Goal: Task Accomplishment & Management: Use online tool/utility

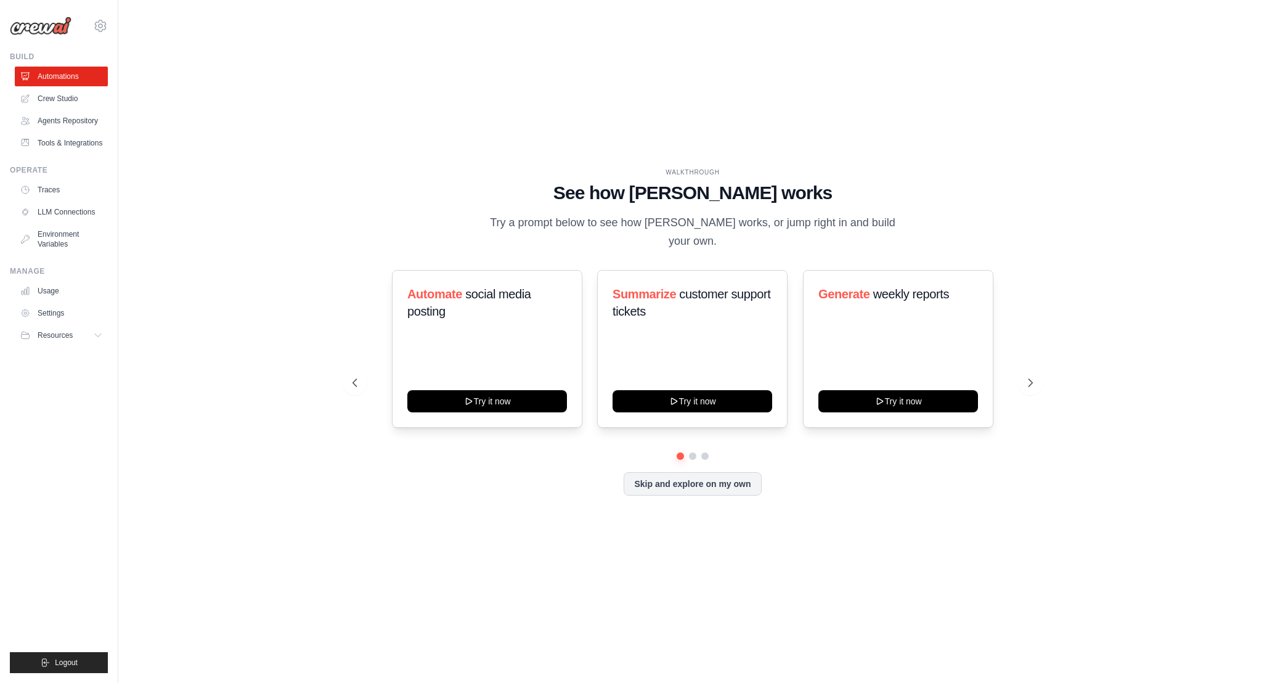
click at [52, 279] on div "Manage Usage Settings Resources Documentation GitHub Blog" at bounding box center [59, 305] width 98 height 79
click at [52, 290] on link "Usage" at bounding box center [62, 291] width 93 height 20
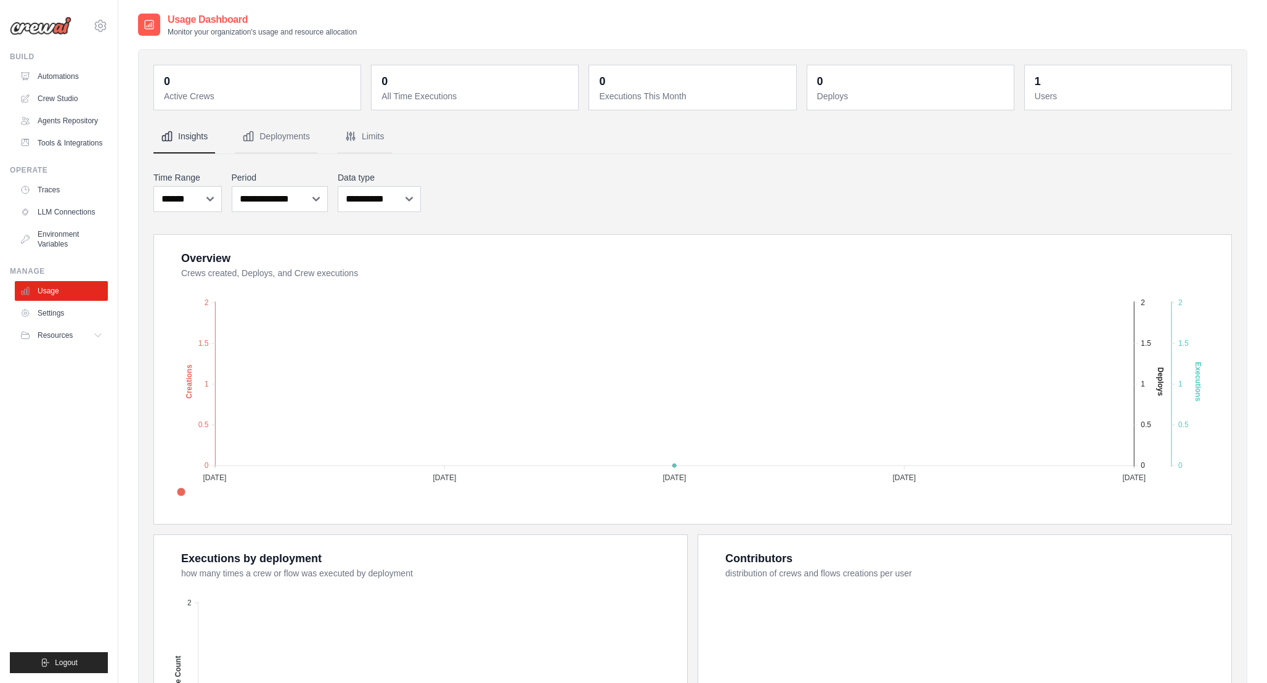
scroll to position [211, 0]
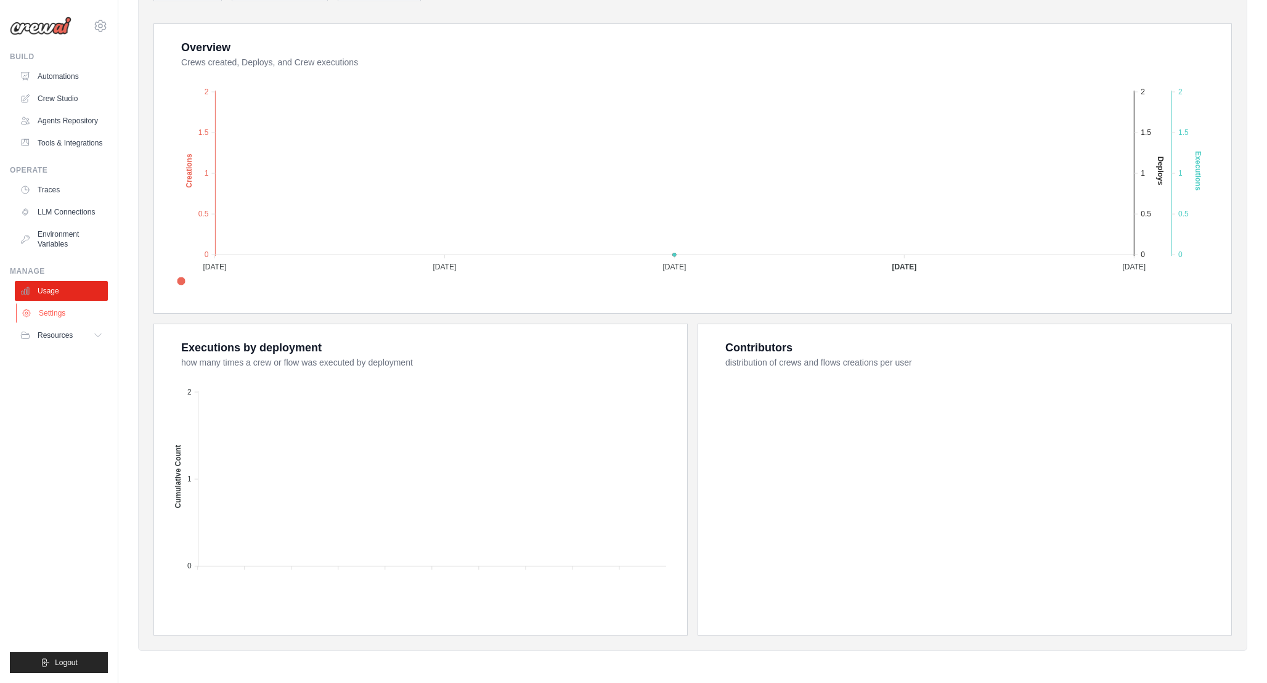
click at [58, 308] on link "Settings" at bounding box center [62, 313] width 93 height 20
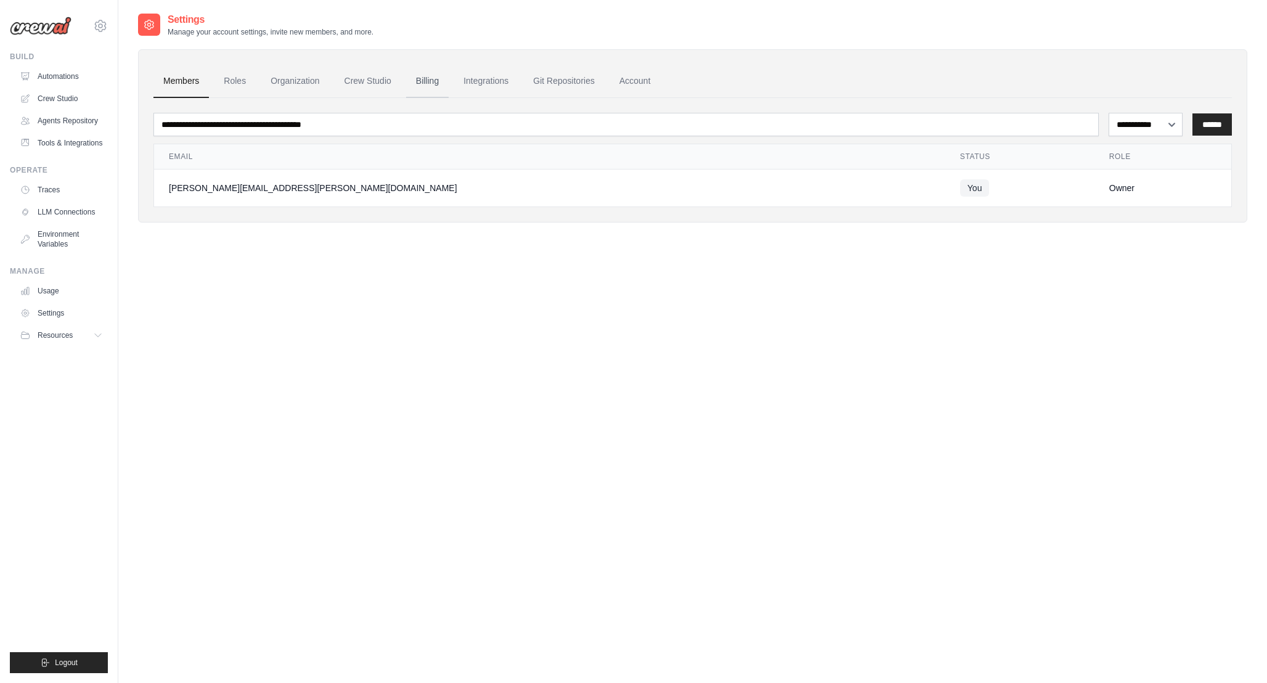
click at [435, 84] on link "Billing" at bounding box center [427, 81] width 43 height 33
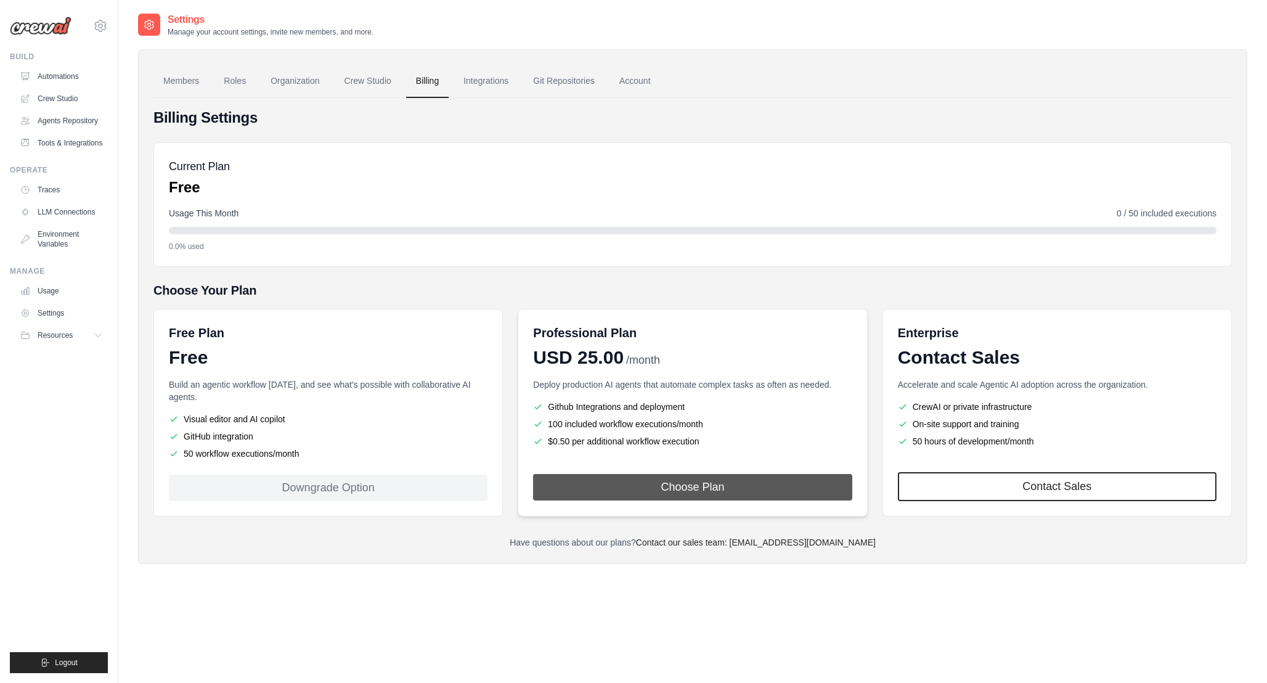
click at [709, 480] on button "Choose Plan" at bounding box center [692, 487] width 319 height 27
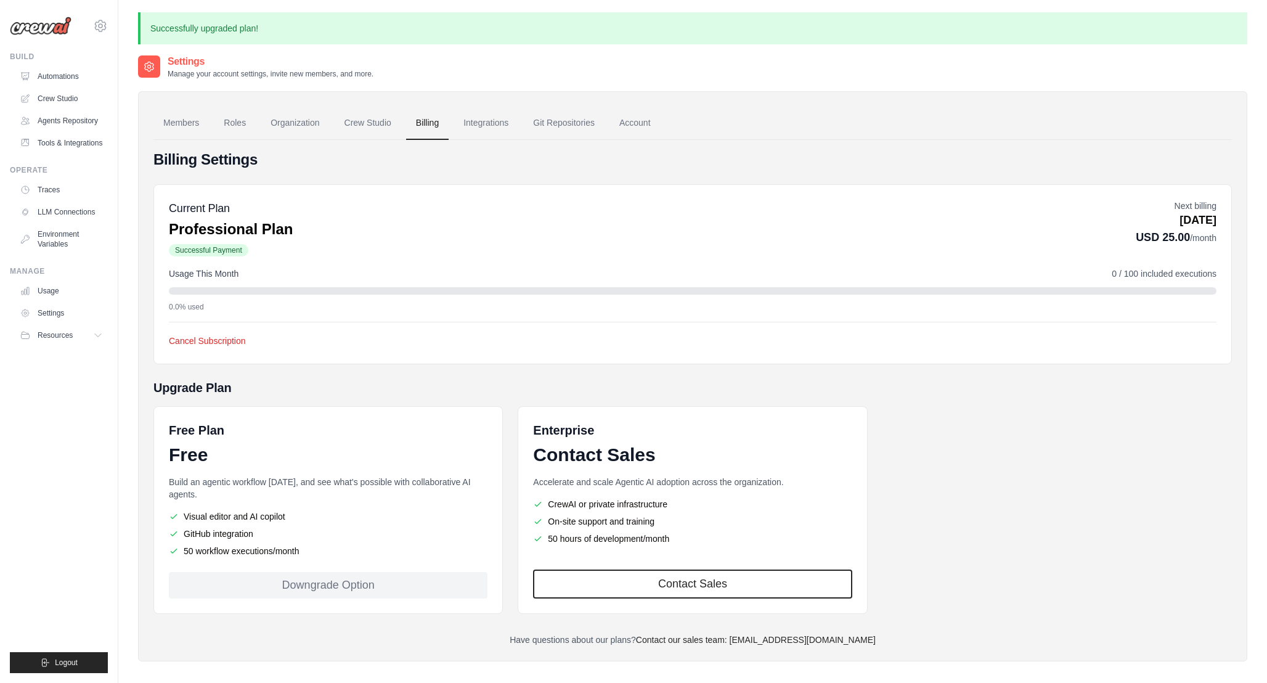
click at [218, 247] on span "Successful Payment" at bounding box center [209, 250] width 80 height 12
click at [198, 247] on span "Successful Payment" at bounding box center [209, 250] width 80 height 12
click at [378, 260] on div "Current Plan Professional Plan Successful Payment Next billing Nov 03, 2025 USD…" at bounding box center [692, 274] width 1079 height 180
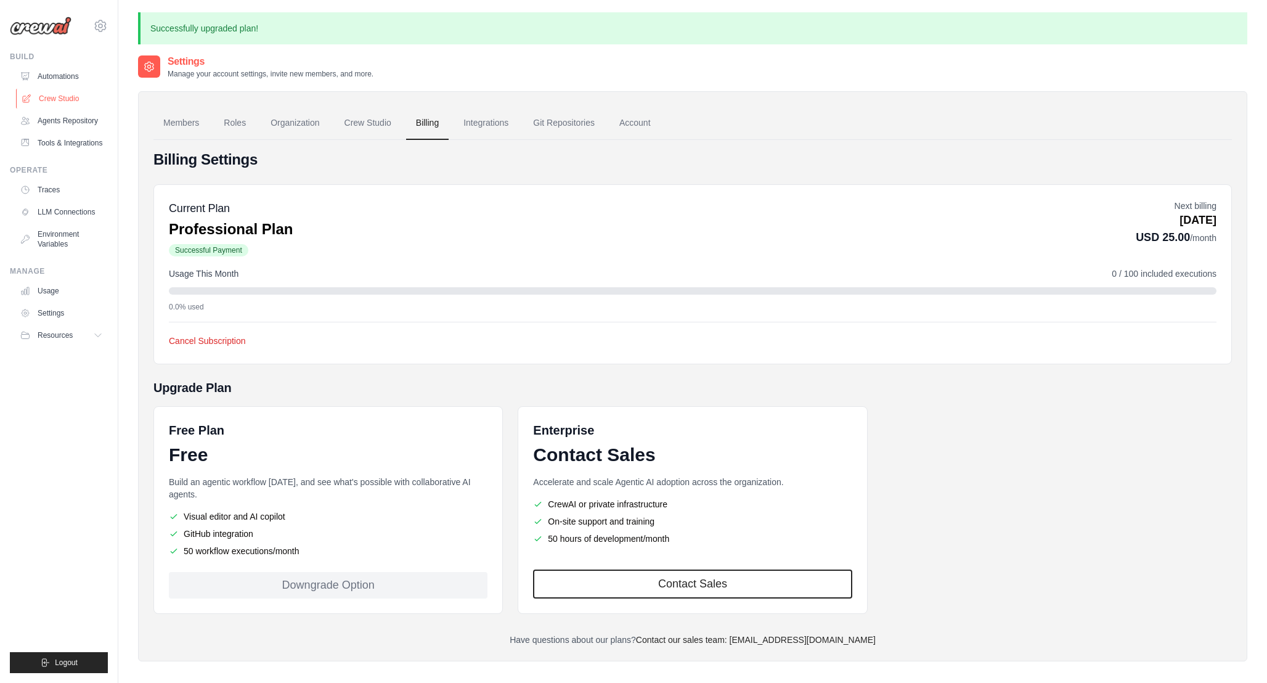
click at [73, 94] on link "Crew Studio" at bounding box center [62, 99] width 93 height 20
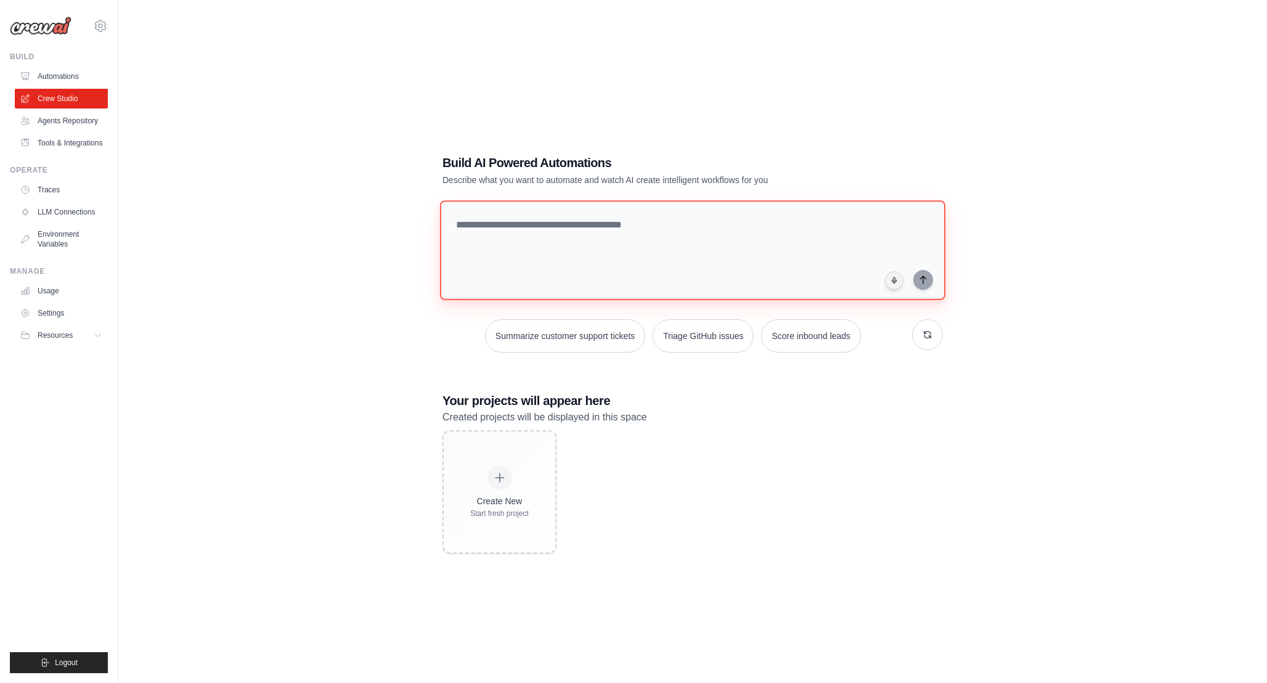
click at [573, 240] on textarea at bounding box center [692, 250] width 505 height 100
click at [63, 209] on link "LLM Connections" at bounding box center [62, 212] width 93 height 20
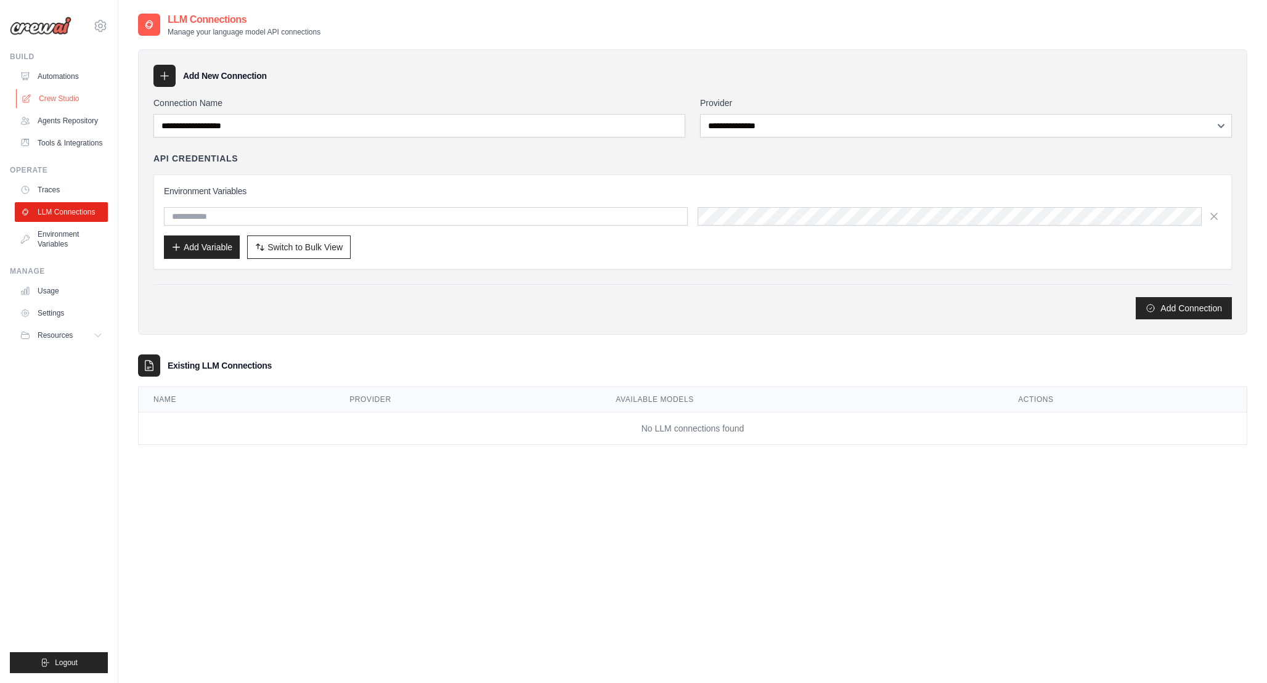
click at [63, 104] on link "Crew Studio" at bounding box center [62, 99] width 93 height 20
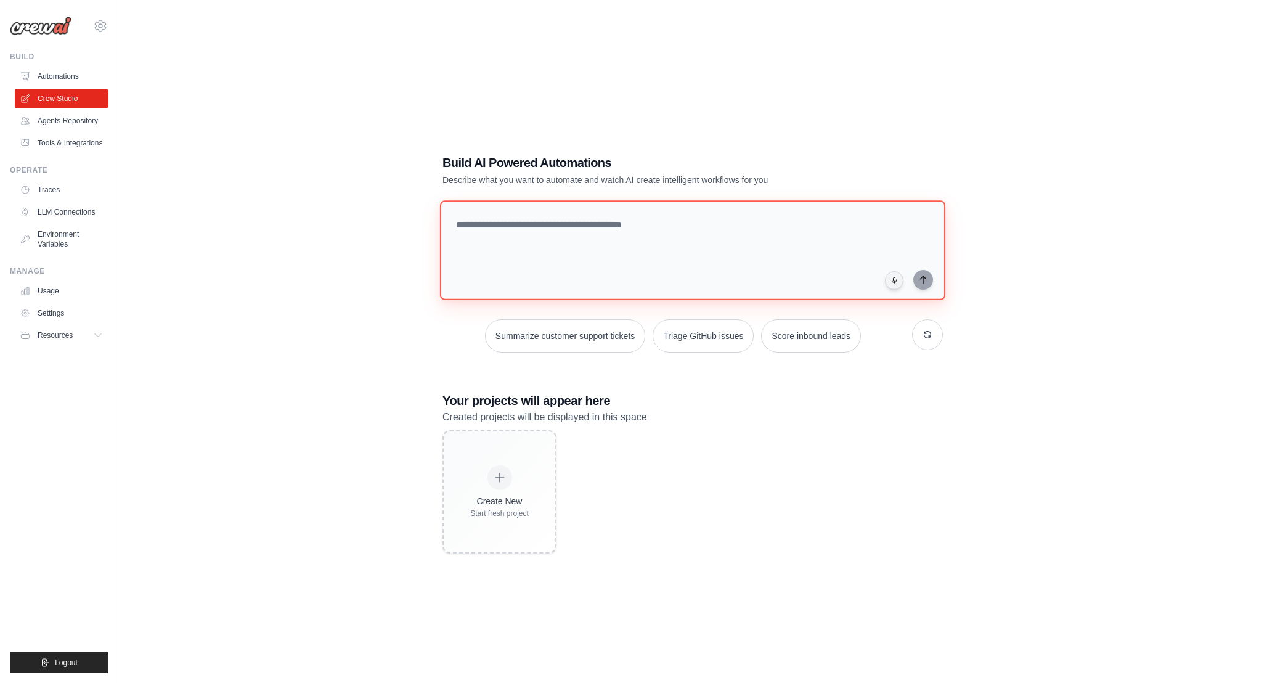
click at [690, 233] on textarea at bounding box center [692, 250] width 505 height 100
click at [91, 95] on link "Crew Studio" at bounding box center [62, 99] width 93 height 20
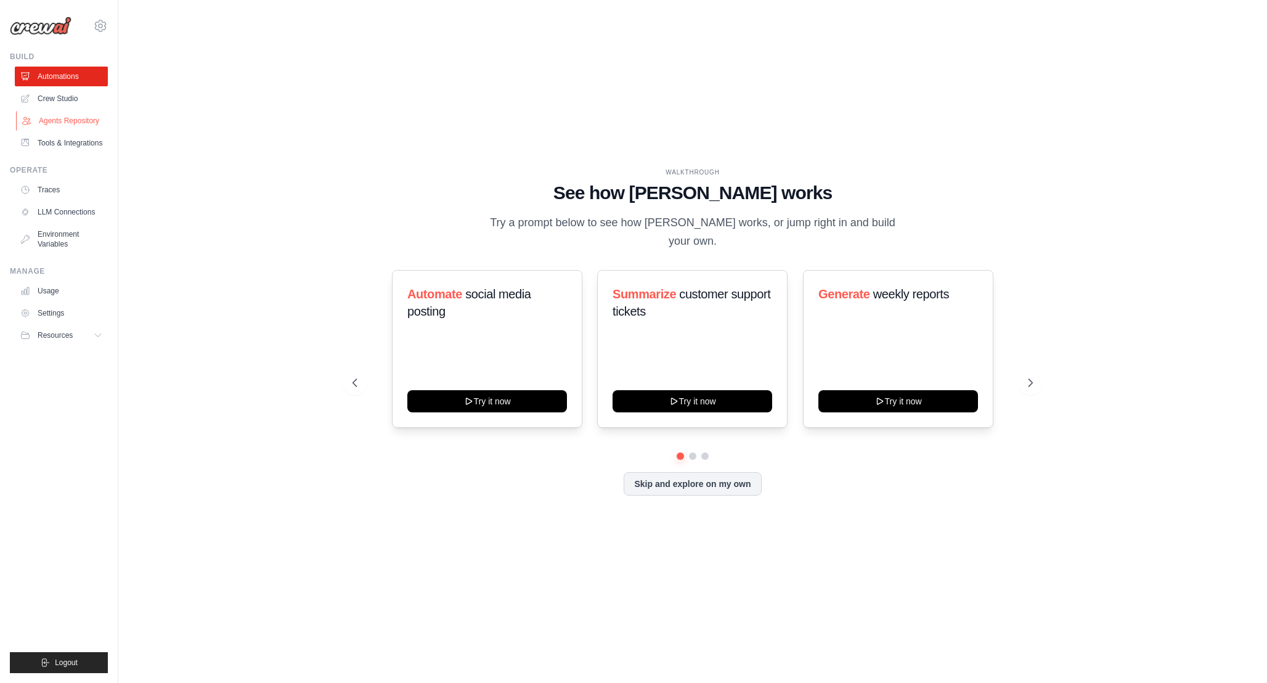
click at [78, 118] on link "Agents Repository" at bounding box center [62, 121] width 93 height 20
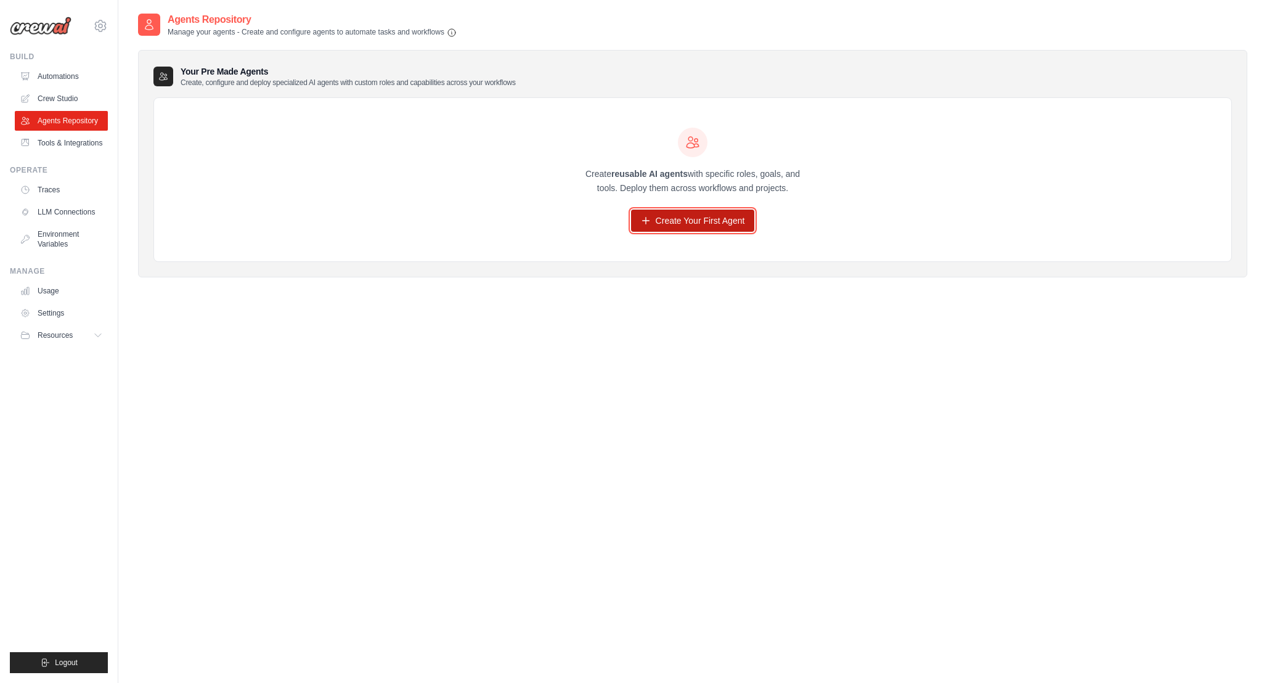
click at [685, 230] on link "Create Your First Agent" at bounding box center [693, 221] width 124 height 22
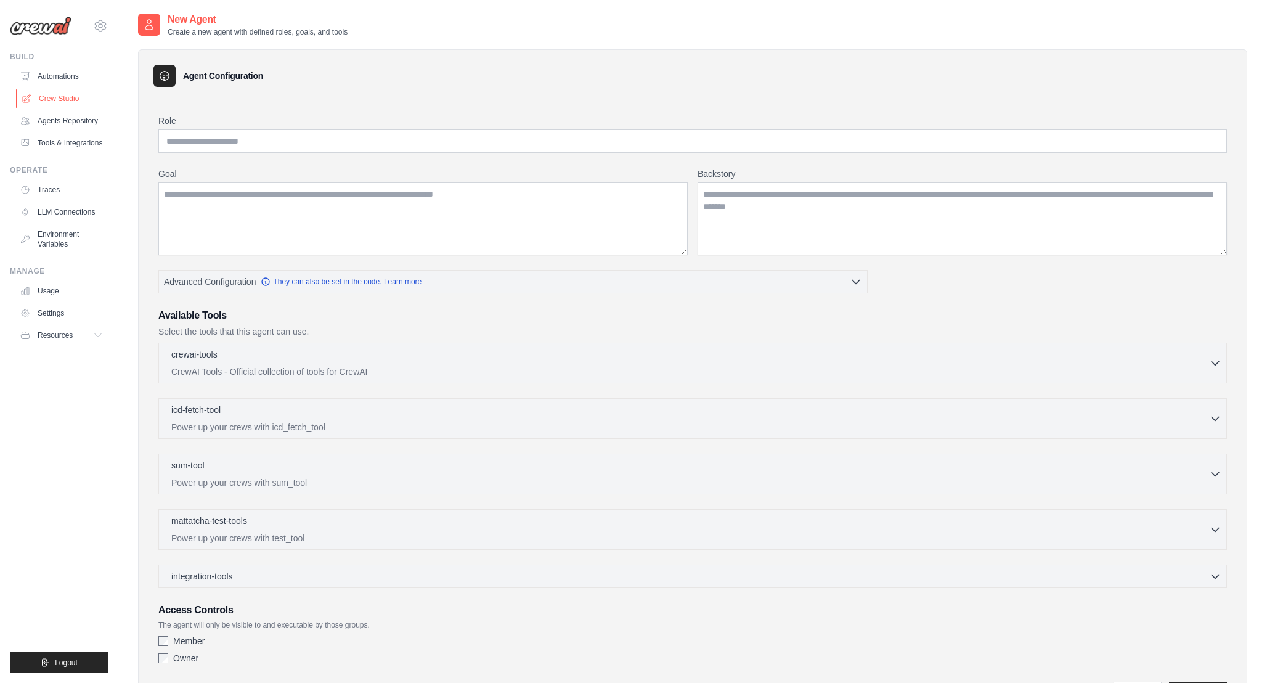
click at [67, 94] on link "Crew Studio" at bounding box center [62, 99] width 93 height 20
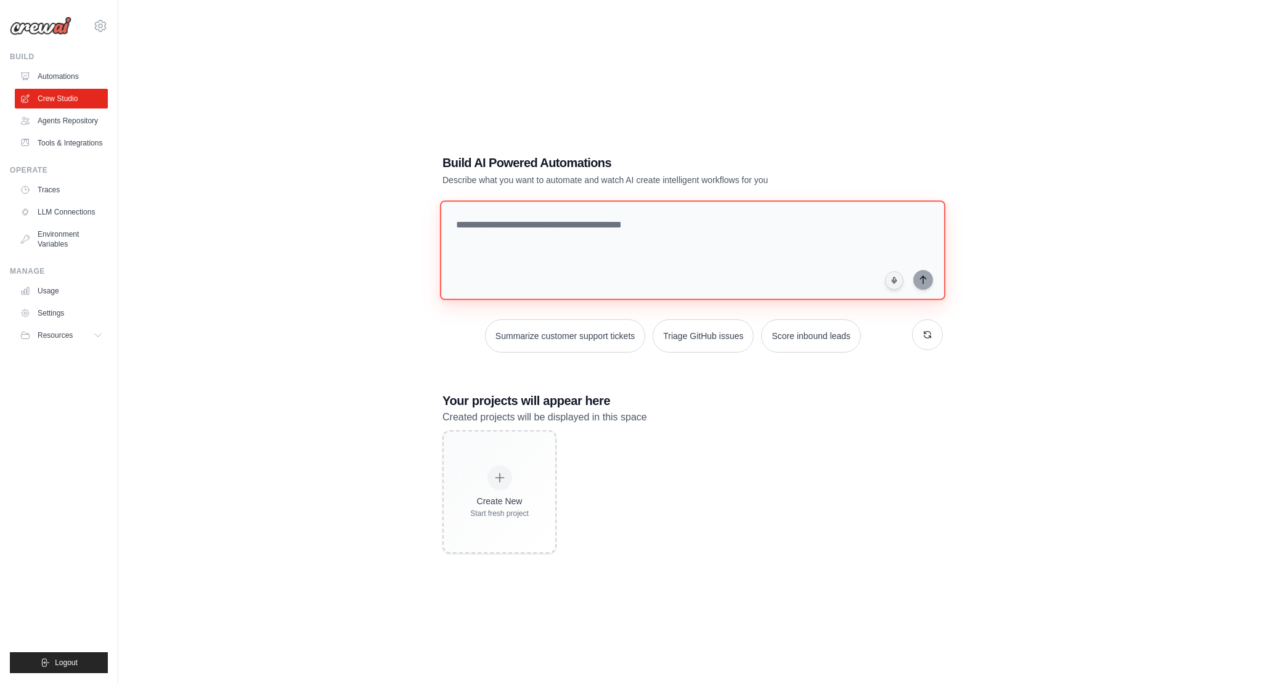
click at [540, 246] on textarea at bounding box center [692, 250] width 505 height 100
type textarea "**********"
click at [536, 258] on textarea at bounding box center [692, 250] width 505 height 100
type textarea "**********"
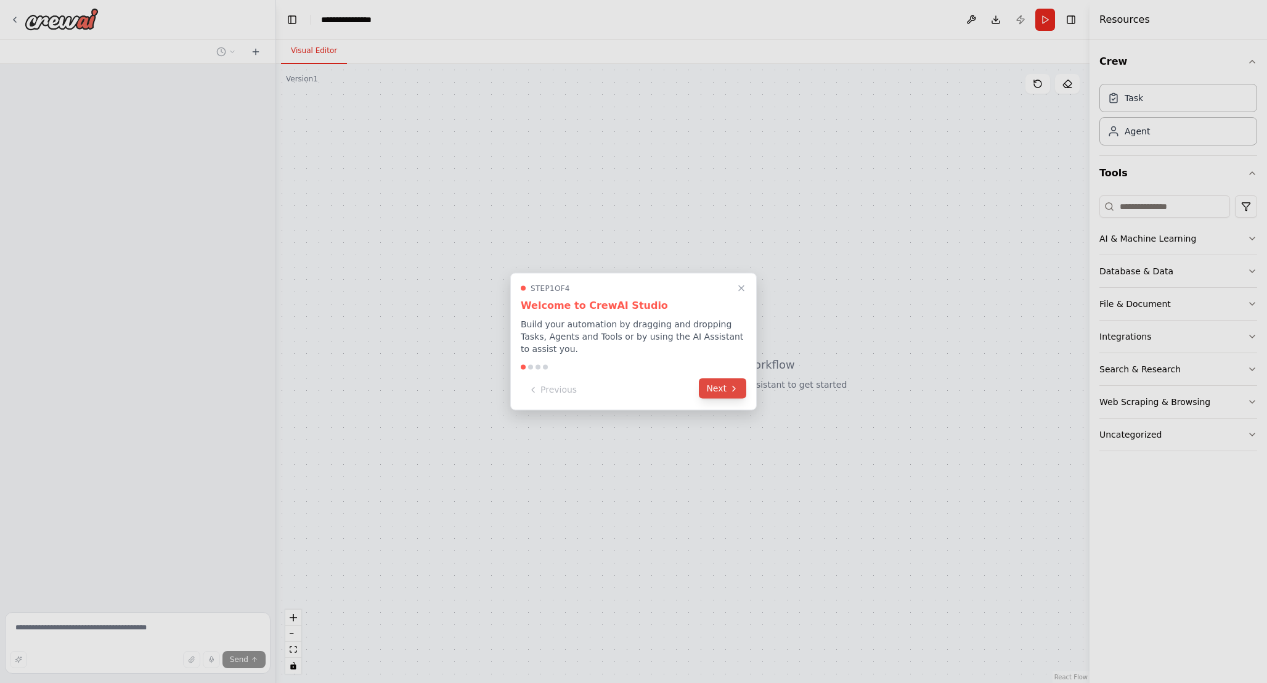
click at [721, 386] on button "Next" at bounding box center [722, 388] width 47 height 20
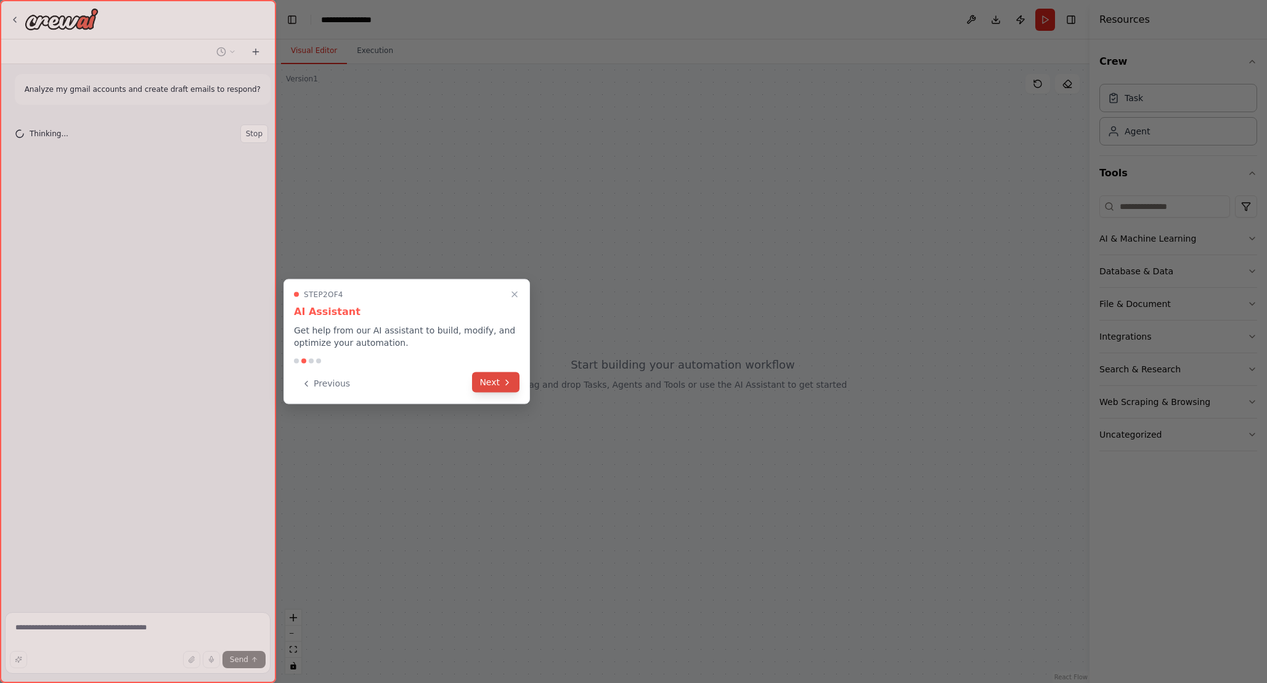
click at [497, 382] on button "Next" at bounding box center [495, 382] width 47 height 20
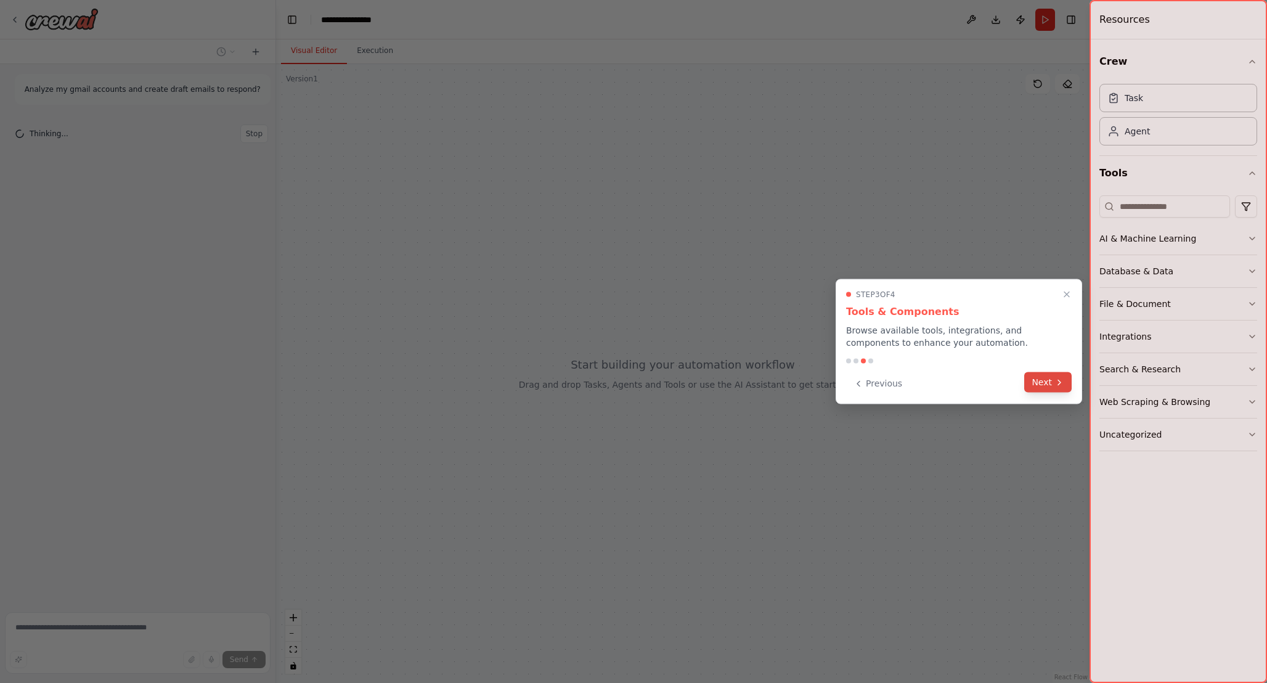
click at [1048, 385] on button "Next" at bounding box center [1047, 382] width 47 height 20
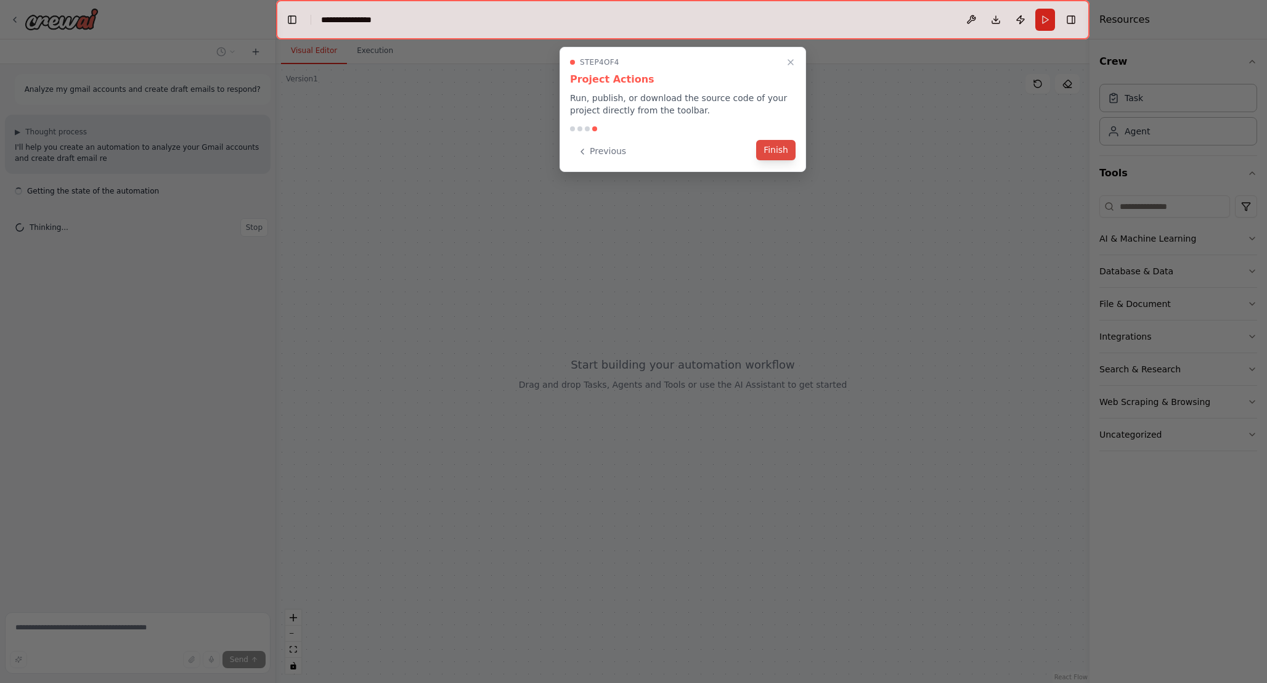
click at [784, 149] on button "Finish" at bounding box center [775, 150] width 39 height 20
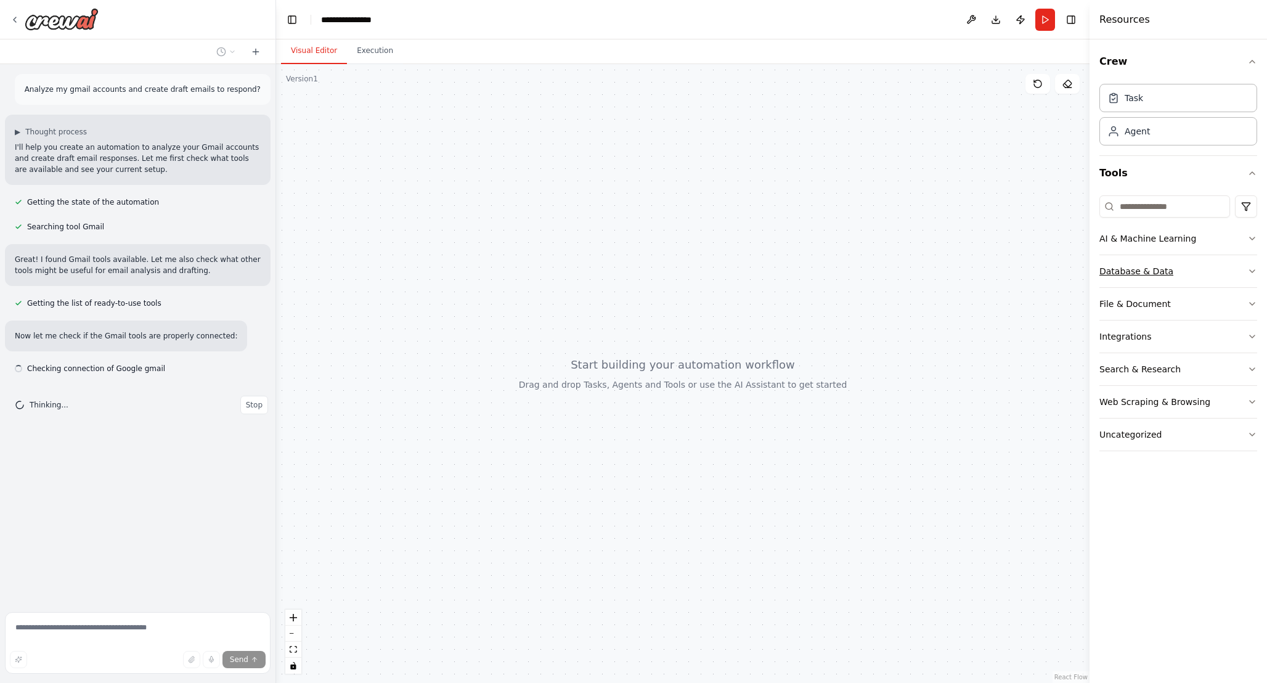
click at [1116, 277] on div "Database & Data" at bounding box center [1137, 271] width 74 height 12
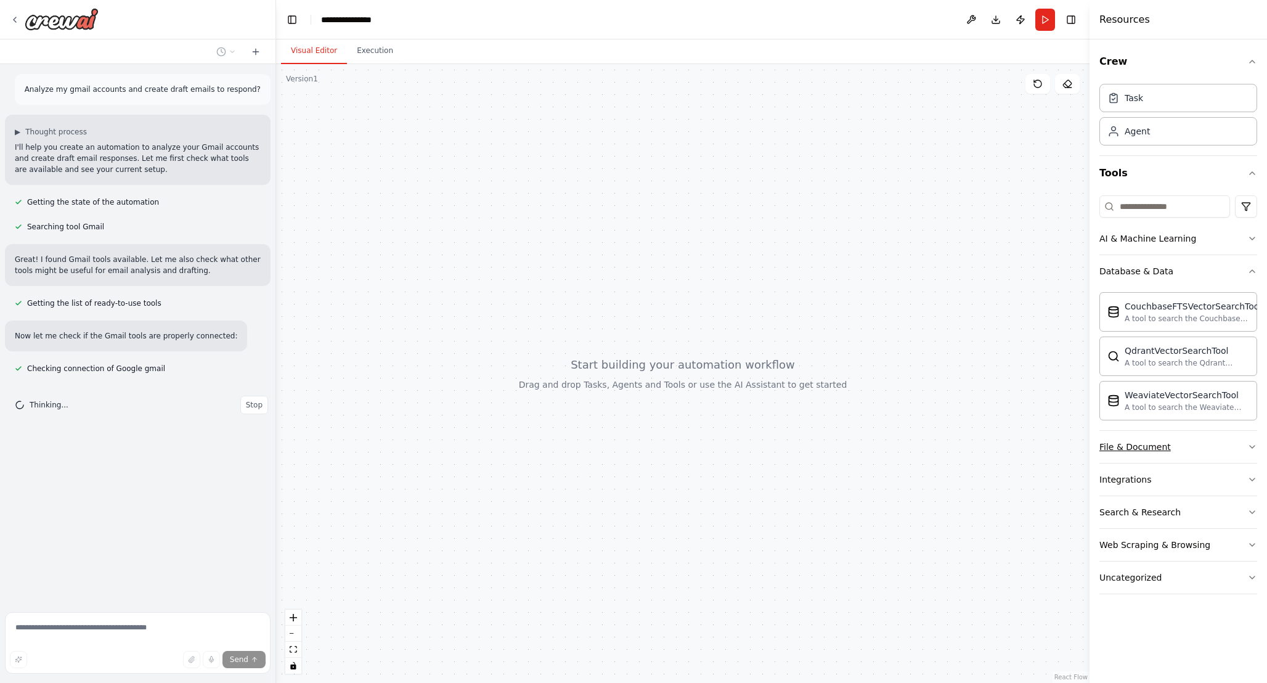
click at [1172, 449] on button "File & Document" at bounding box center [1179, 447] width 158 height 32
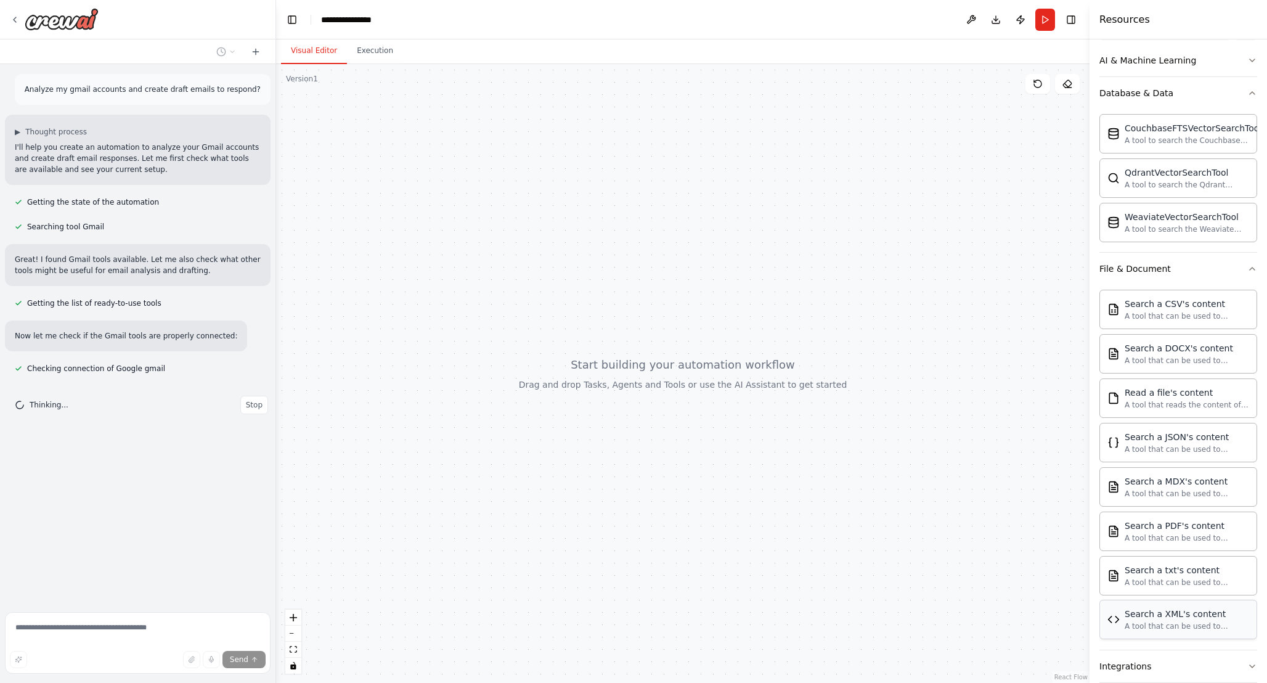
scroll to position [296, 0]
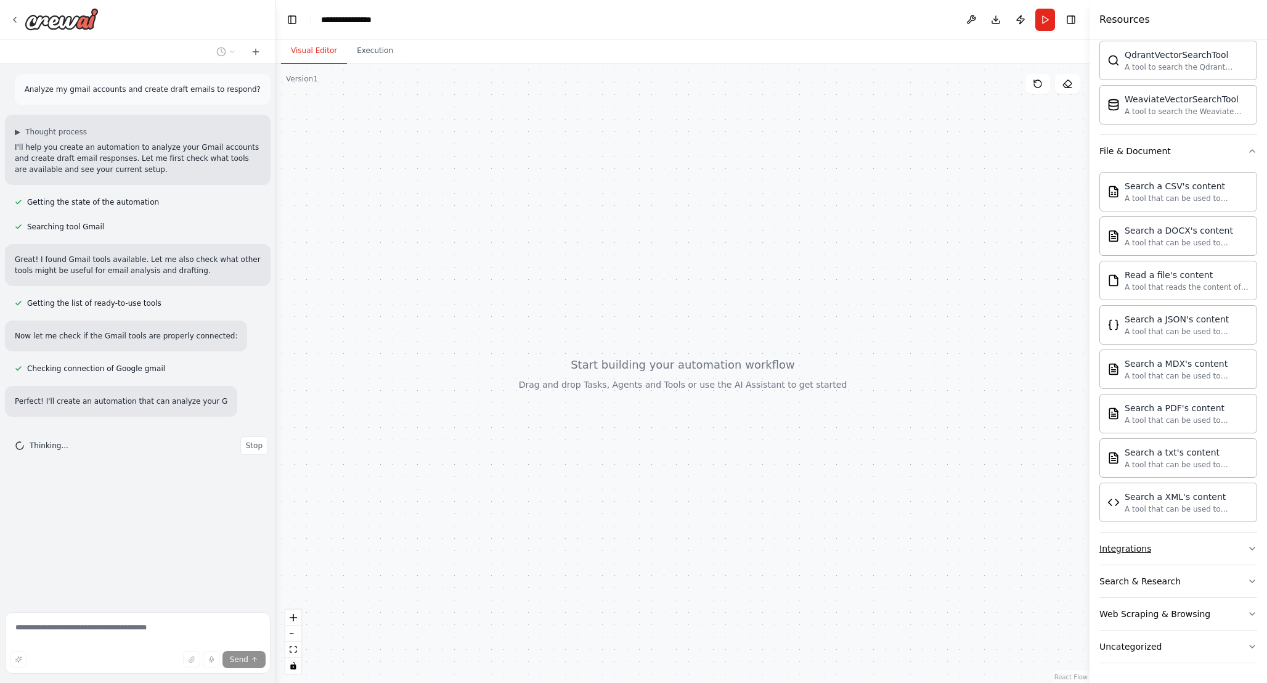
click at [1175, 550] on button "Integrations" at bounding box center [1179, 549] width 158 height 32
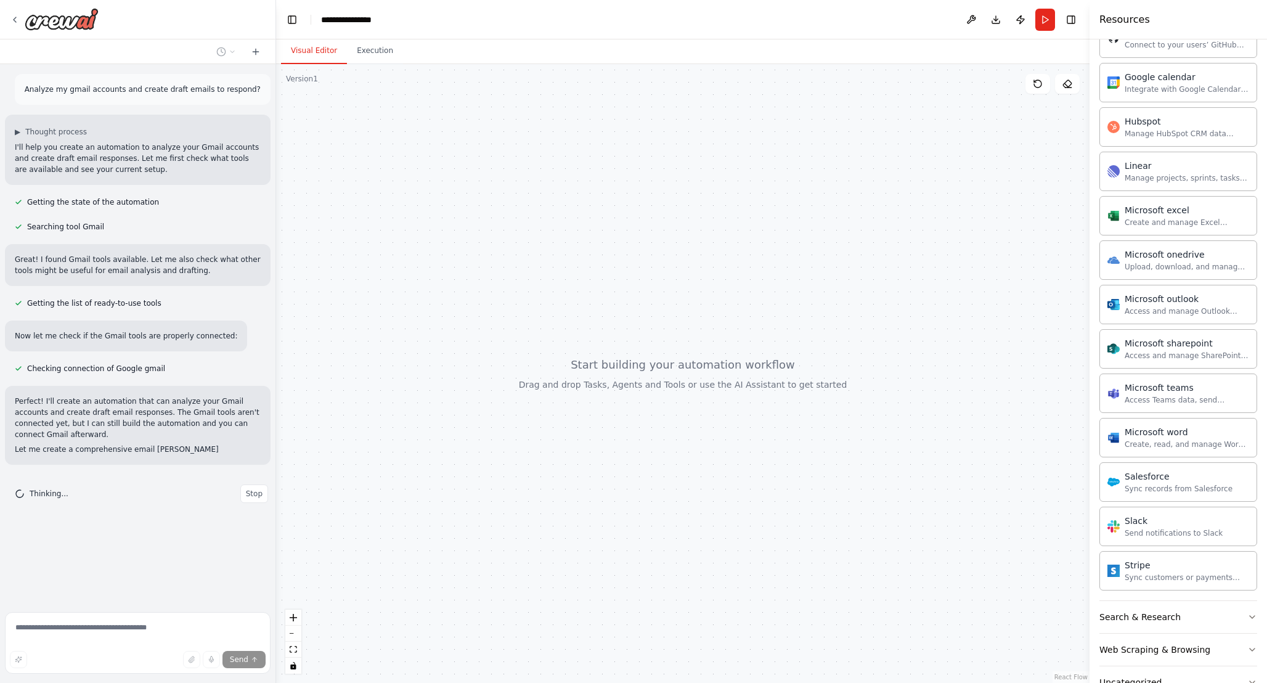
scroll to position [1016, 0]
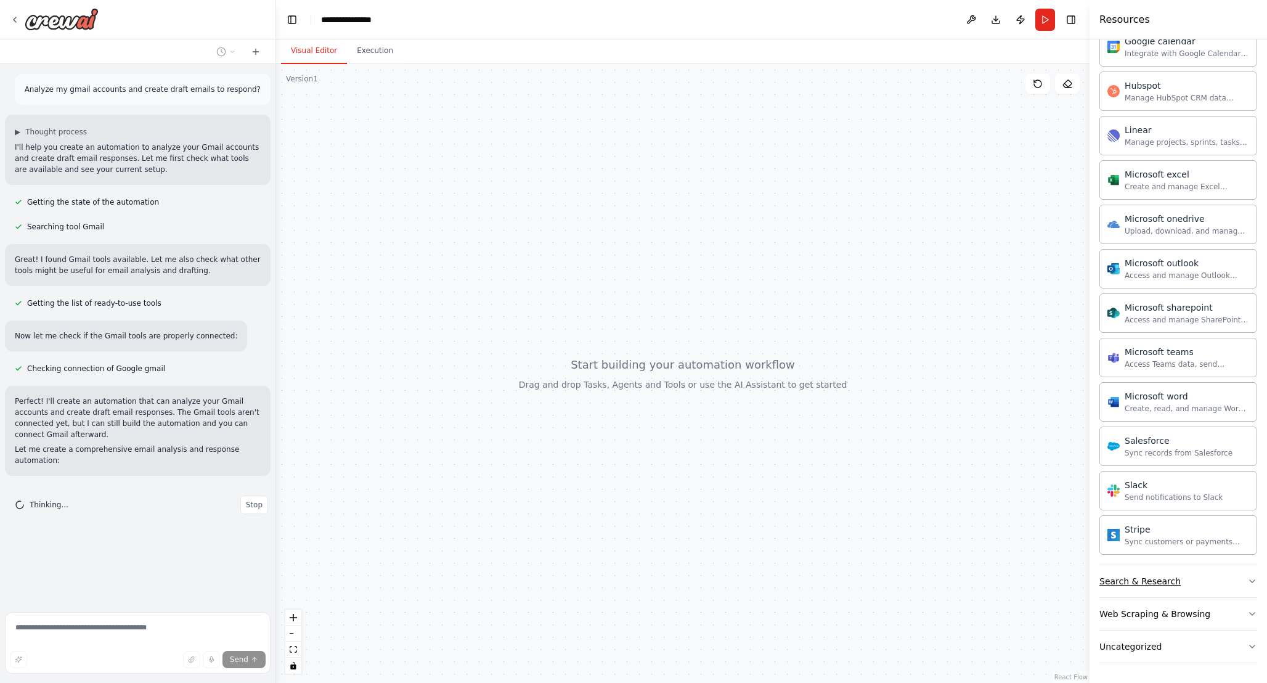
click at [1170, 582] on div "Search & Research" at bounding box center [1140, 581] width 81 height 12
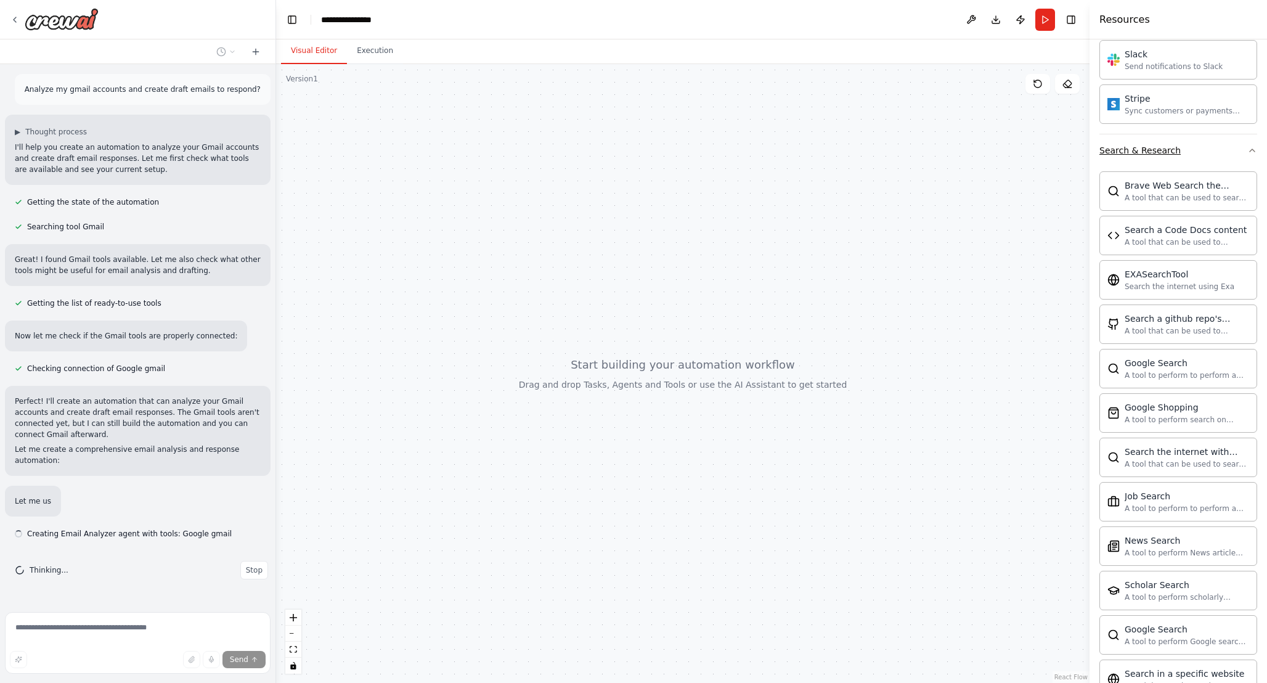
scroll to position [1647, 0]
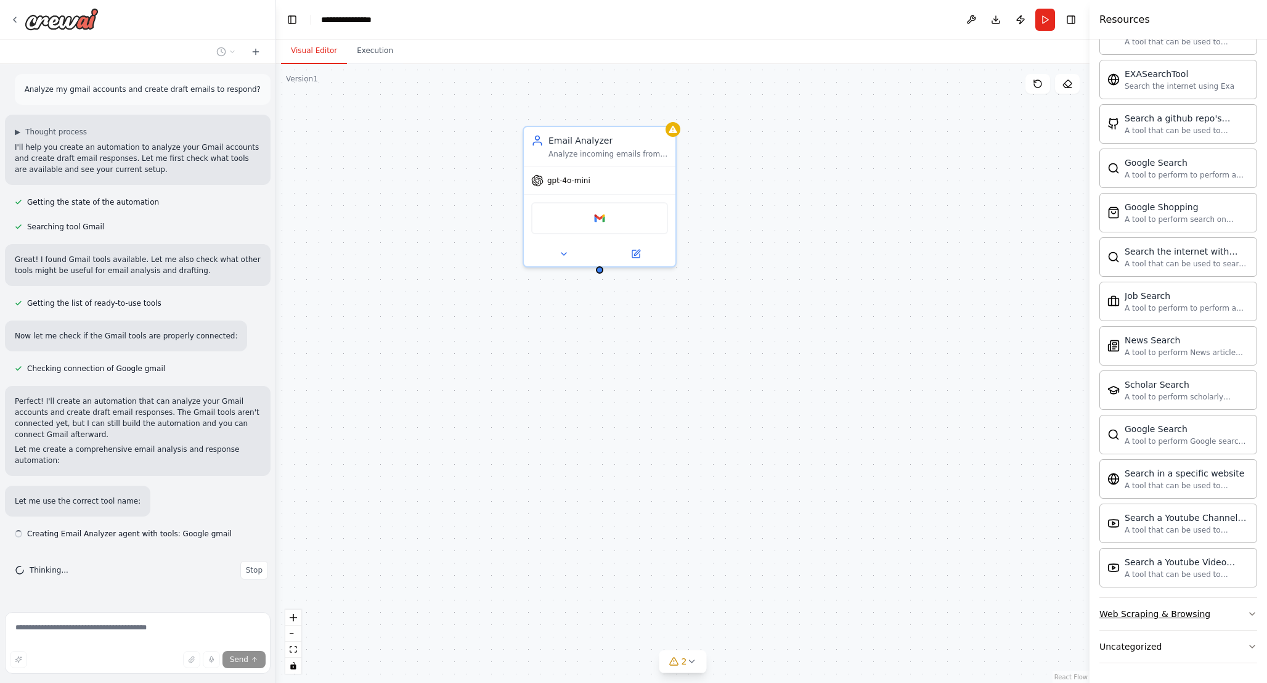
click at [1166, 613] on div "Web Scraping & Browsing" at bounding box center [1155, 614] width 111 height 12
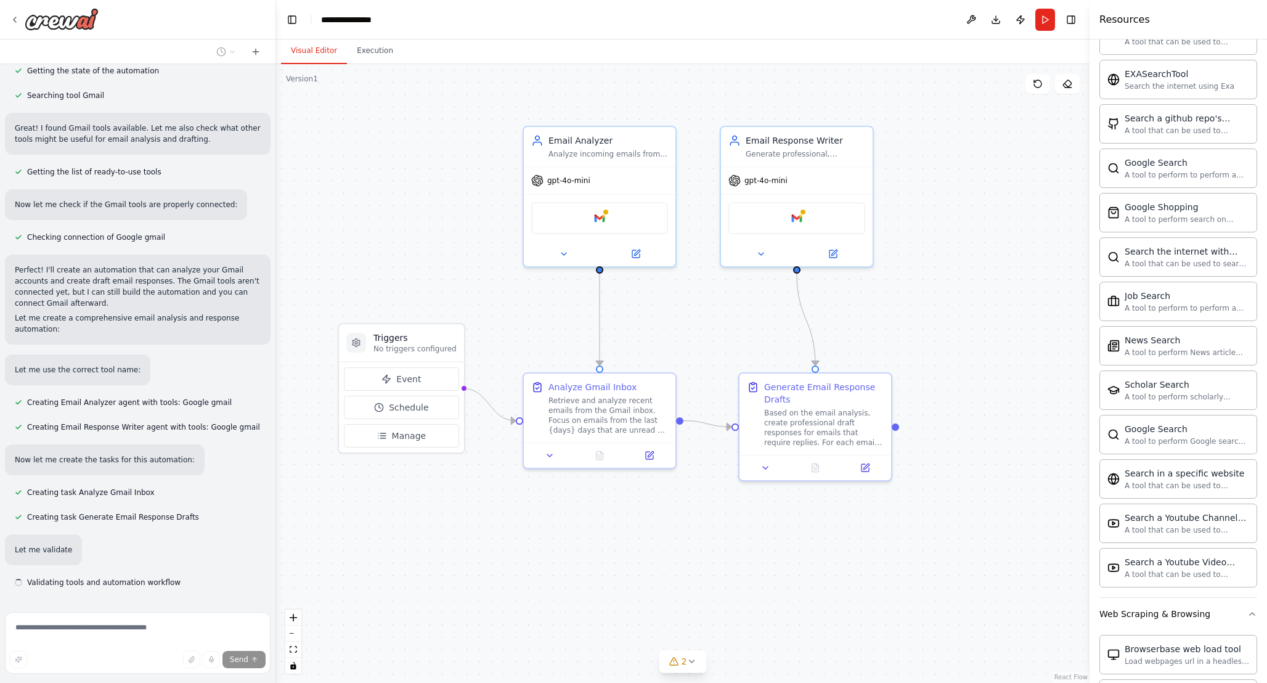
scroll to position [136, 0]
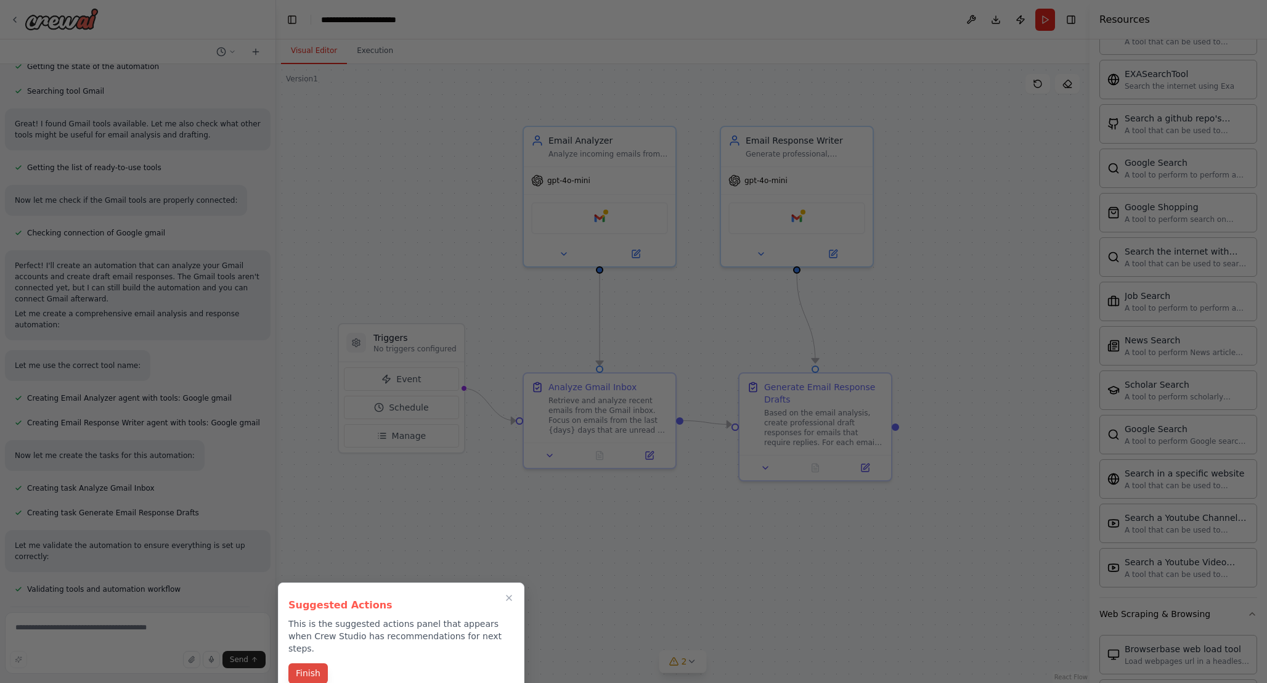
click at [312, 663] on button "Finish" at bounding box center [307, 673] width 39 height 20
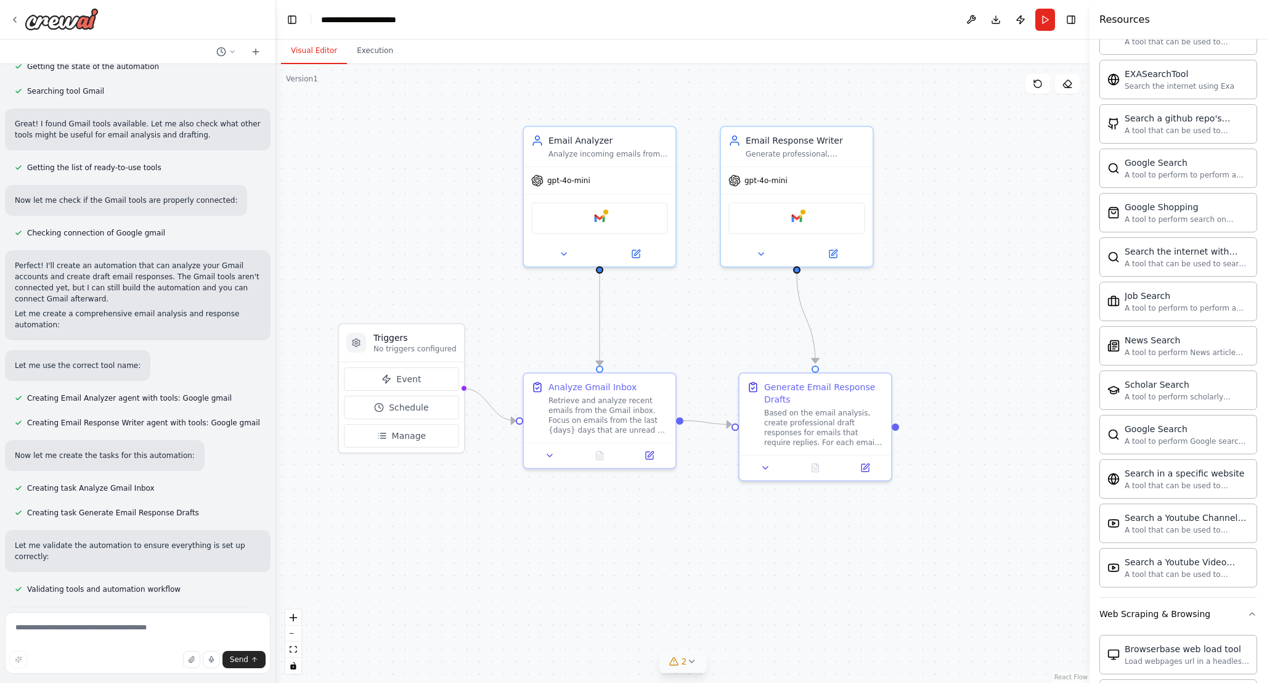
click at [686, 661] on span "2" at bounding box center [685, 661] width 6 height 12
click at [443, 526] on div ".deletable-edge-delete-btn { width: 20px; height: 20px; border: 0px solid #ffff…" at bounding box center [683, 373] width 814 height 619
click at [818, 589] on icon at bounding box center [823, 589] width 10 height 10
click at [856, 558] on div ".deletable-edge-delete-btn { width: 20px; height: 20px; border: 0px solid #ffff…" at bounding box center [683, 373] width 814 height 619
click at [405, 349] on p "No triggers configured" at bounding box center [415, 349] width 83 height 10
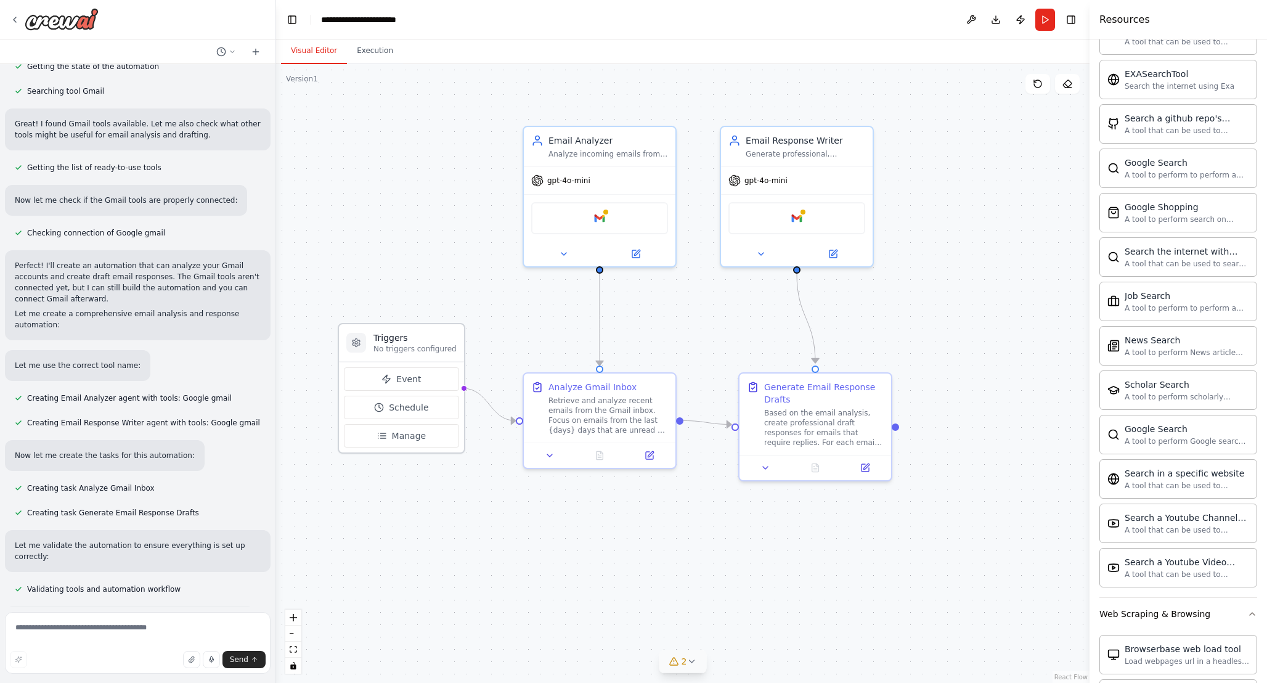
click at [405, 349] on p "No triggers configured" at bounding box center [415, 349] width 83 height 10
click at [412, 383] on span "Event" at bounding box center [408, 379] width 25 height 12
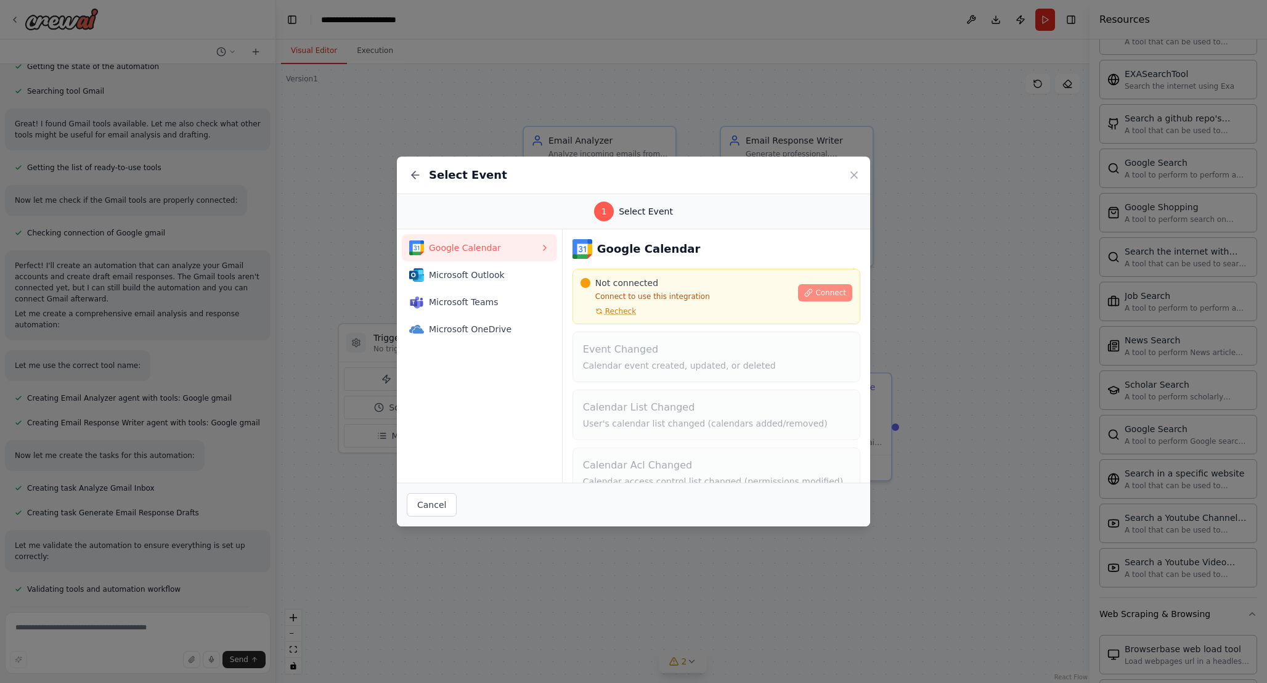
click at [825, 291] on span "Connect" at bounding box center [830, 293] width 31 height 10
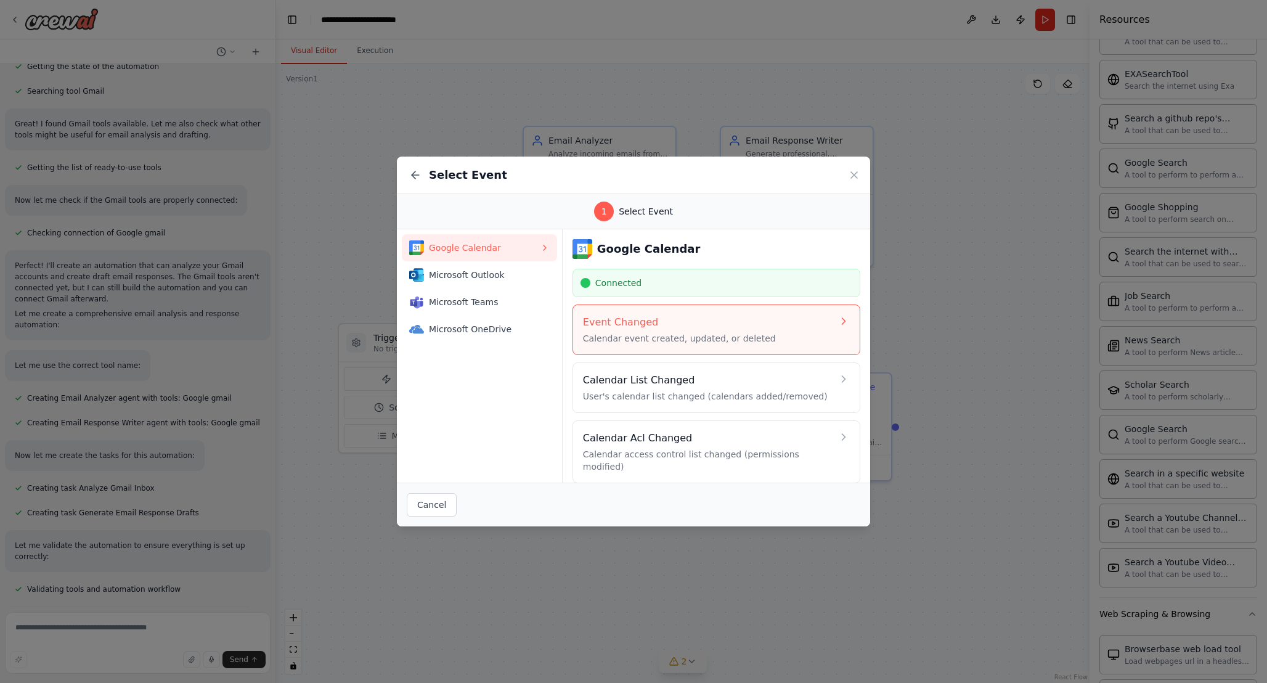
click at [730, 321] on h4 "Event Changed" at bounding box center [708, 322] width 250 height 15
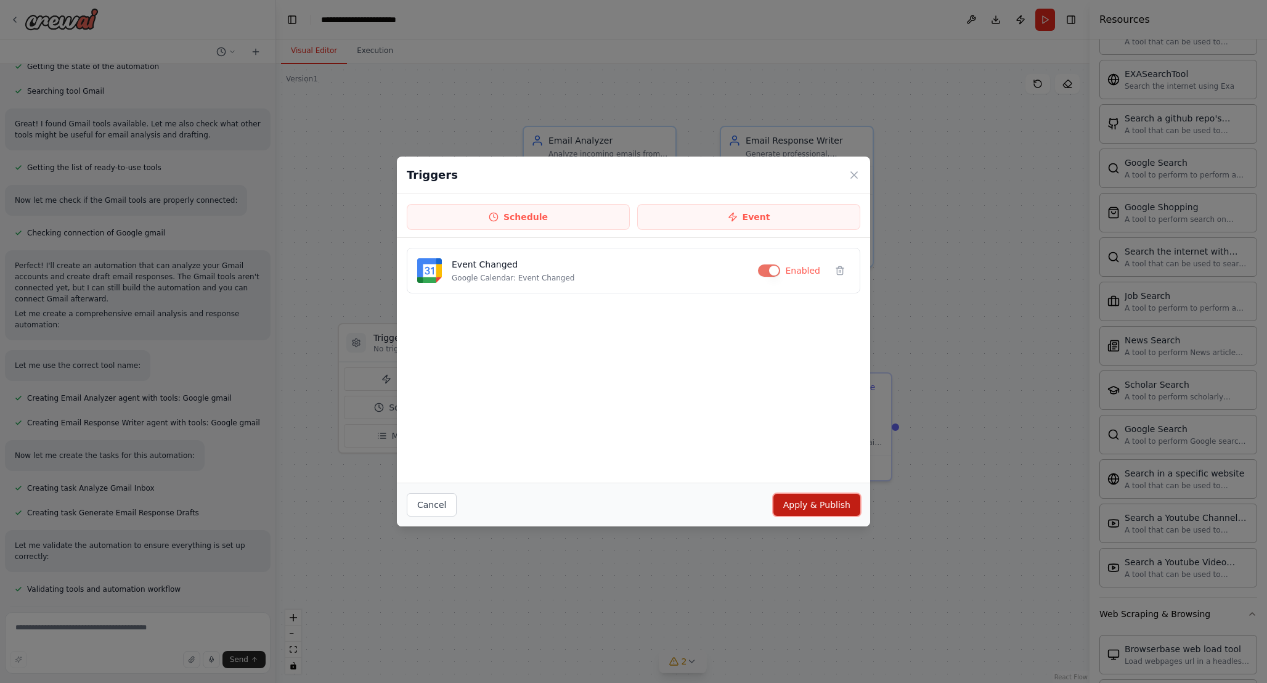
click at [830, 507] on button "Apply & Publish" at bounding box center [817, 505] width 87 height 22
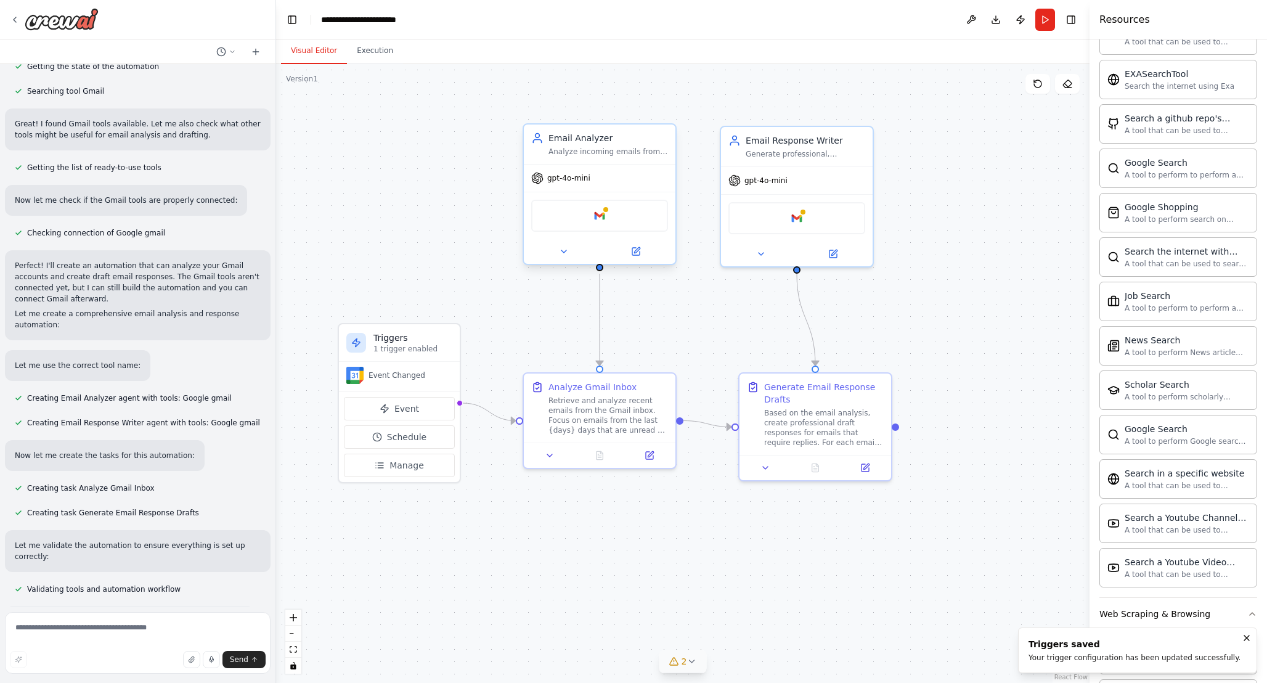
click at [609, 185] on div "gpt-4o-mini" at bounding box center [600, 178] width 152 height 27
click at [597, 215] on img at bounding box center [599, 215] width 15 height 15
click at [601, 218] on img at bounding box center [599, 215] width 15 height 15
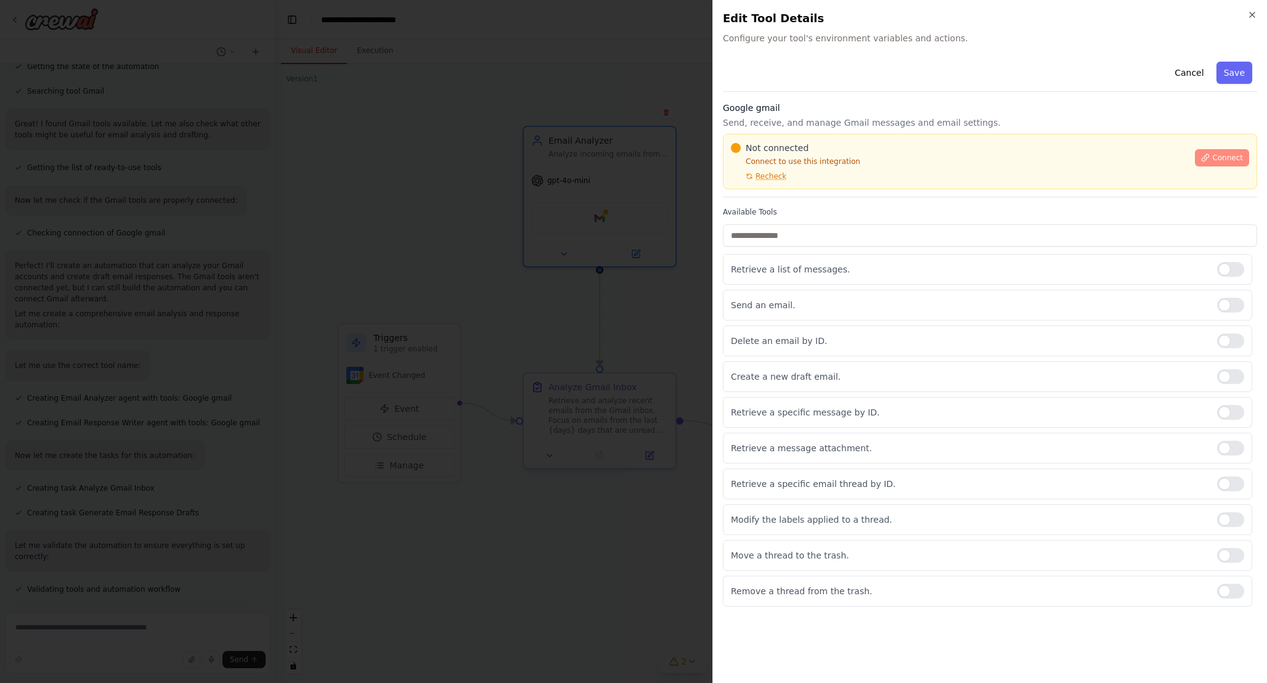
click at [1216, 151] on button "Connect" at bounding box center [1222, 157] width 54 height 17
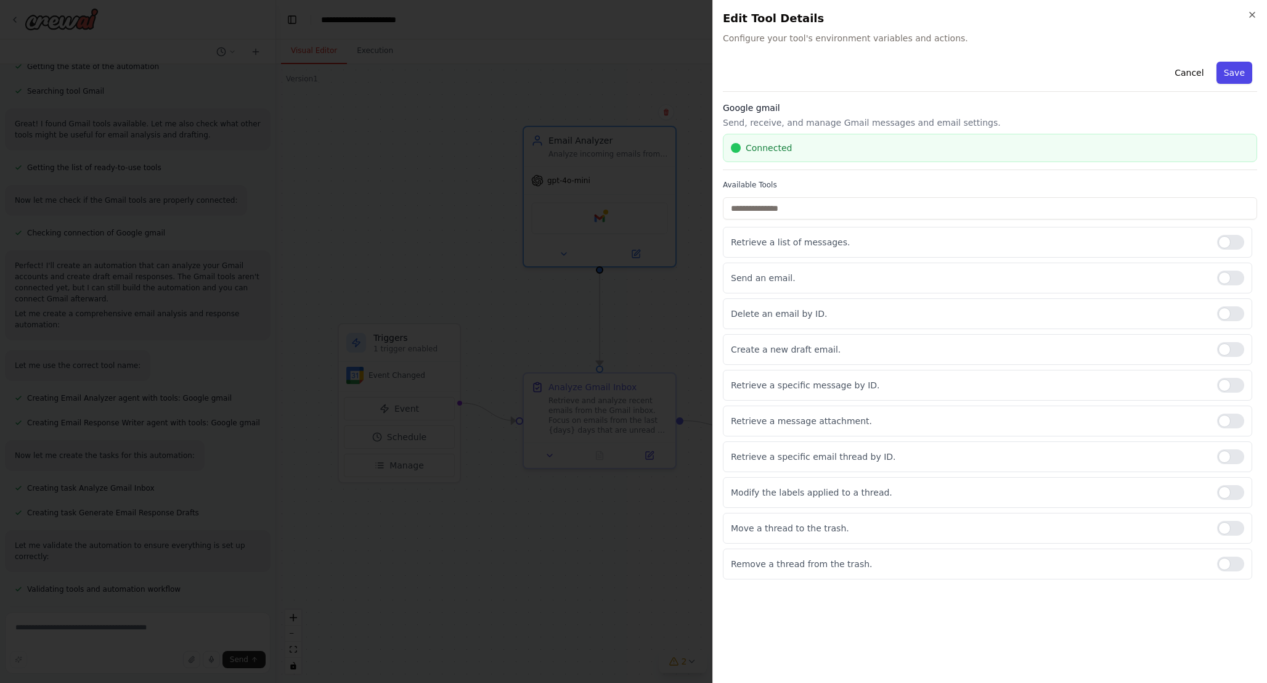
click at [1243, 68] on button "Save" at bounding box center [1235, 73] width 36 height 22
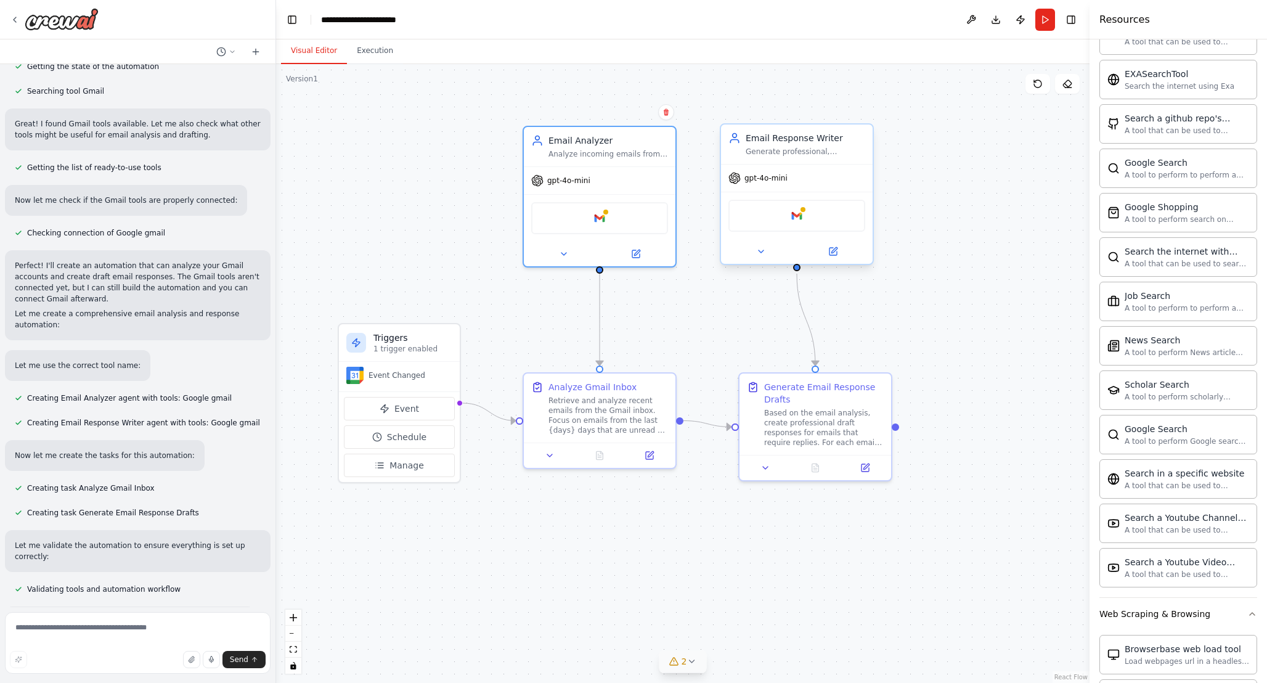
click at [822, 181] on div "gpt-4o-mini" at bounding box center [797, 178] width 152 height 27
click at [598, 217] on img at bounding box center [599, 215] width 15 height 15
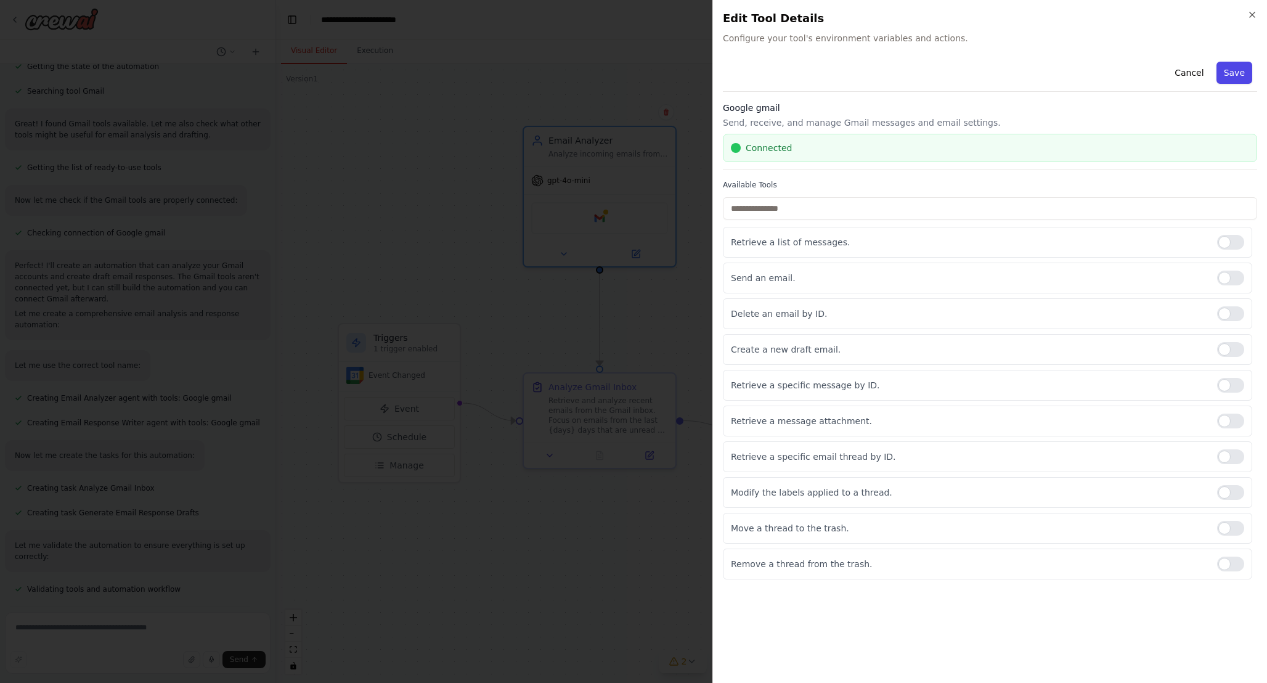
click at [1239, 76] on button "Save" at bounding box center [1235, 73] width 36 height 22
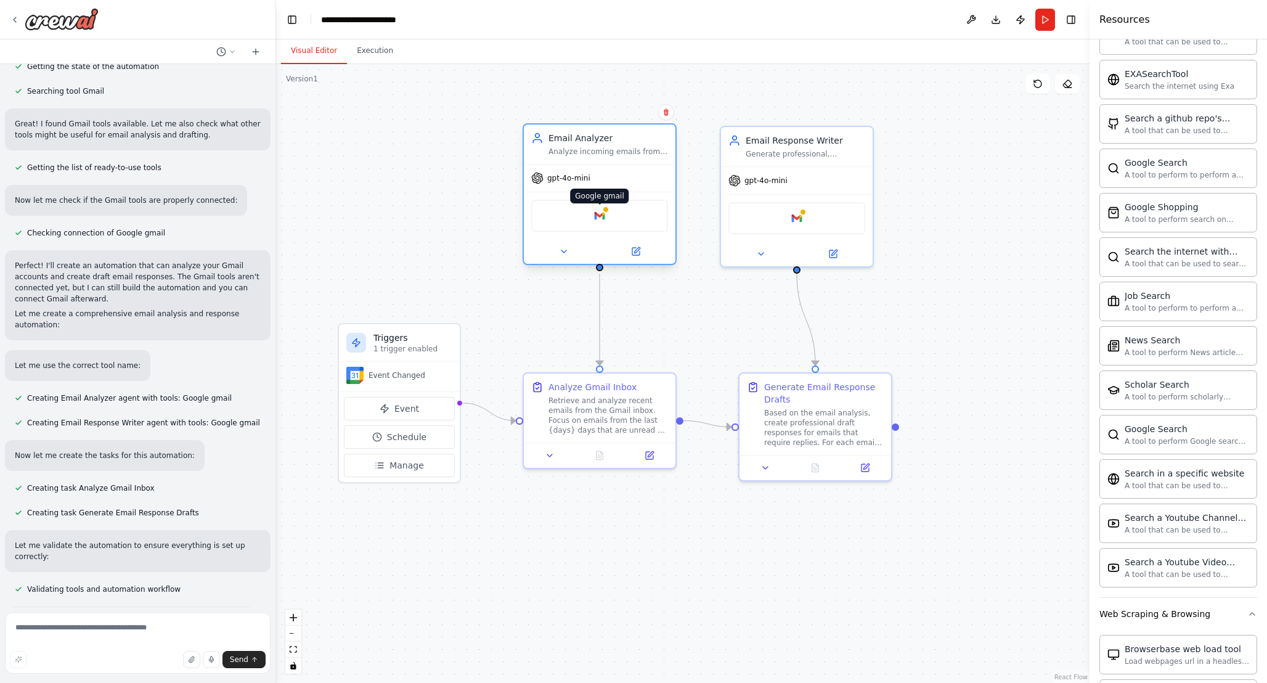
click at [603, 219] on img at bounding box center [599, 215] width 15 height 15
click at [563, 256] on button at bounding box center [564, 251] width 70 height 15
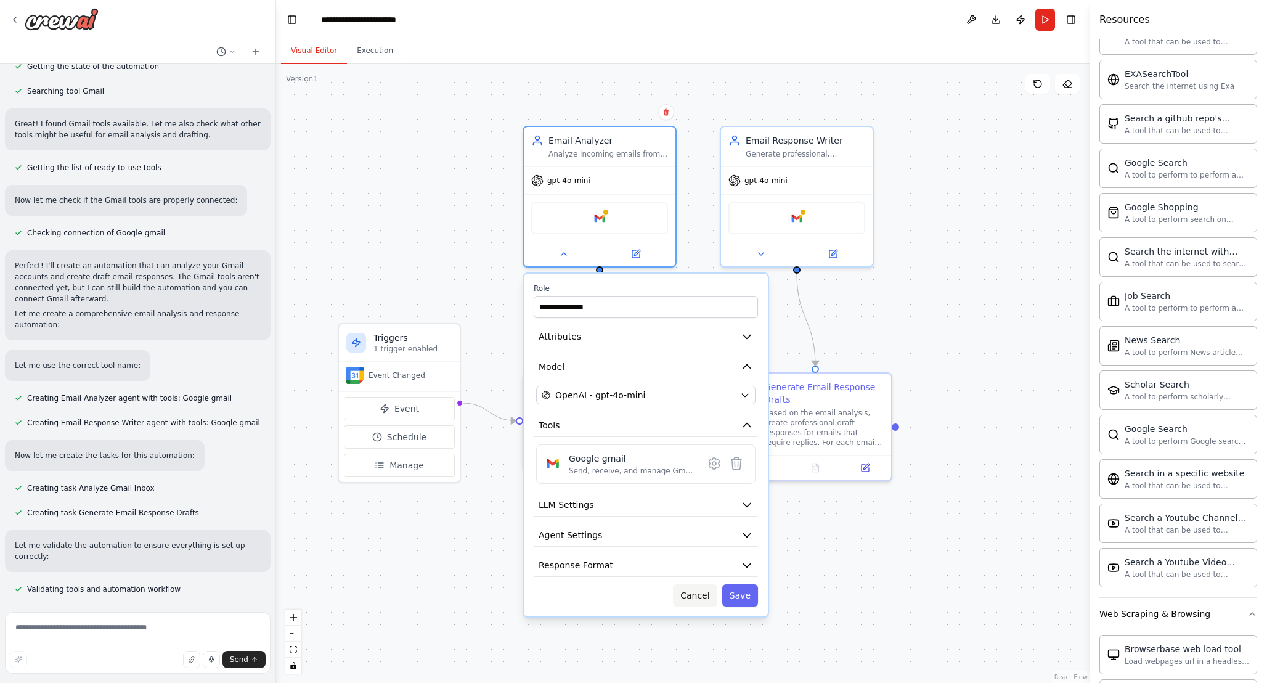
click at [707, 599] on button "Cancel" at bounding box center [695, 595] width 44 height 22
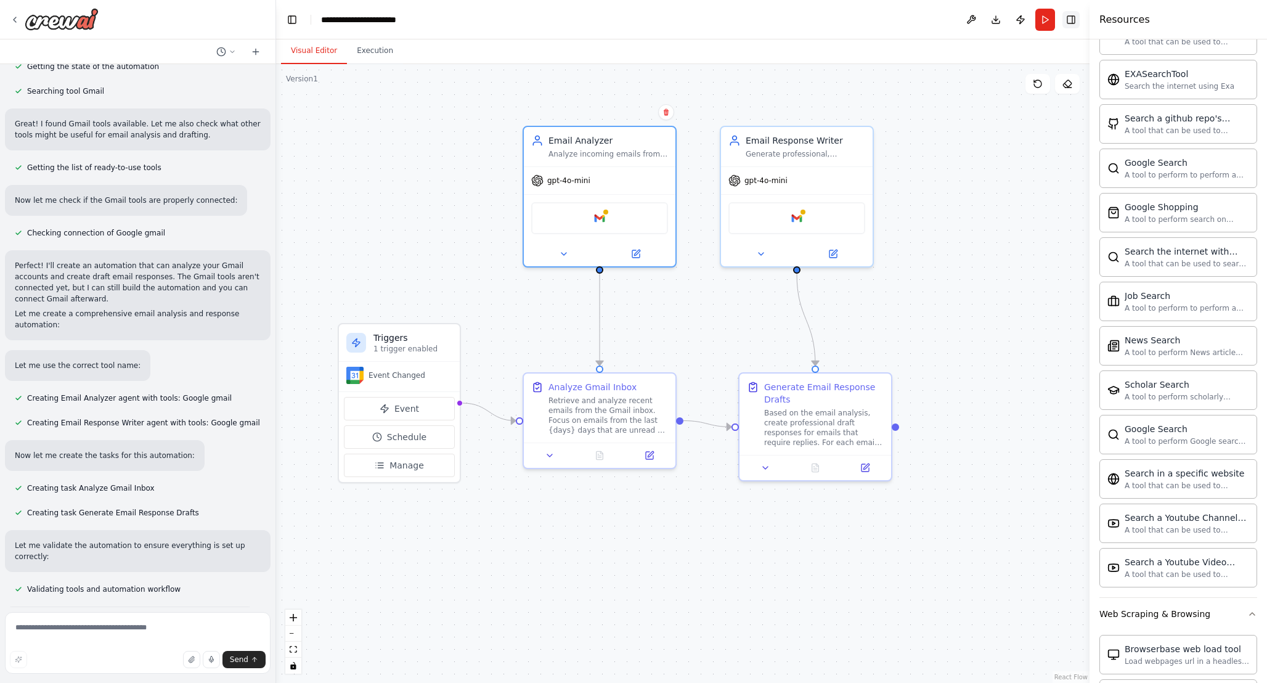
click at [1079, 13] on button "Toggle Right Sidebar" at bounding box center [1071, 19] width 17 height 17
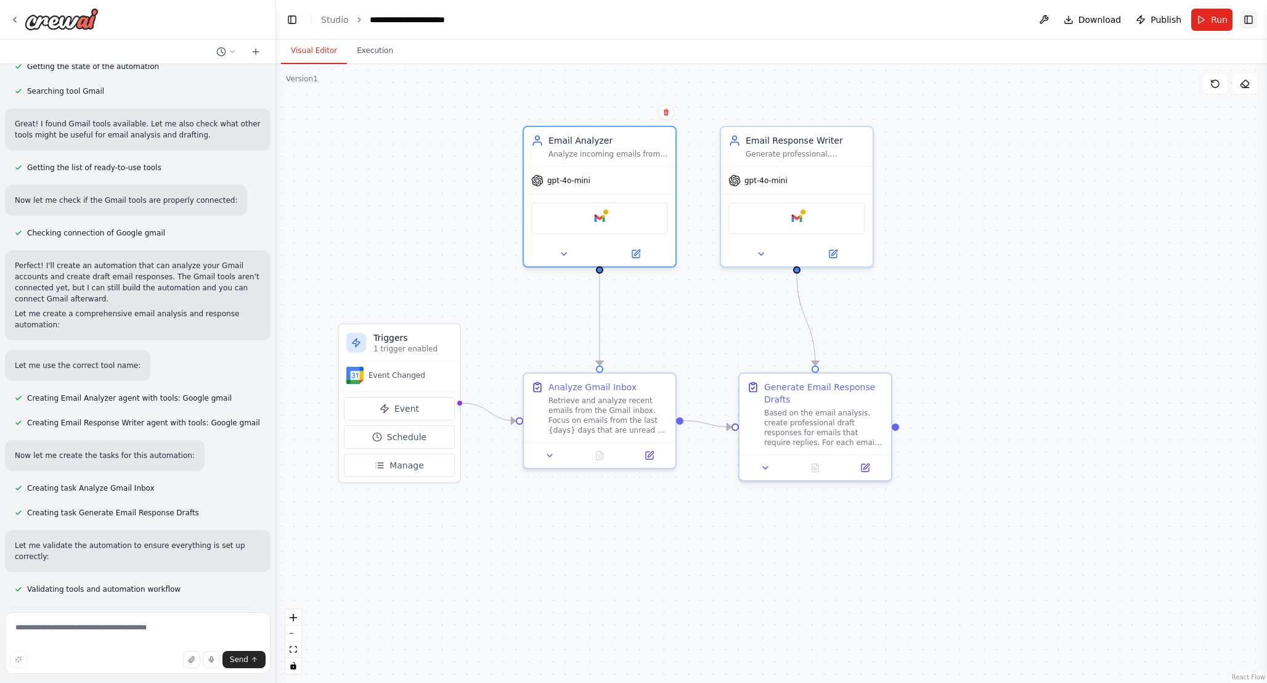
click at [1253, 14] on button "Toggle Right Sidebar" at bounding box center [1248, 19] width 17 height 17
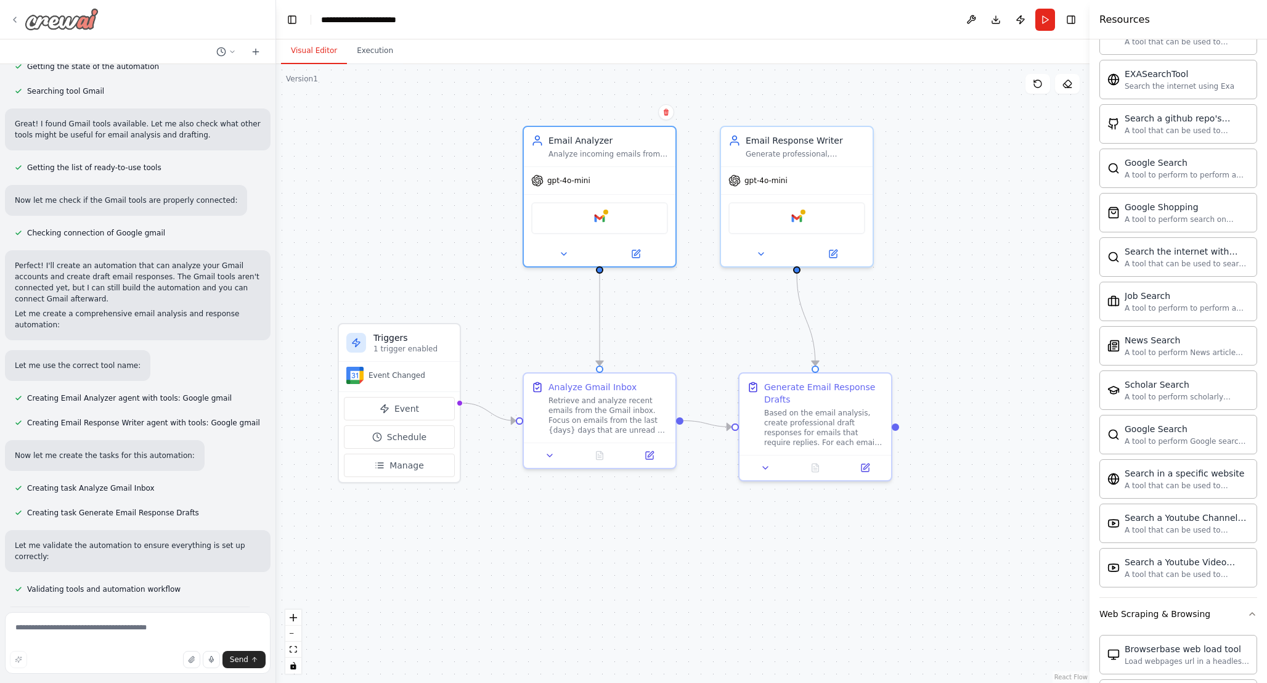
click at [13, 18] on icon at bounding box center [15, 20] width 10 height 10
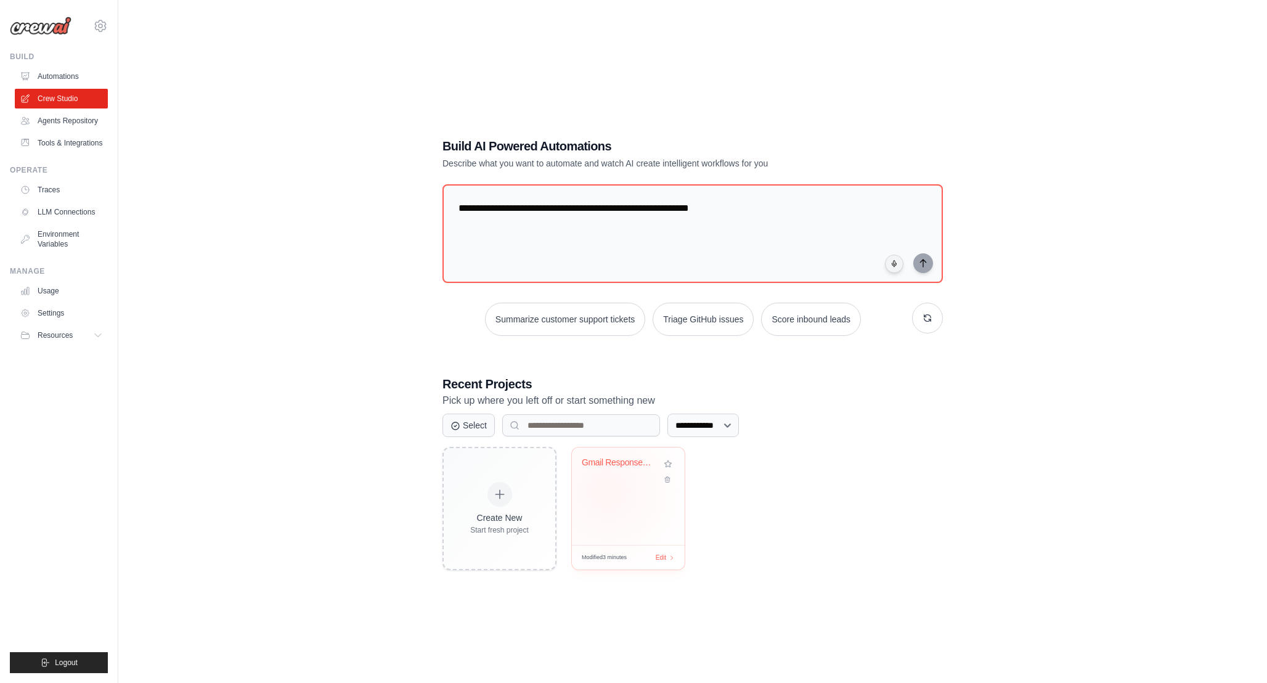
click at [609, 489] on div "Gmail Response Assistant" at bounding box center [628, 496] width 113 height 97
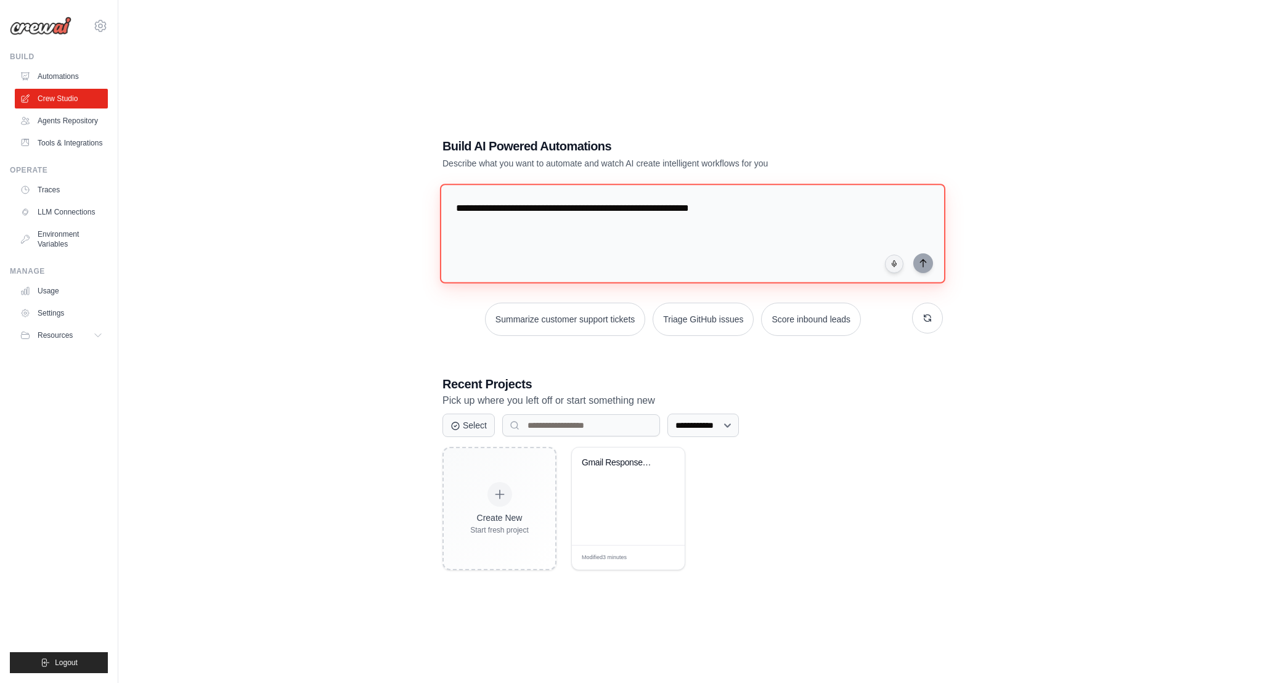
click at [585, 238] on textarea "**********" at bounding box center [692, 234] width 505 height 100
type textarea "*"
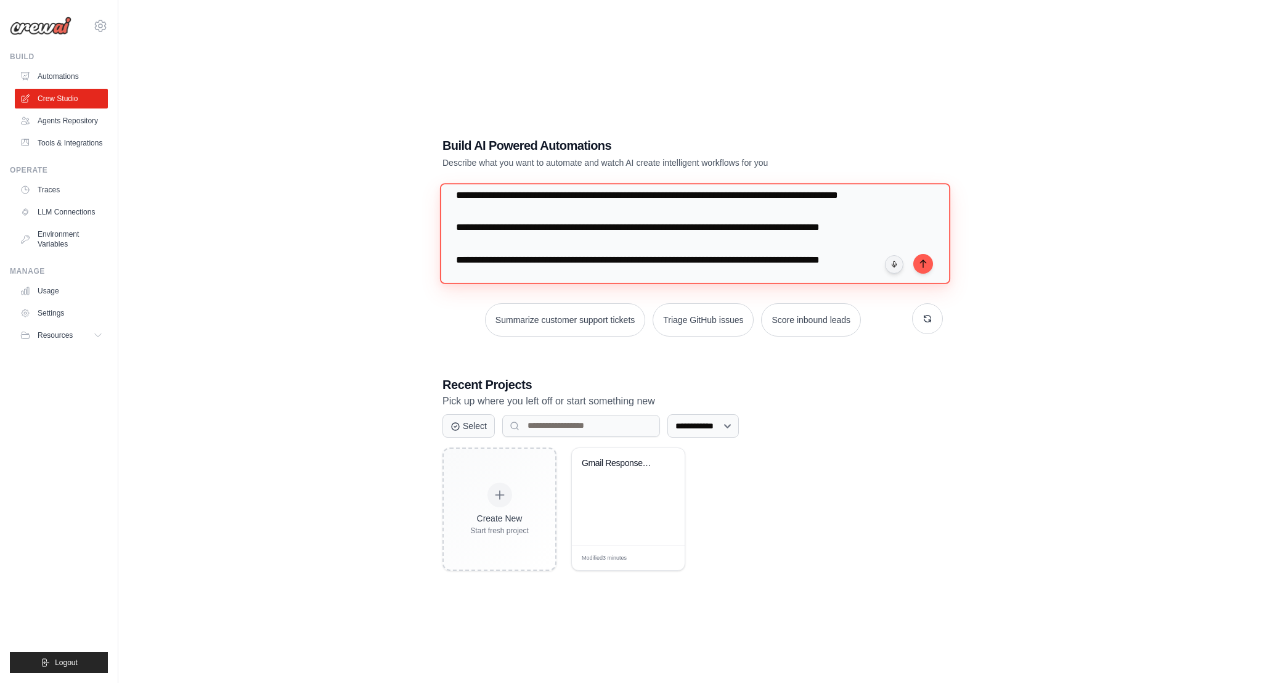
scroll to position [44, 0]
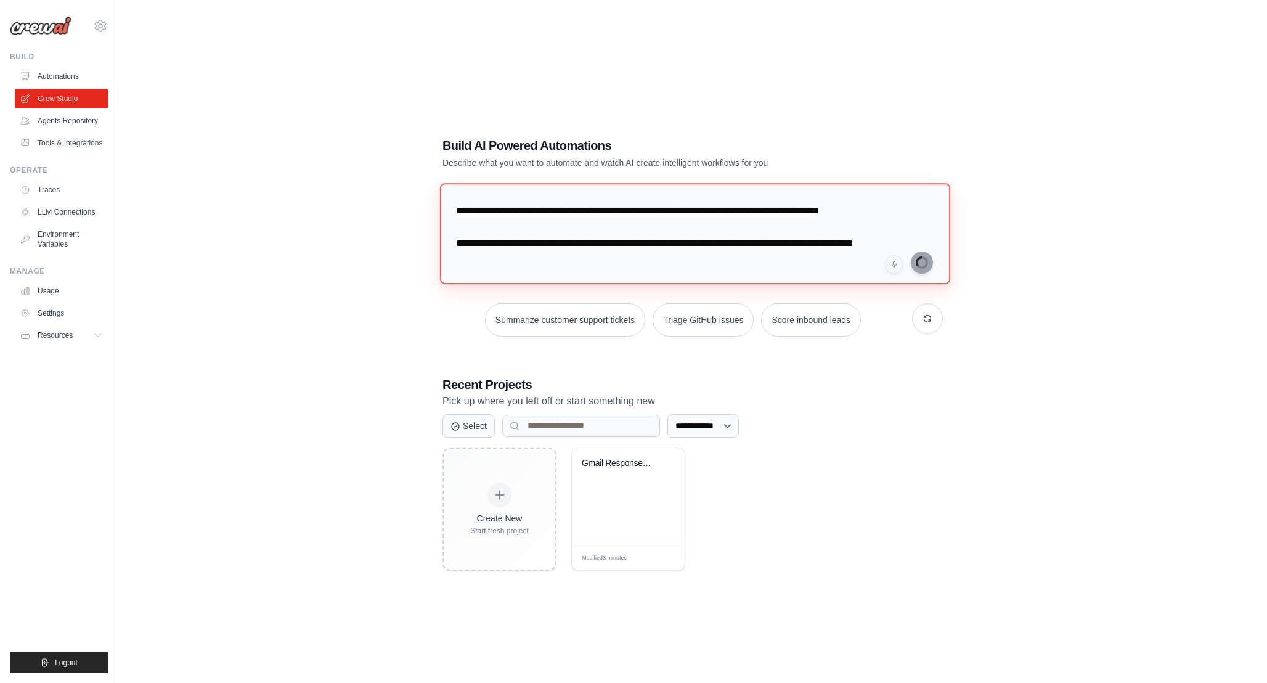
type textarea "**********"
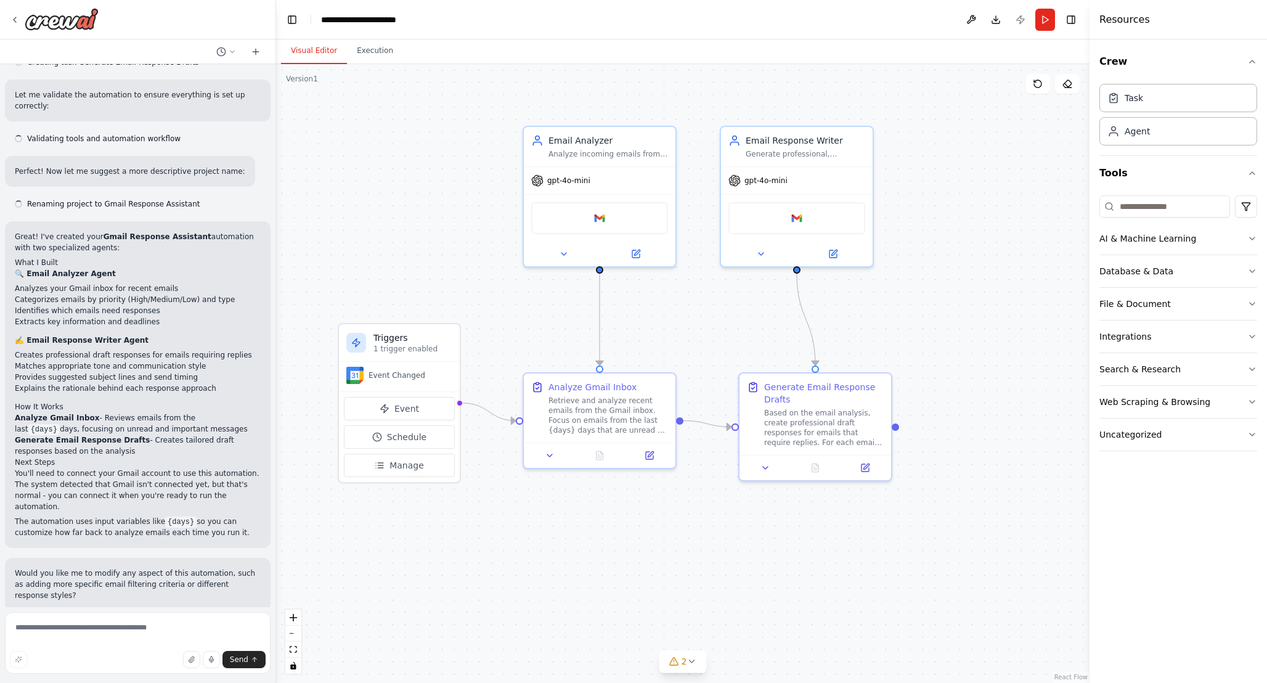
scroll to position [588, 0]
click at [1140, 403] on div "Web Scraping & Browsing" at bounding box center [1155, 402] width 111 height 12
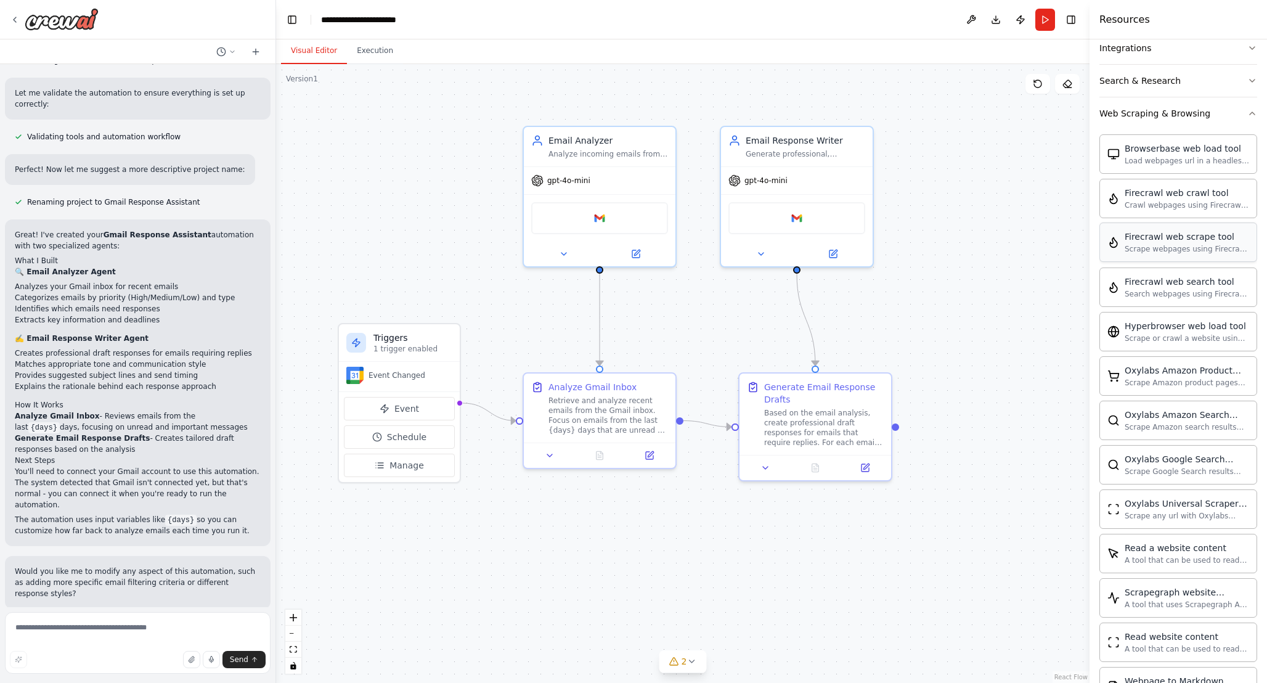
scroll to position [0, 0]
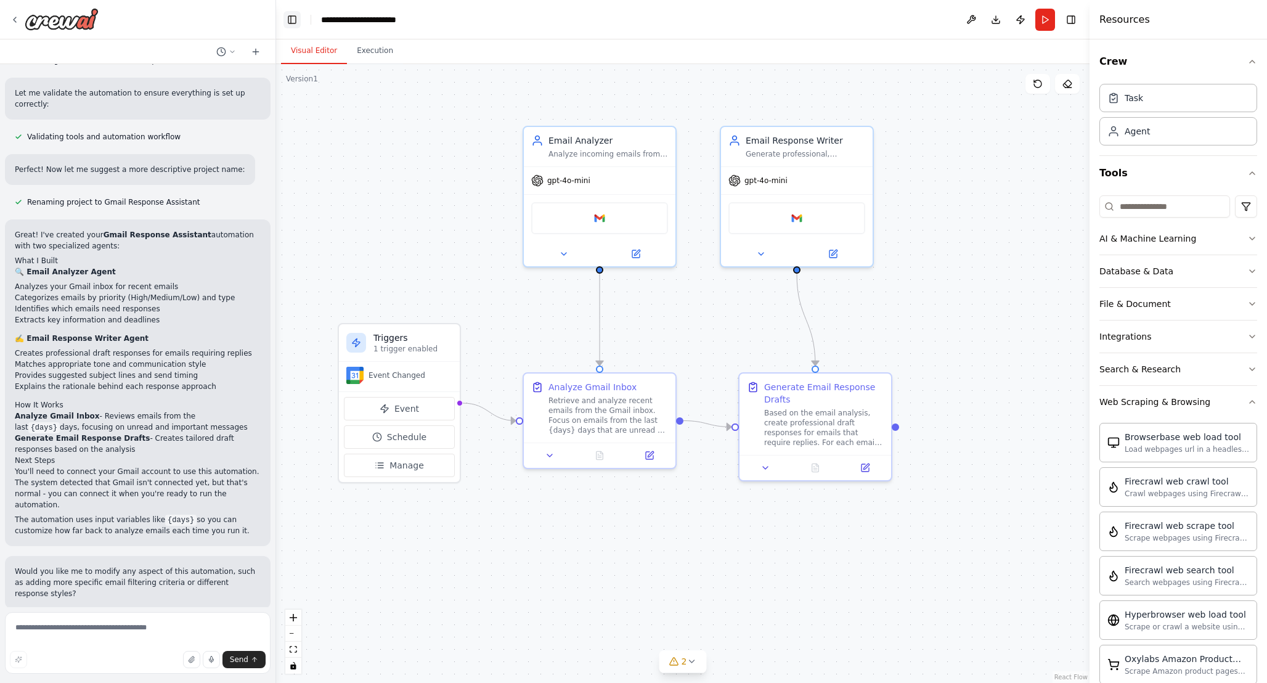
click at [292, 22] on button "Toggle Left Sidebar" at bounding box center [292, 19] width 17 height 17
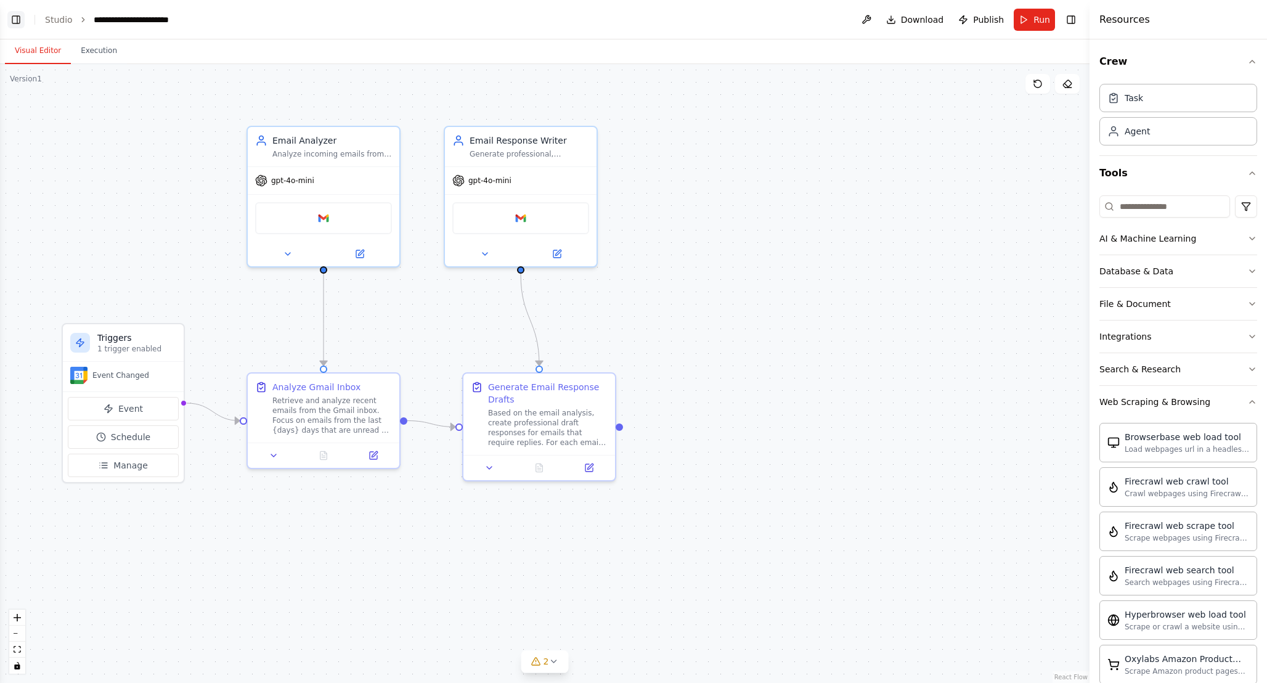
click at [9, 22] on button "Toggle Left Sidebar" at bounding box center [15, 19] width 17 height 17
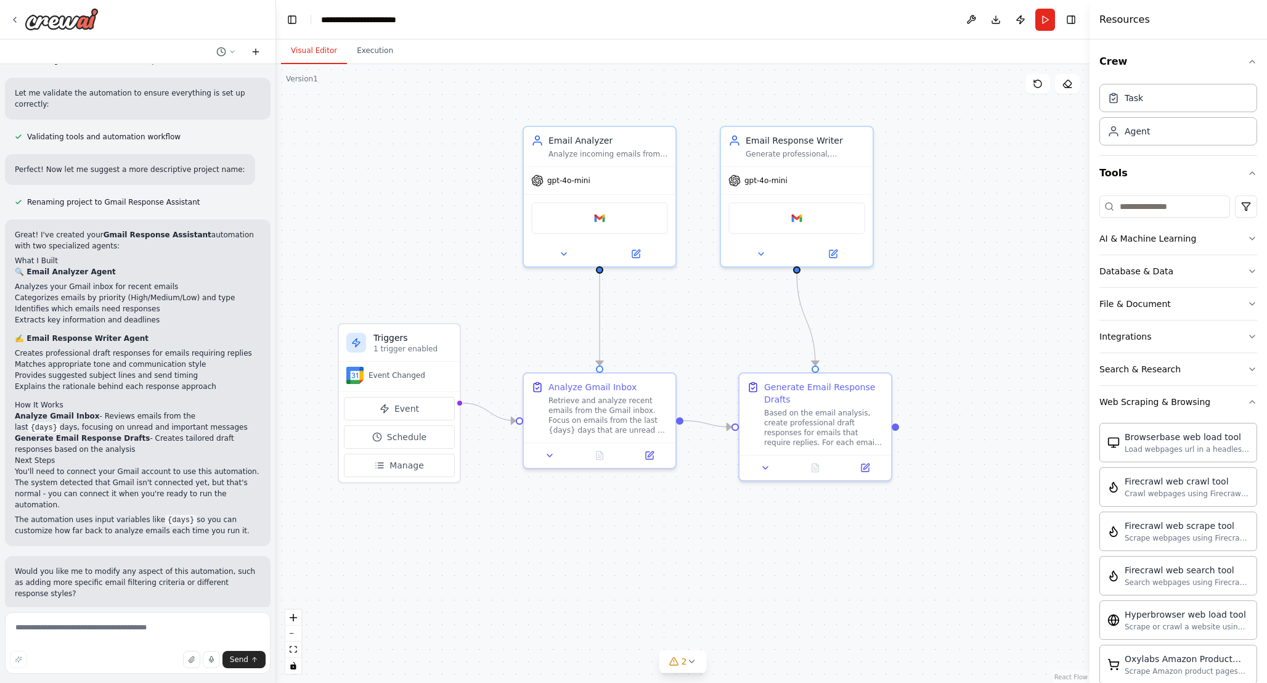
click at [253, 51] on icon at bounding box center [256, 52] width 10 height 10
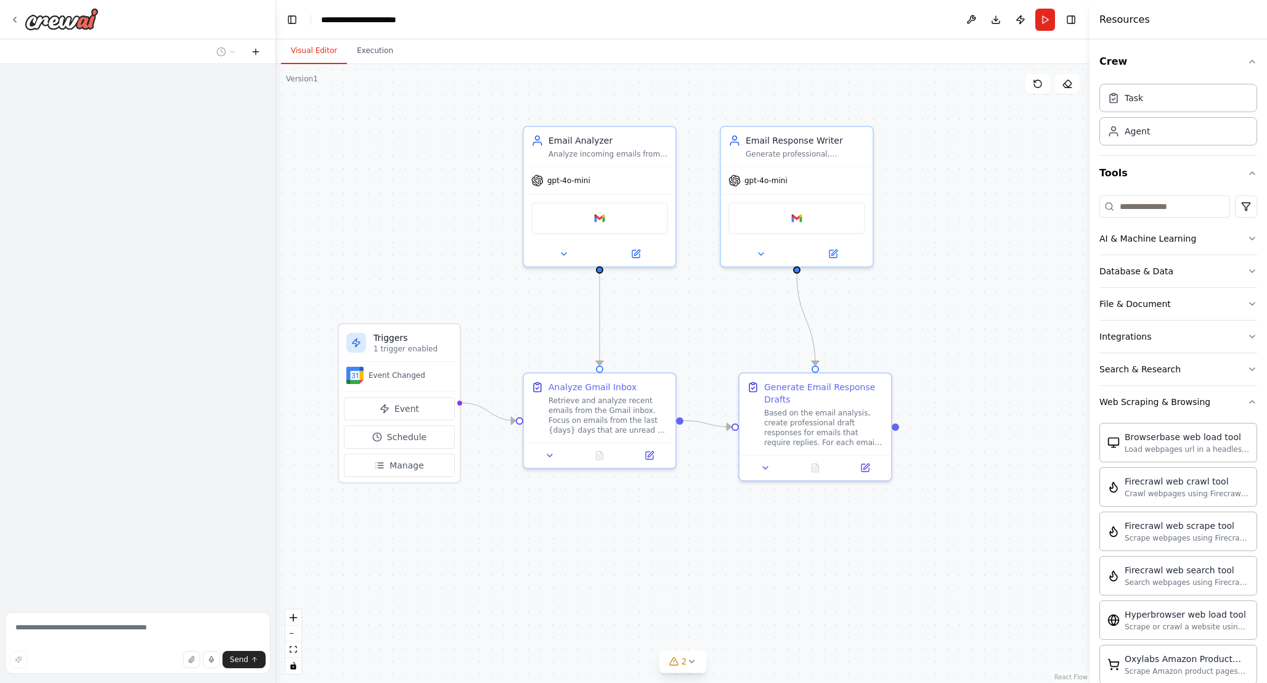
click at [253, 51] on icon at bounding box center [256, 52] width 10 height 10
click at [48, 20] on img at bounding box center [62, 19] width 74 height 22
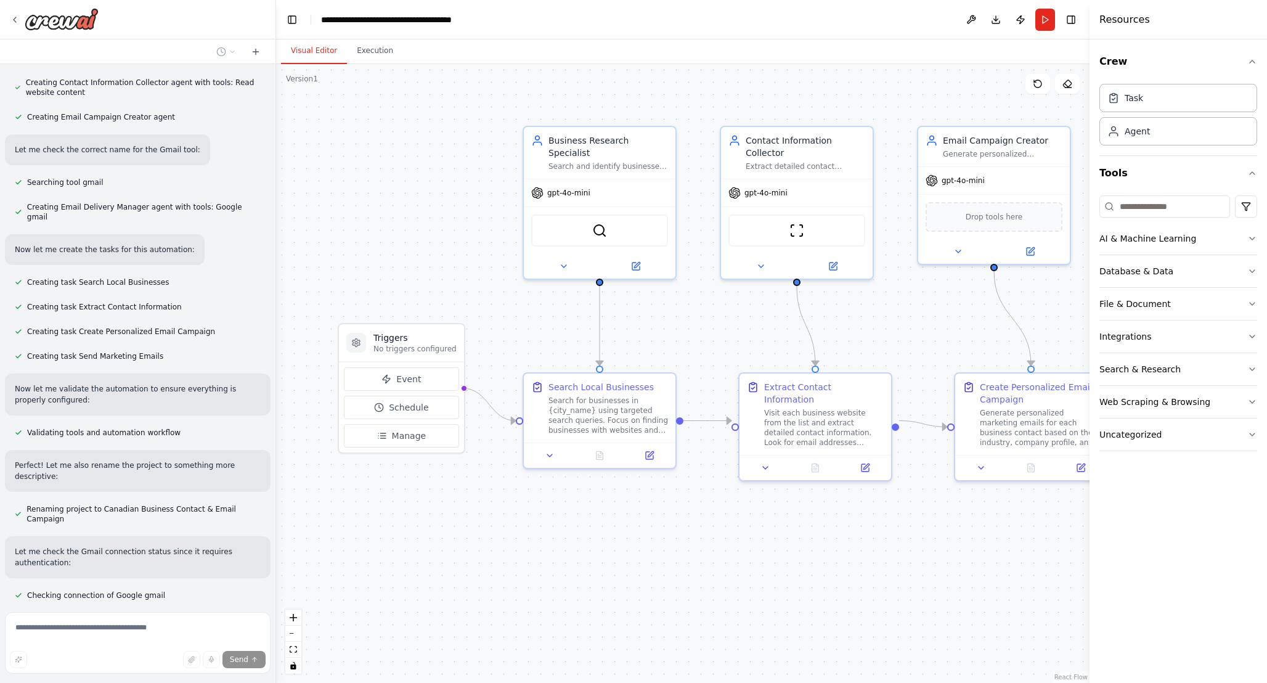
scroll to position [842, 0]
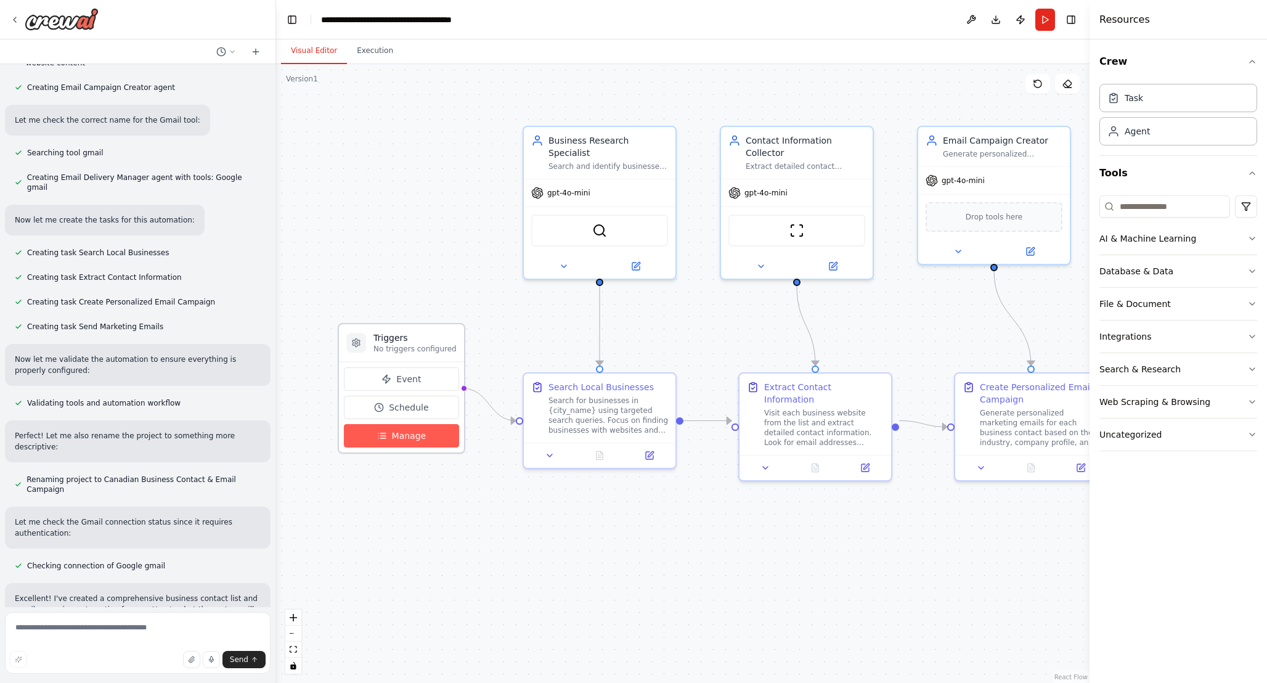
click at [411, 436] on span "Manage" at bounding box center [409, 436] width 35 height 12
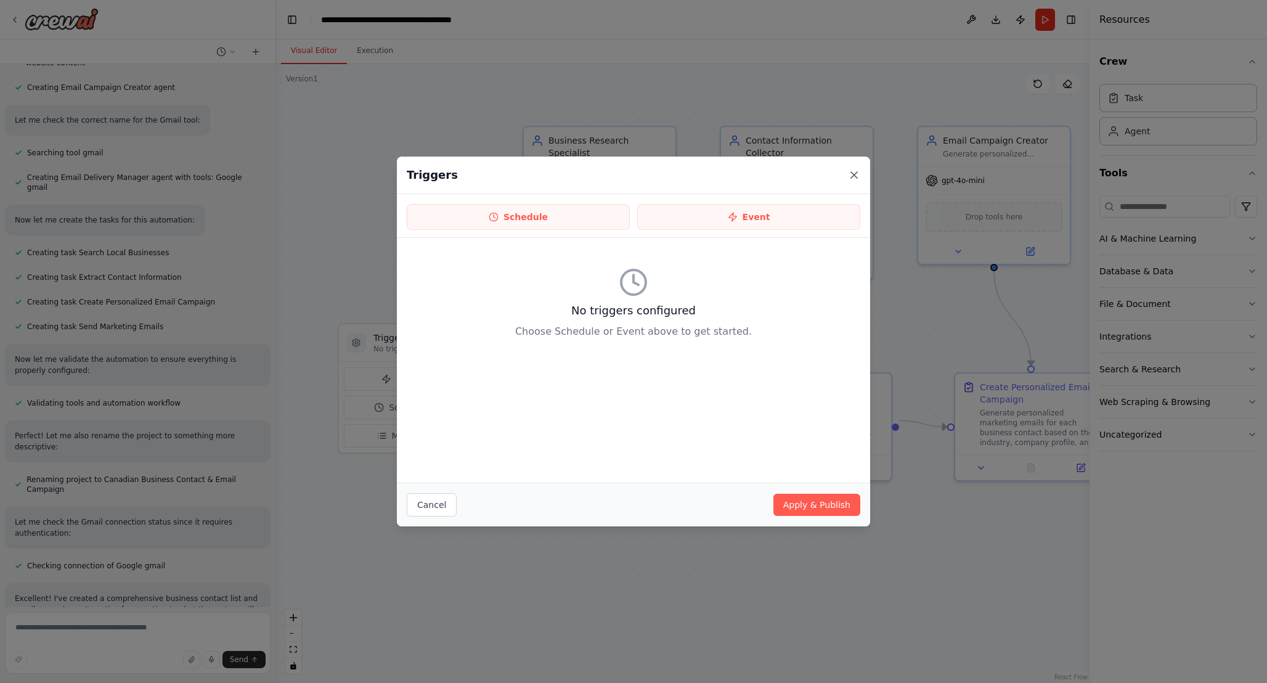
click at [852, 171] on icon at bounding box center [854, 175] width 12 height 12
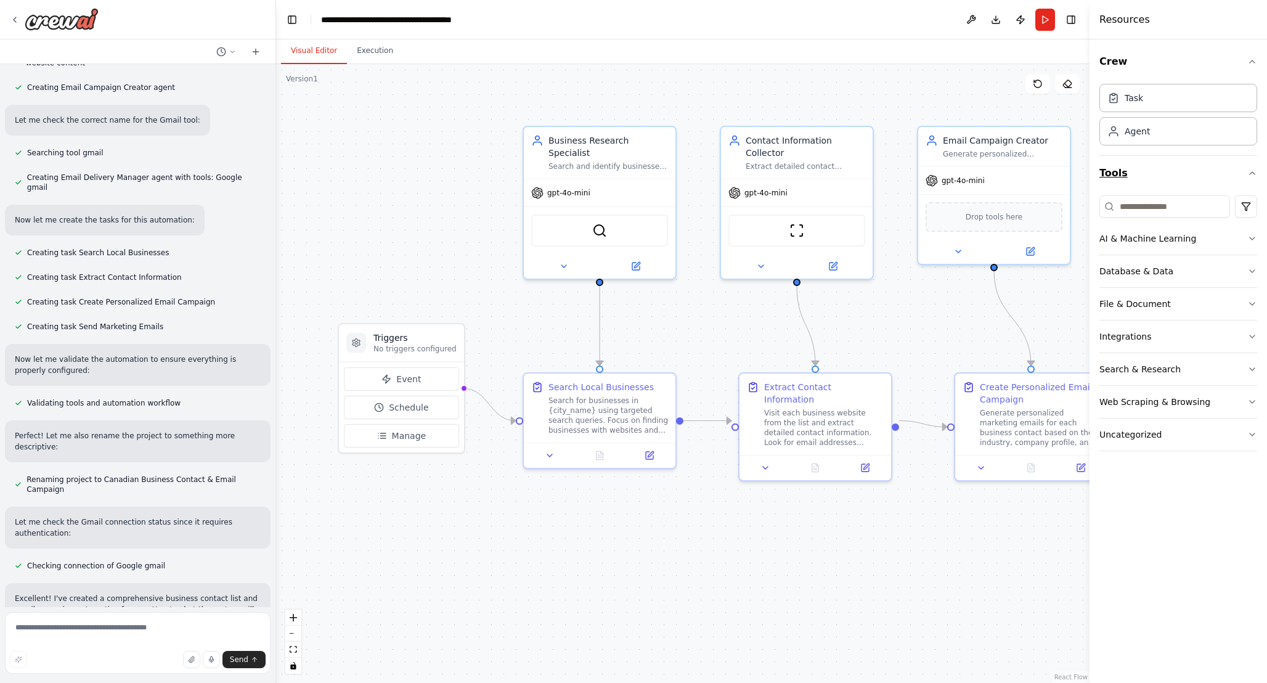
click at [1254, 169] on icon "button" at bounding box center [1253, 173] width 10 height 10
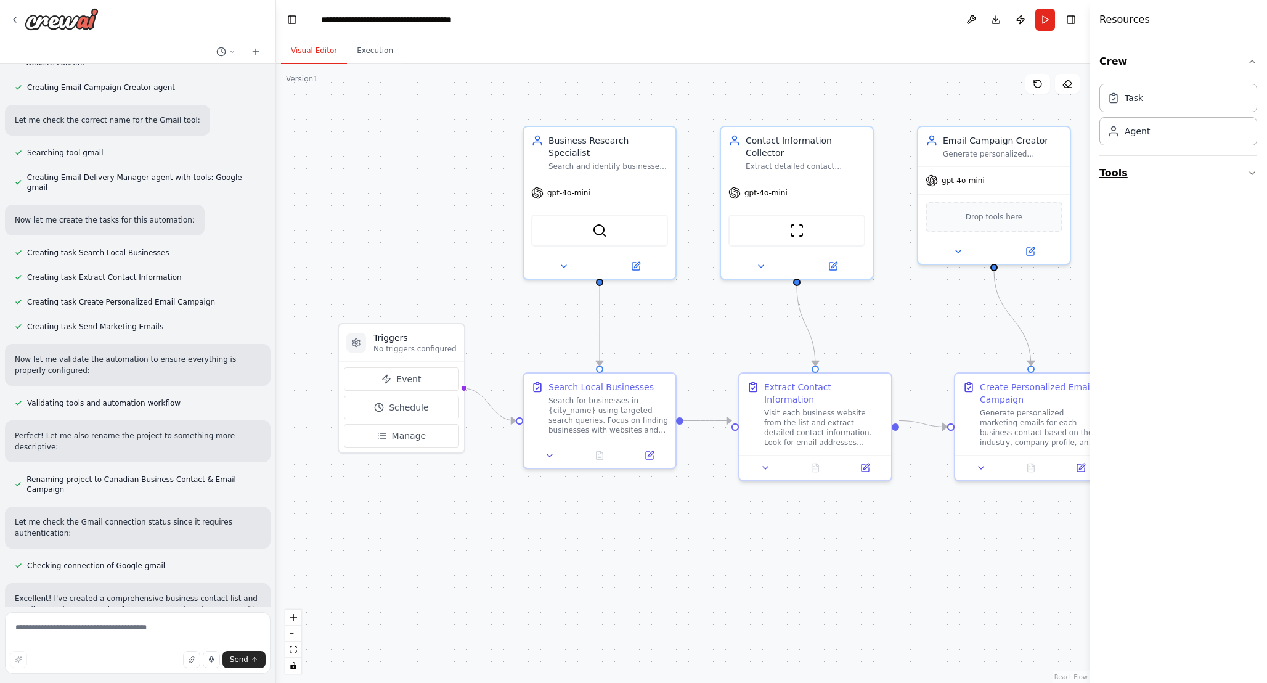
click at [1254, 169] on icon "button" at bounding box center [1253, 173] width 10 height 10
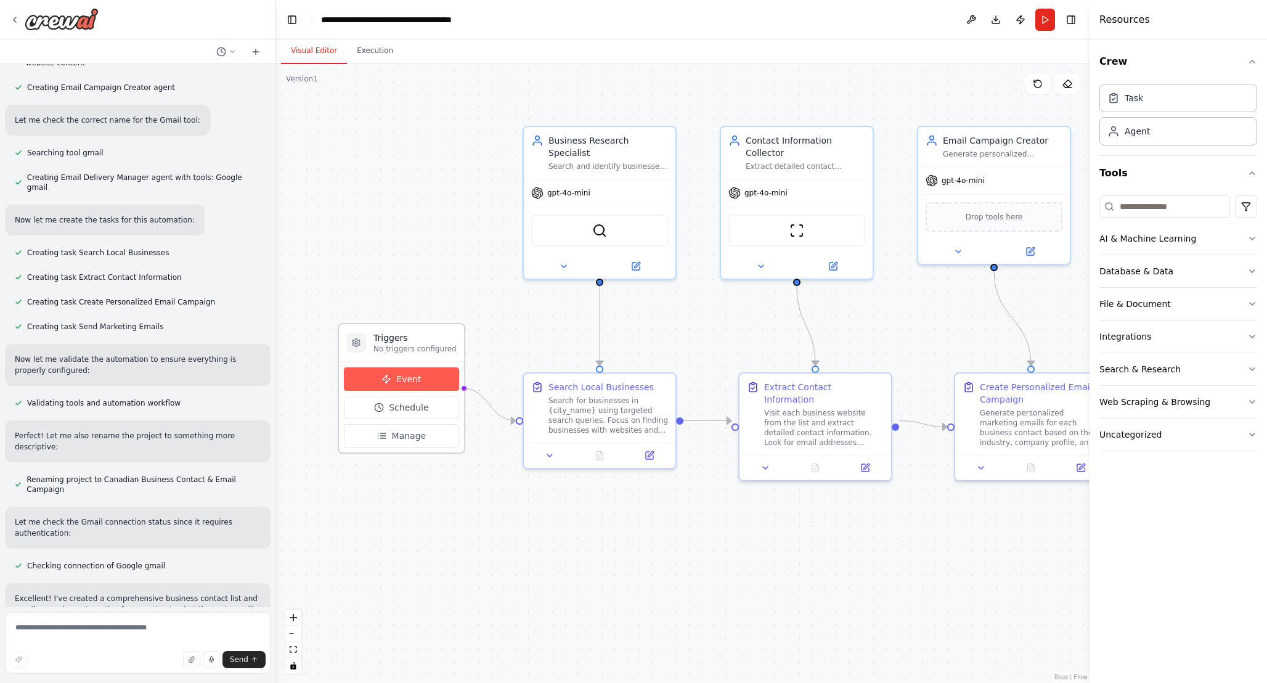
click at [414, 384] on span "Event" at bounding box center [408, 379] width 25 height 12
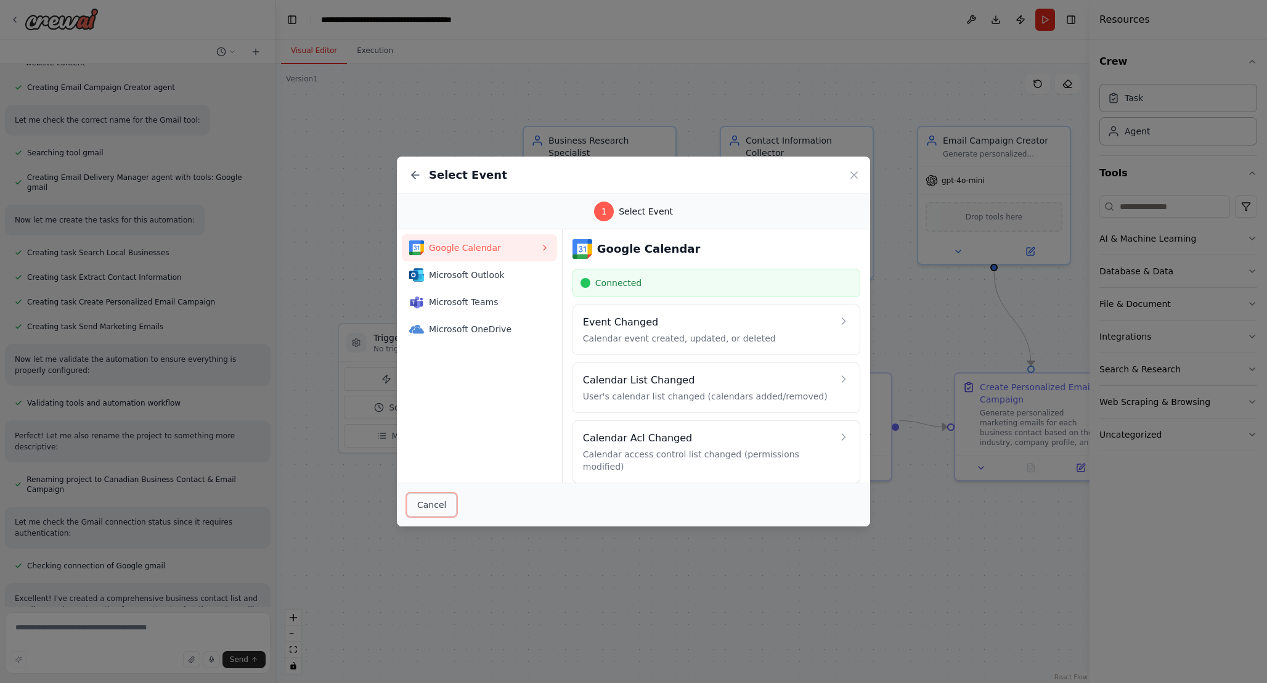
click at [436, 501] on button "Cancel" at bounding box center [432, 504] width 50 height 23
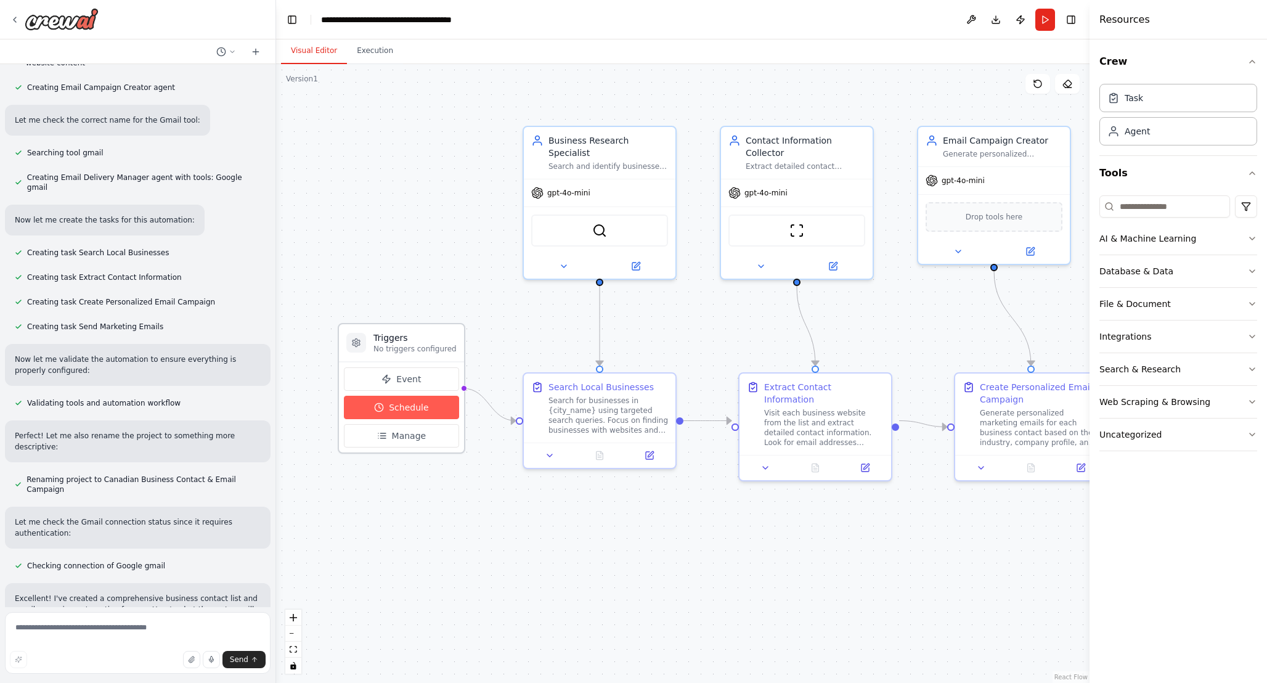
click at [404, 407] on span "Schedule" at bounding box center [408, 407] width 39 height 12
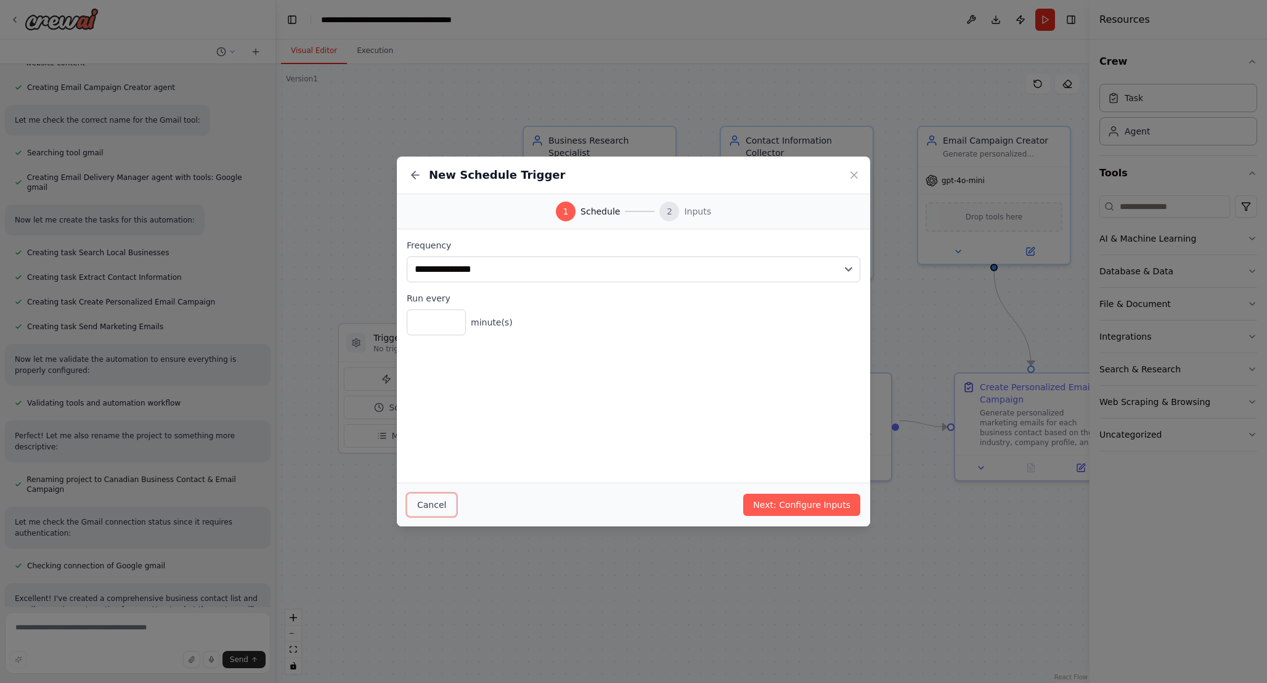
click at [429, 503] on button "Cancel" at bounding box center [432, 504] width 50 height 23
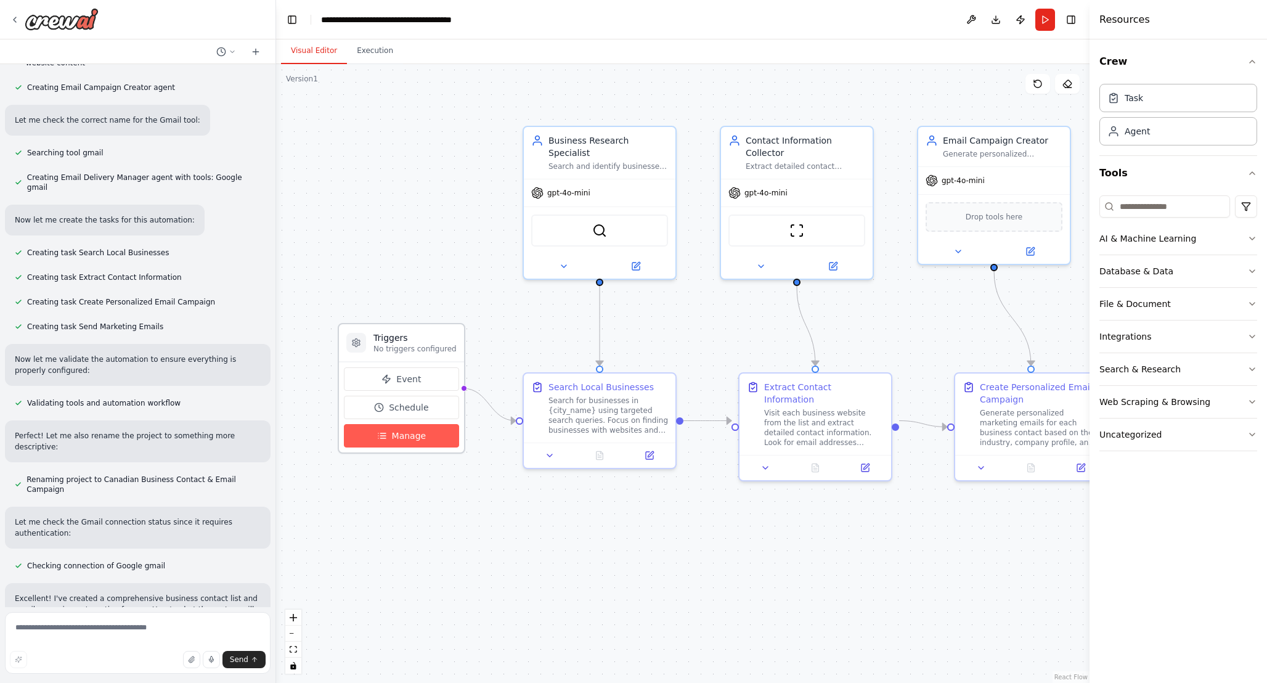
click at [415, 438] on span "Manage" at bounding box center [409, 436] width 35 height 12
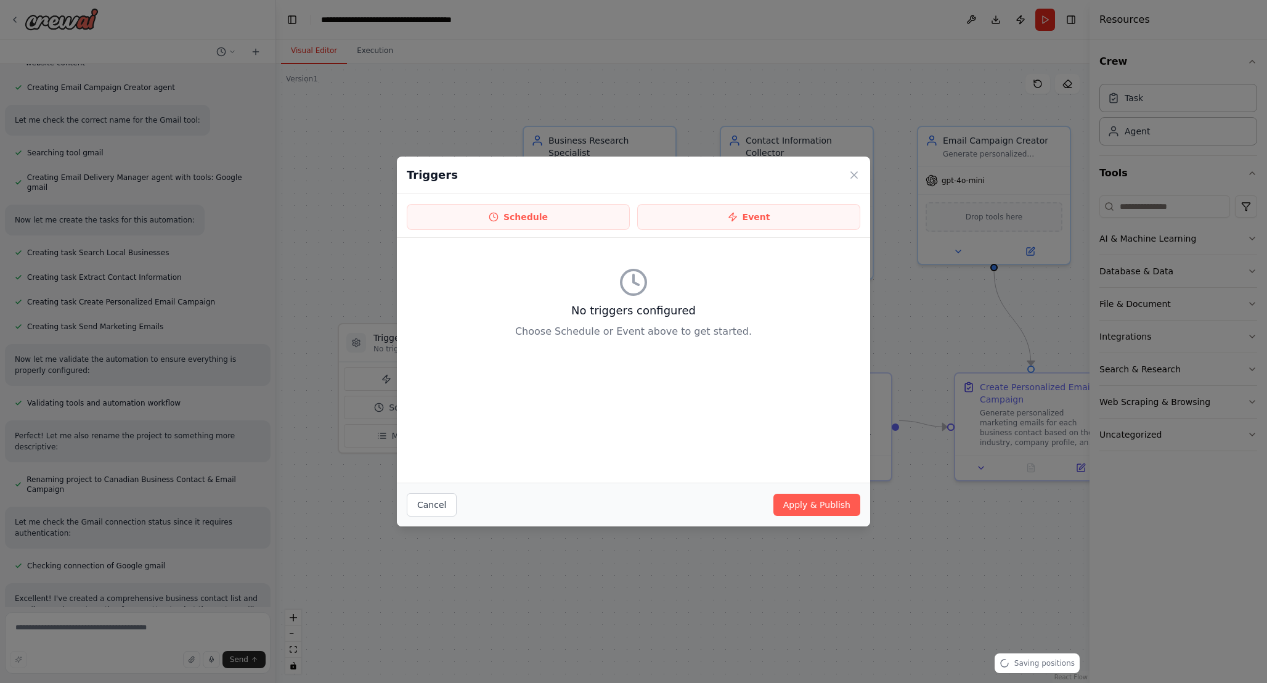
click at [646, 296] on icon at bounding box center [634, 283] width 30 height 30
click at [701, 217] on button "Event" at bounding box center [748, 217] width 223 height 26
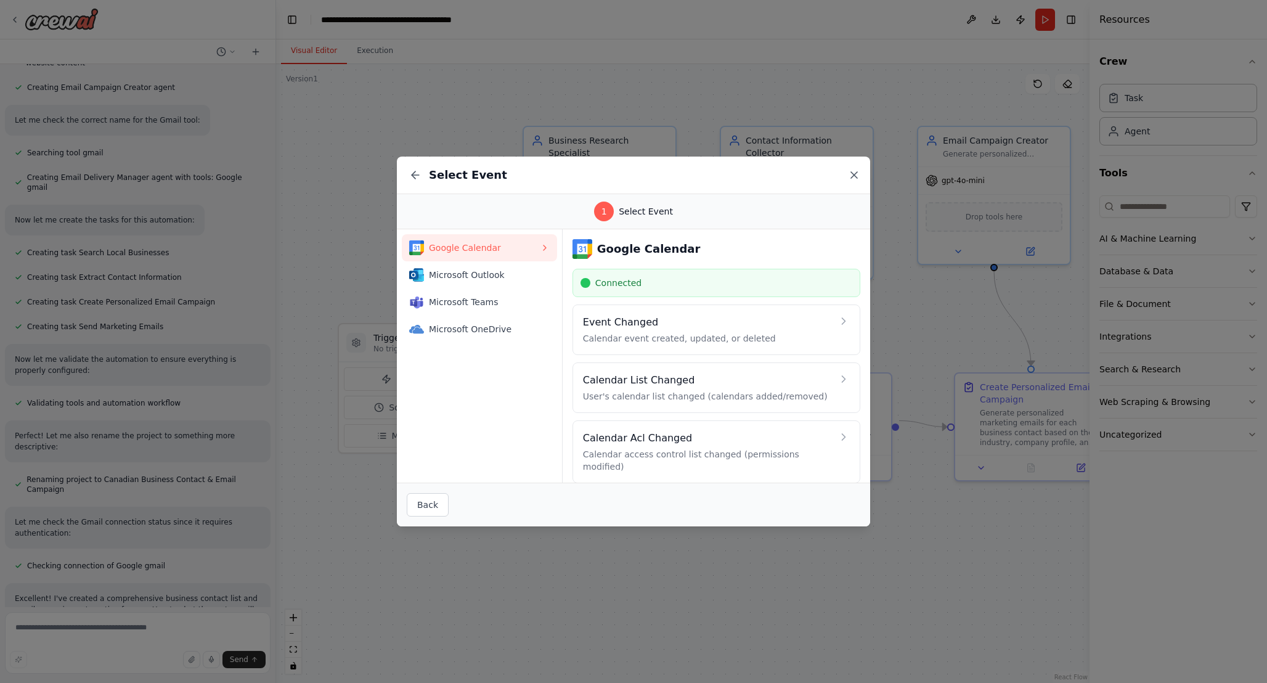
click at [852, 173] on icon at bounding box center [854, 175] width 12 height 12
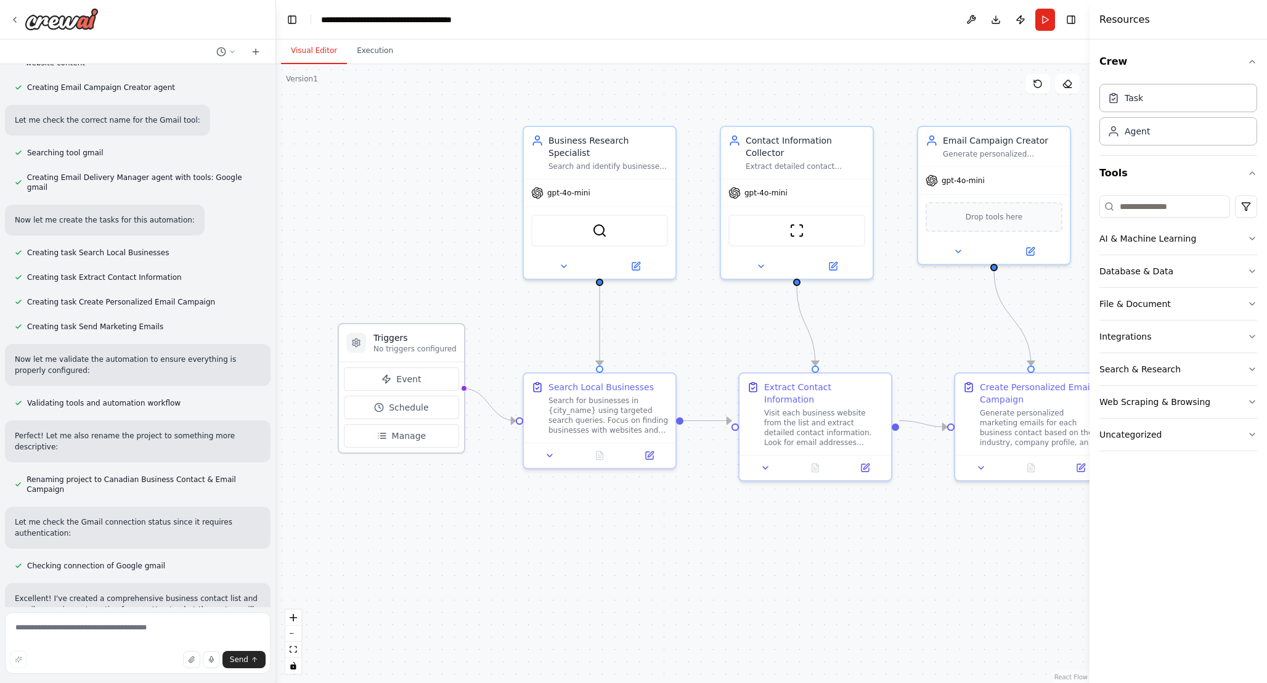
click at [355, 347] on icon at bounding box center [356, 343] width 10 height 10
click at [383, 439] on icon at bounding box center [382, 436] width 10 height 10
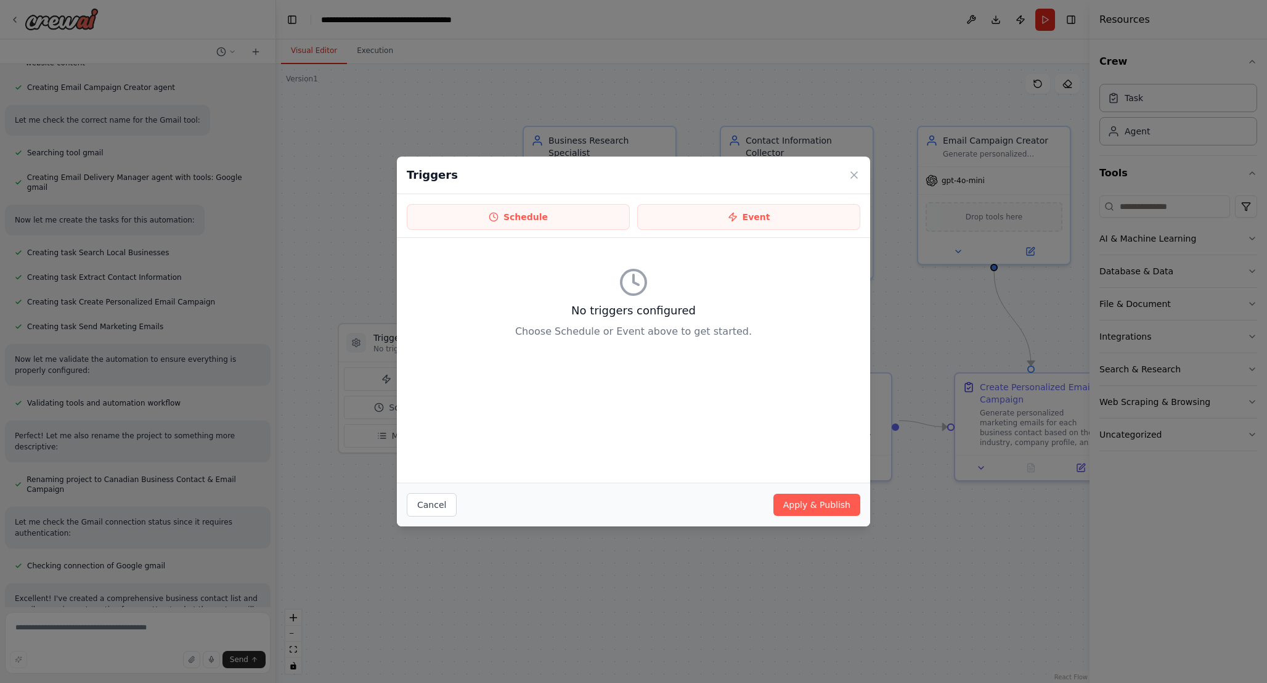
click at [622, 338] on p "Choose Schedule or Event above to get started." at bounding box center [634, 331] width 454 height 15
click at [854, 174] on icon at bounding box center [854, 175] width 6 height 6
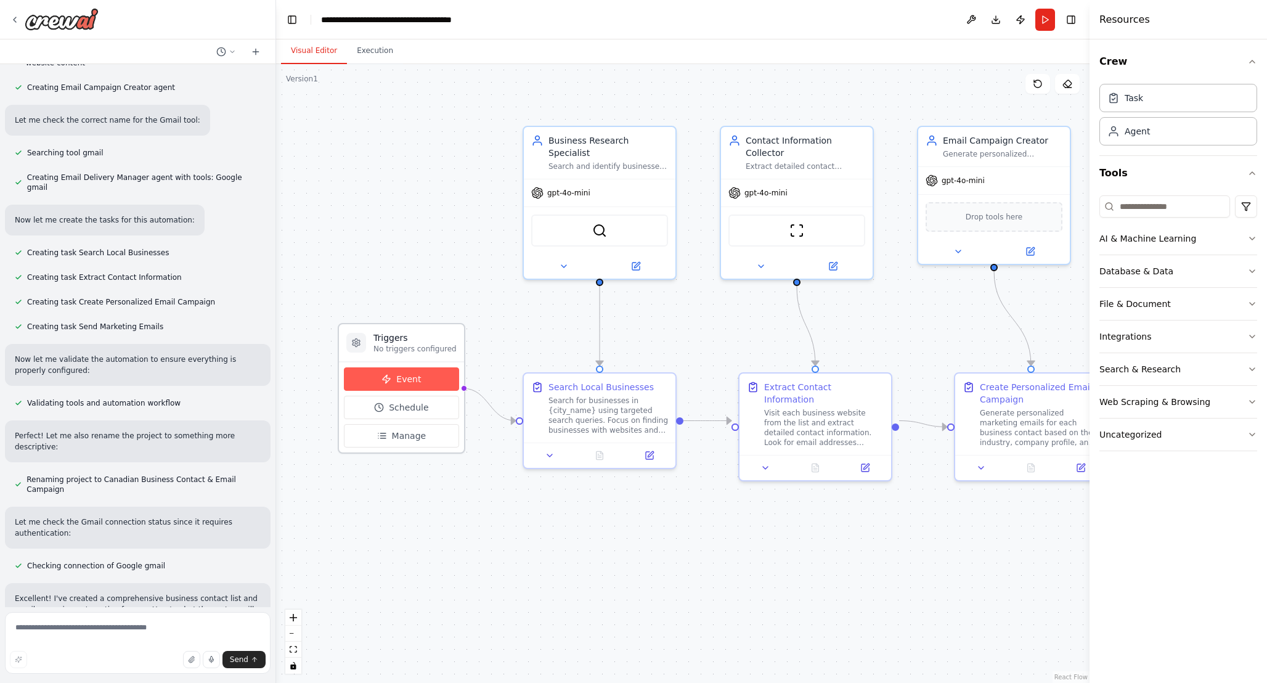
click at [424, 372] on button "Event" at bounding box center [401, 378] width 115 height 23
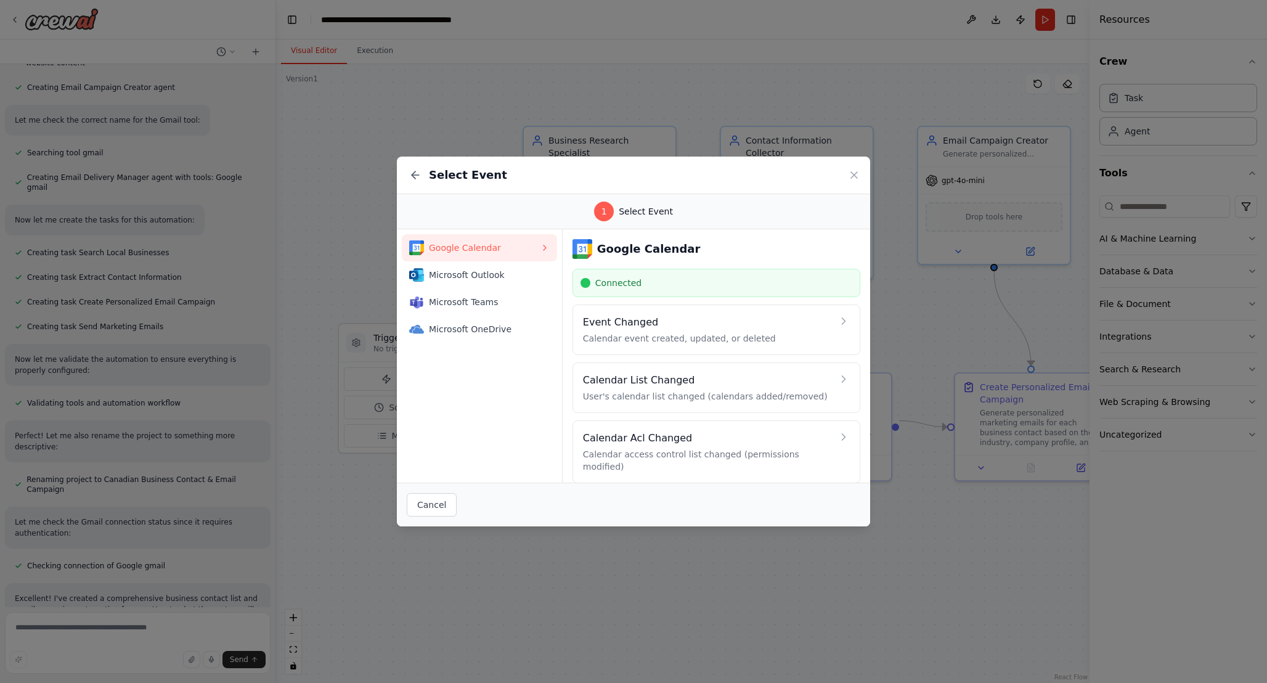
click at [614, 210] on div "1" at bounding box center [604, 212] width 20 height 20
click at [664, 283] on div "Connected" at bounding box center [717, 283] width 272 height 12
click at [545, 243] on icon at bounding box center [545, 248] width 10 height 10
click at [515, 268] on div "Microsoft Outlook" at bounding box center [474, 275] width 131 height 15
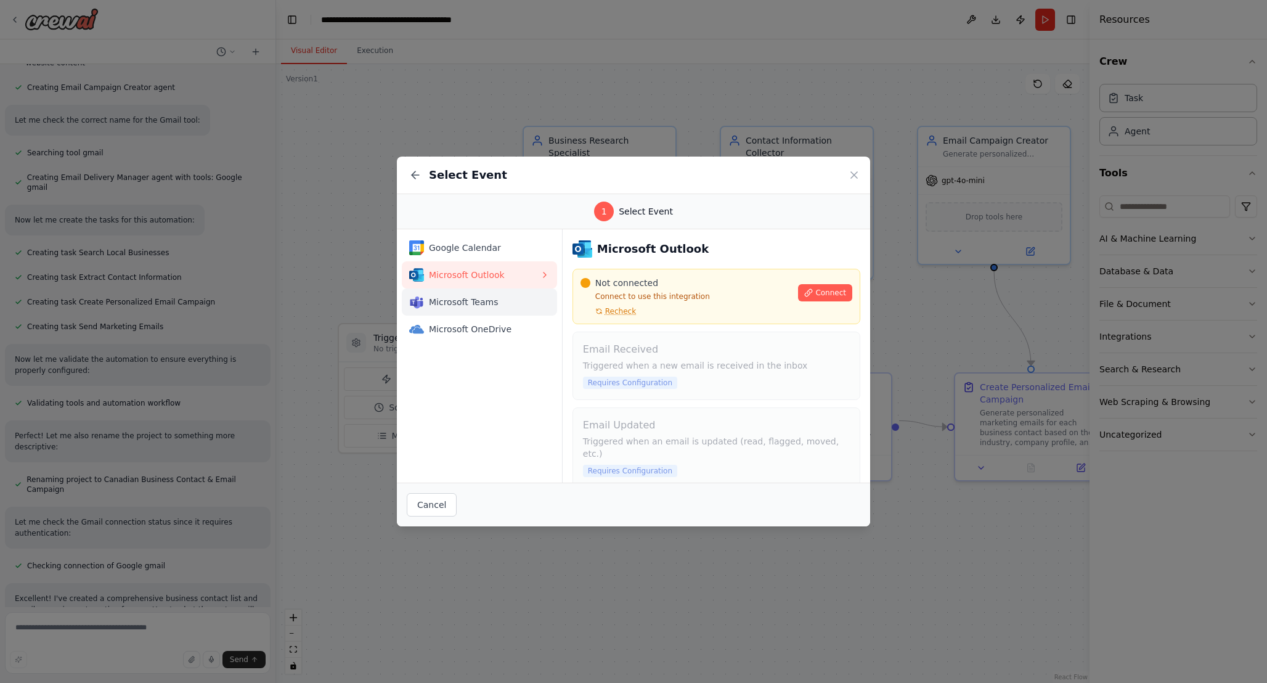
click at [499, 292] on button "Microsoft Teams" at bounding box center [479, 301] width 155 height 27
click at [509, 272] on span "Microsoft Outlook" at bounding box center [484, 275] width 111 height 12
click at [505, 248] on span "Google Calendar" at bounding box center [484, 248] width 111 height 12
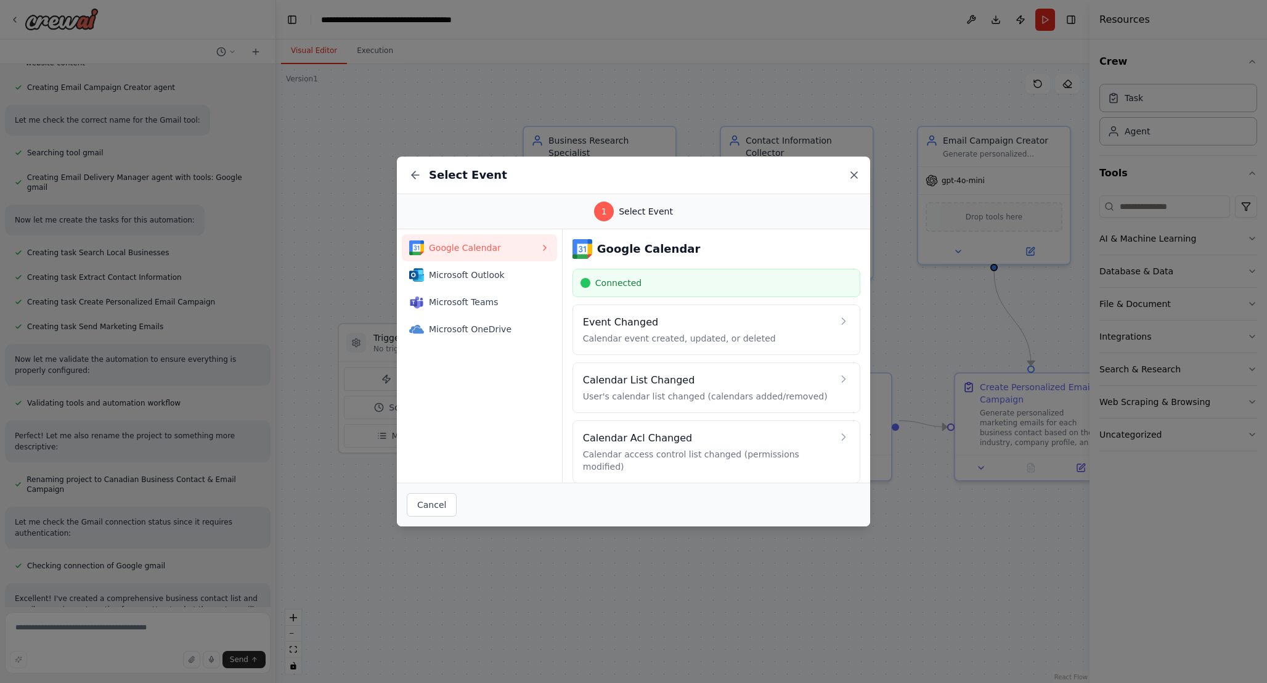
click at [857, 174] on icon at bounding box center [854, 175] width 12 height 12
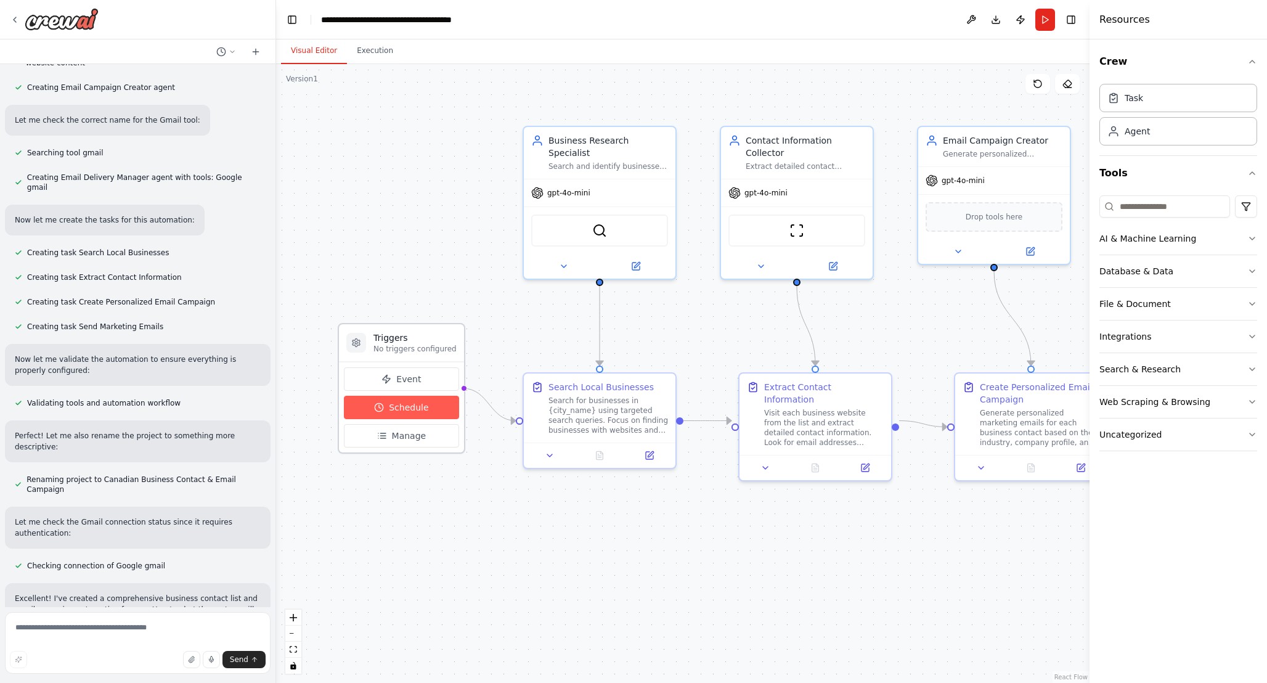
click at [414, 409] on span "Schedule" at bounding box center [408, 407] width 39 height 12
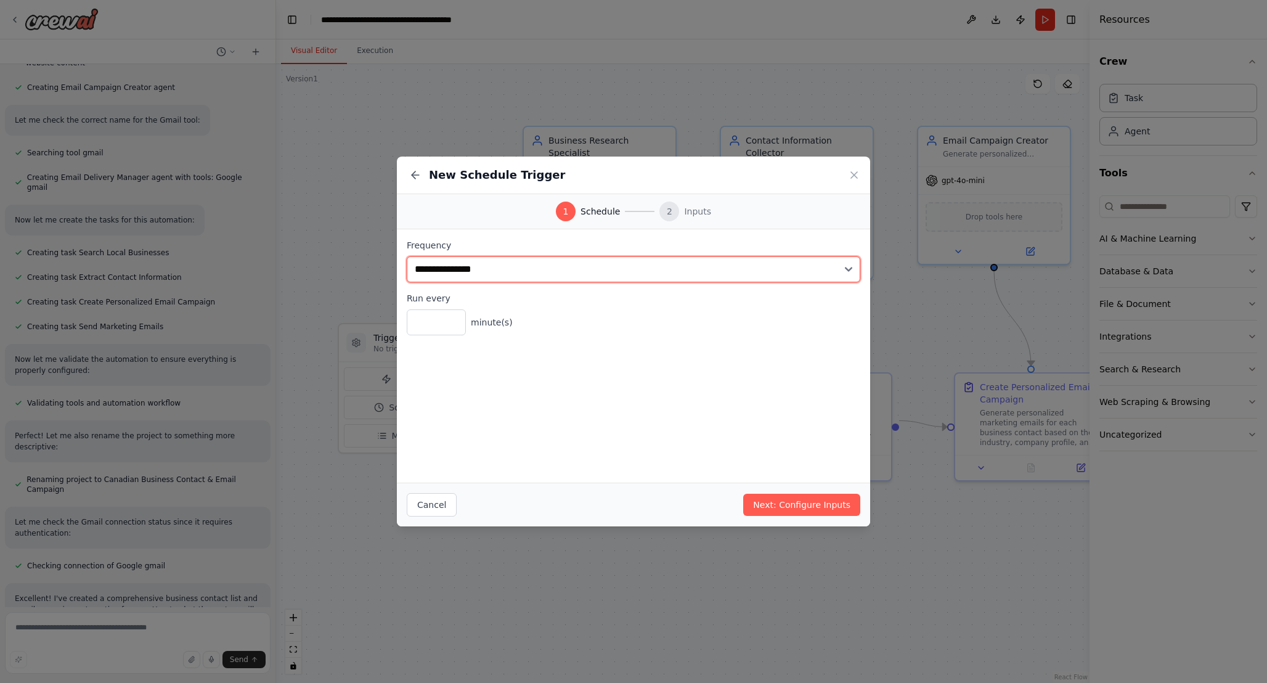
click at [528, 272] on select "**********" at bounding box center [634, 269] width 454 height 26
click at [407, 256] on select "**********" at bounding box center [634, 269] width 454 height 26
click at [477, 274] on select "**********" at bounding box center [634, 269] width 454 height 26
select select "*****"
click at [407, 256] on select "**********" at bounding box center [634, 269] width 454 height 26
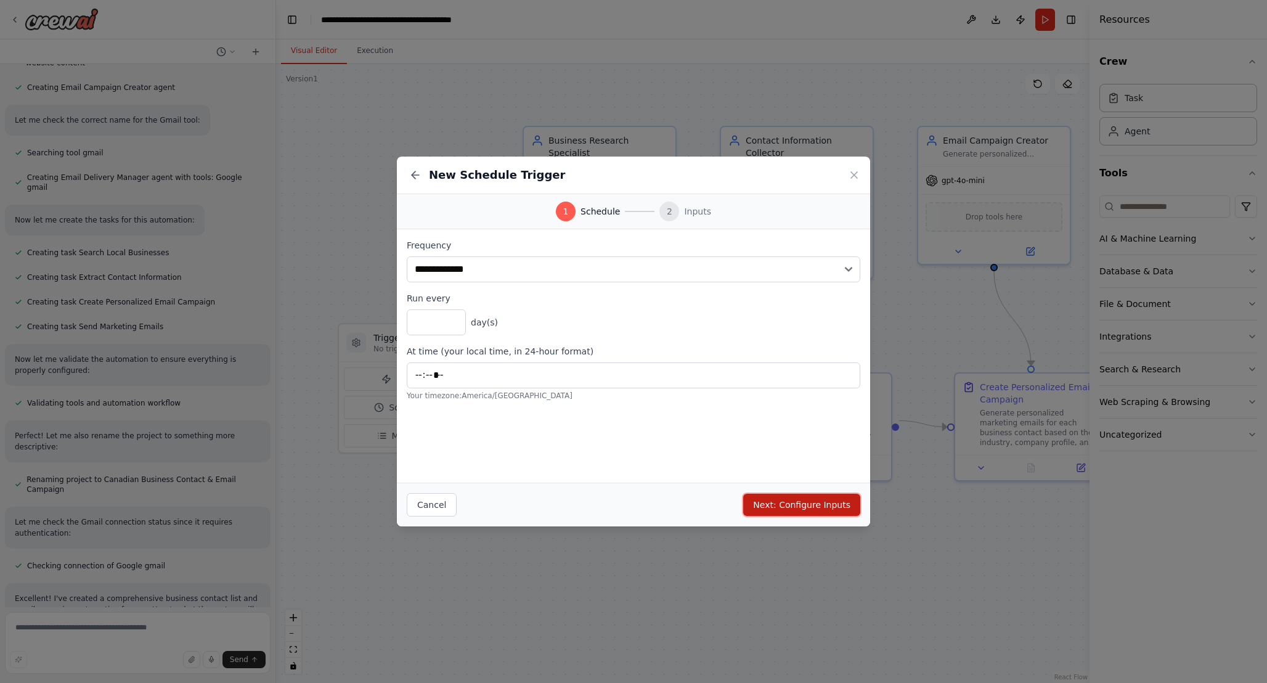
click at [785, 502] on button "Next: Configure Inputs" at bounding box center [801, 505] width 117 height 22
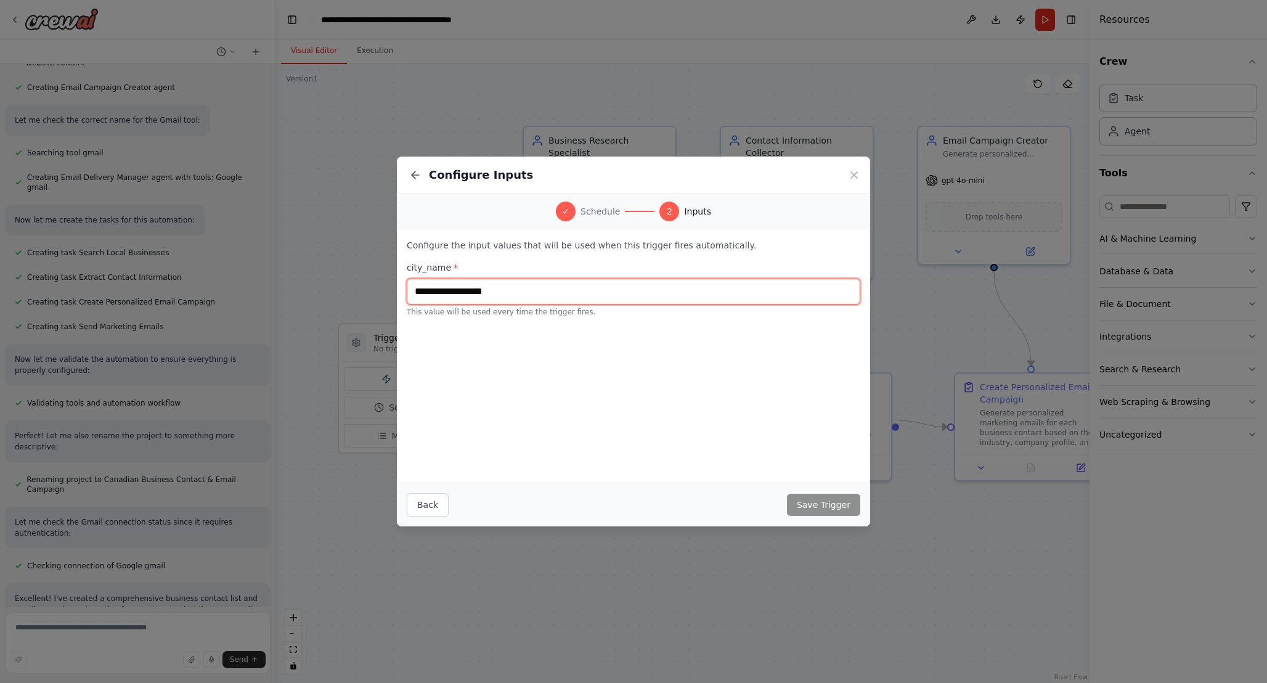
click at [498, 295] on input "text" at bounding box center [634, 292] width 454 height 26
type input "*********"
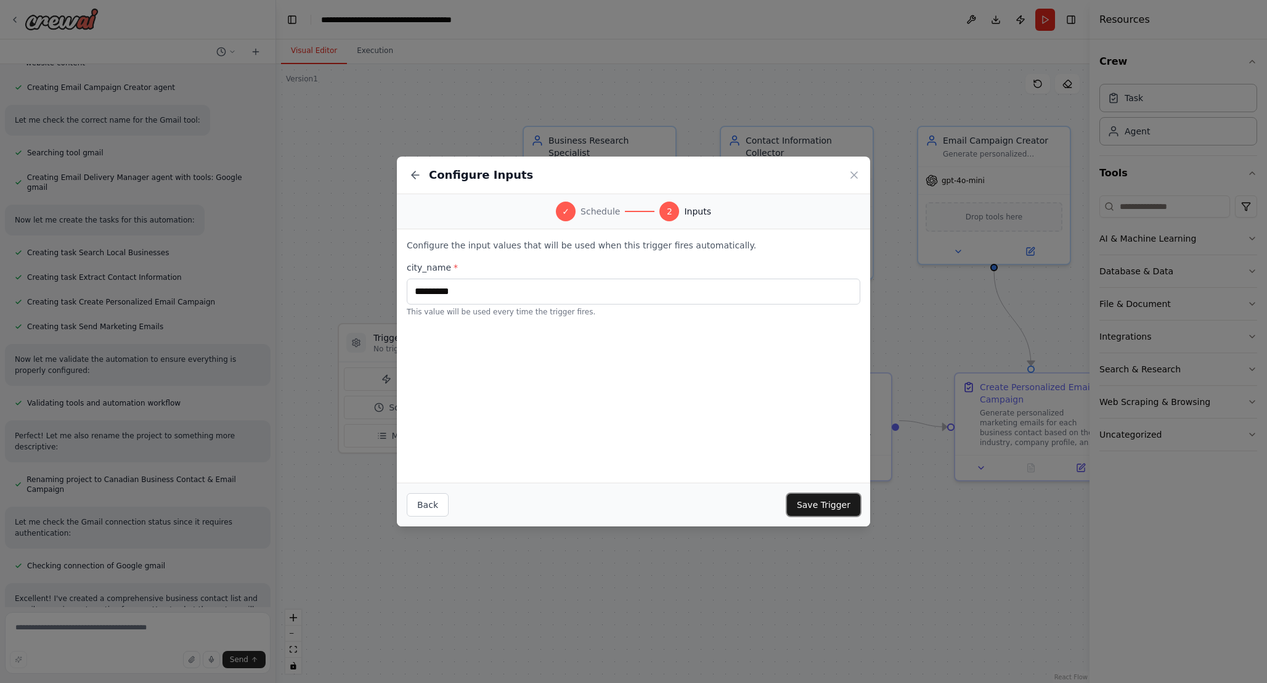
click at [814, 505] on button "Save Trigger" at bounding box center [823, 505] width 73 height 22
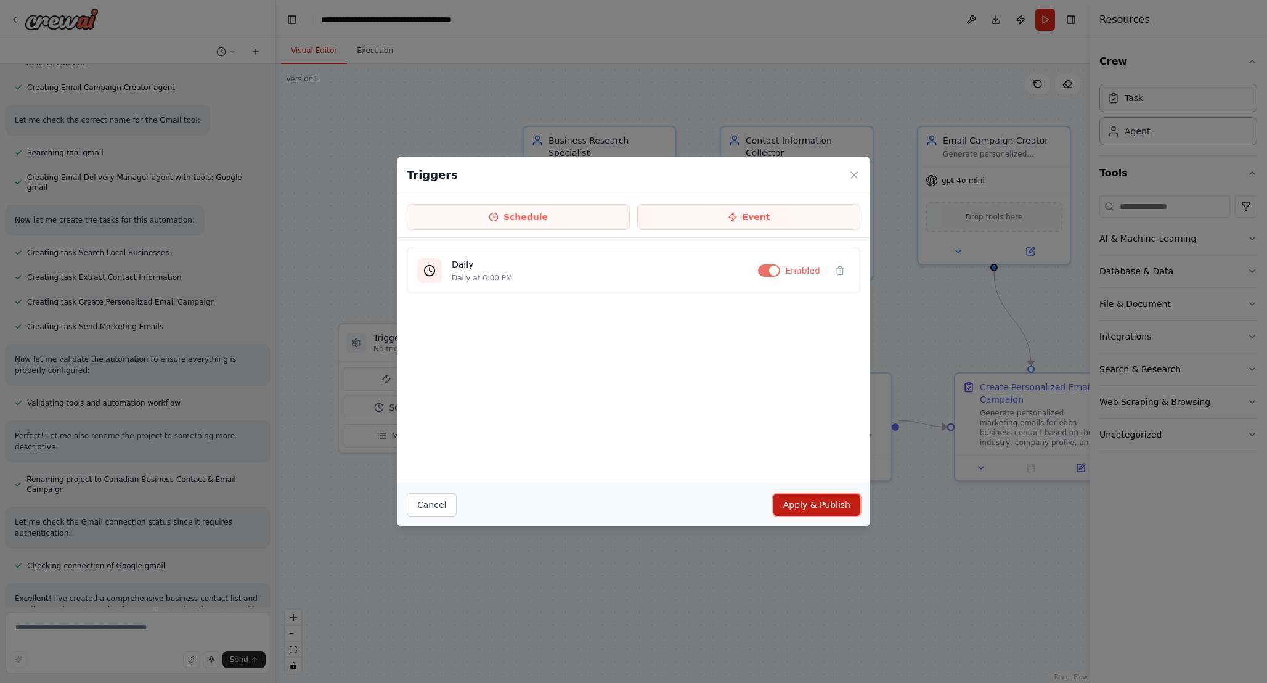
click at [814, 505] on button "Apply & Publish" at bounding box center [817, 505] width 87 height 22
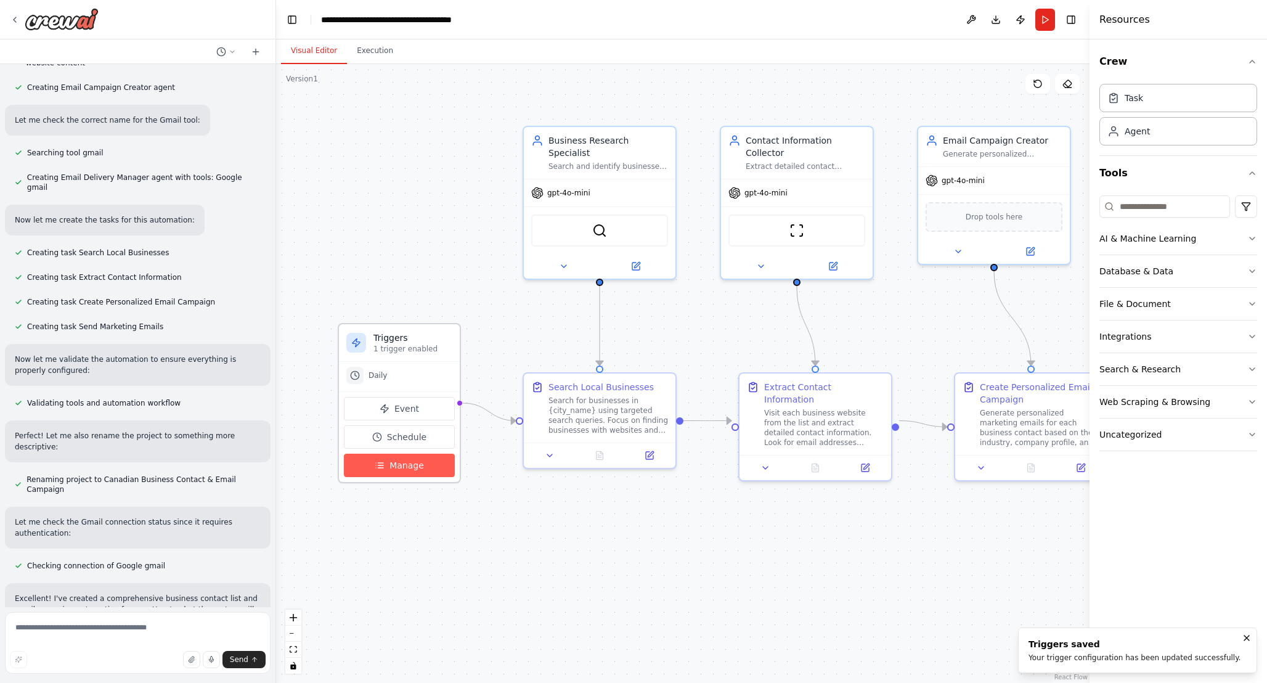
click at [409, 465] on span "Manage" at bounding box center [407, 465] width 35 height 12
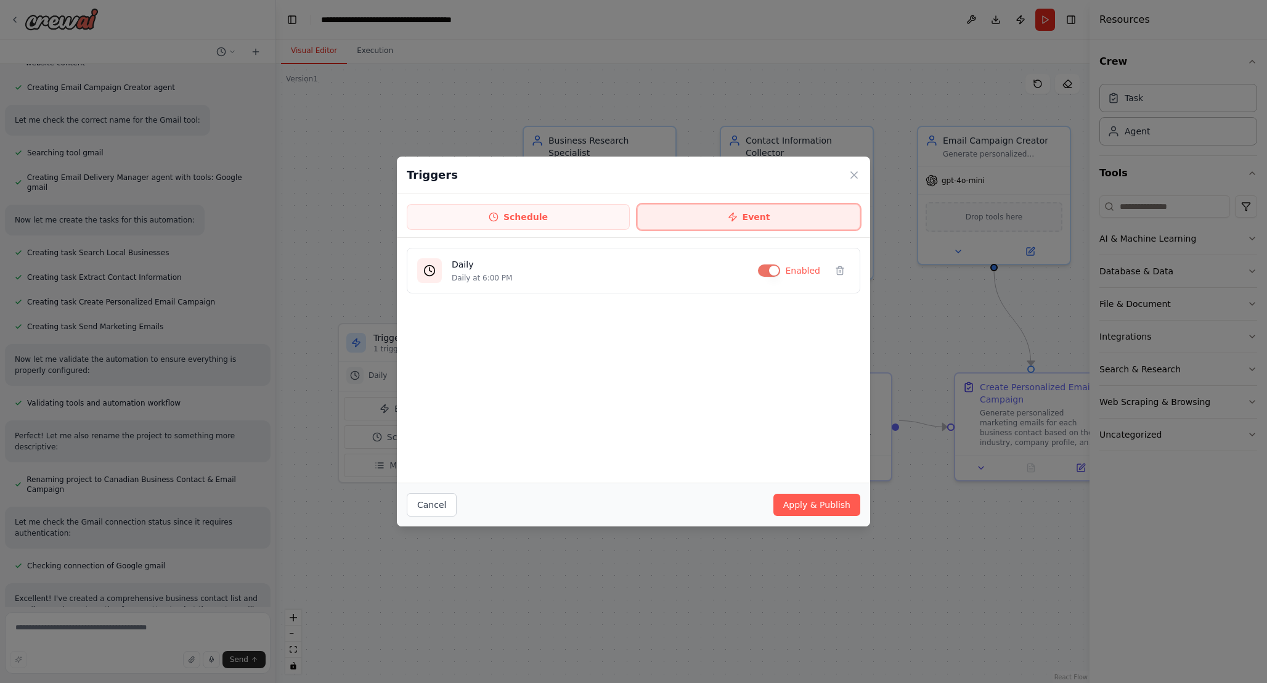
click at [687, 218] on button "Event" at bounding box center [748, 217] width 223 height 26
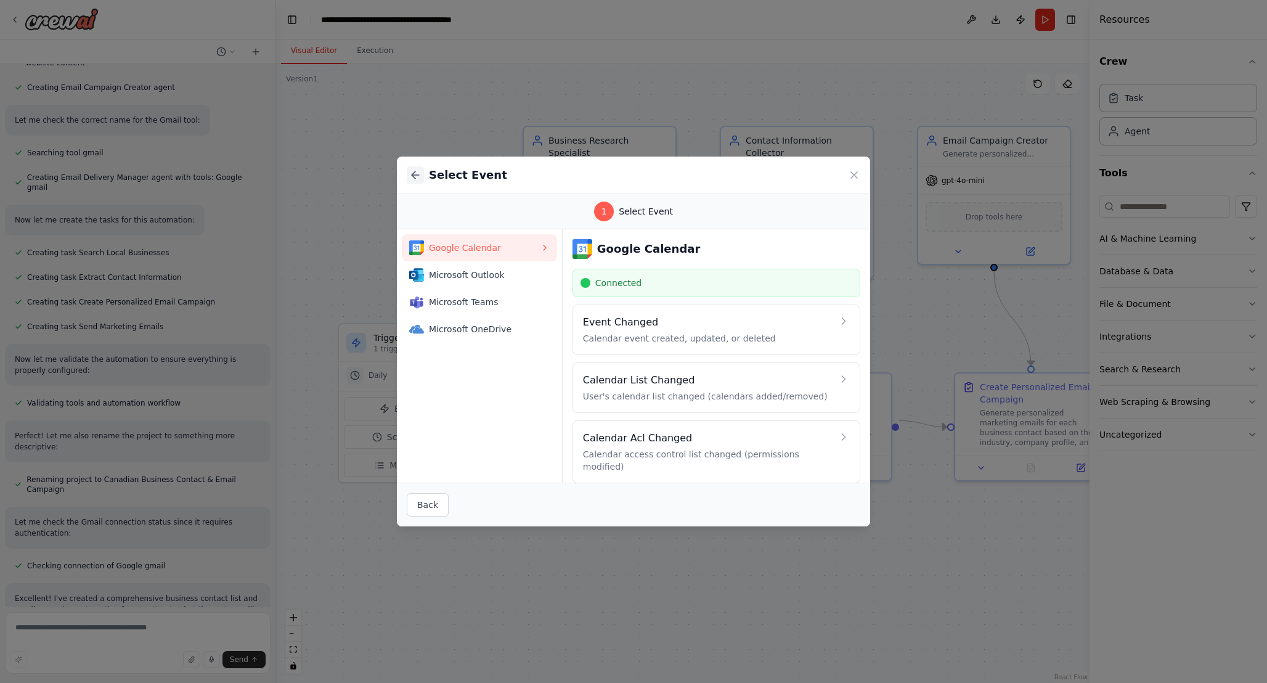
click at [411, 172] on icon at bounding box center [415, 175] width 12 height 12
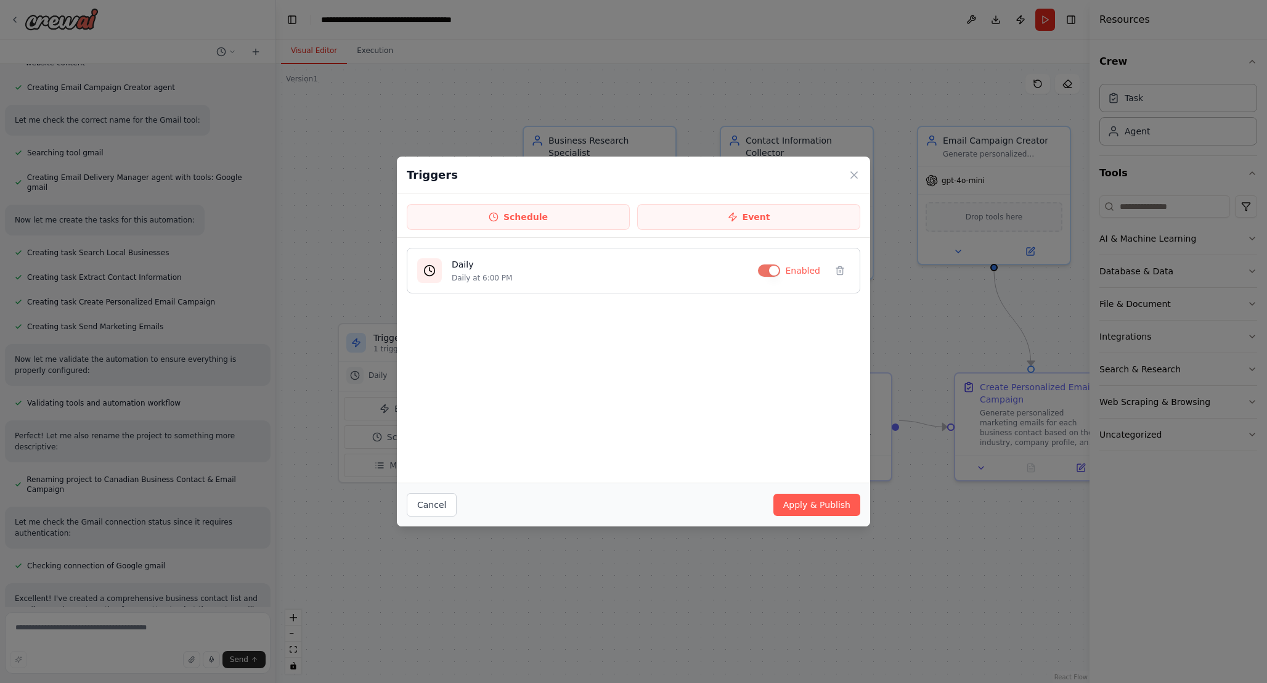
click at [668, 253] on div "Daily Daily at 6:00 PM Enabled" at bounding box center [634, 271] width 454 height 46
click at [433, 271] on icon at bounding box center [429, 270] width 12 height 12
click at [460, 270] on h4 "Daily" at bounding box center [600, 264] width 296 height 12
click at [460, 269] on h4 "Daily" at bounding box center [600, 264] width 296 height 12
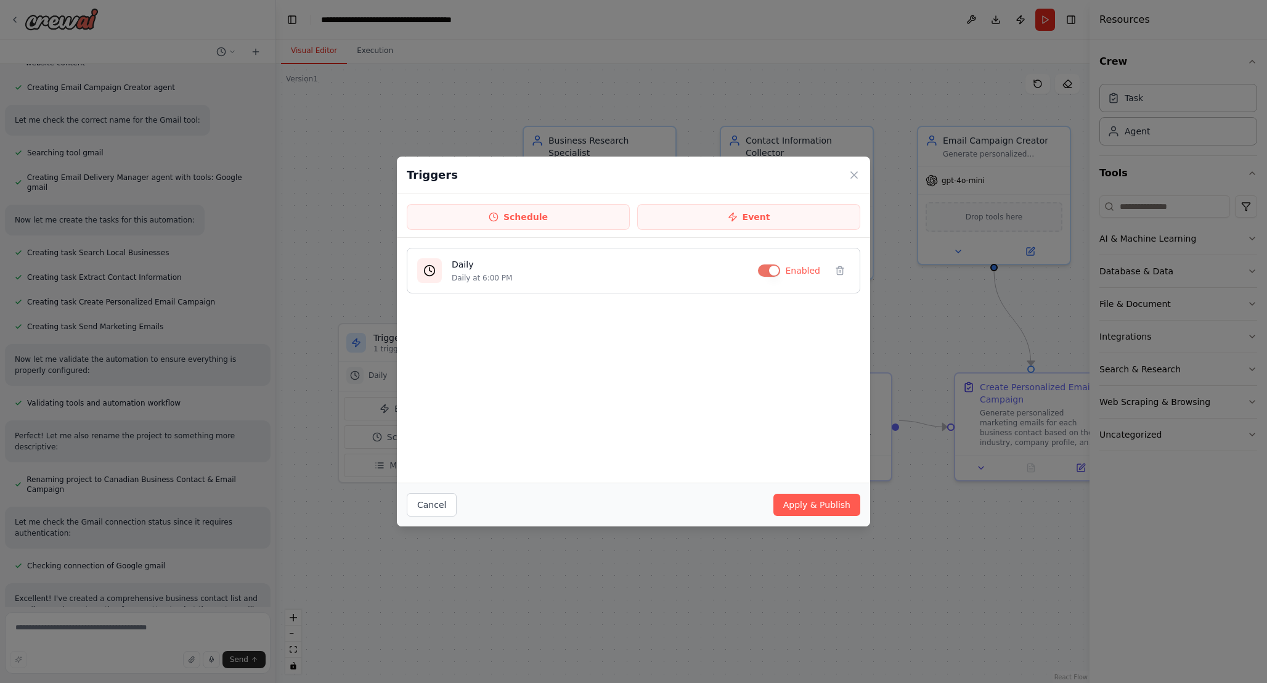
click at [791, 264] on span "Enabled" at bounding box center [802, 270] width 35 height 12
click at [806, 270] on span "Enabled" at bounding box center [802, 270] width 35 height 12
click at [768, 271] on button "button" at bounding box center [769, 270] width 22 height 12
click at [768, 271] on button "button" at bounding box center [767, 270] width 22 height 12
click at [841, 268] on icon at bounding box center [840, 271] width 10 height 10
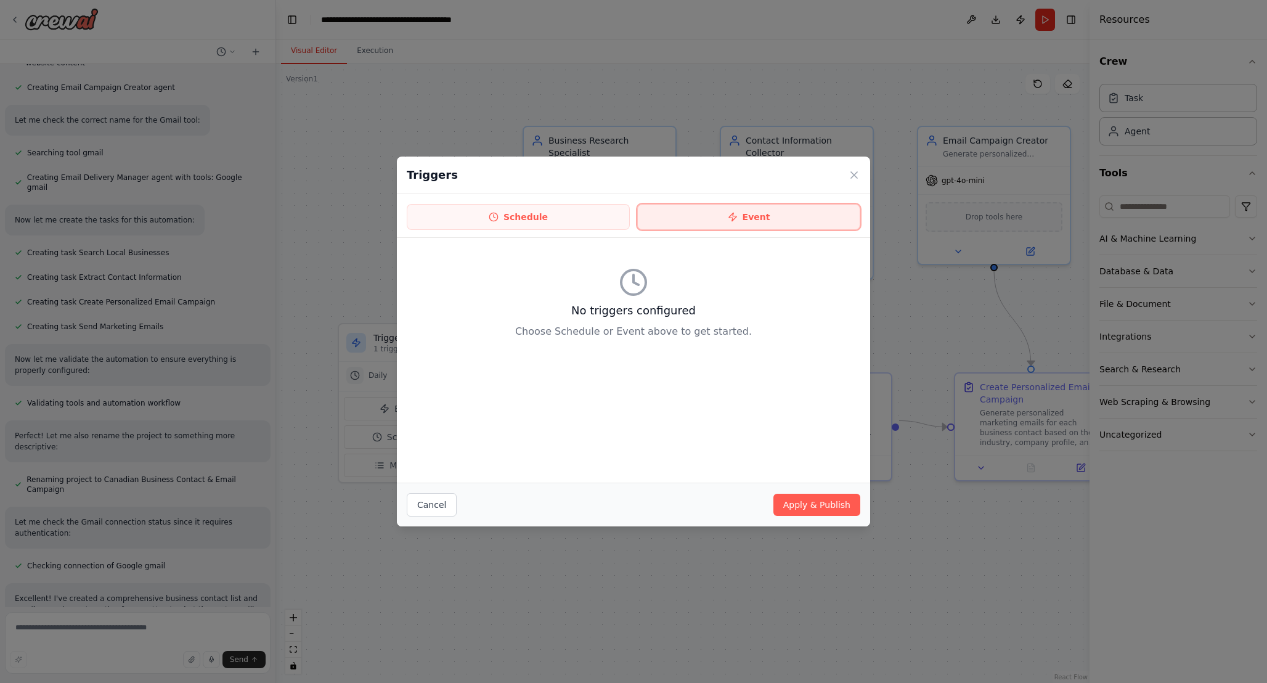
click at [746, 219] on button "Event" at bounding box center [748, 217] width 223 height 26
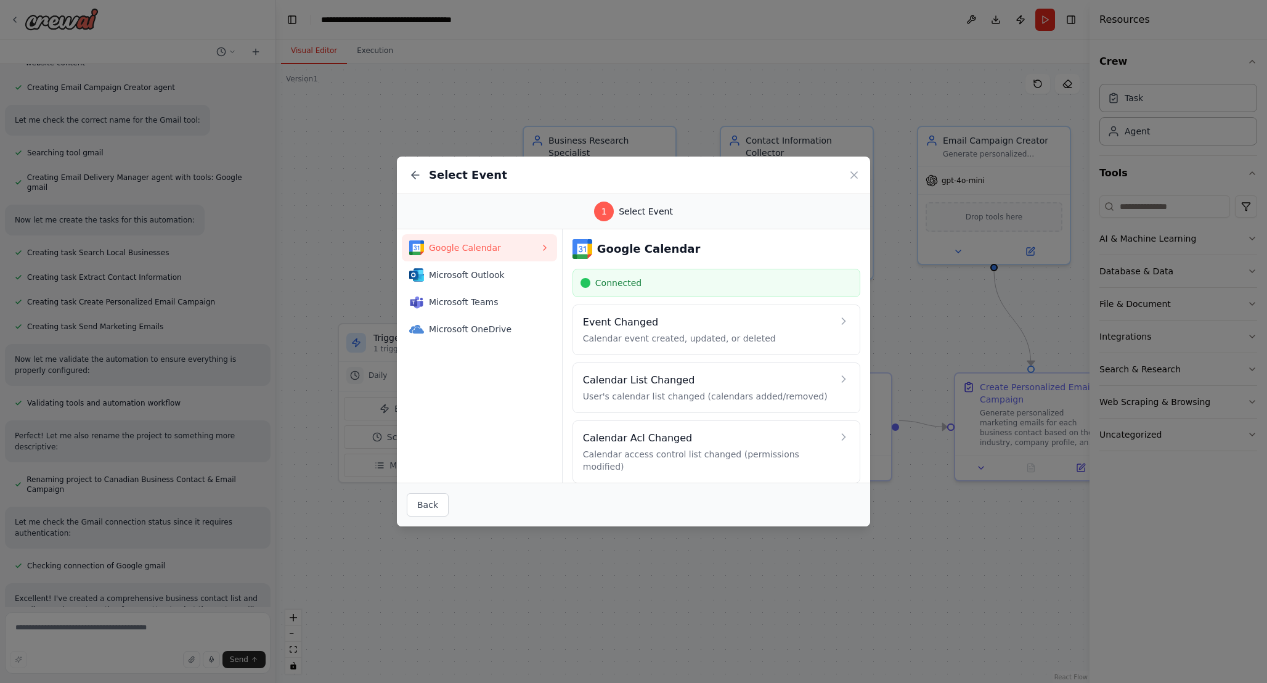
click at [610, 213] on div "1" at bounding box center [604, 212] width 20 height 20
click at [433, 504] on button "Back" at bounding box center [428, 504] width 42 height 23
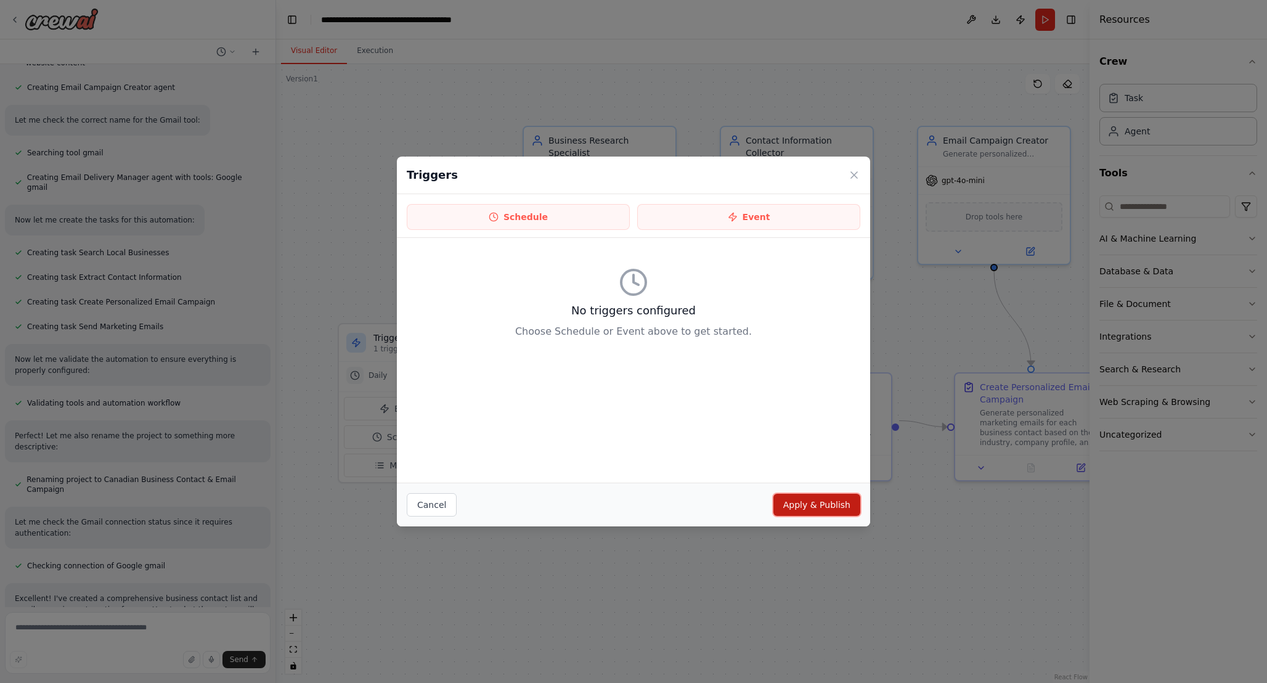
click at [822, 497] on button "Apply & Publish" at bounding box center [817, 505] width 87 height 22
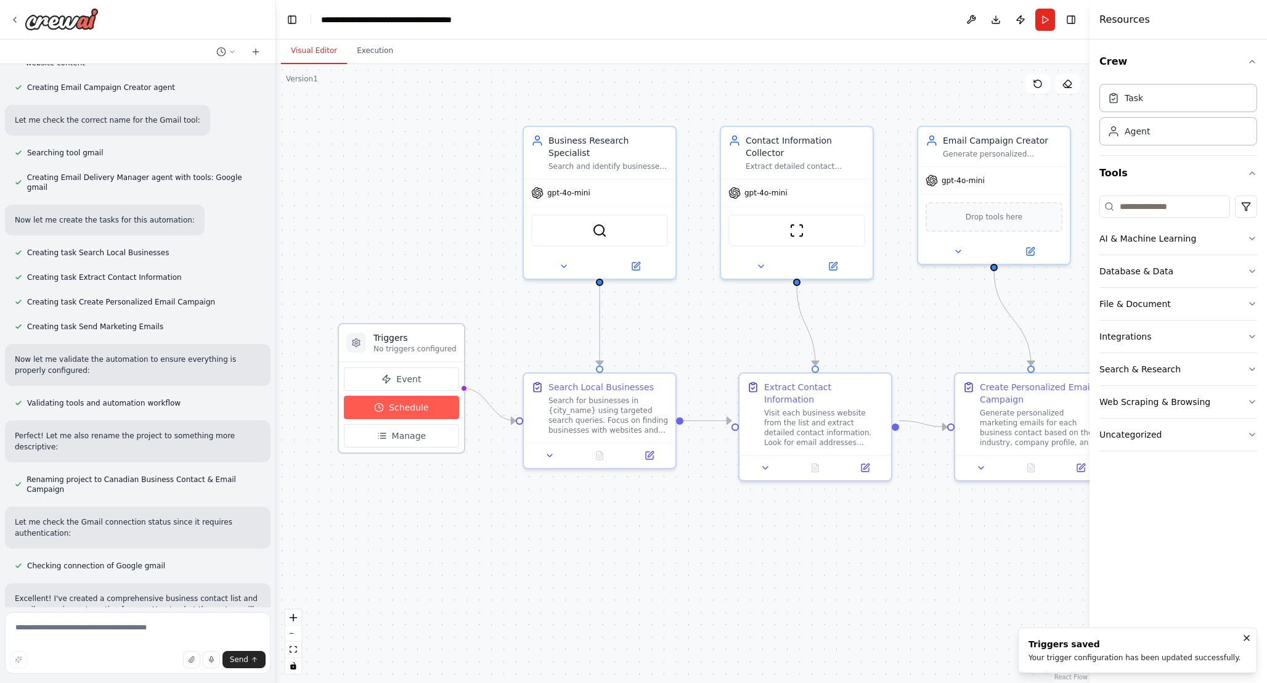
click at [413, 410] on span "Schedule" at bounding box center [408, 407] width 39 height 12
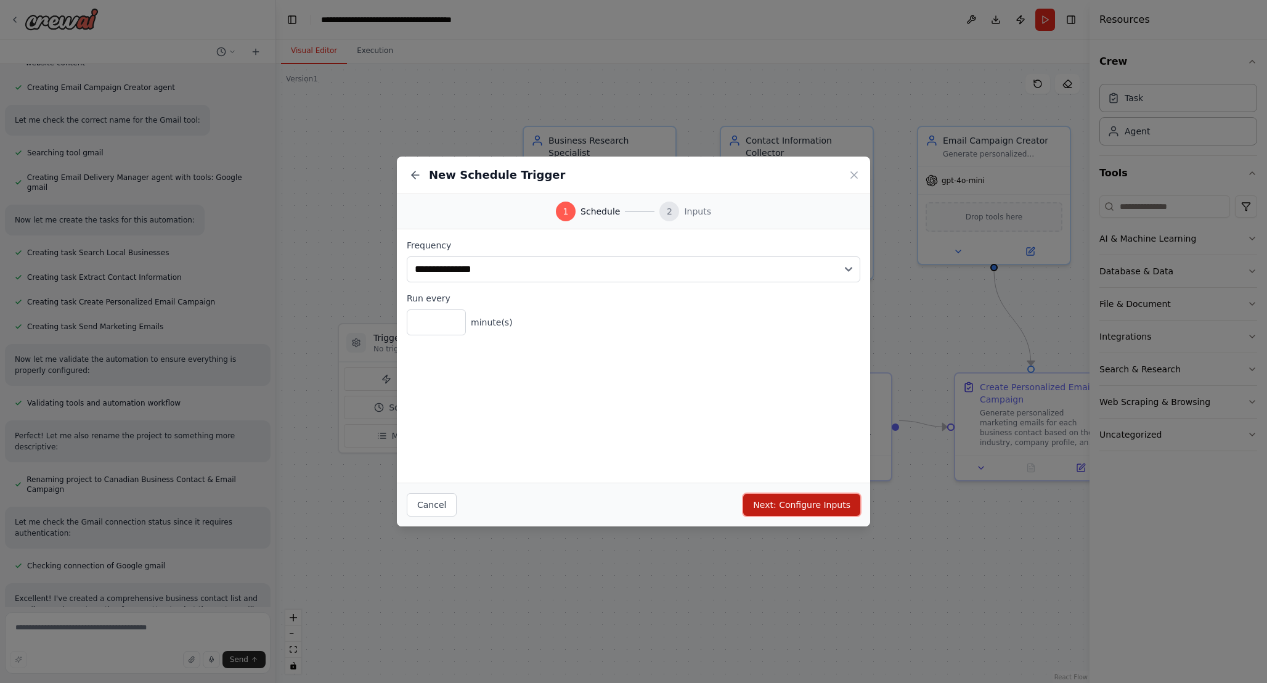
click at [799, 503] on button "Next: Configure Inputs" at bounding box center [801, 505] width 117 height 22
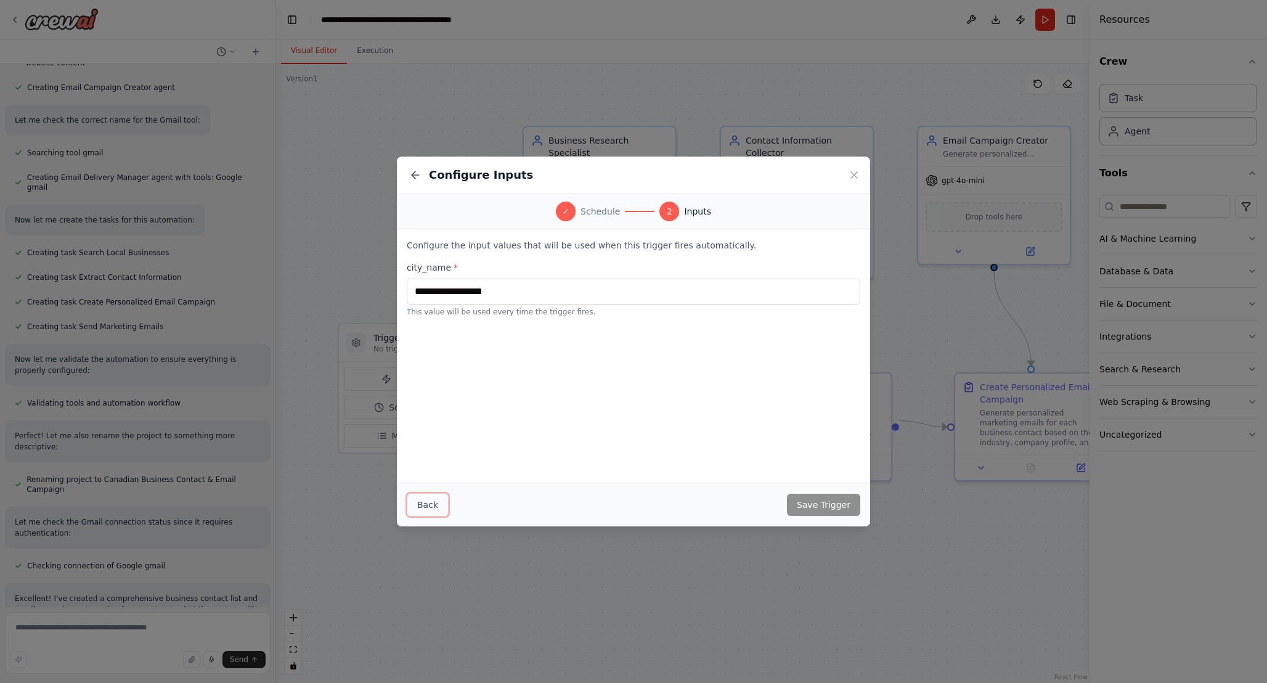
click at [426, 512] on button "Back" at bounding box center [428, 504] width 42 height 23
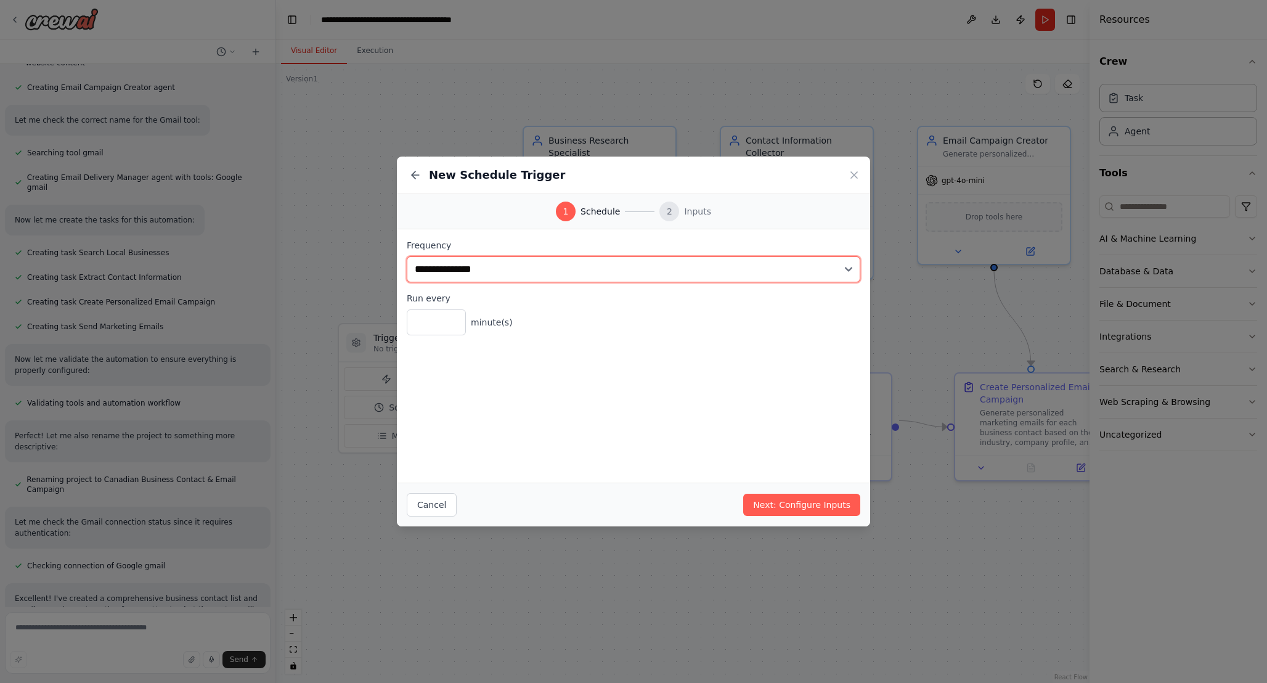
click at [575, 269] on select "**********" at bounding box center [634, 269] width 454 height 26
select select "*****"
click at [407, 256] on select "**********" at bounding box center [634, 269] width 454 height 26
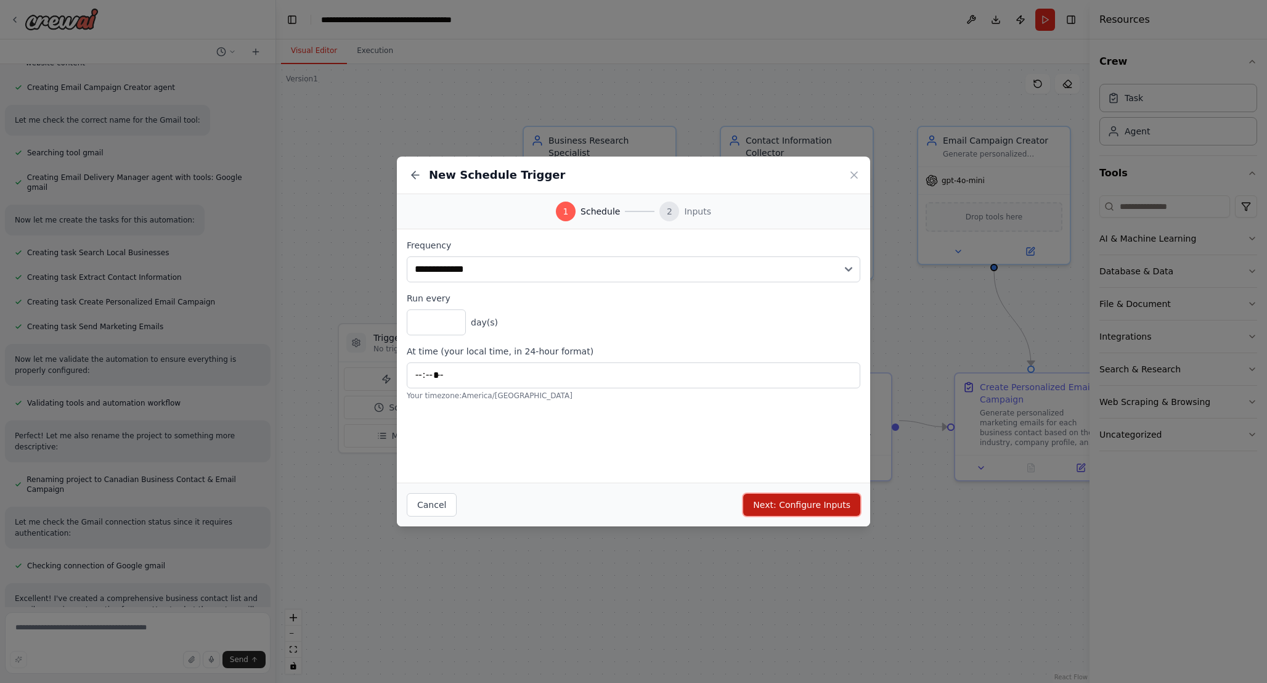
click at [790, 505] on button "Next: Configure Inputs" at bounding box center [801, 505] width 117 height 22
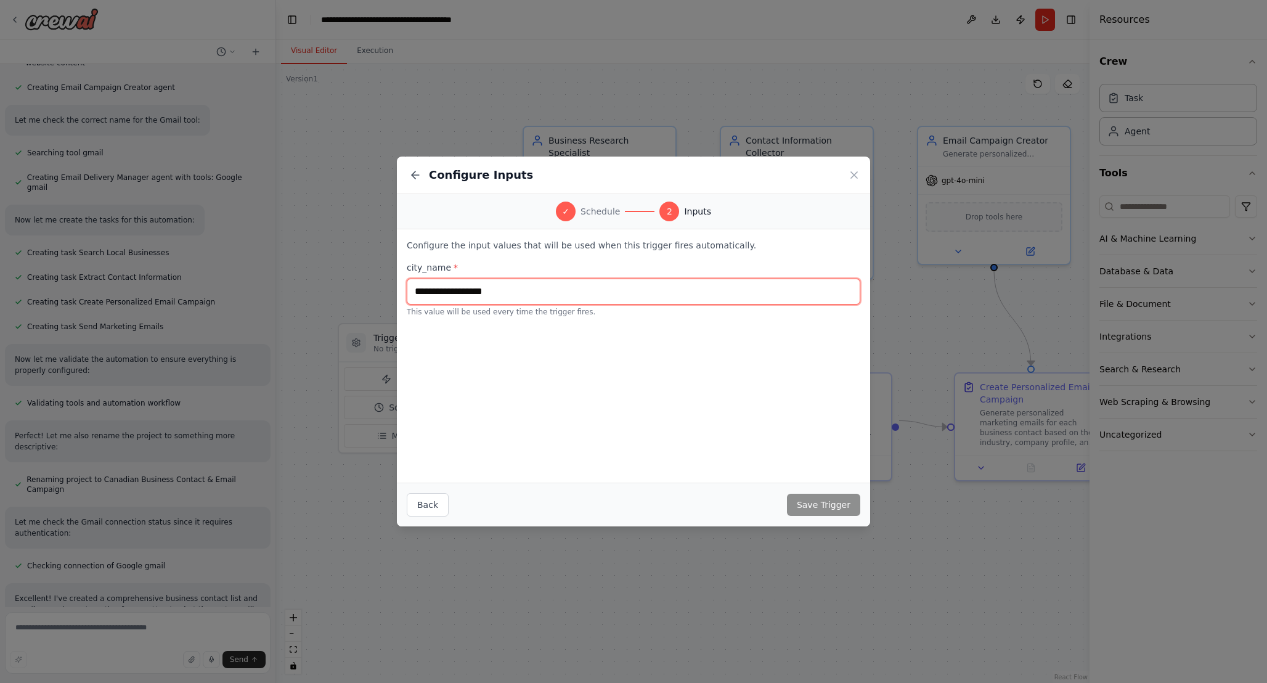
click at [608, 287] on input "text" at bounding box center [634, 292] width 454 height 26
click at [413, 175] on icon at bounding box center [415, 175] width 7 height 0
select select "*****"
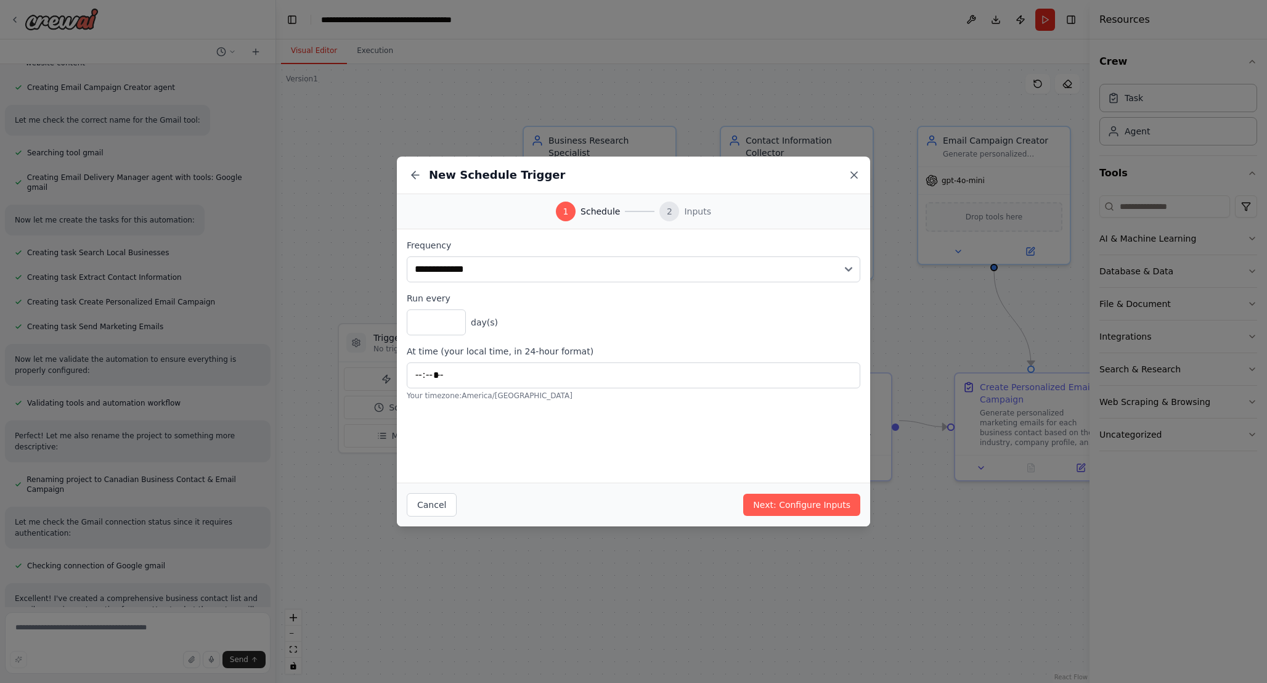
click at [855, 176] on icon at bounding box center [854, 175] width 6 height 6
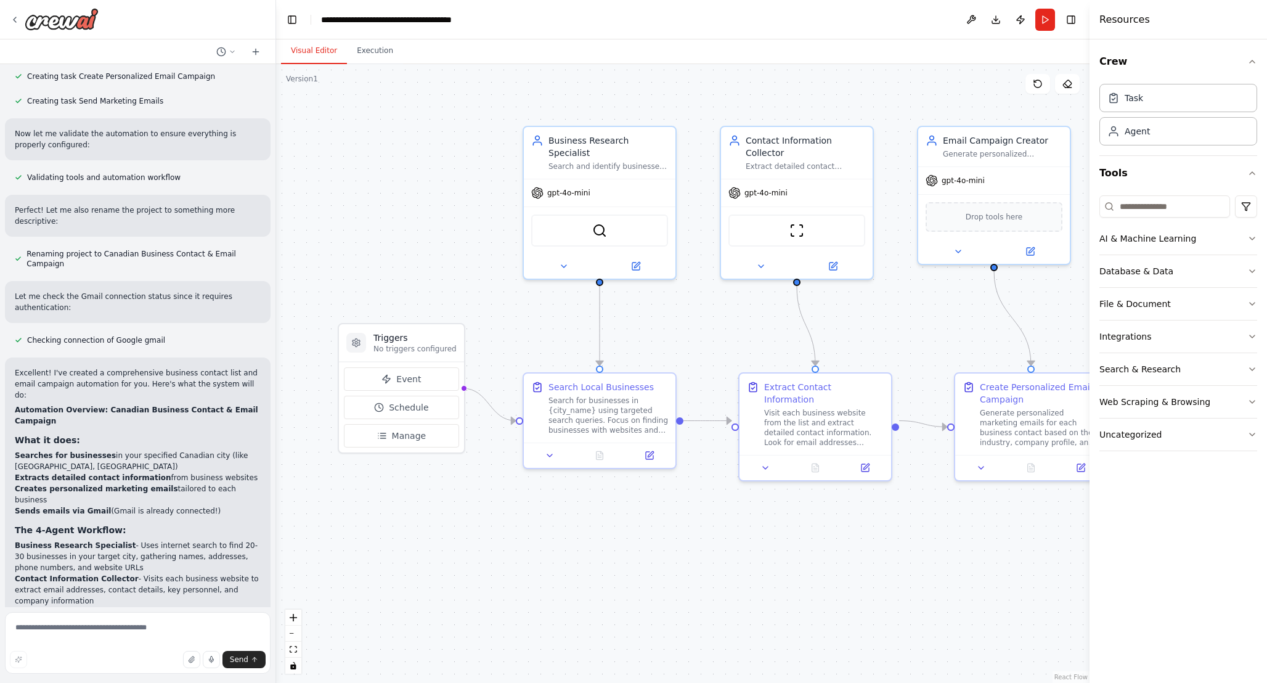
scroll to position [1410, 0]
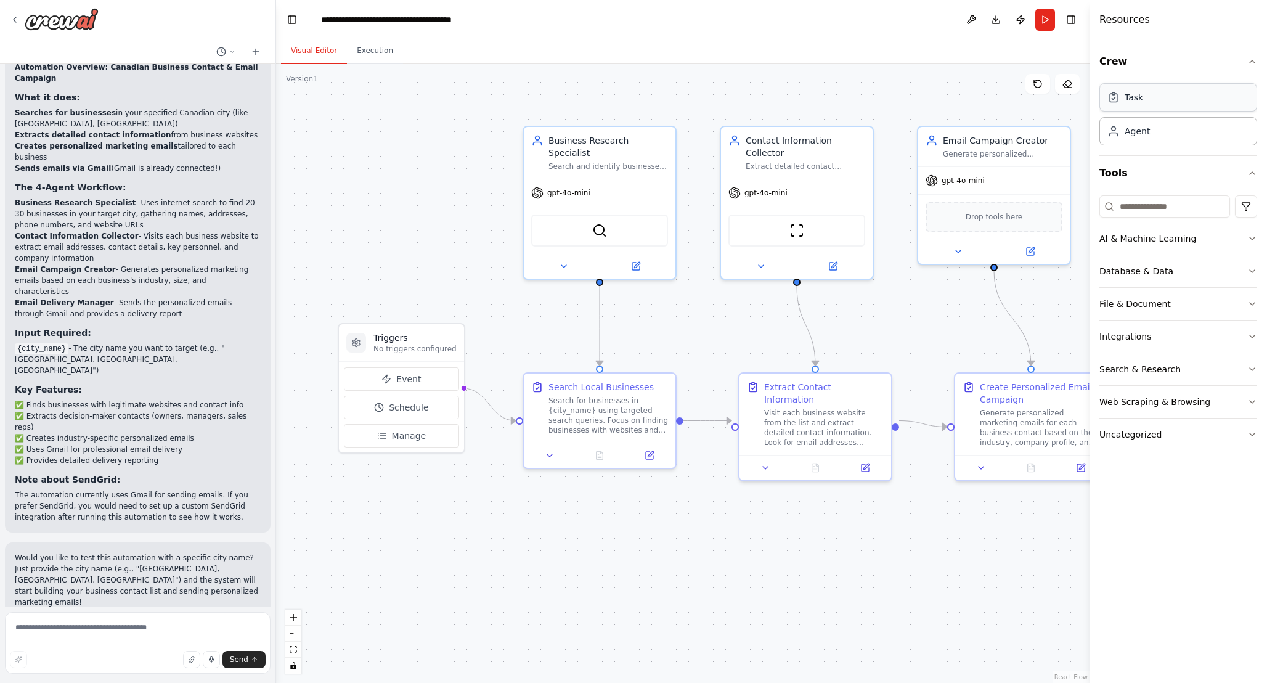
click at [1151, 102] on div "Task" at bounding box center [1179, 97] width 158 height 28
click at [1141, 126] on div "Agent" at bounding box center [1137, 131] width 25 height 12
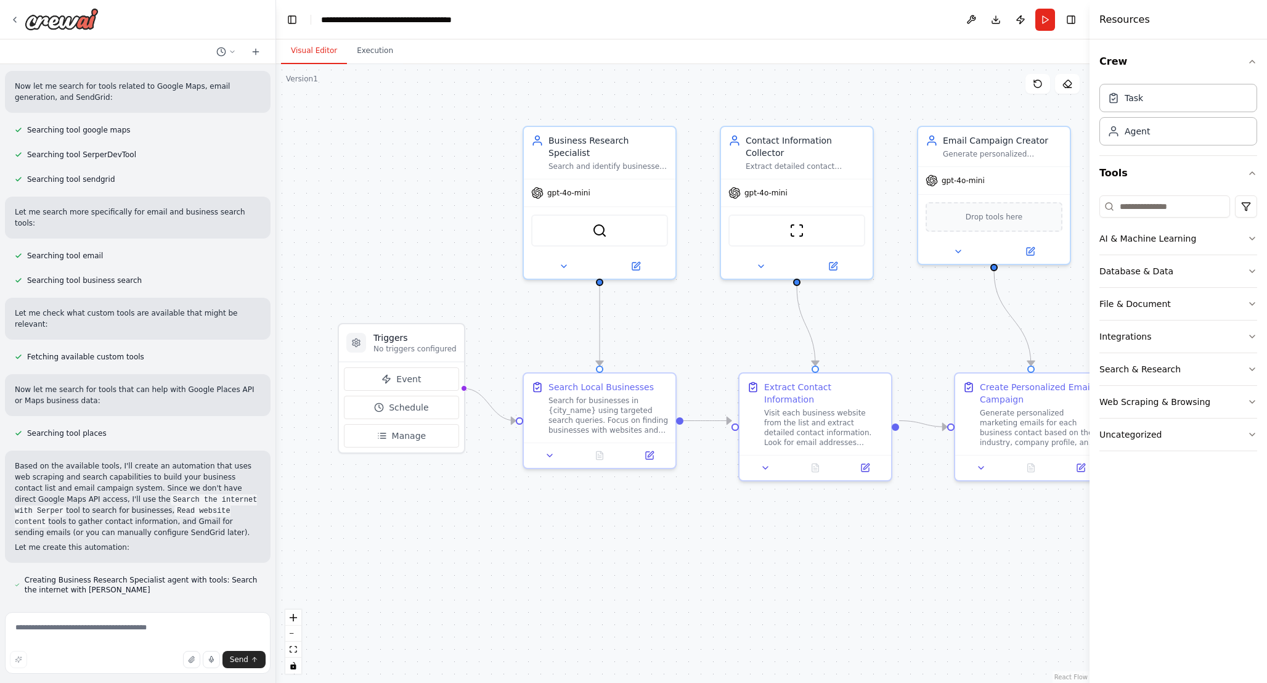
scroll to position [0, 0]
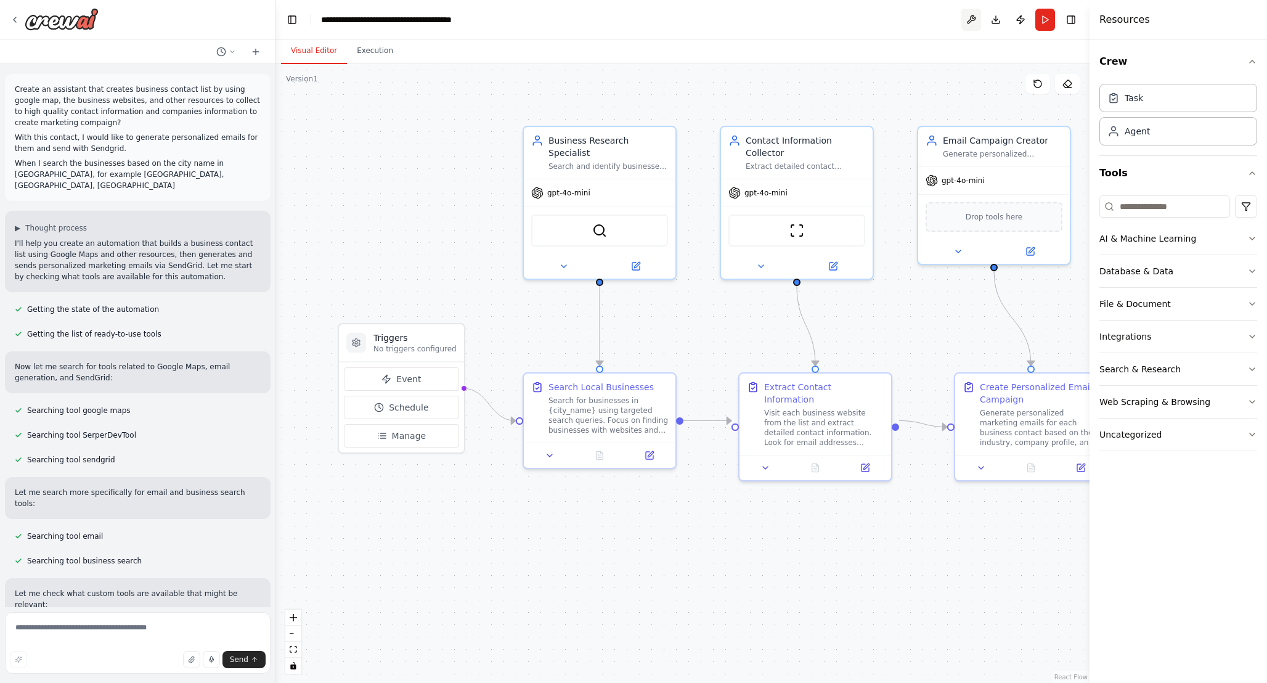
click at [970, 18] on button at bounding box center [972, 20] width 20 height 22
click at [973, 21] on div at bounding box center [972, 20] width 20 height 22
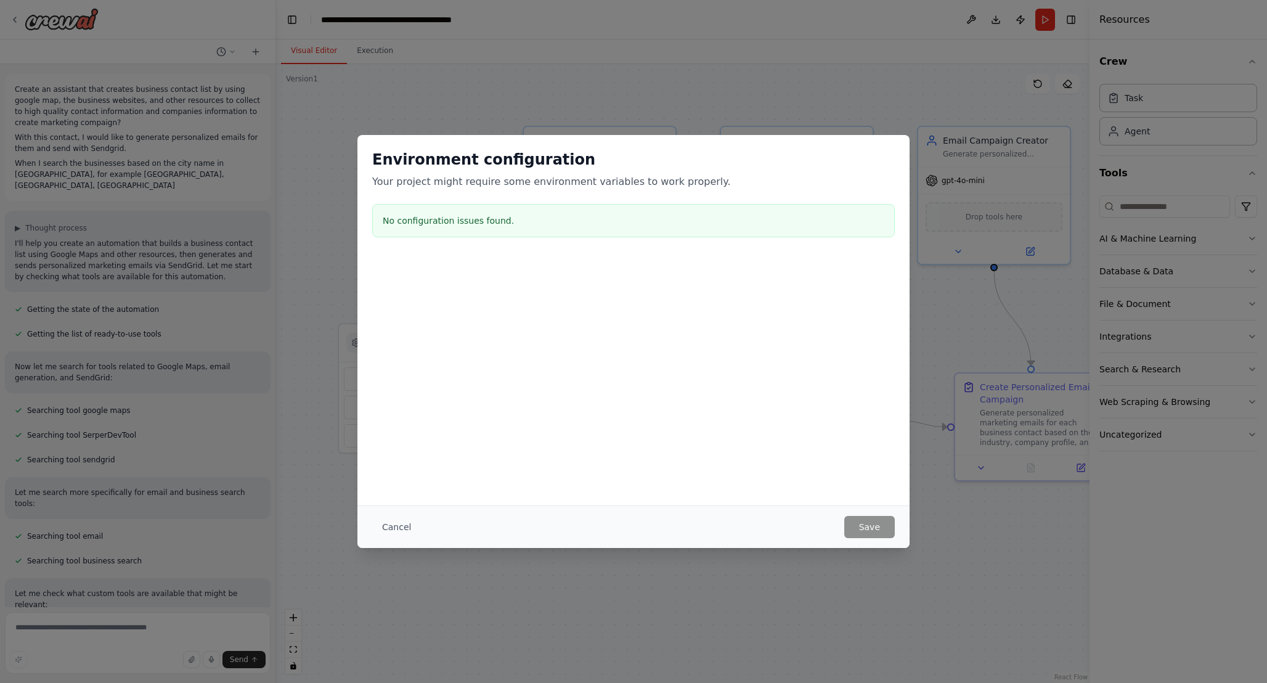
click at [973, 21] on div "Environment configuration Your project might require some environment variables…" at bounding box center [633, 341] width 1267 height 683
click at [407, 521] on button "Cancel" at bounding box center [396, 527] width 49 height 22
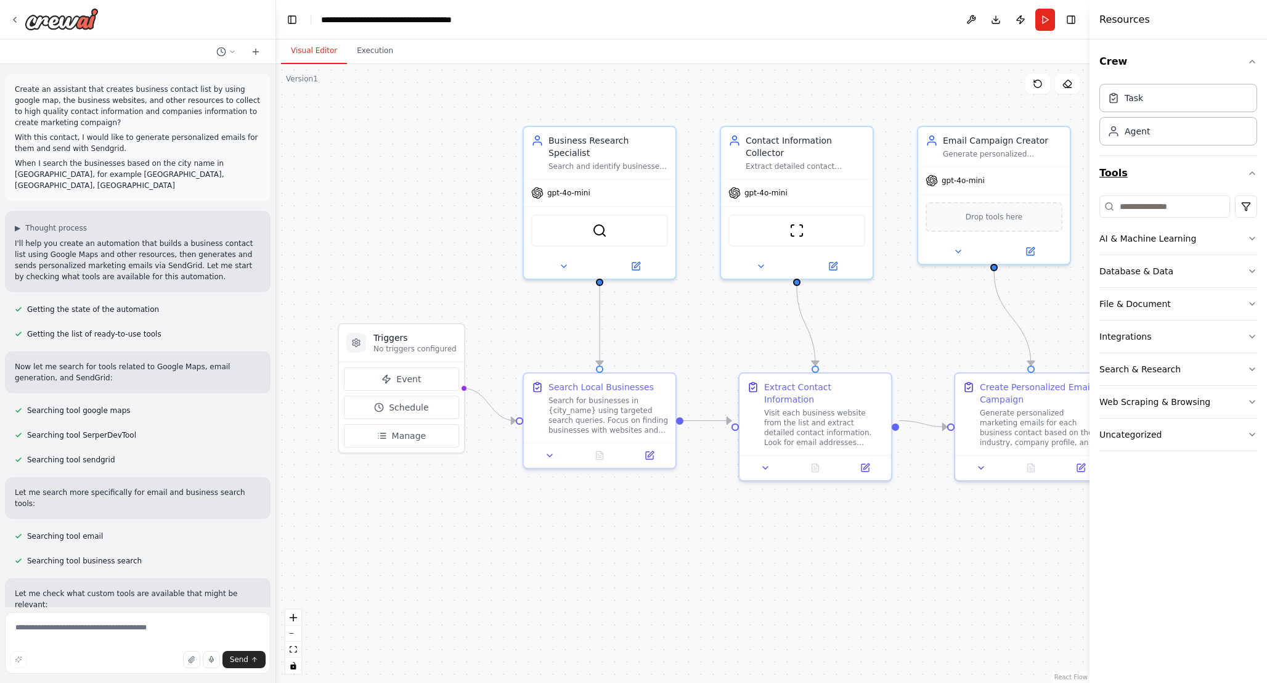
click at [1250, 174] on icon "button" at bounding box center [1253, 173] width 10 height 10
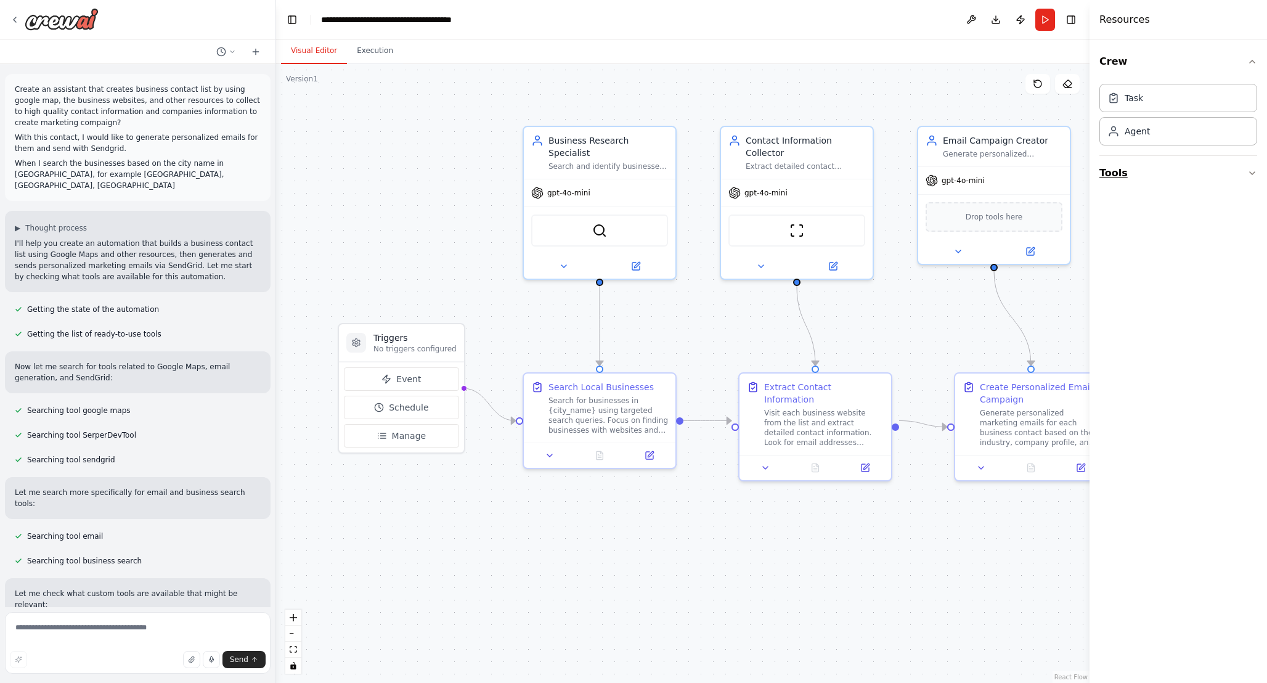
click at [1250, 174] on icon "button" at bounding box center [1253, 173] width 10 height 10
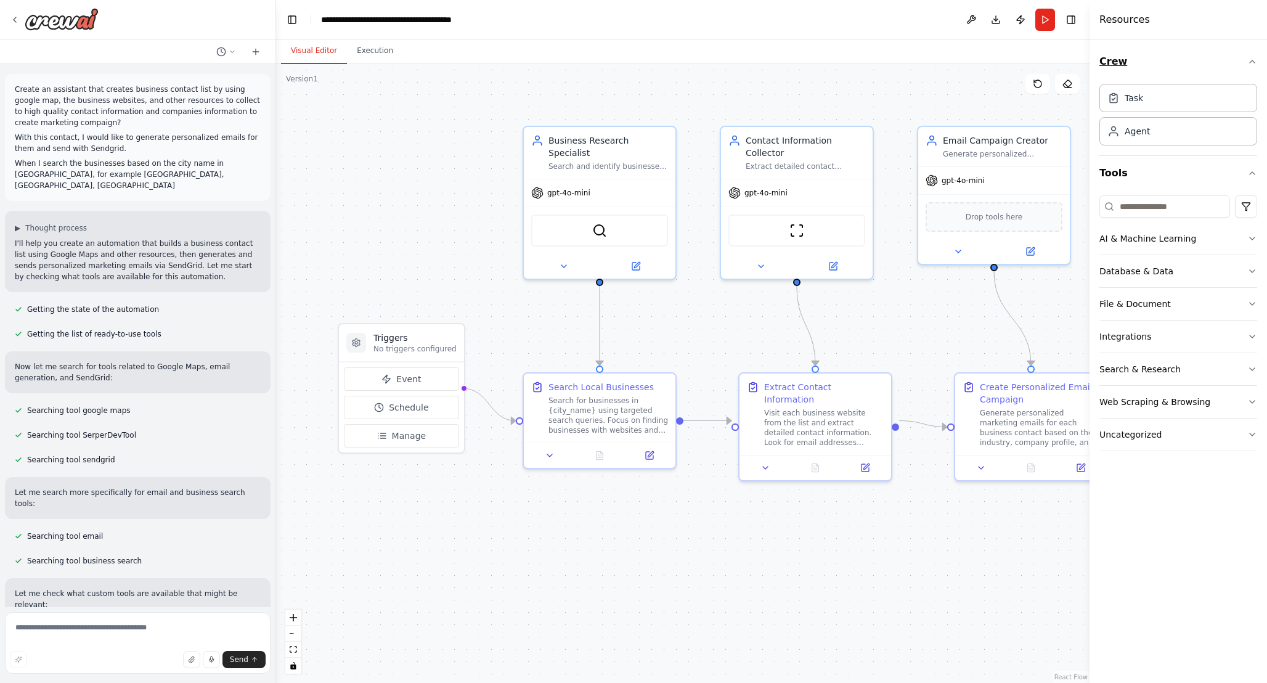
click at [1257, 68] on button "Crew" at bounding box center [1179, 61] width 158 height 35
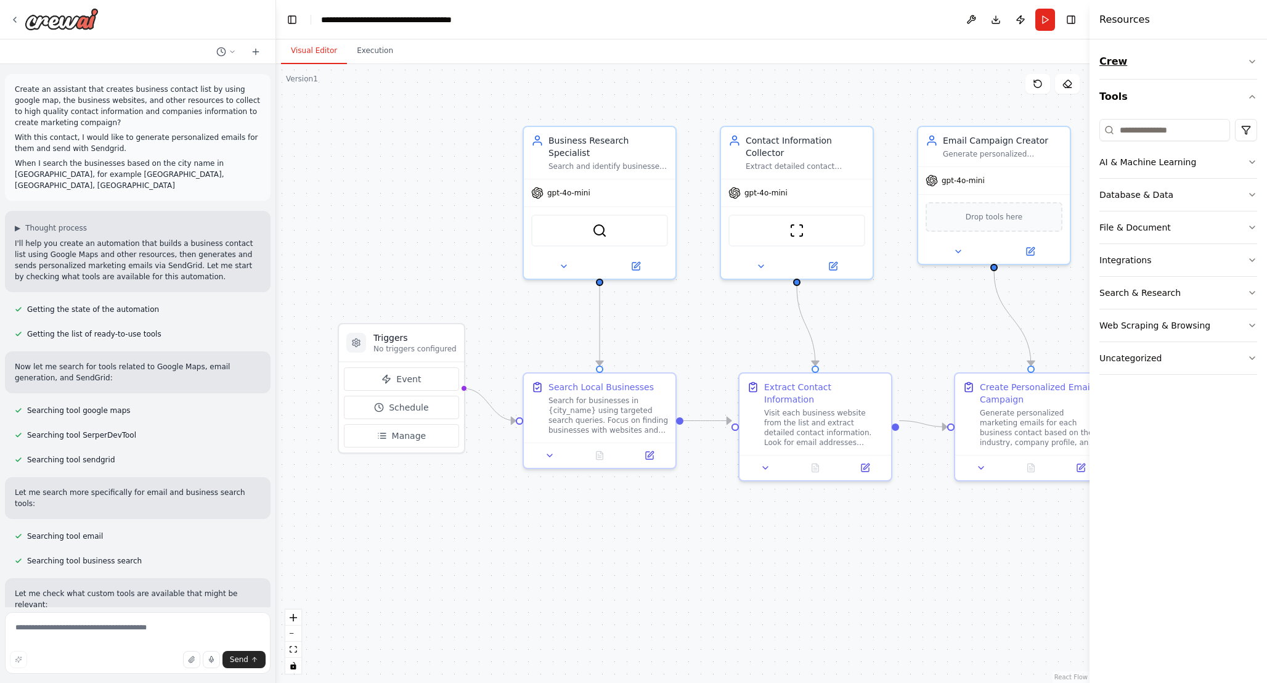
click at [1257, 68] on button "Crew" at bounding box center [1179, 61] width 158 height 35
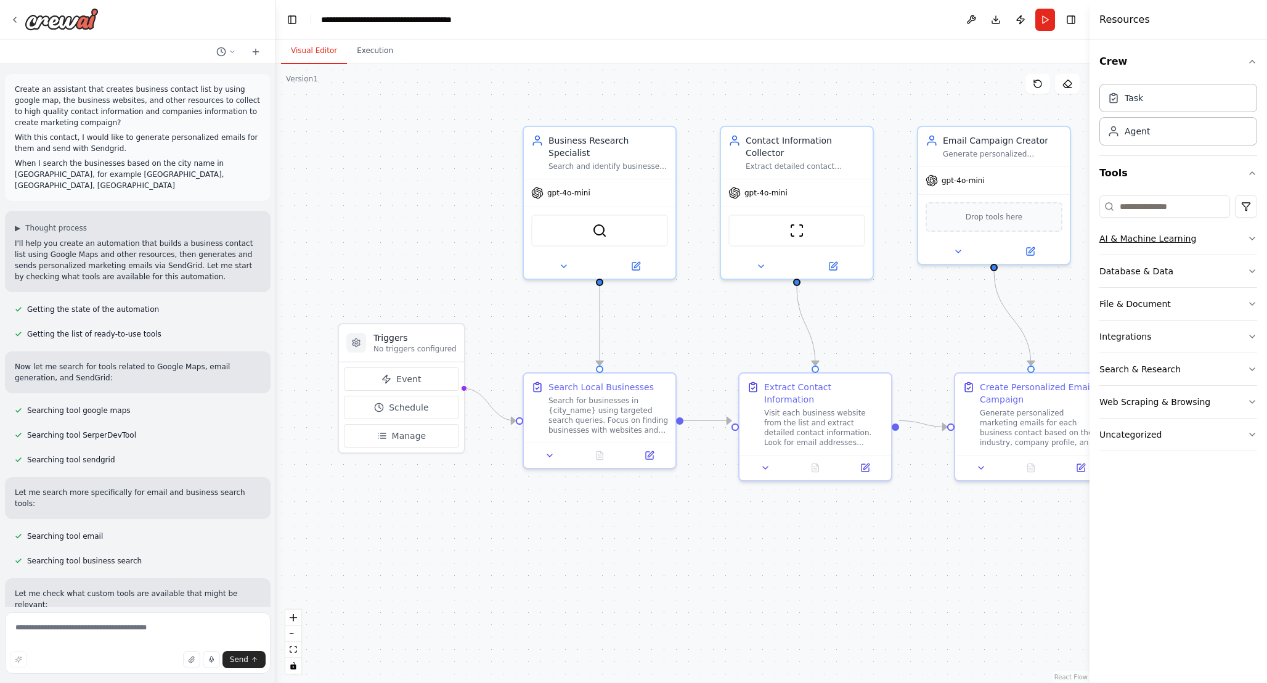
click at [1118, 243] on div "AI & Machine Learning" at bounding box center [1148, 238] width 97 height 12
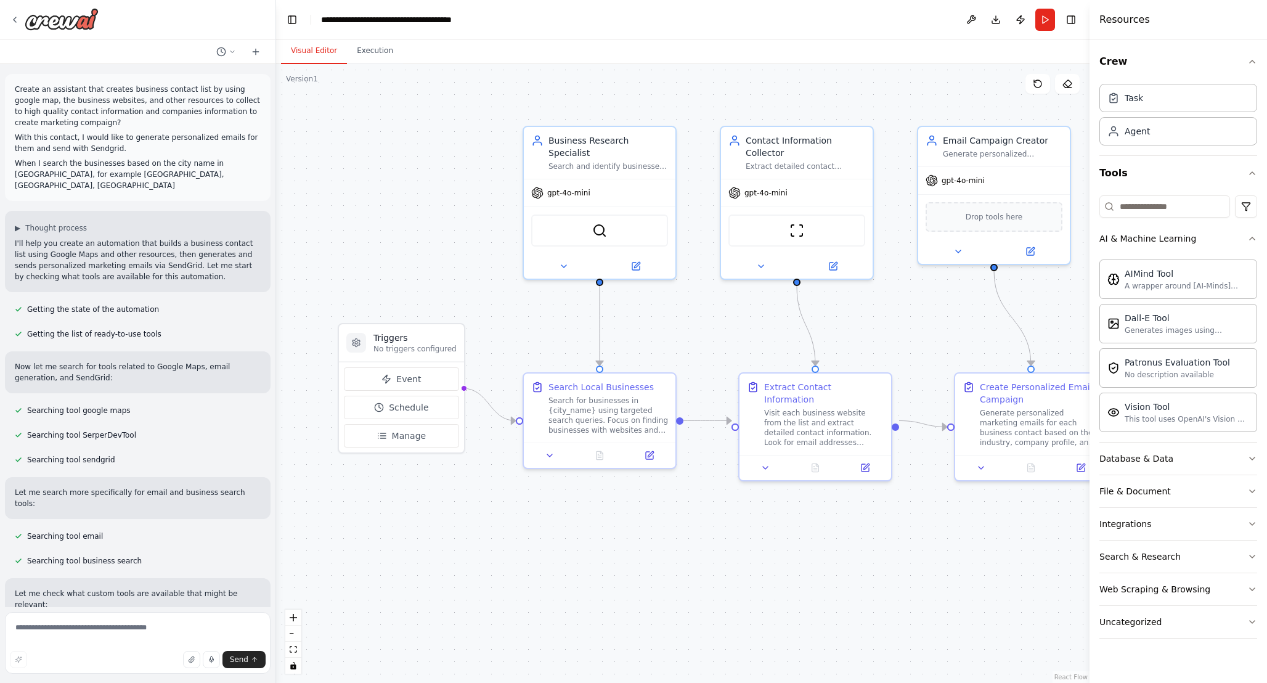
click at [403, 165] on div ".deletable-edge-delete-btn { width: 20px; height: 20px; border: 0px solid #ffff…" at bounding box center [683, 373] width 814 height 619
click at [1068, 83] on icon at bounding box center [1068, 84] width 10 height 10
click at [1068, 92] on button at bounding box center [1067, 84] width 25 height 20
click at [971, 21] on button at bounding box center [972, 20] width 20 height 22
click at [976, 21] on div at bounding box center [972, 20] width 20 height 22
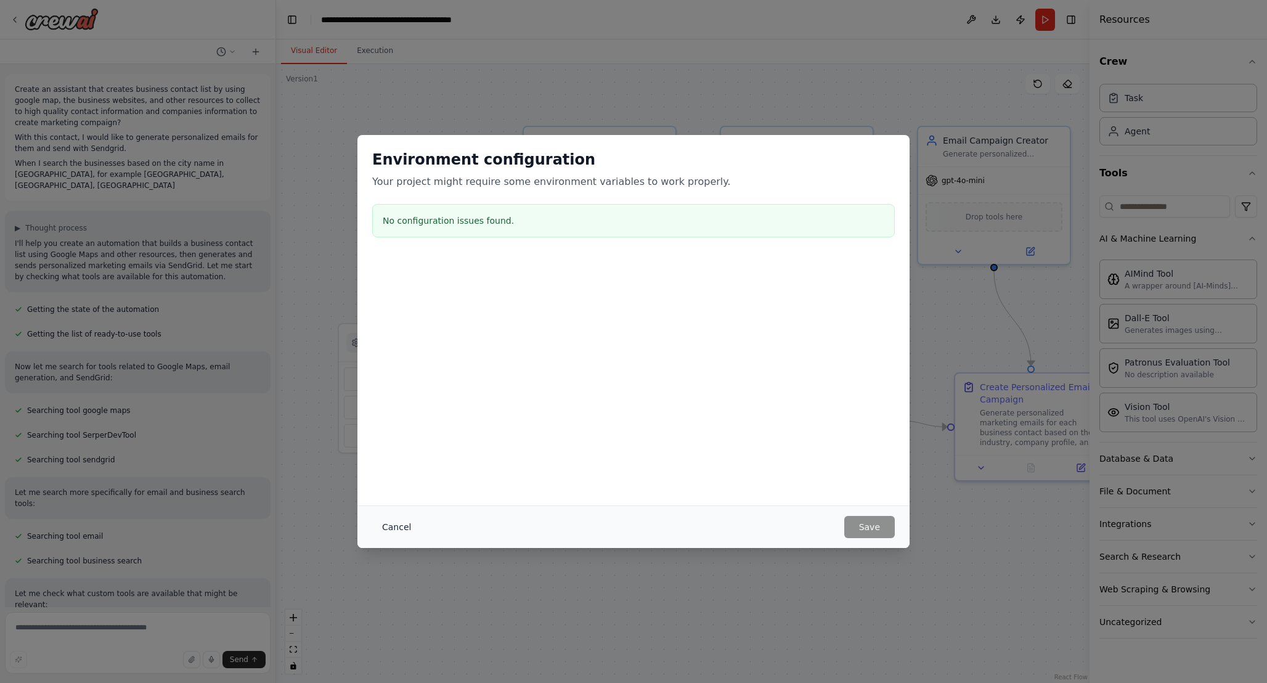
click at [390, 524] on button "Cancel" at bounding box center [396, 527] width 49 height 22
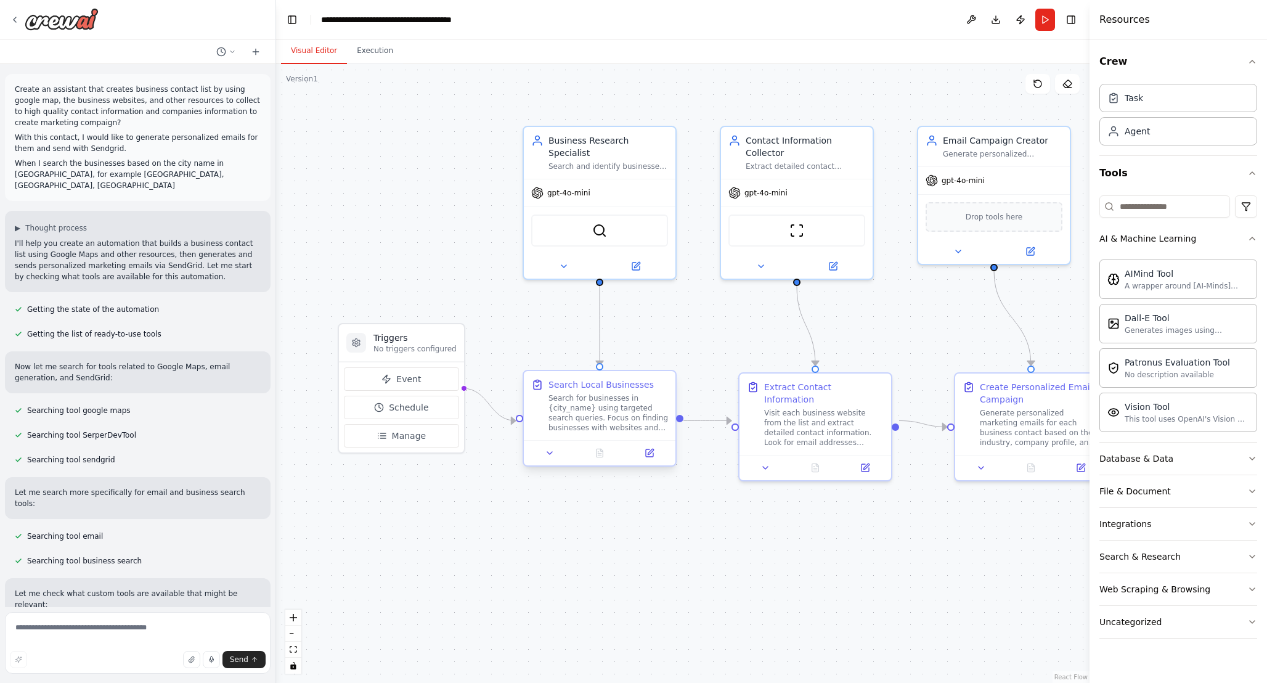
click at [596, 415] on div "Search for businesses in {city_name} using targeted search queries. Focus on fi…" at bounding box center [609, 412] width 120 height 39
click at [650, 451] on icon at bounding box center [651, 452] width 6 height 6
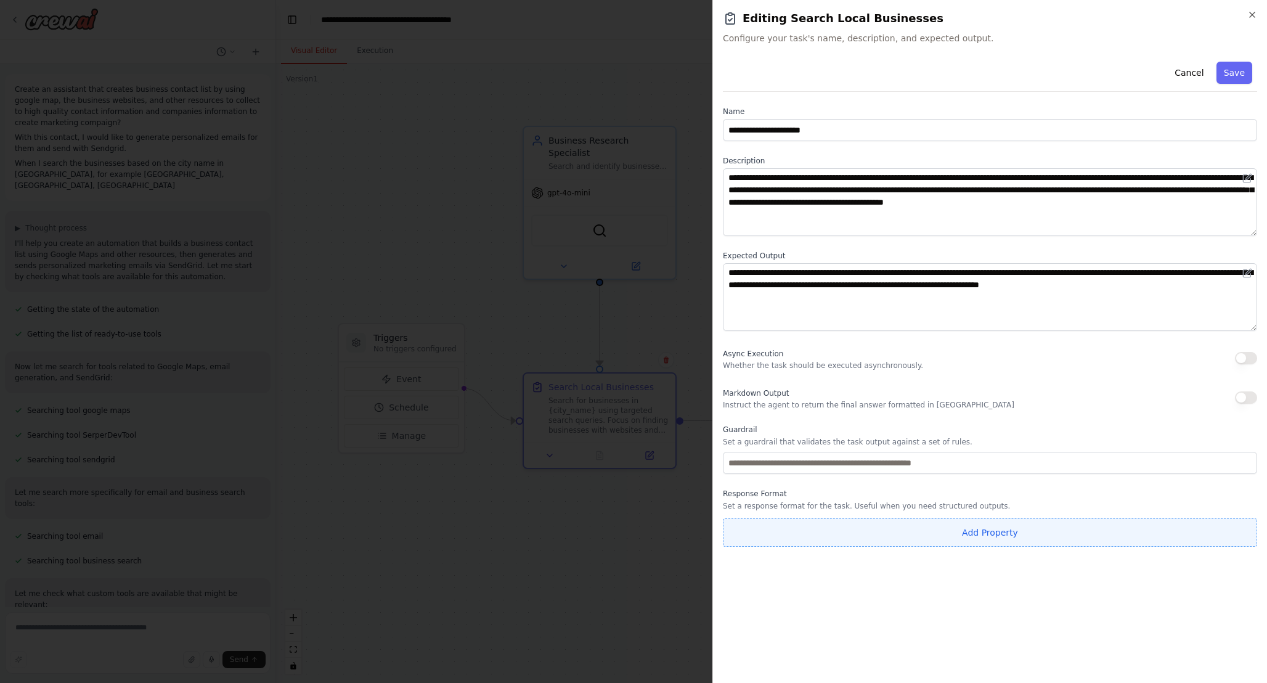
click at [986, 531] on button "Add Property" at bounding box center [990, 532] width 534 height 28
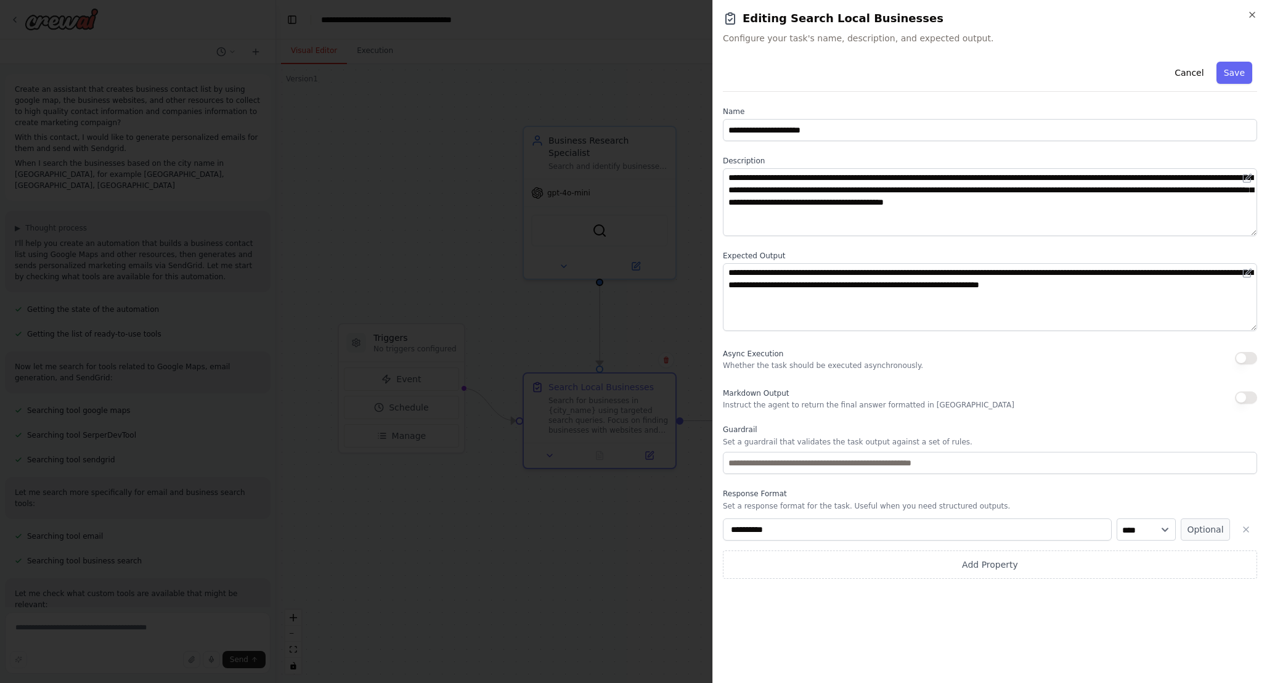
drag, startPoint x: 986, startPoint y: 531, endPoint x: 684, endPoint y: 500, distance: 303.6
click at [684, 500] on body "Create an assistant that creates business contact list by using google map, the…" at bounding box center [633, 341] width 1267 height 683
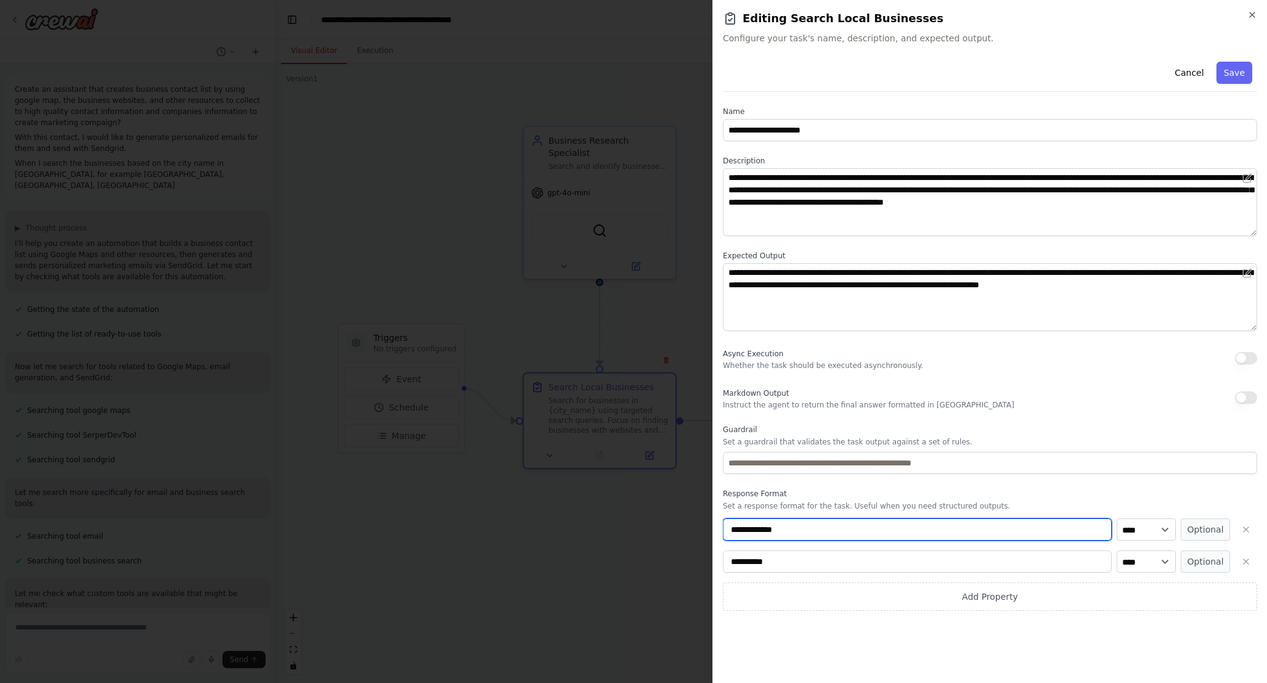
click at [772, 528] on input "**********" at bounding box center [917, 529] width 389 height 22
type input "**********"
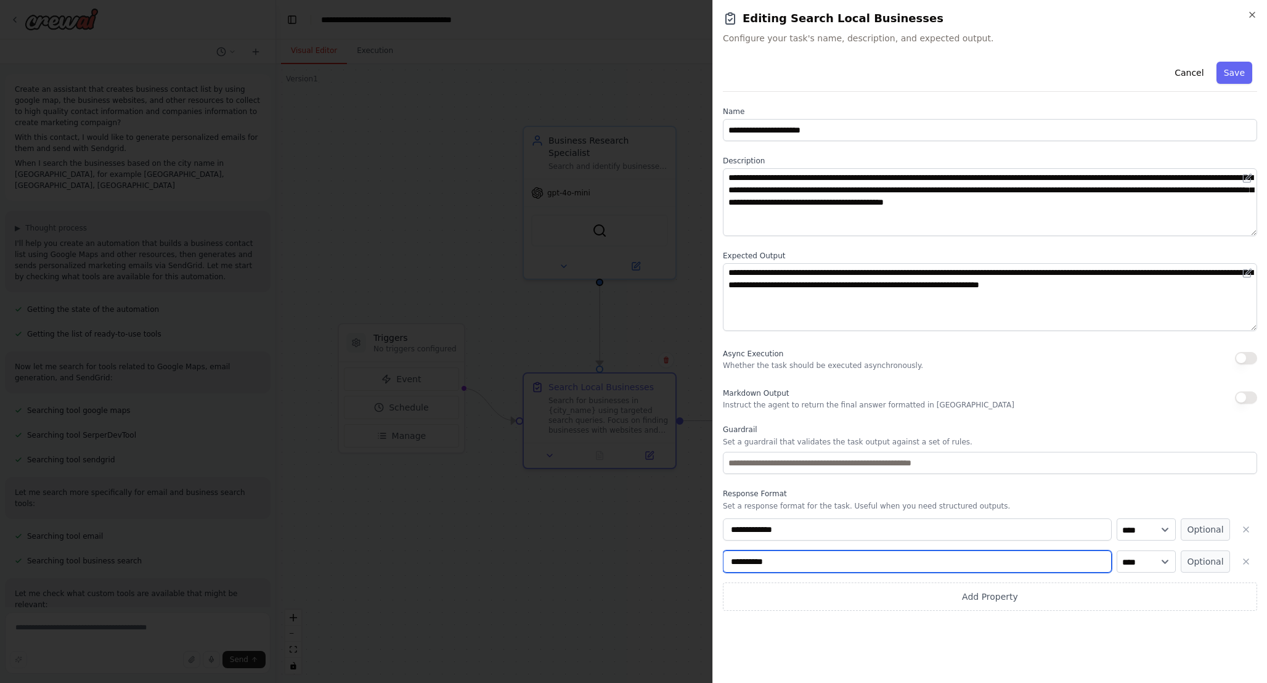
click at [760, 562] on input "**********" at bounding box center [917, 561] width 389 height 22
type input "********"
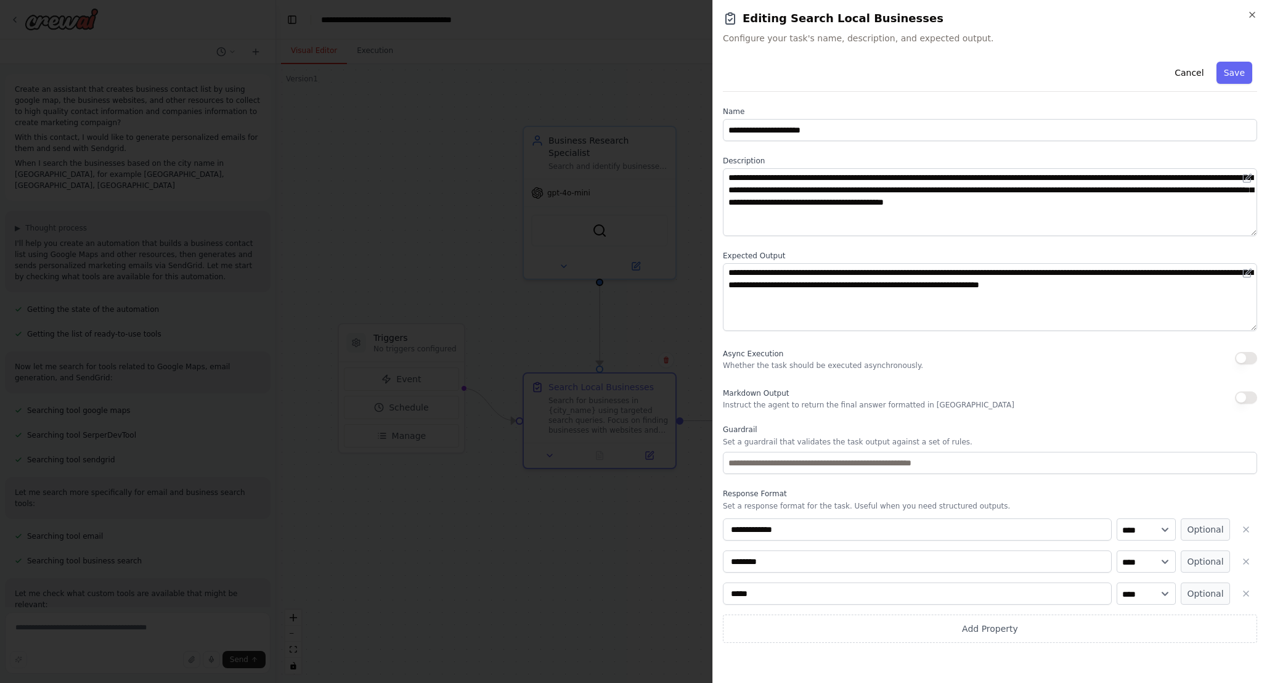
type input "*****"
type input "*******"
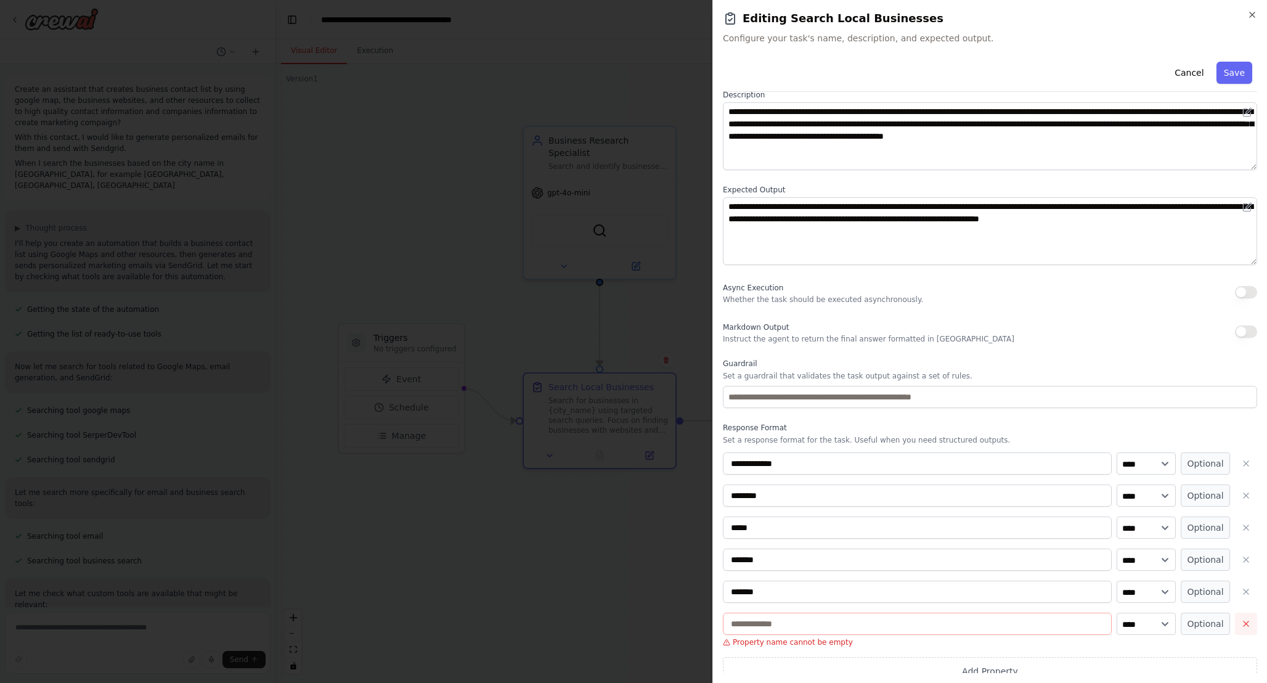
click at [1240, 625] on button "button" at bounding box center [1246, 624] width 22 height 22
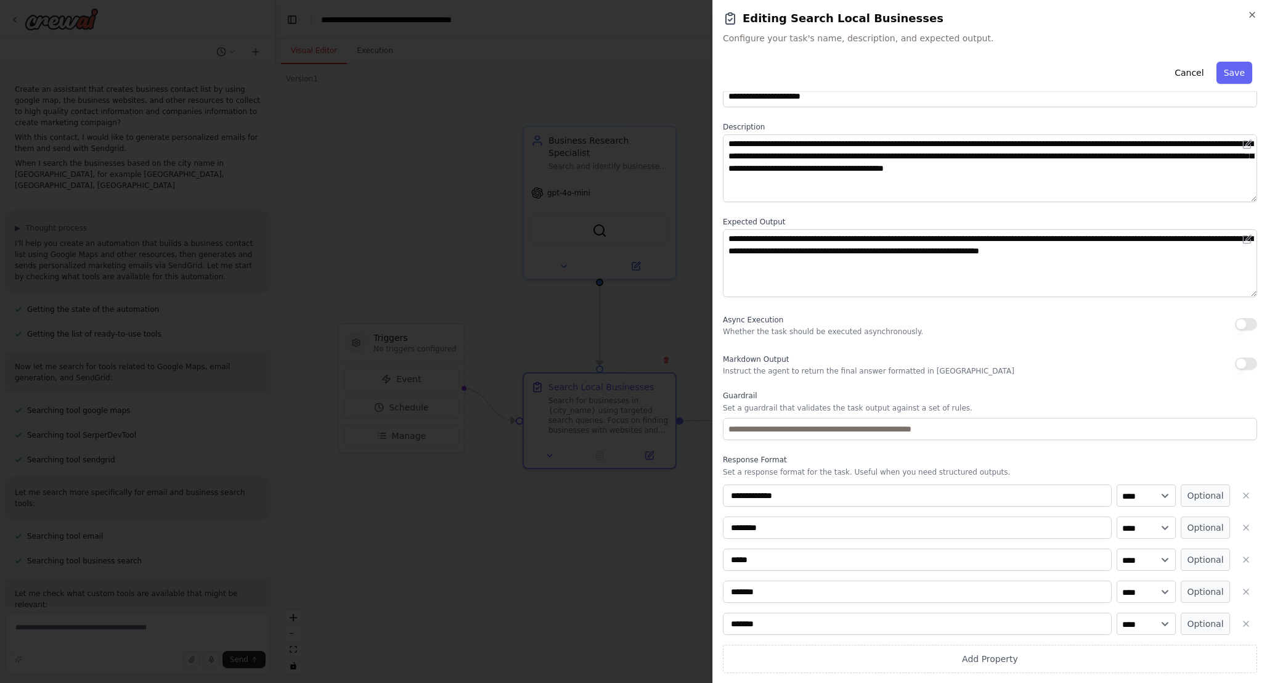
scroll to position [0, 0]
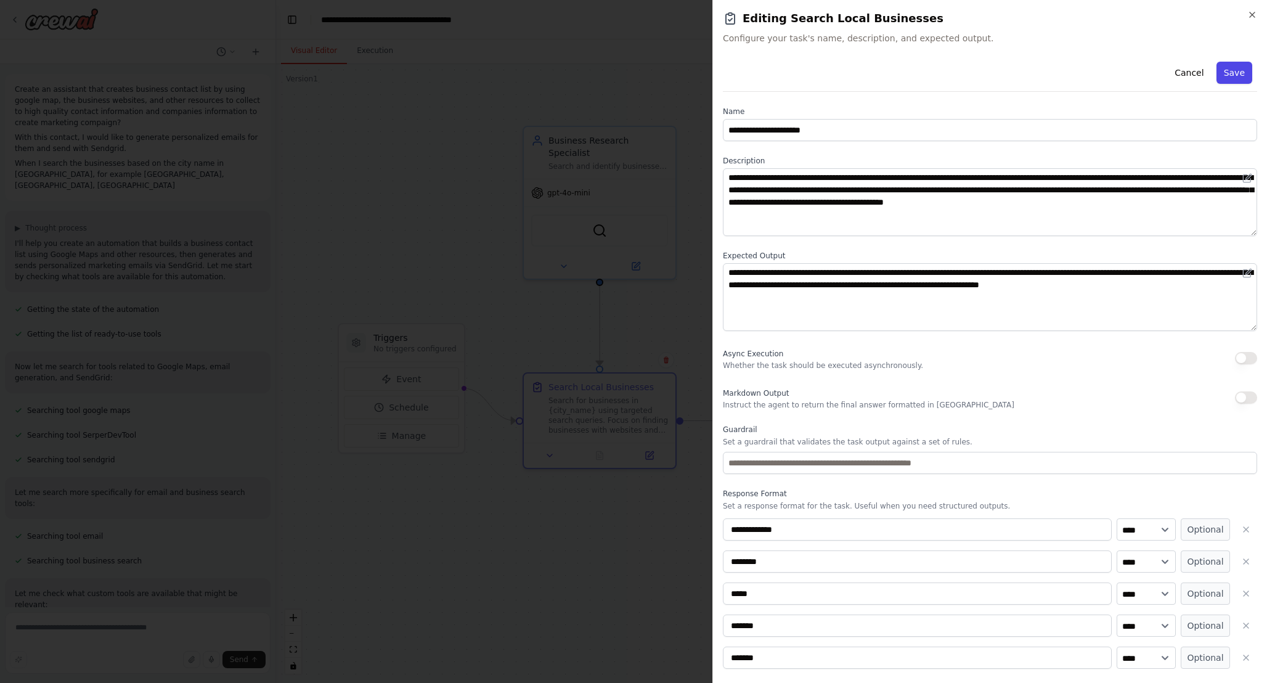
click at [1238, 76] on button "Save" at bounding box center [1235, 73] width 36 height 22
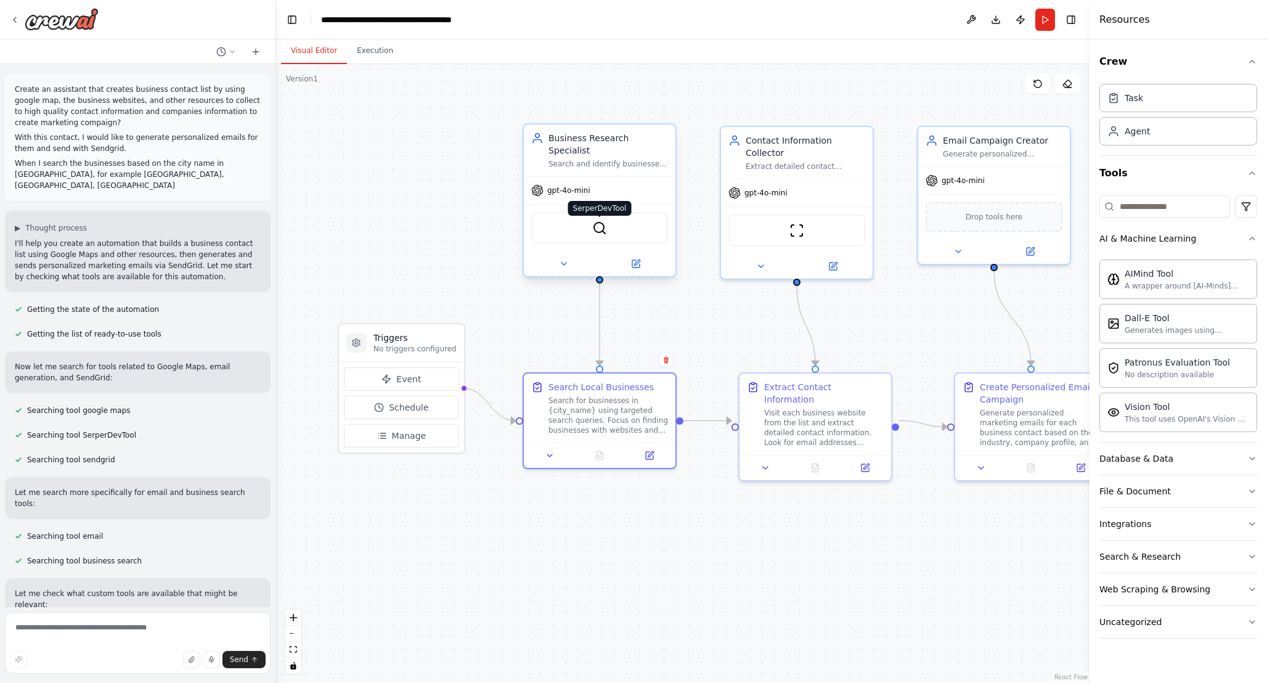
click at [600, 221] on img at bounding box center [599, 228] width 15 height 15
click at [1185, 461] on button "Database & Data" at bounding box center [1179, 459] width 158 height 32
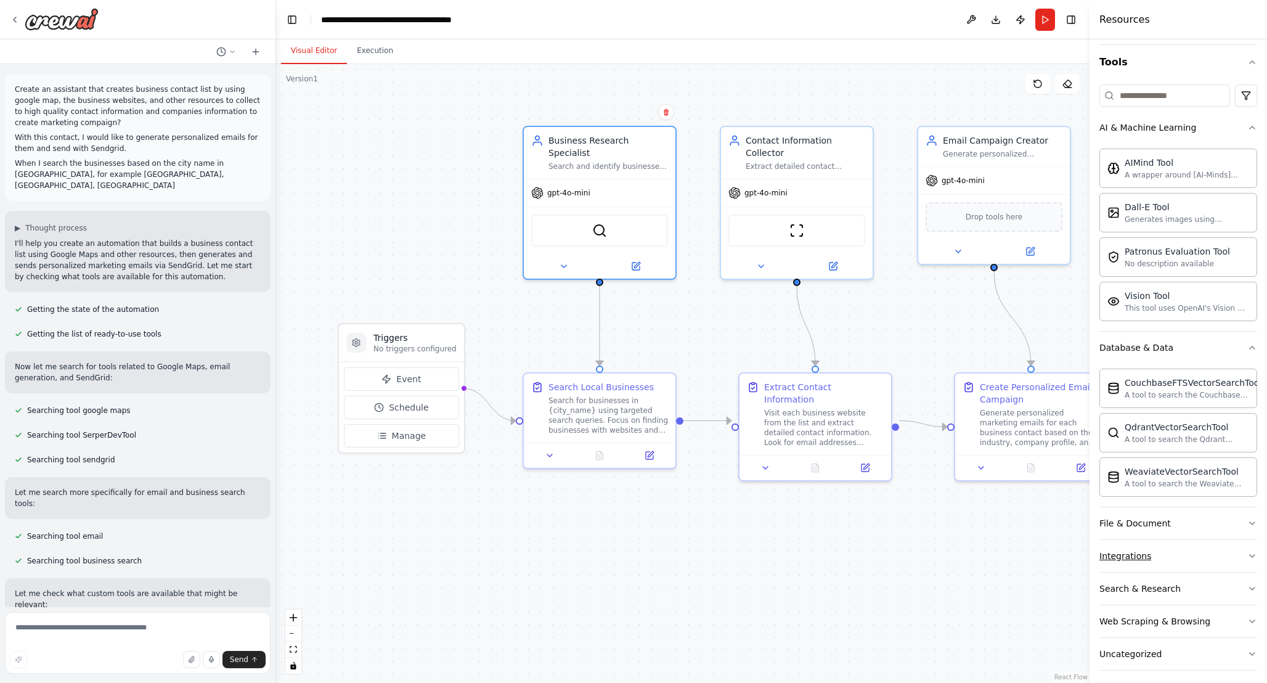
scroll to position [118, 0]
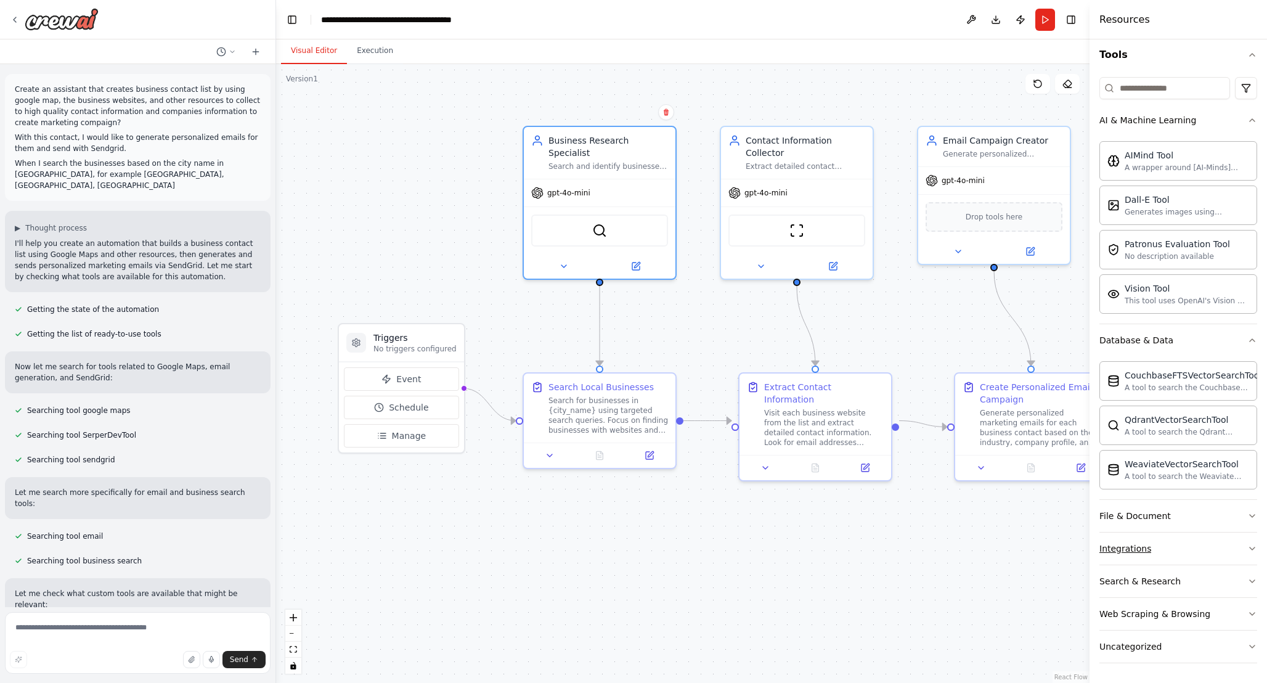
click at [1201, 557] on button "Integrations" at bounding box center [1179, 549] width 158 height 32
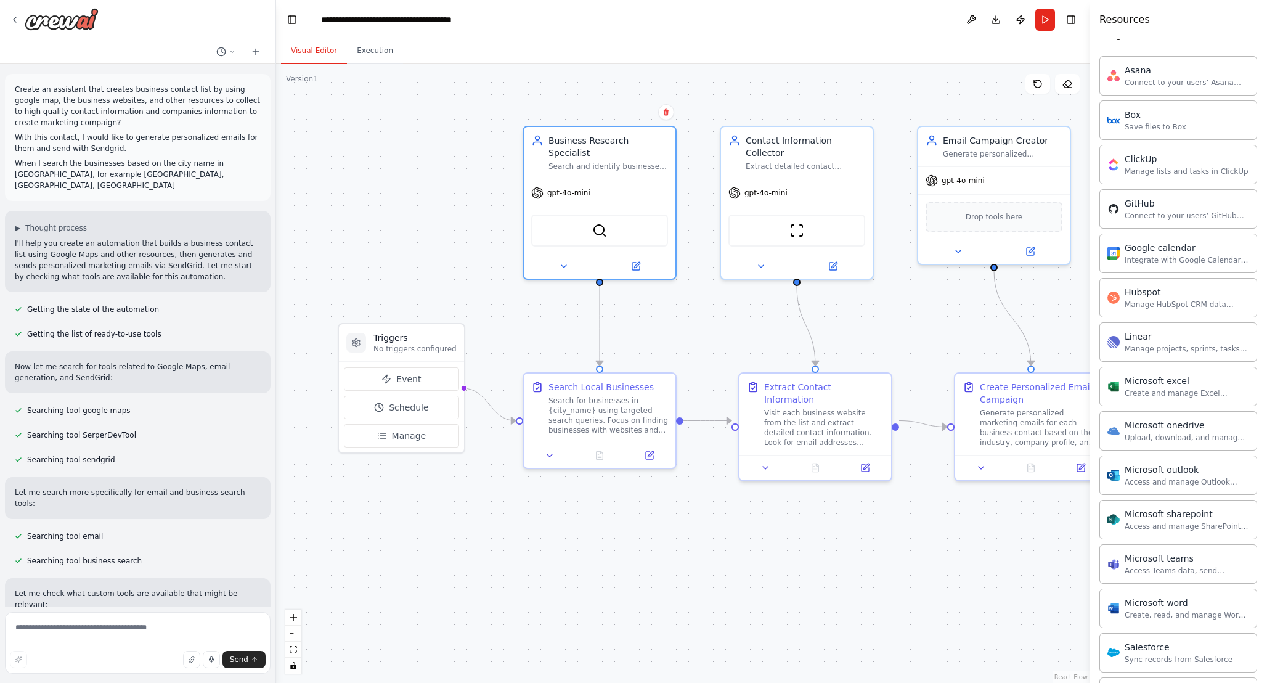
scroll to position [838, 0]
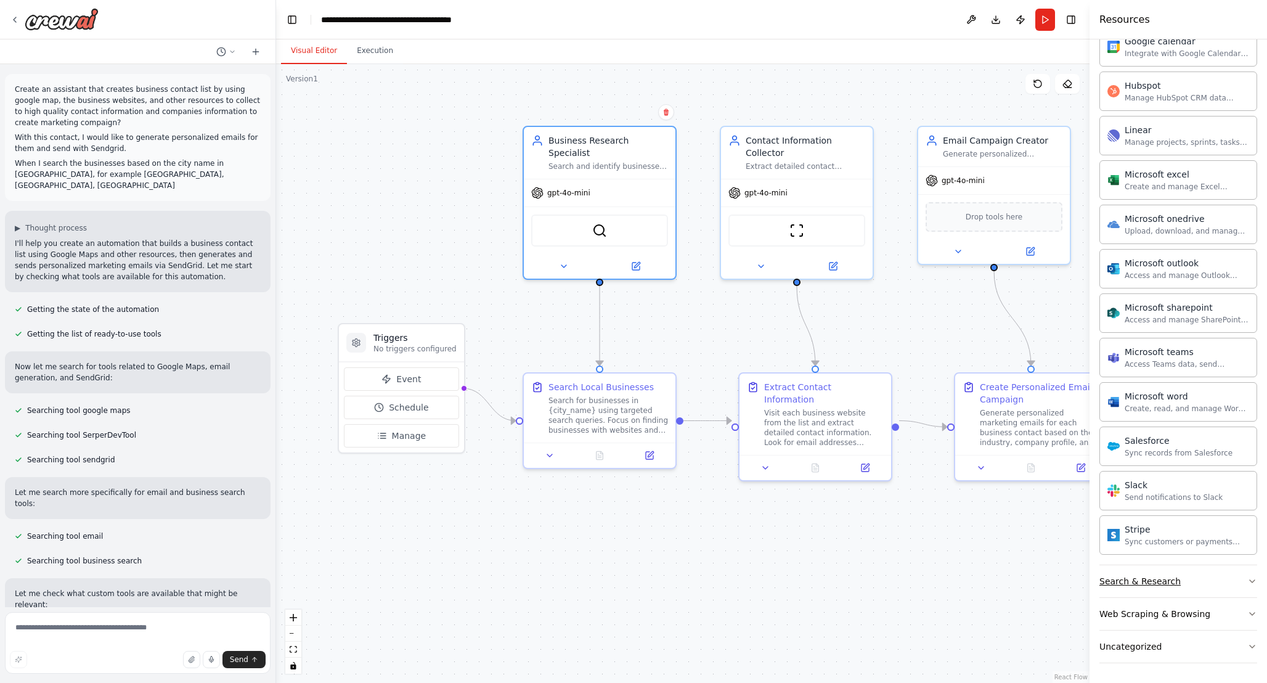
click at [1187, 587] on button "Search & Research" at bounding box center [1179, 581] width 158 height 32
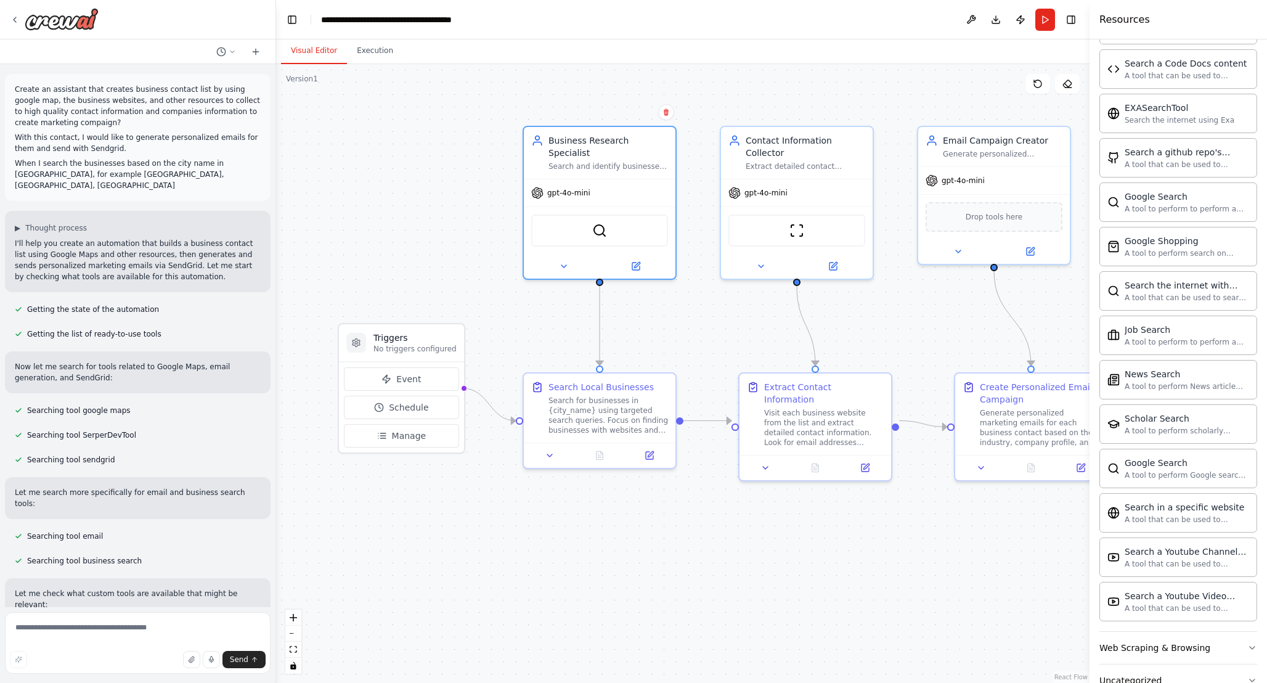
scroll to position [1469, 0]
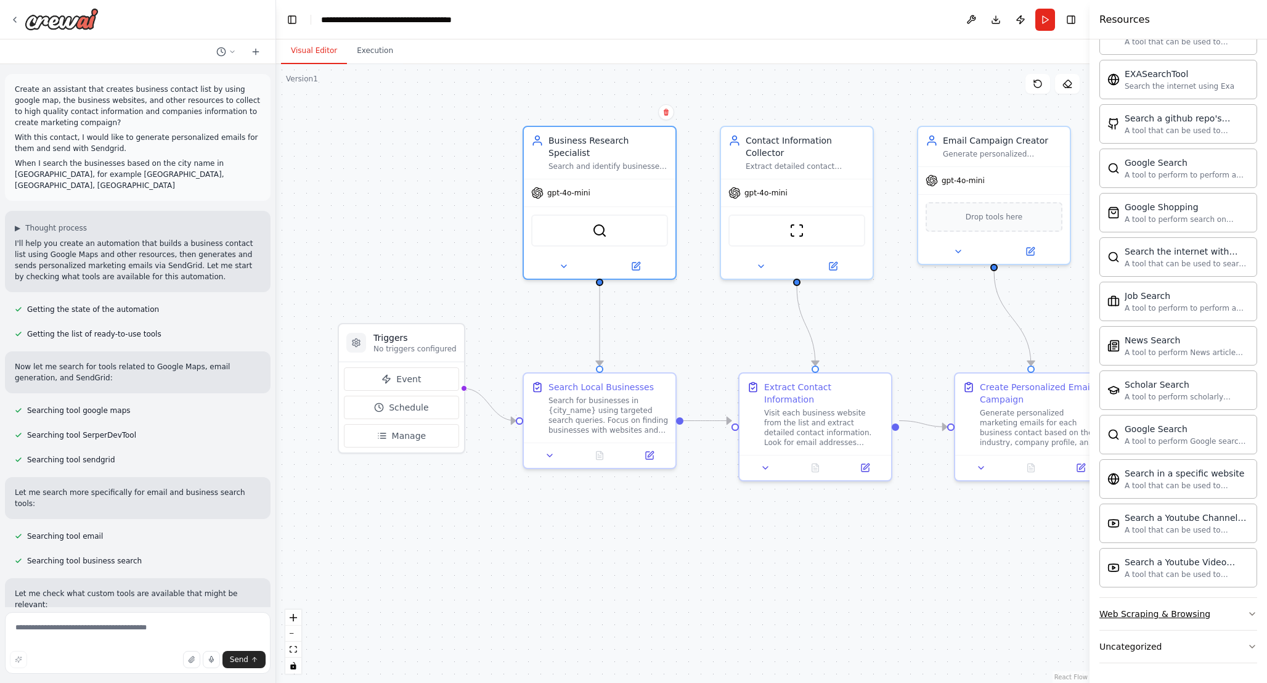
click at [1187, 613] on div "Web Scraping & Browsing" at bounding box center [1155, 614] width 111 height 12
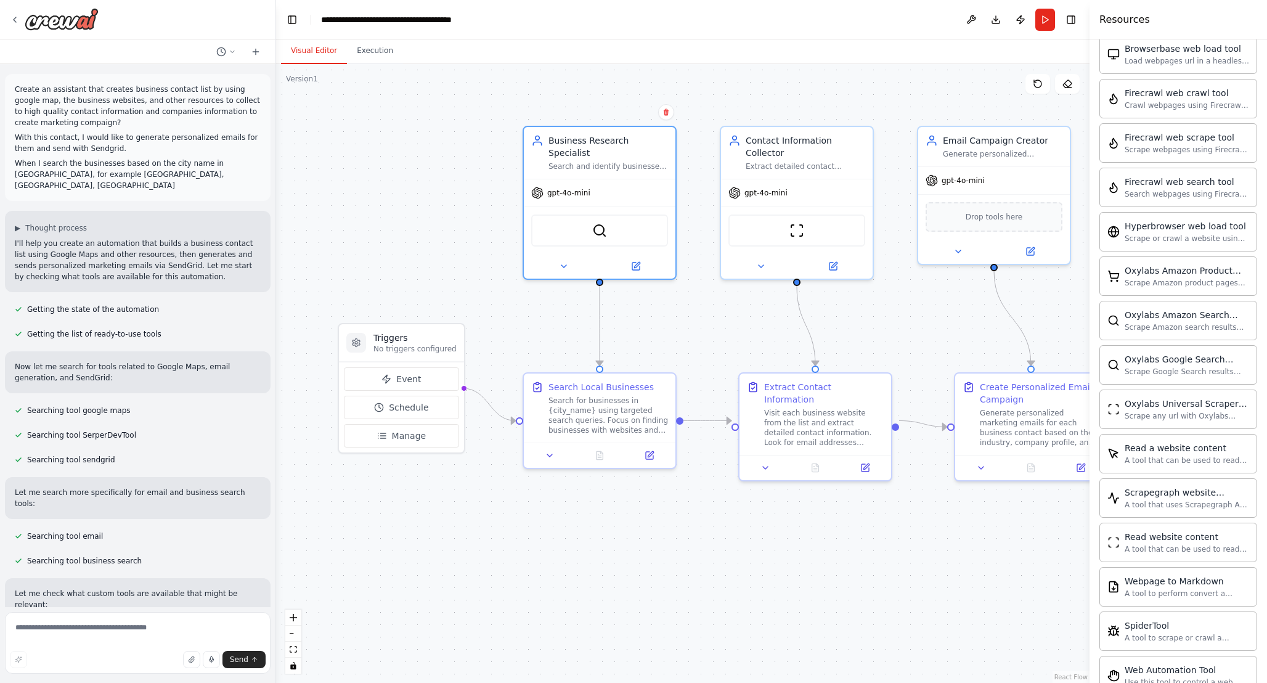
scroll to position [2145, 0]
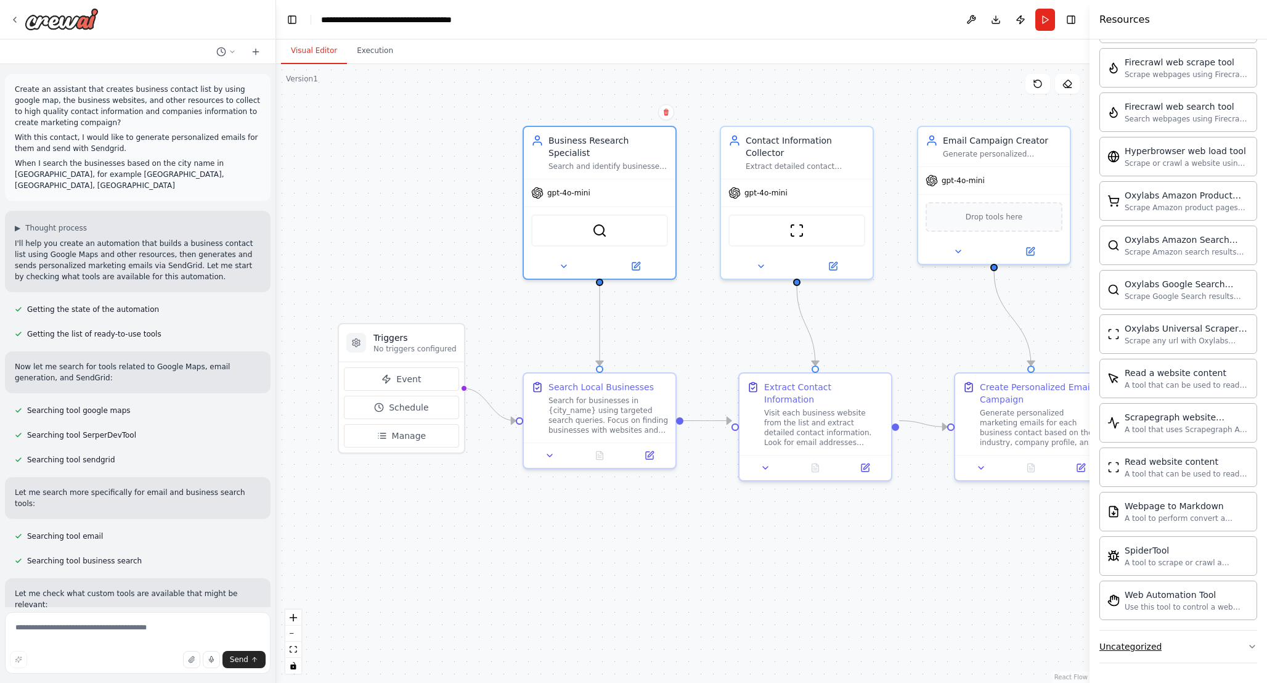
click at [1157, 646] on div "Uncategorized" at bounding box center [1131, 646] width 62 height 12
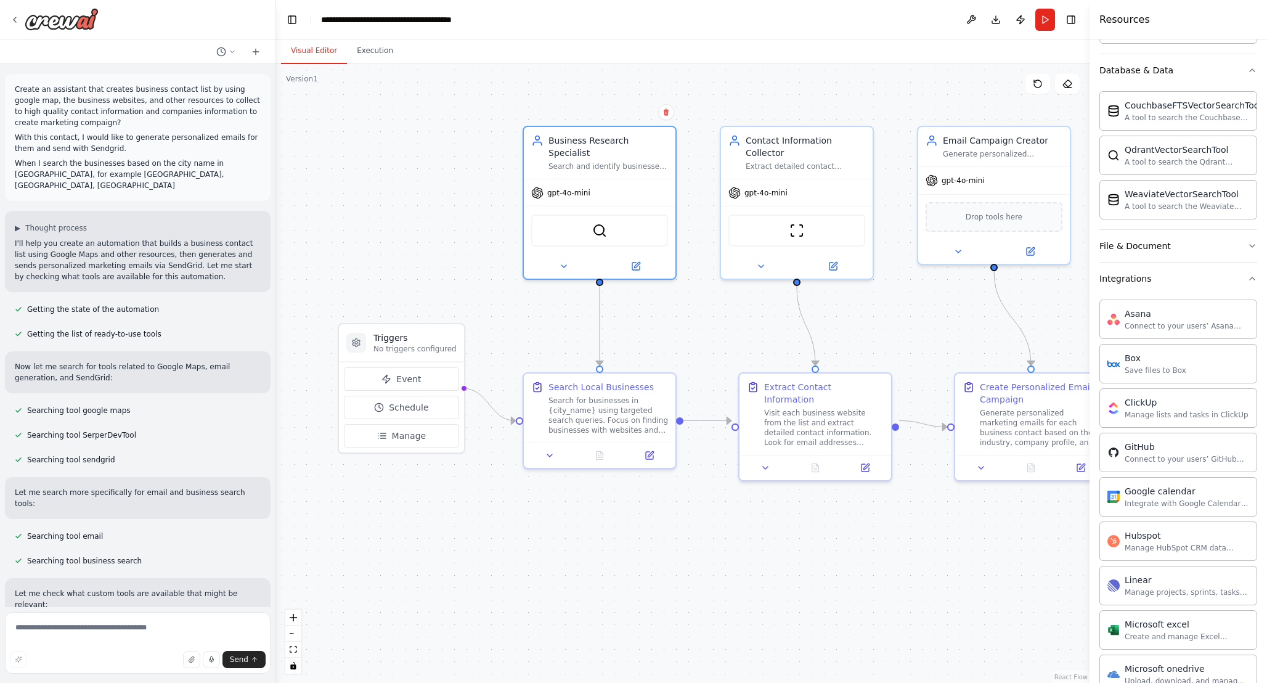
scroll to position [0, 0]
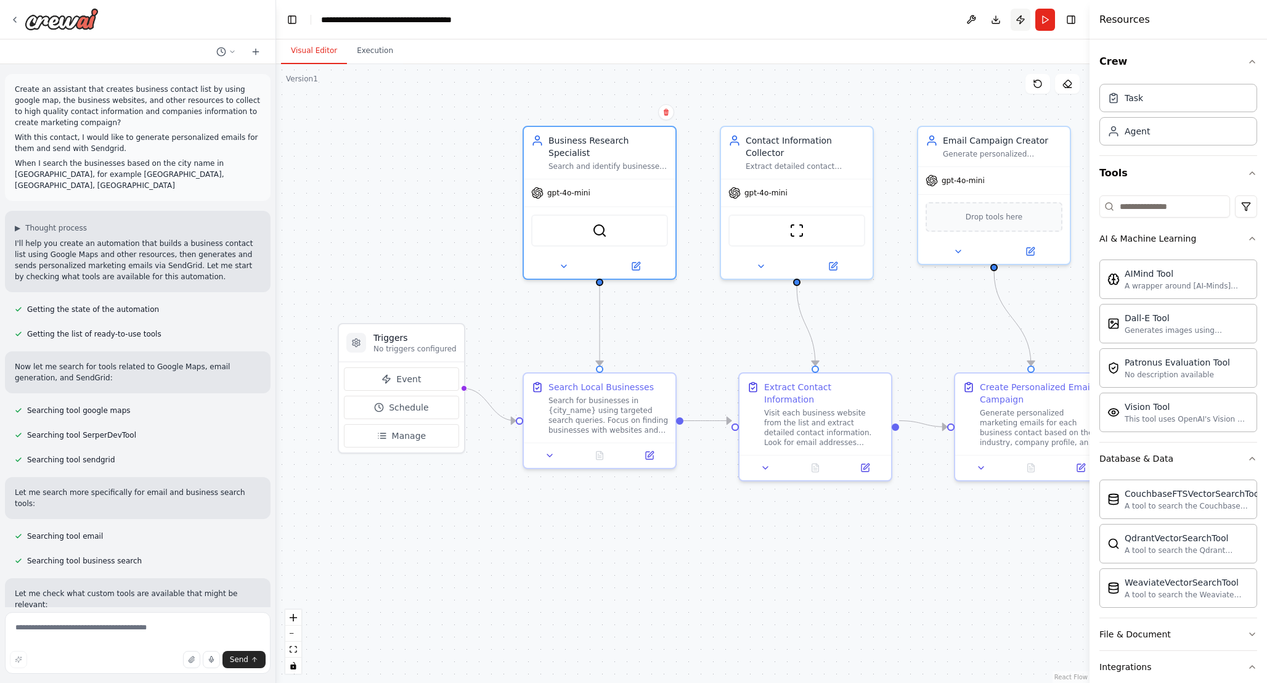
click at [1022, 17] on button "Publish" at bounding box center [1021, 20] width 20 height 22
click at [1021, 20] on button "Publish" at bounding box center [1021, 20] width 20 height 22
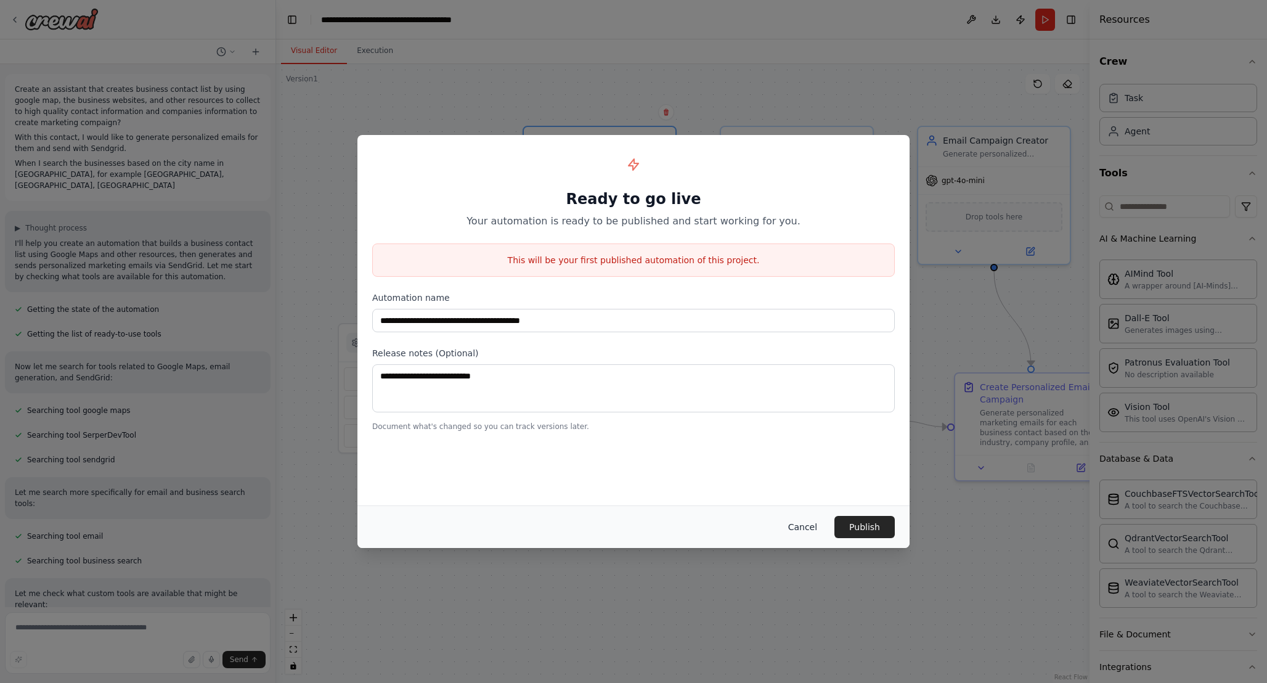
click at [809, 523] on button "Cancel" at bounding box center [803, 527] width 49 height 22
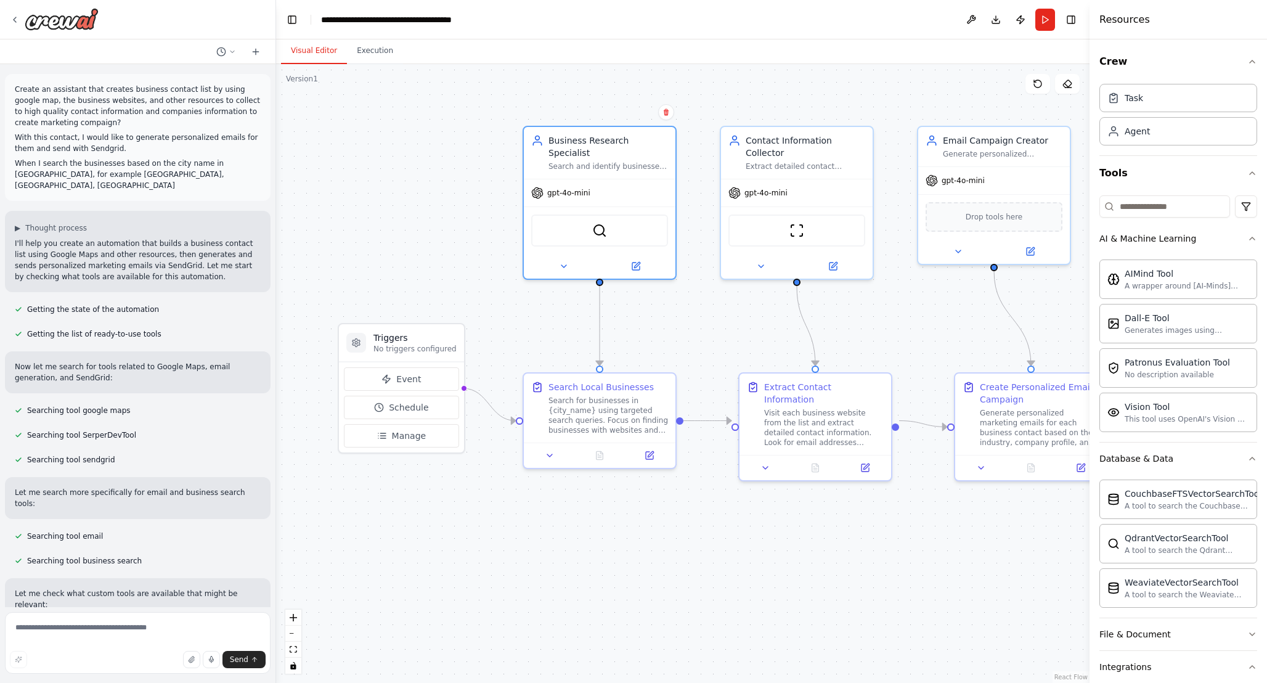
click at [468, 23] on header "**********" at bounding box center [683, 19] width 814 height 39
click at [413, 20] on div "**********" at bounding box center [390, 20] width 139 height 12
click at [496, 18] on div "**********" at bounding box center [414, 20] width 187 height 12
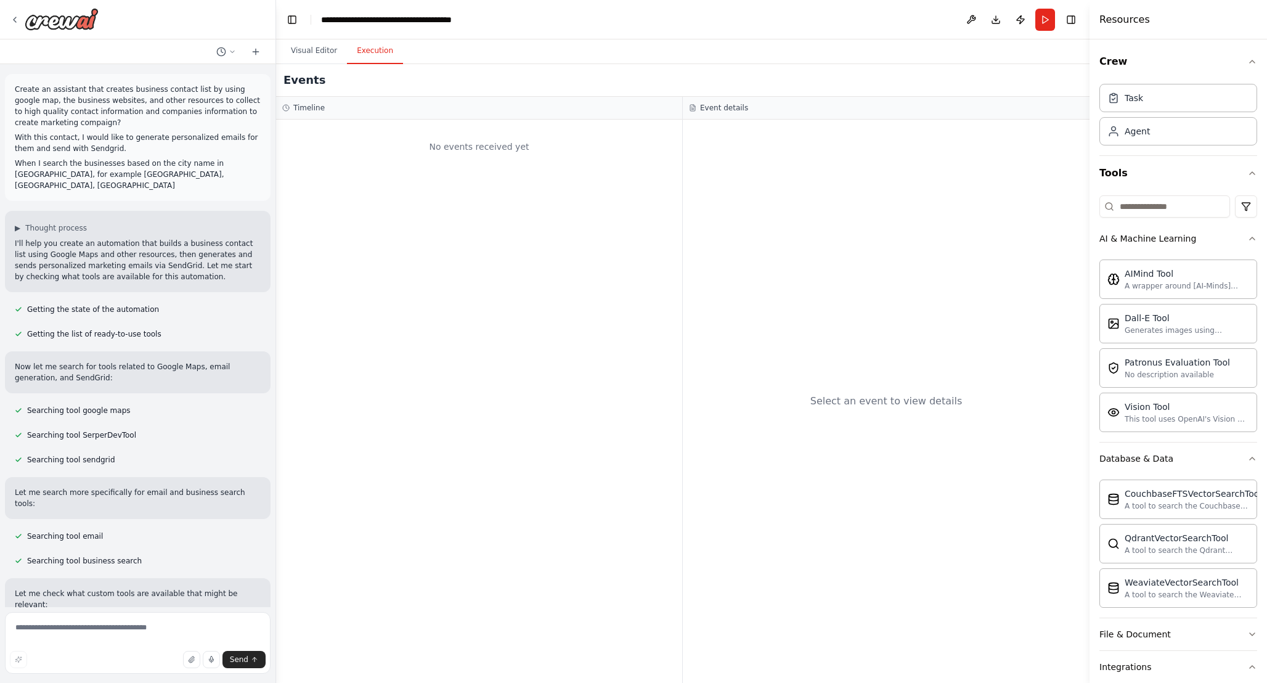
click at [374, 49] on button "Execution" at bounding box center [375, 51] width 56 height 26
click at [316, 48] on button "Visual Editor" at bounding box center [314, 51] width 66 height 26
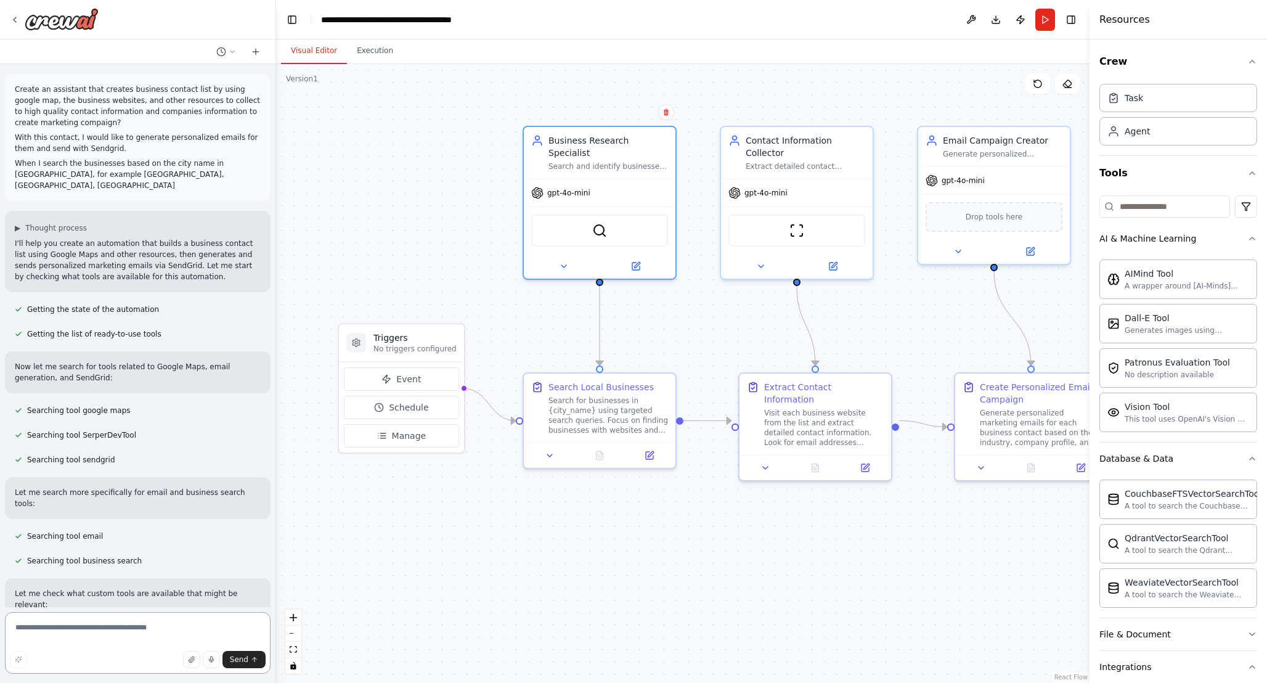
click at [98, 636] on textarea at bounding box center [138, 643] width 266 height 62
type textarea "*"
type textarea "**********"
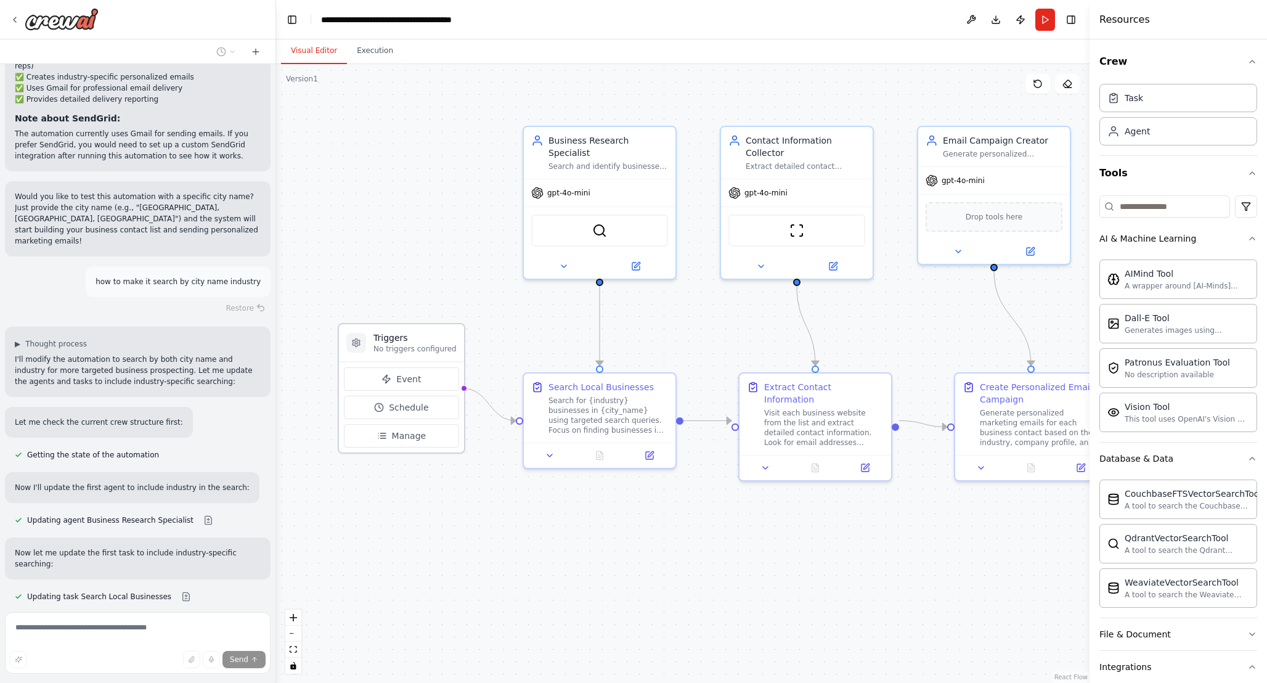
scroll to position [1783, 0]
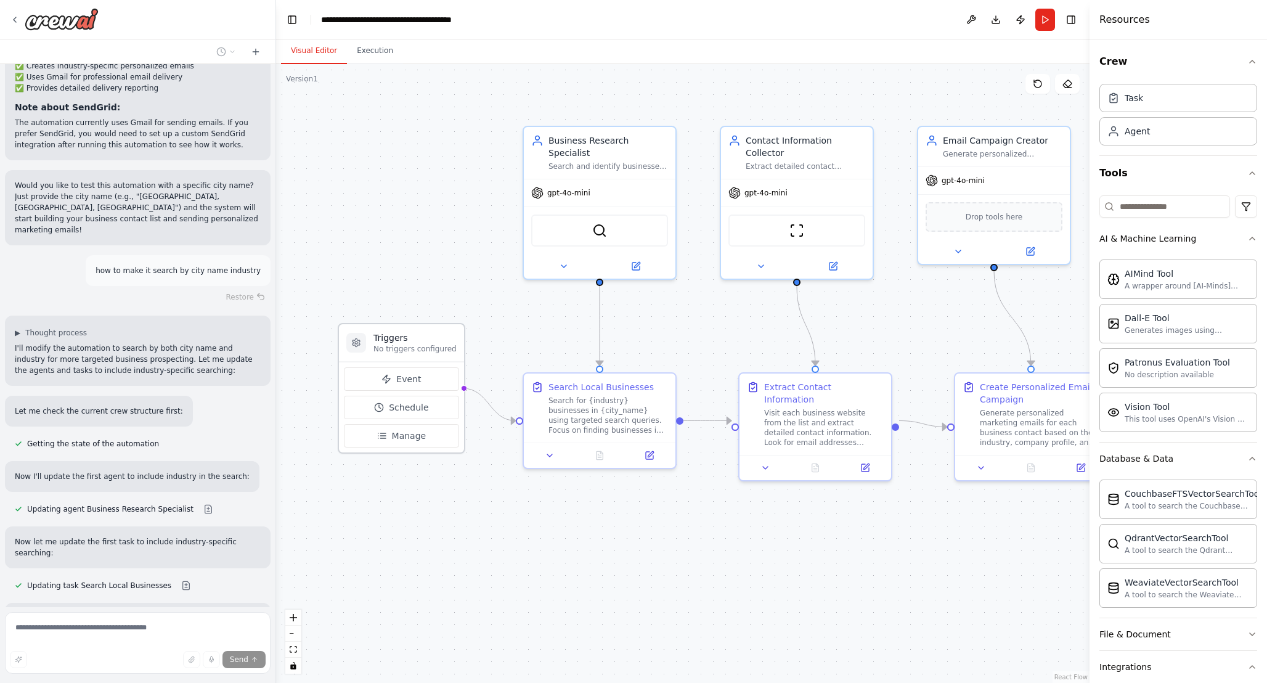
click at [355, 343] on circle at bounding box center [356, 342] width 2 height 2
click at [361, 347] on icon at bounding box center [356, 343] width 10 height 10
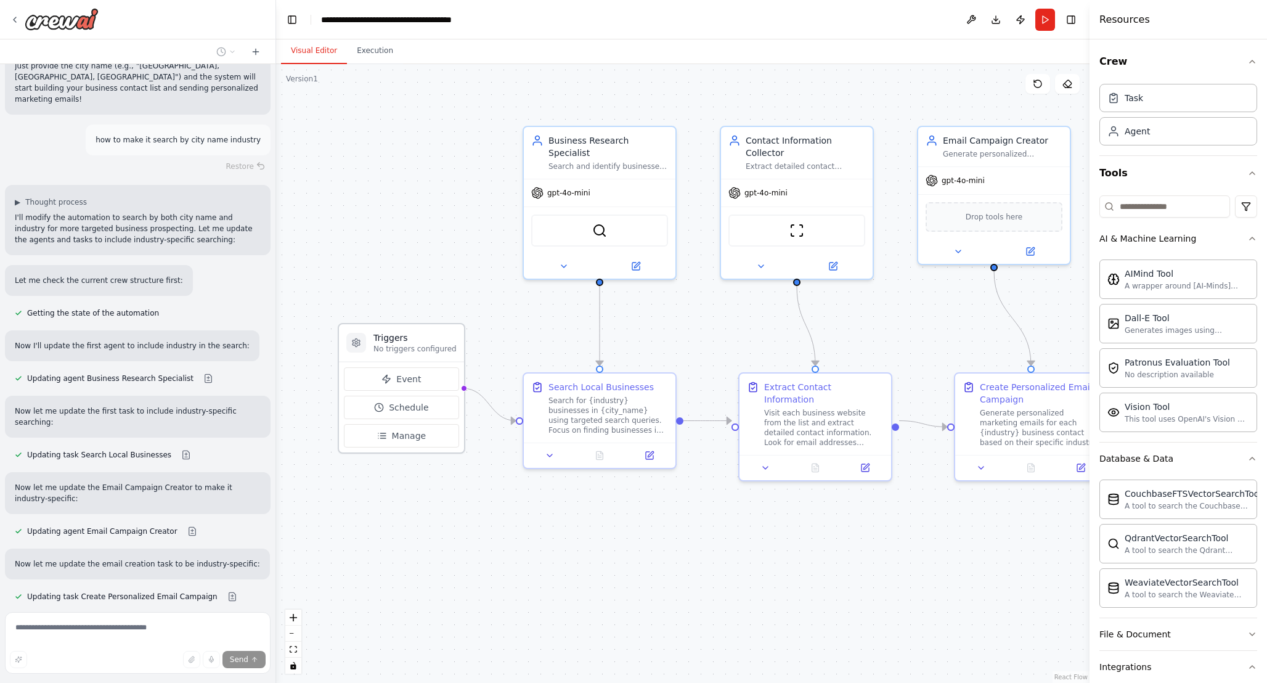
scroll to position [1924, 0]
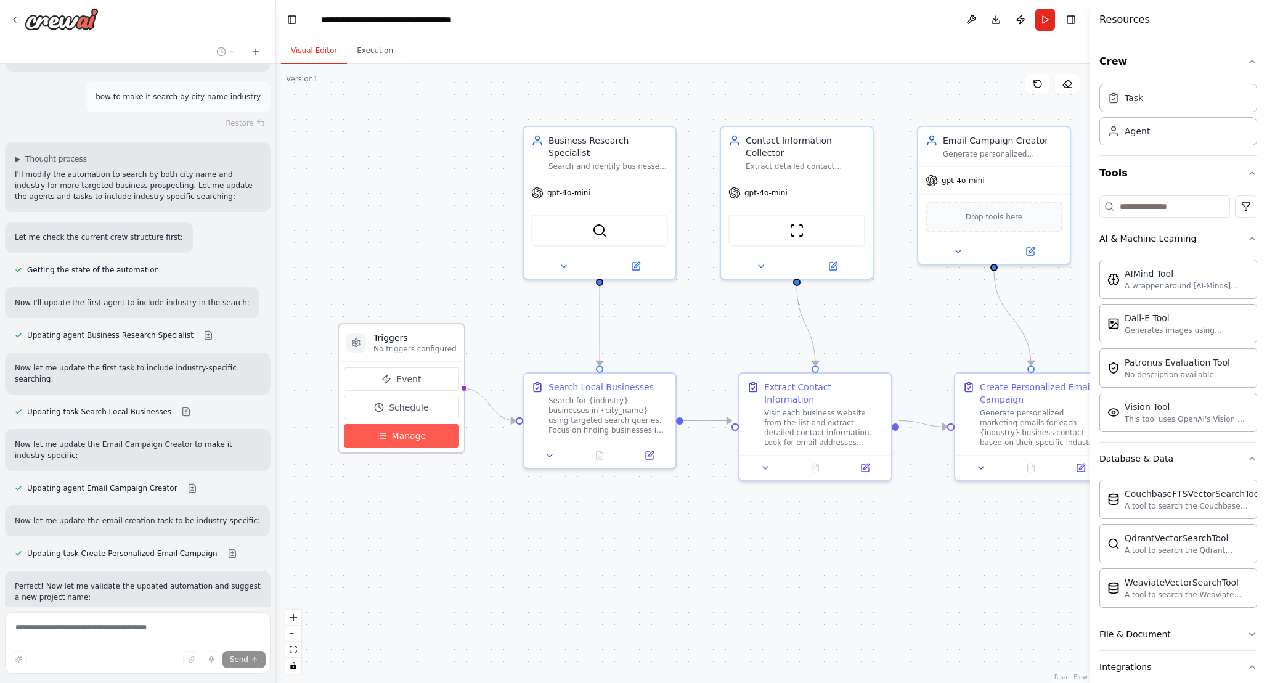
click at [419, 438] on span "Manage" at bounding box center [409, 436] width 35 height 12
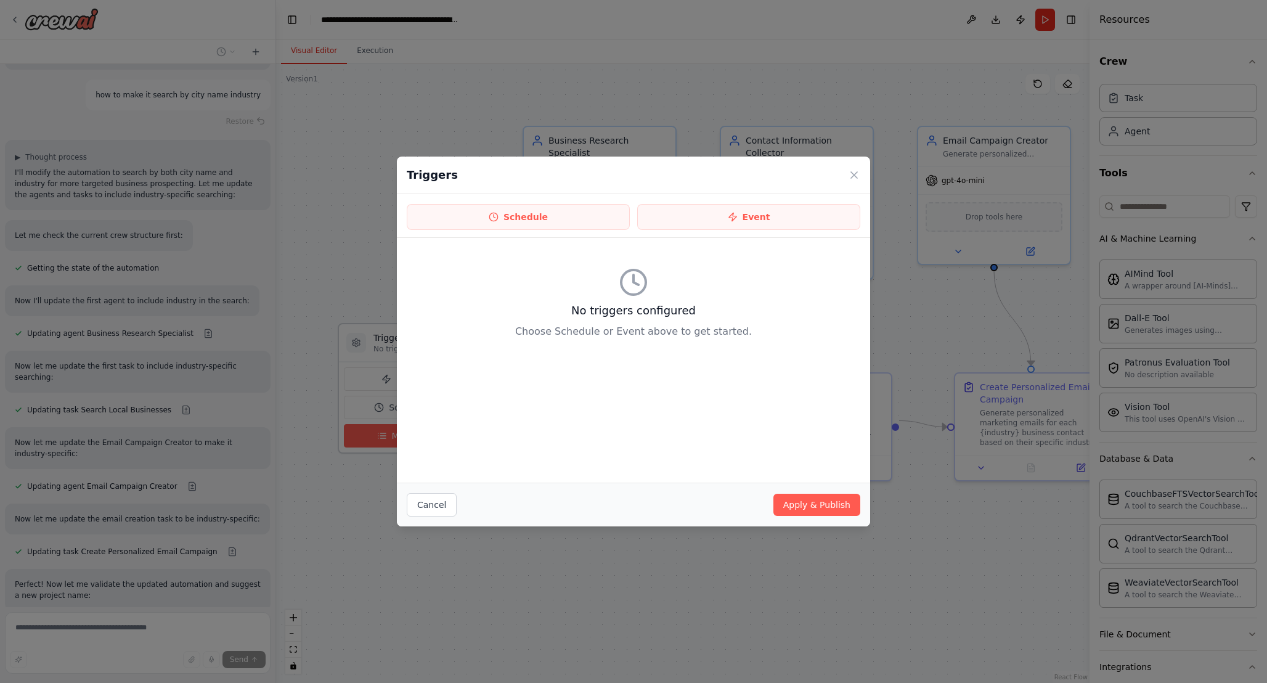
scroll to position [1959, 0]
click at [733, 219] on icon at bounding box center [733, 217] width 10 height 10
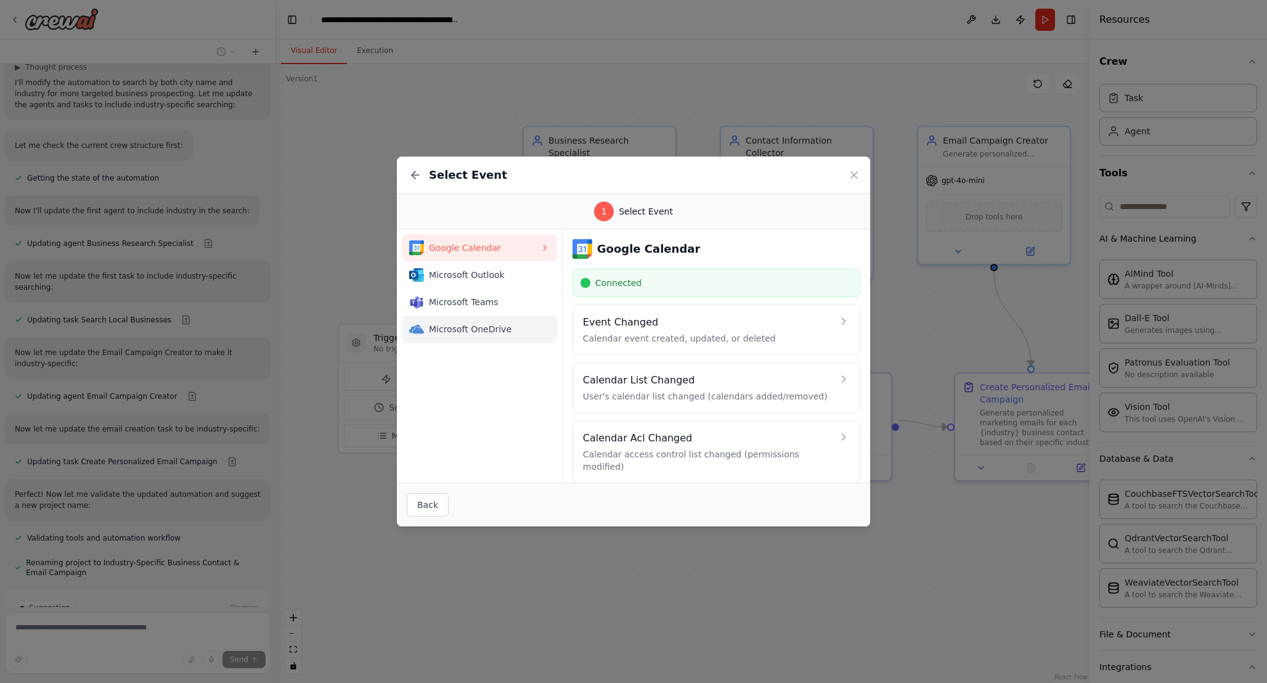
scroll to position [2059, 0]
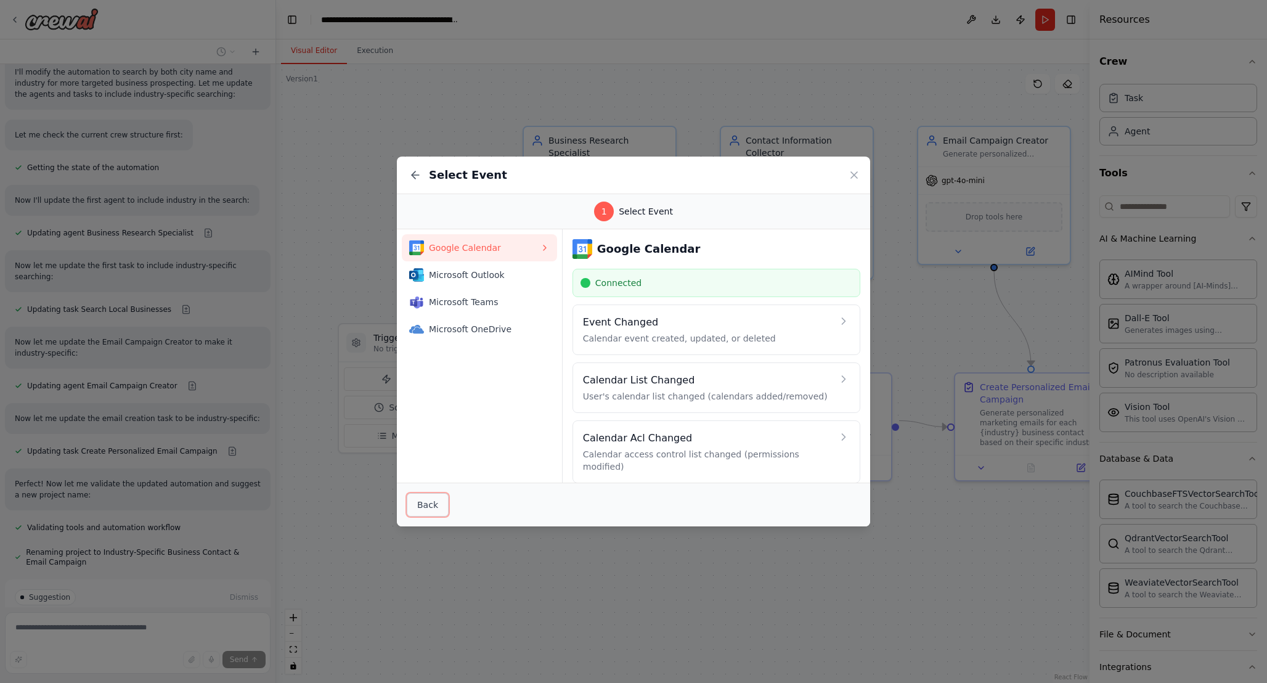
click at [430, 510] on button "Back" at bounding box center [428, 504] width 42 height 23
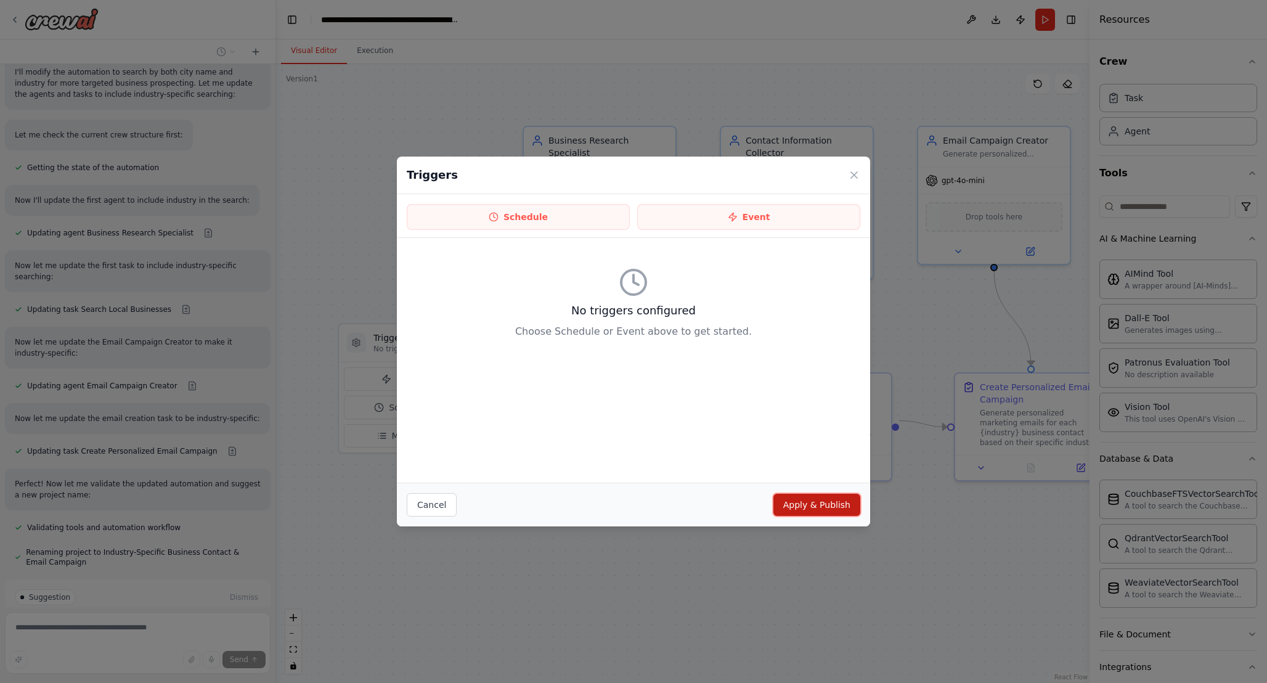
click at [812, 505] on button "Apply & Publish" at bounding box center [817, 505] width 87 height 22
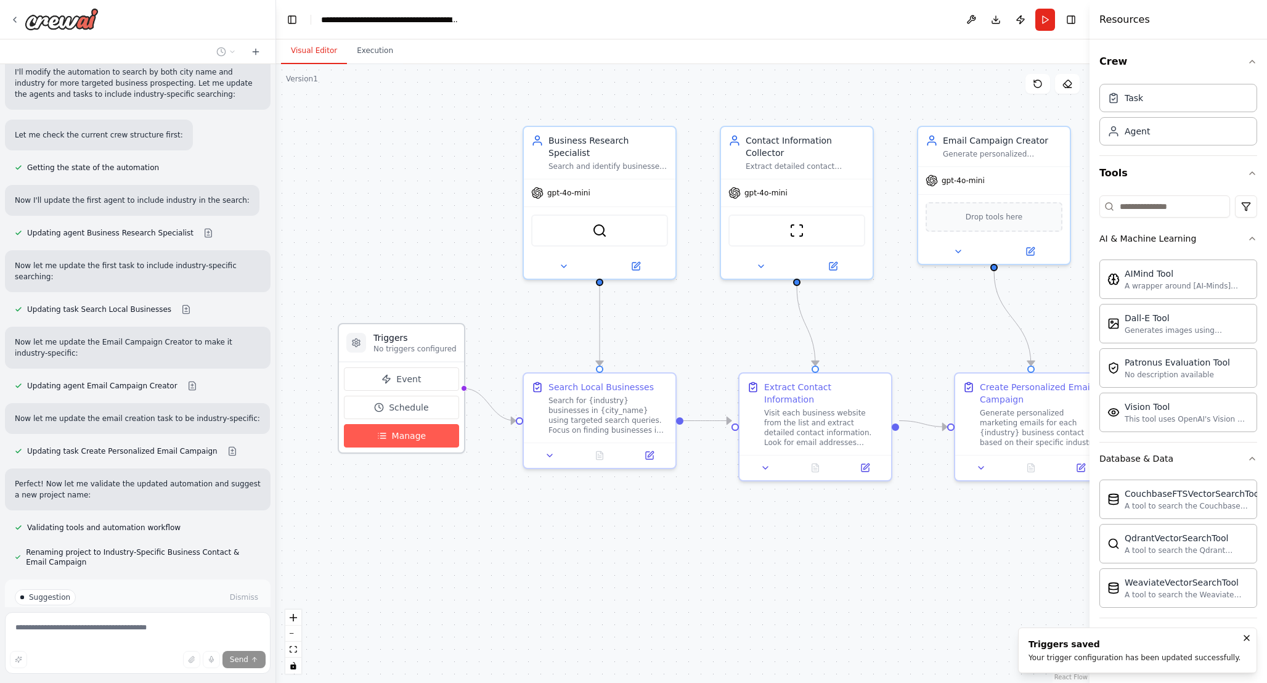
click at [423, 441] on button "Manage" at bounding box center [401, 435] width 115 height 23
click at [424, 378] on button "Event" at bounding box center [401, 378] width 115 height 23
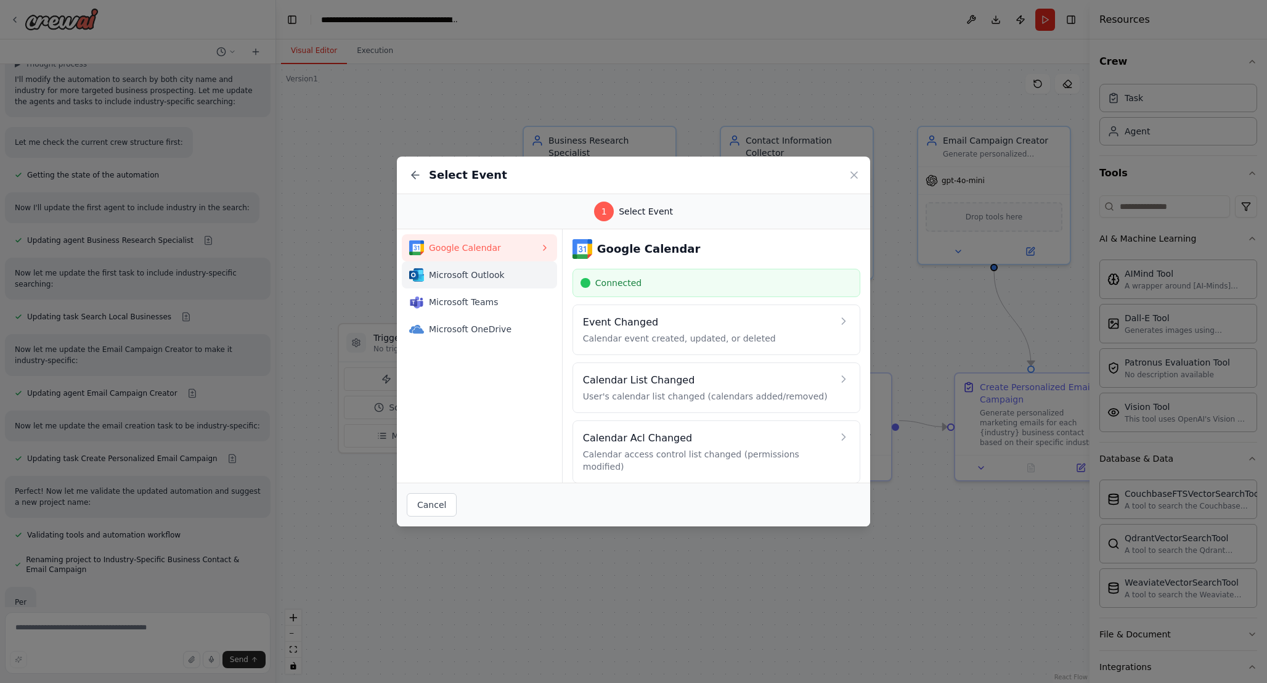
click at [482, 272] on span "Microsoft Outlook" at bounding box center [484, 275] width 111 height 12
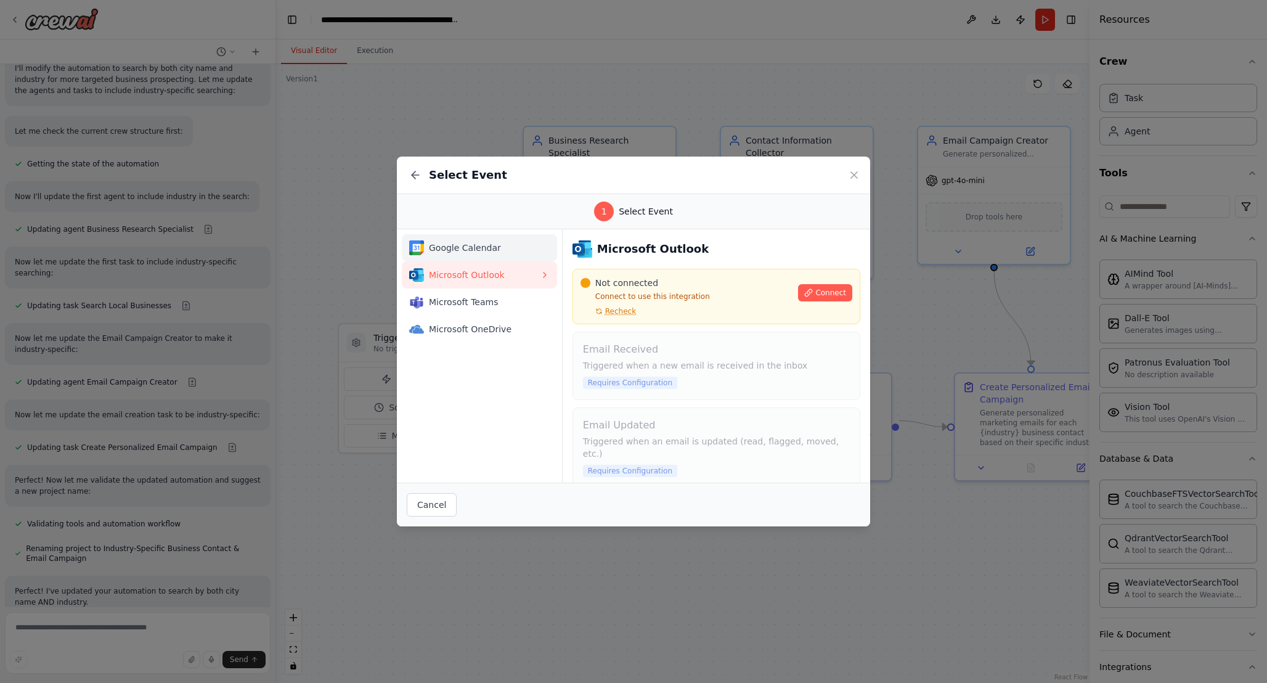
click at [491, 252] on span "Google Calendar" at bounding box center [484, 248] width 111 height 12
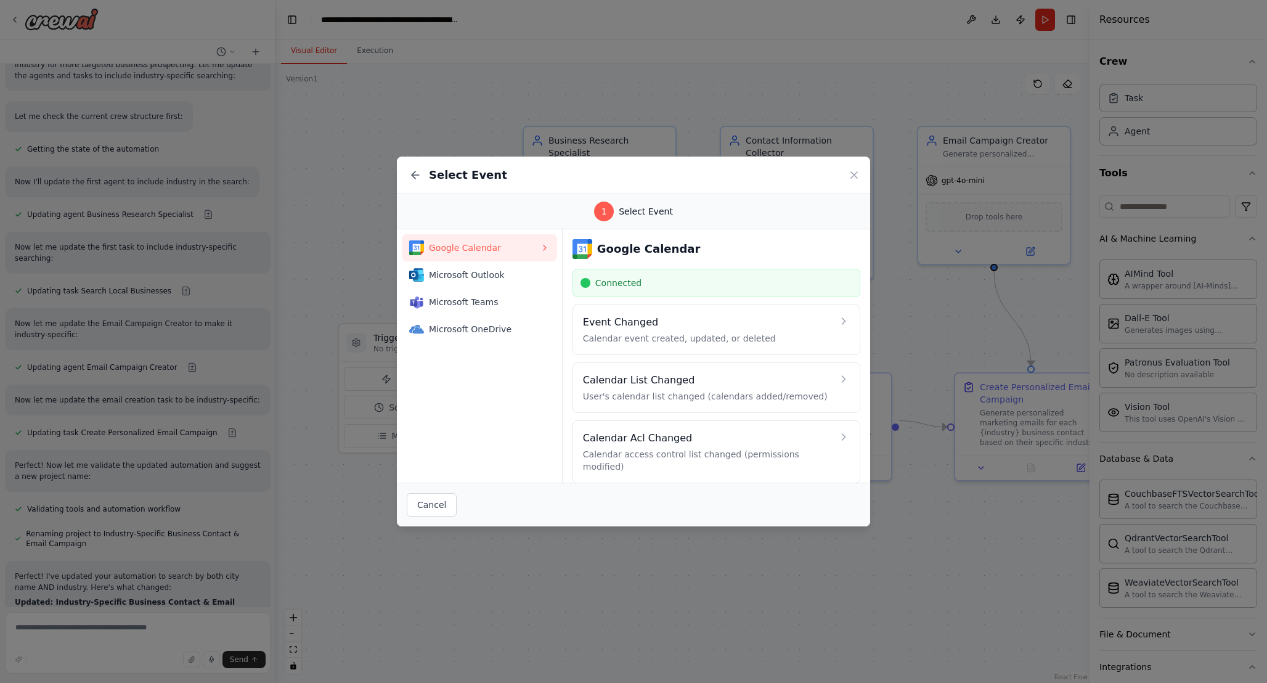
click at [646, 216] on span "Select Event" at bounding box center [646, 211] width 54 height 12
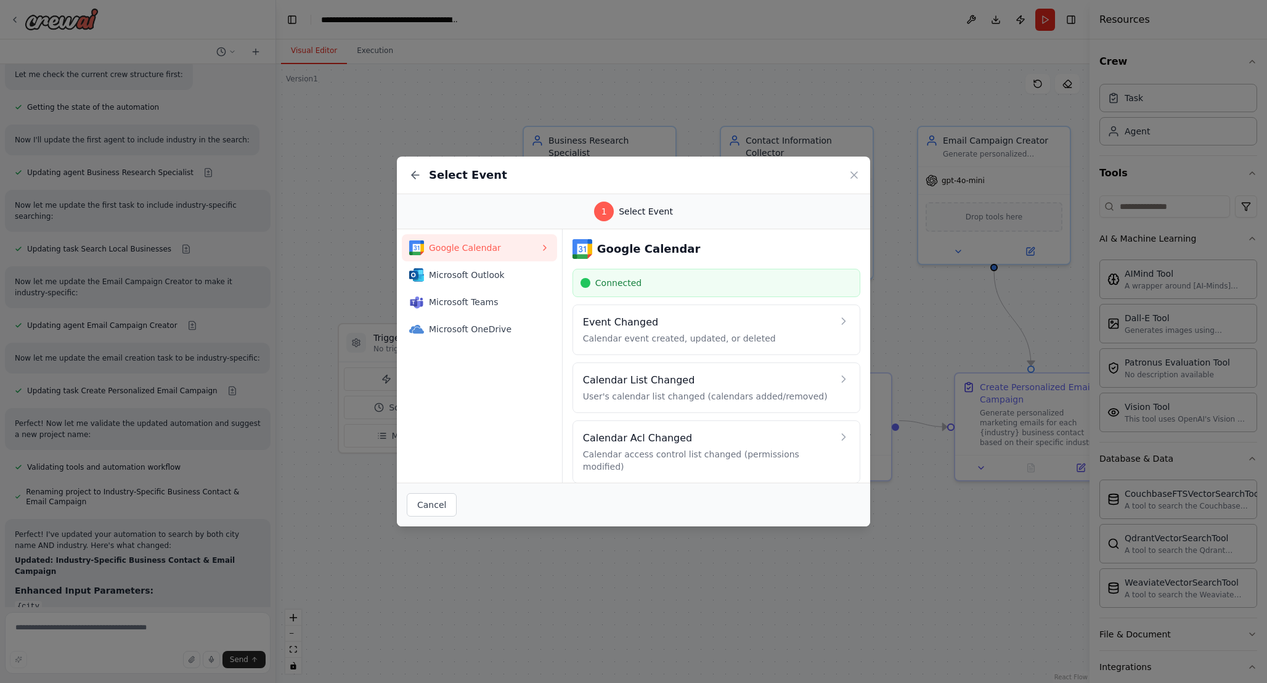
click at [612, 213] on div "1" at bounding box center [604, 212] width 20 height 20
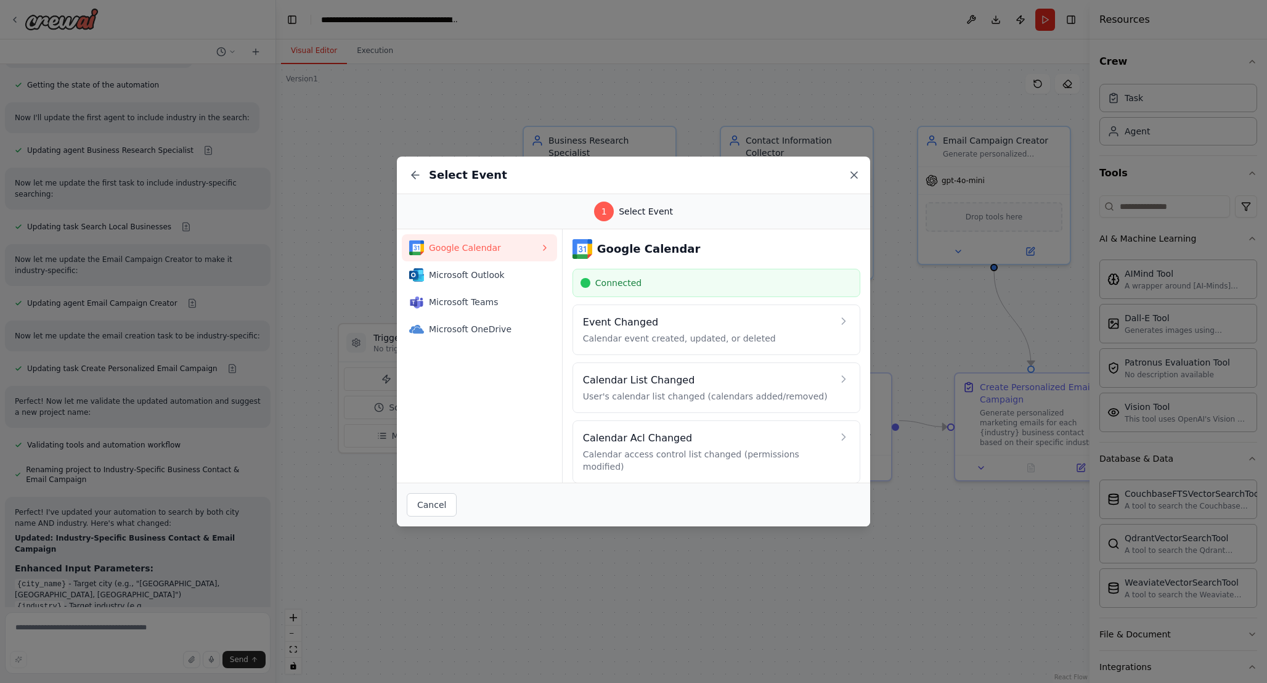
click at [854, 169] on icon at bounding box center [854, 175] width 12 height 12
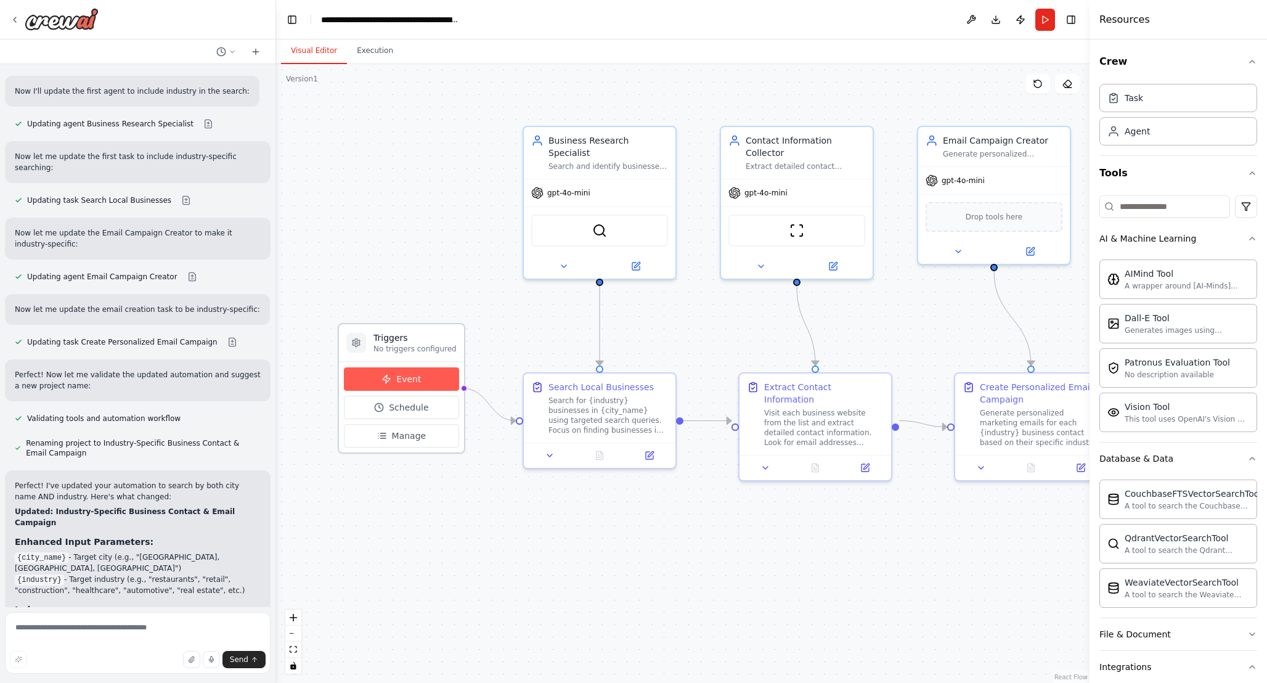
click at [409, 377] on span "Event" at bounding box center [408, 379] width 25 height 12
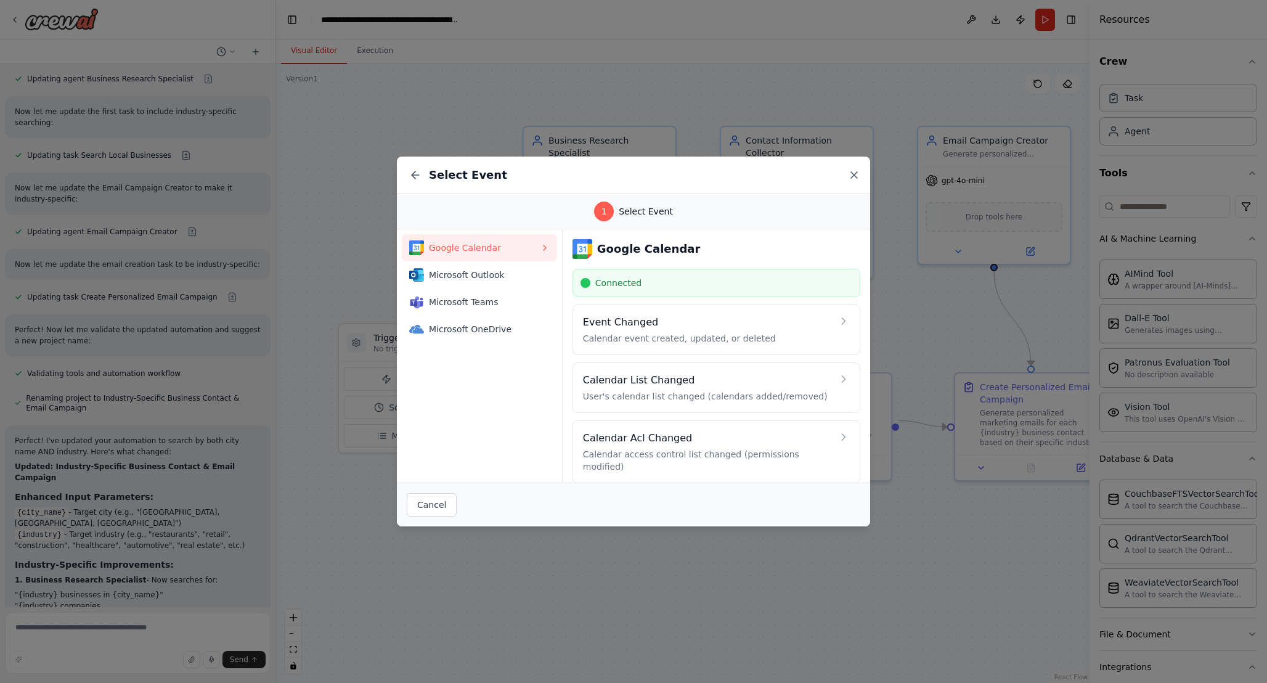
click at [857, 176] on icon at bounding box center [854, 175] width 12 height 12
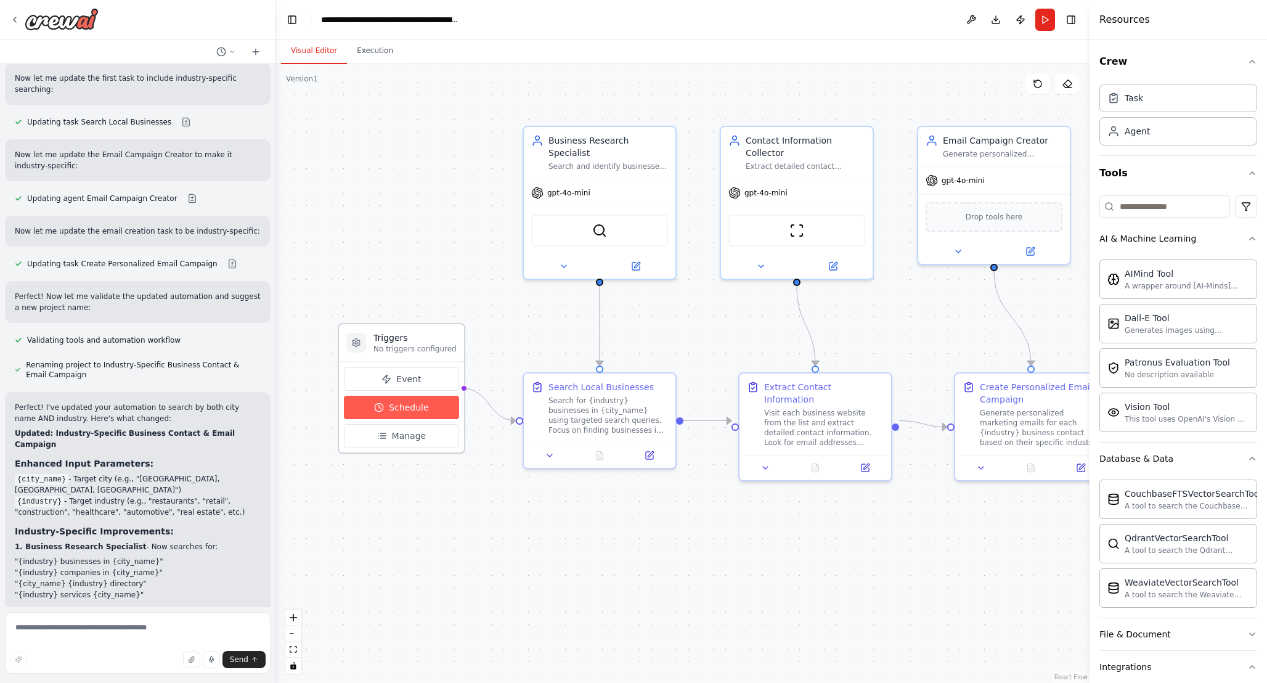
click at [427, 411] on button "Schedule" at bounding box center [401, 407] width 115 height 23
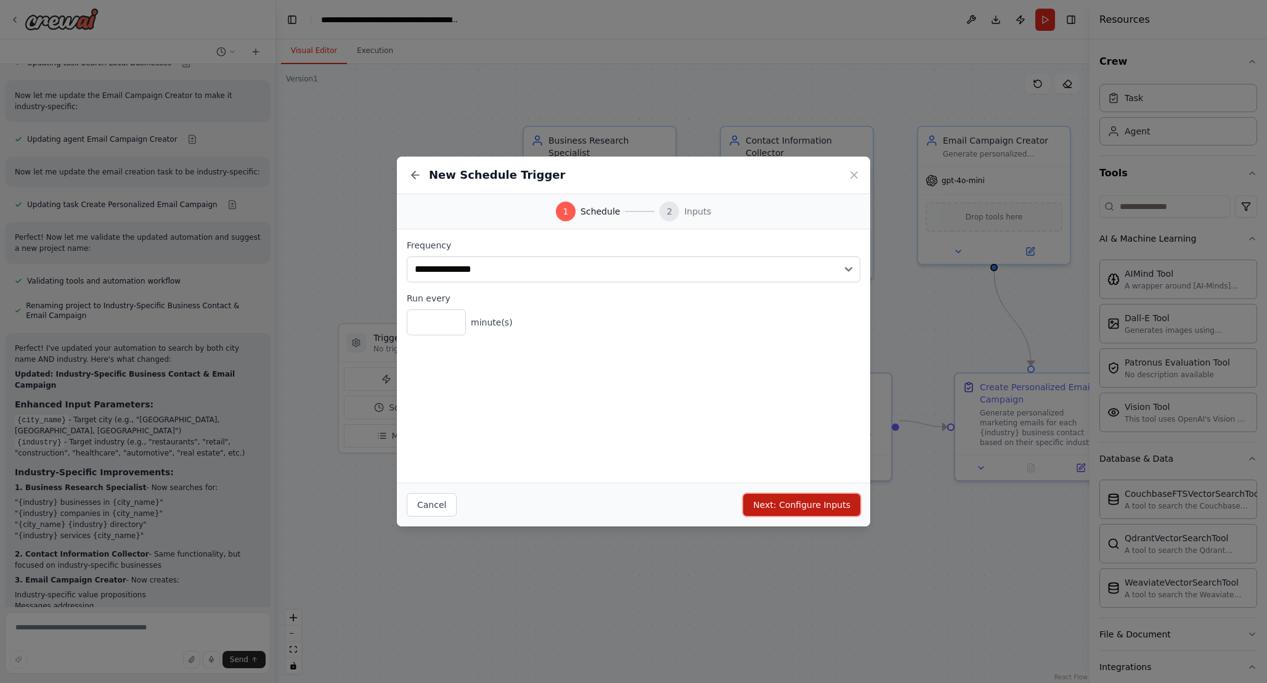
click at [781, 497] on button "Next: Configure Inputs" at bounding box center [801, 505] width 117 height 22
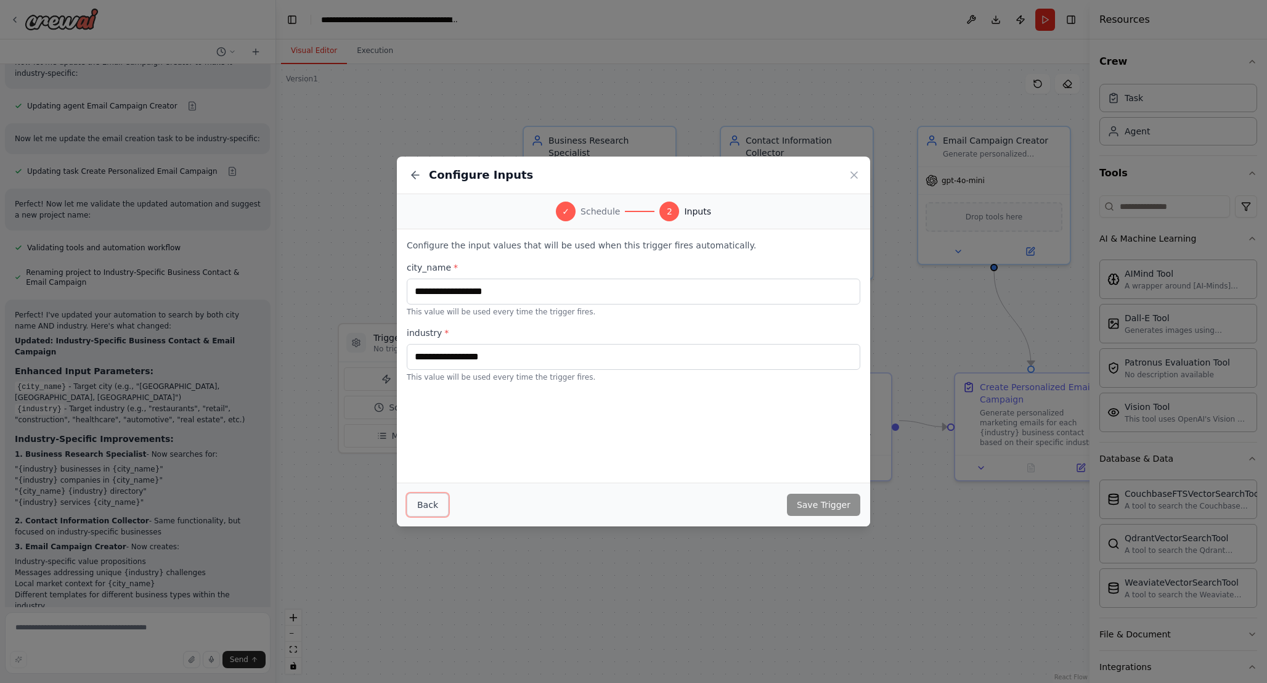
click at [431, 509] on button "Back" at bounding box center [428, 504] width 42 height 23
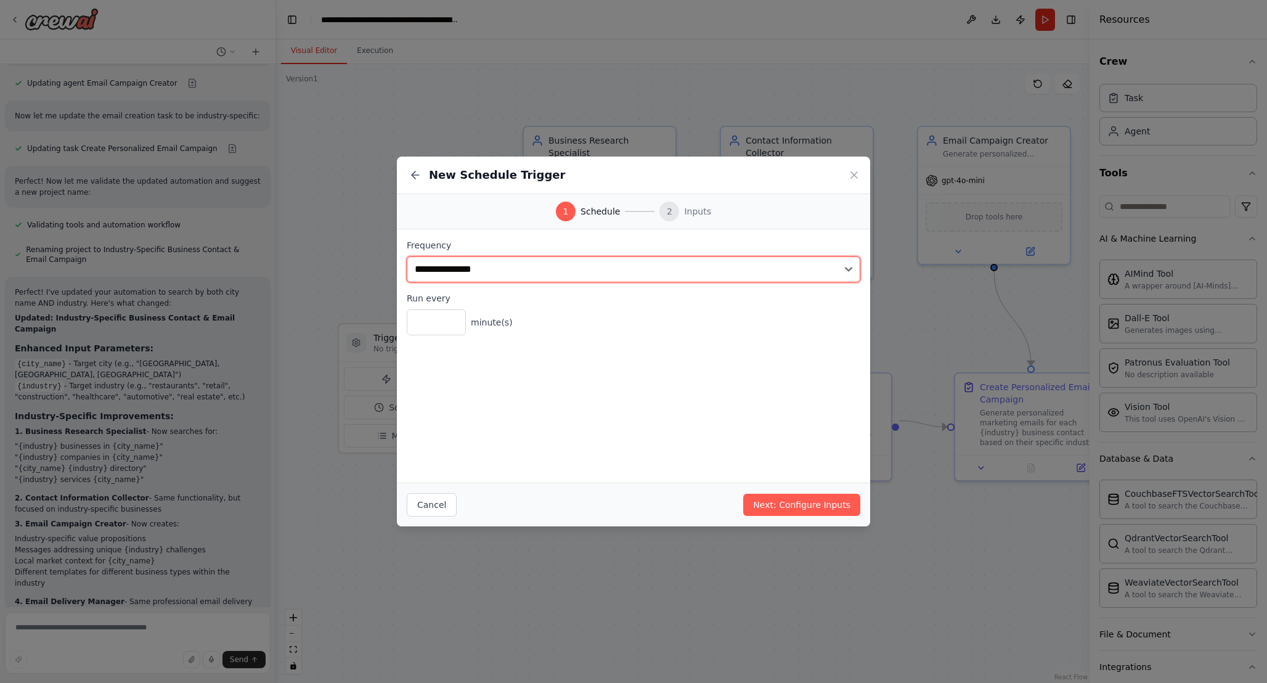
click at [483, 277] on select "**********" at bounding box center [634, 269] width 454 height 26
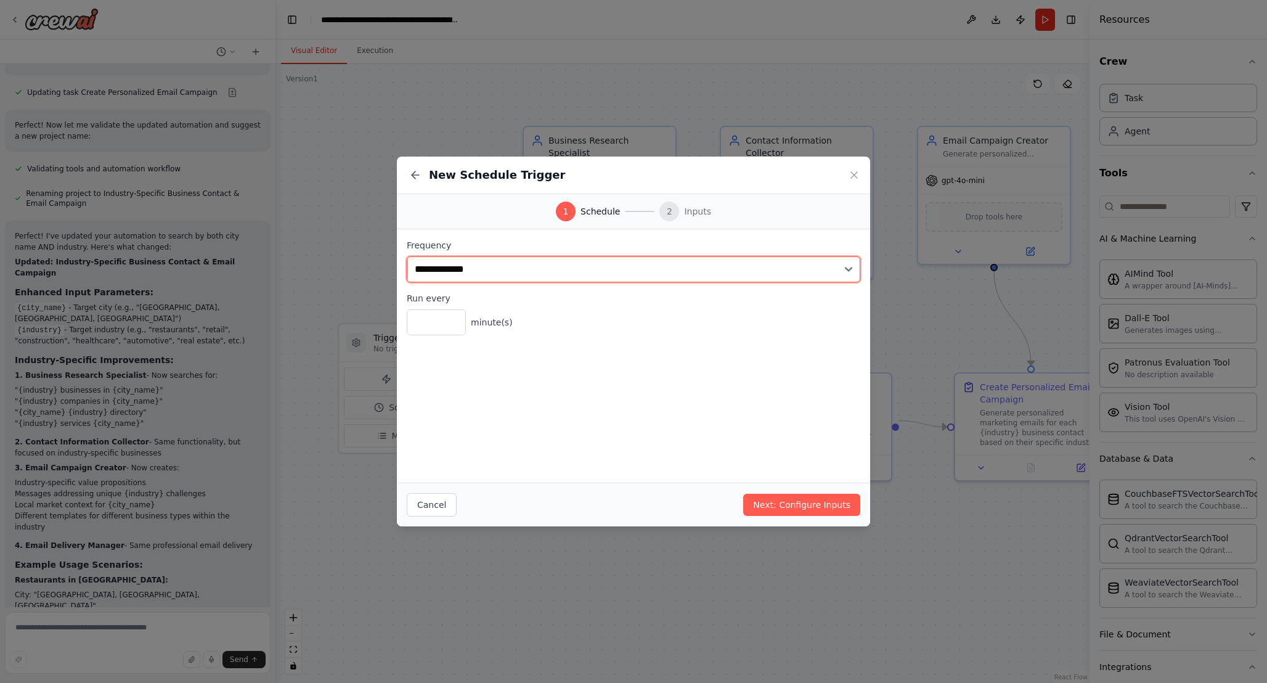
click at [407, 256] on select "**********" at bounding box center [634, 269] width 454 height 26
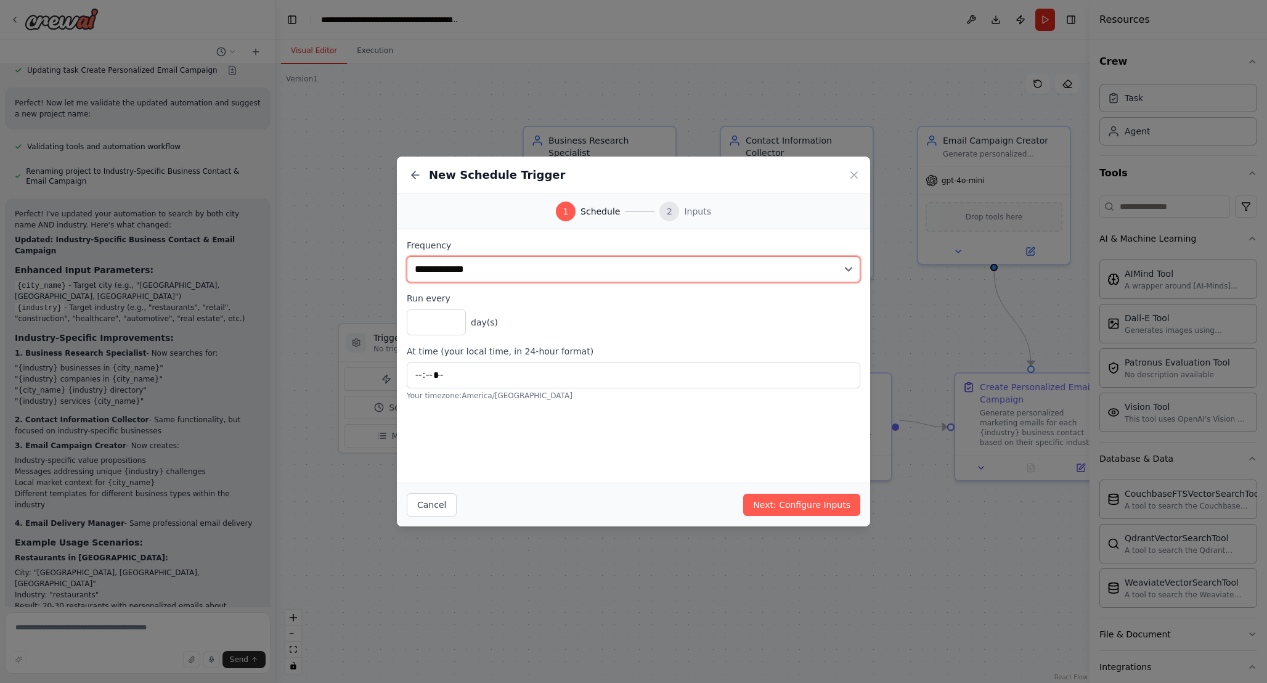
click at [563, 269] on select "**********" at bounding box center [634, 269] width 454 height 26
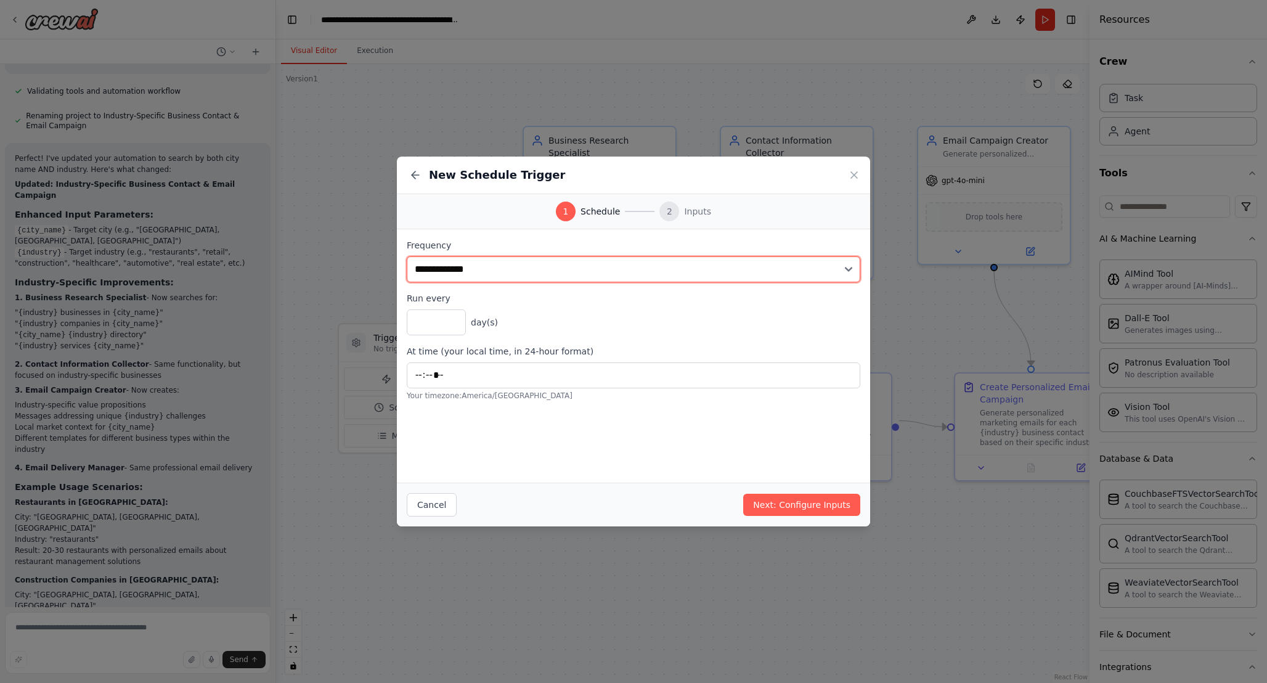
select select "*****"
click at [407, 256] on select "**********" at bounding box center [634, 269] width 454 height 26
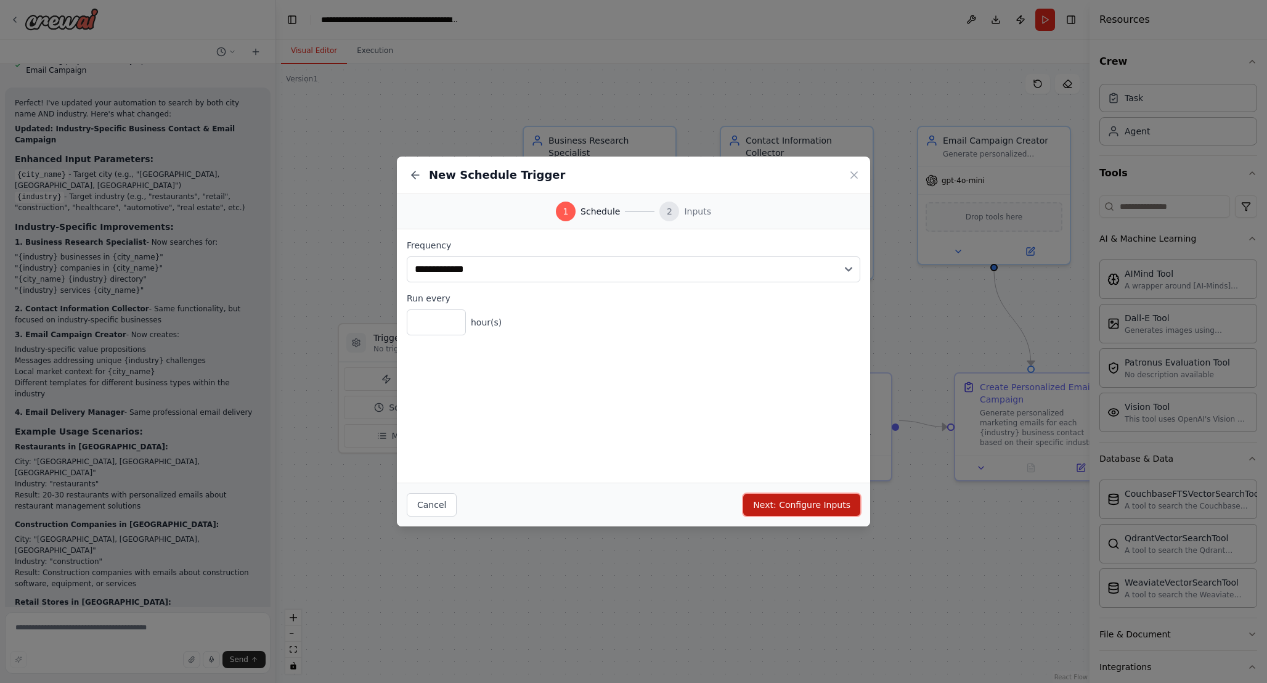
click at [849, 501] on button "Next: Configure Inputs" at bounding box center [801, 505] width 117 height 22
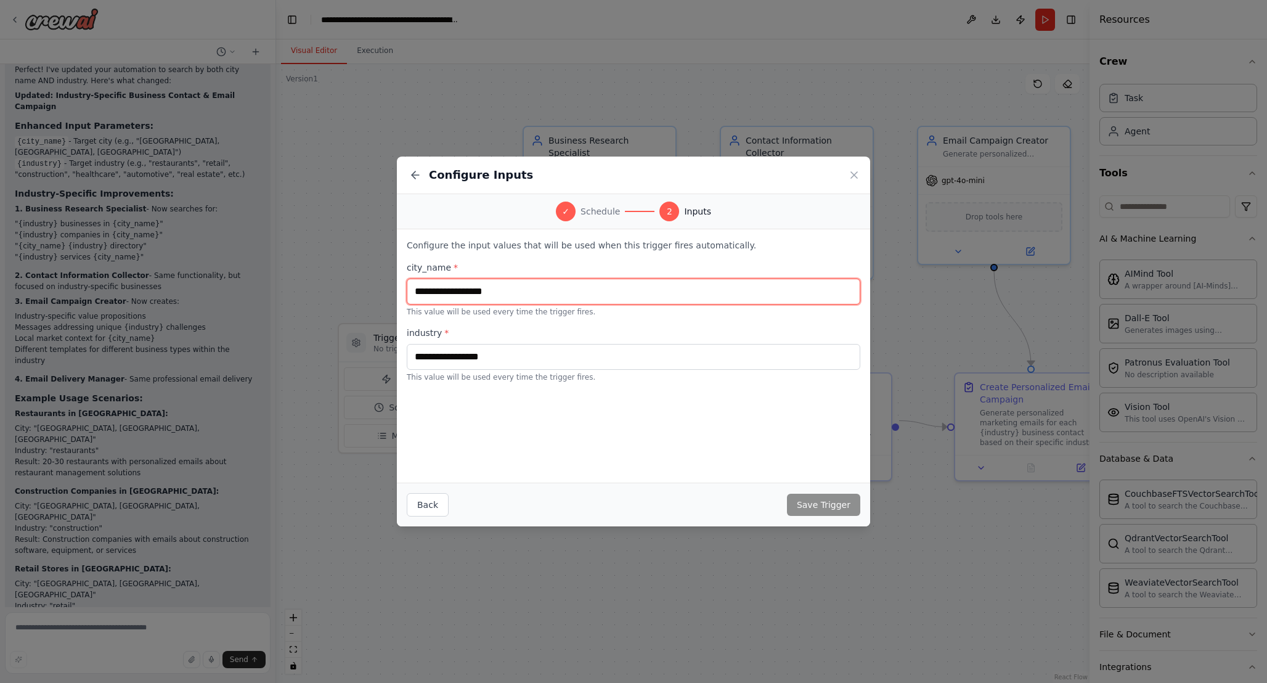
click at [515, 293] on input "text" at bounding box center [634, 292] width 454 height 26
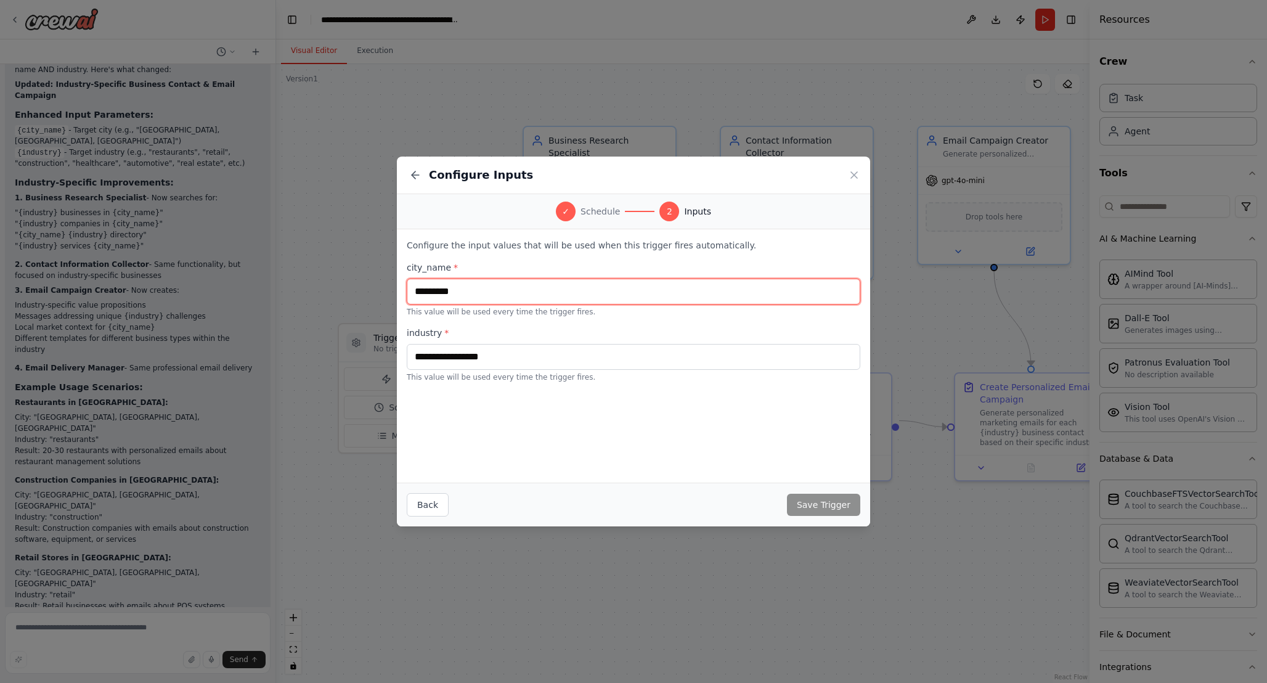
type input "*********"
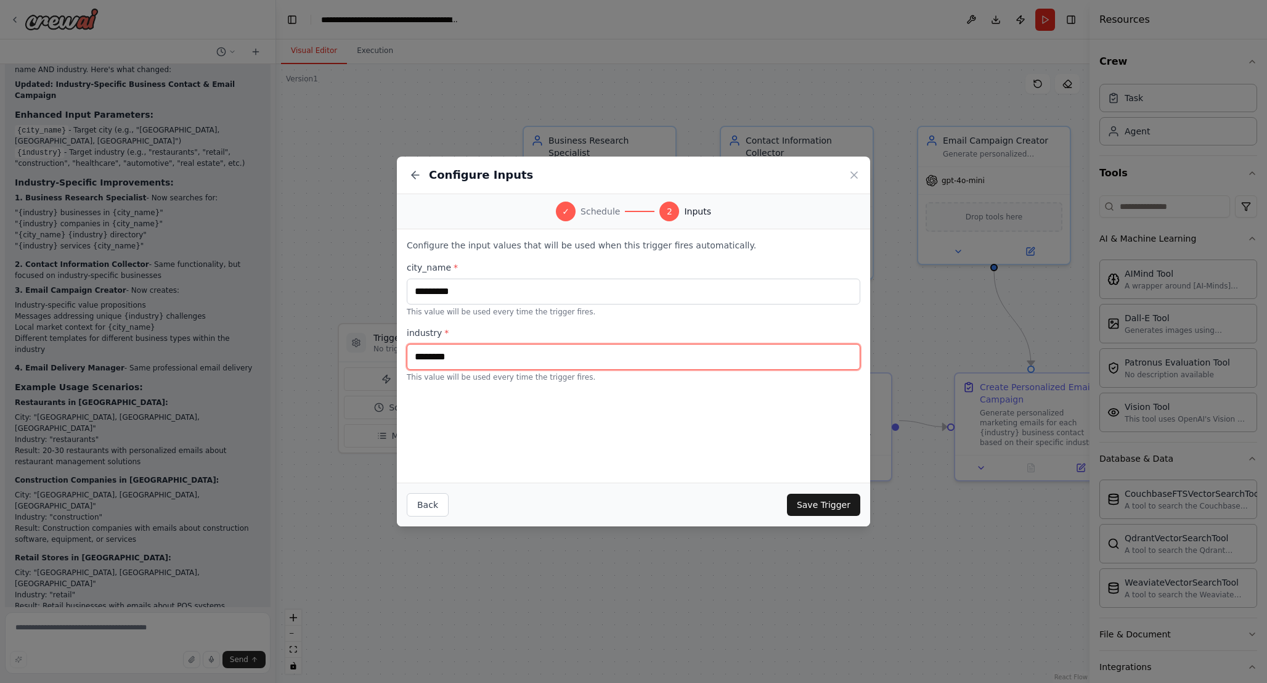
type input "********"
click at [834, 507] on button "Save Trigger" at bounding box center [823, 505] width 73 height 22
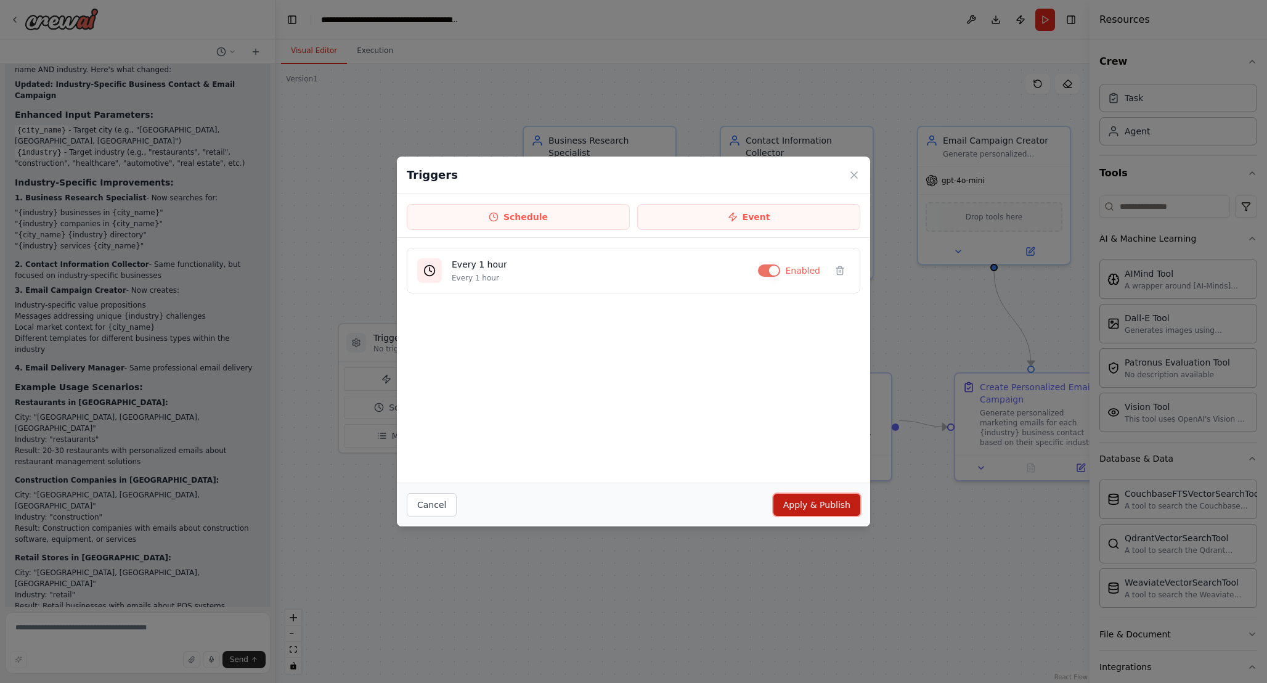
click at [833, 507] on button "Apply & Publish" at bounding box center [817, 505] width 87 height 22
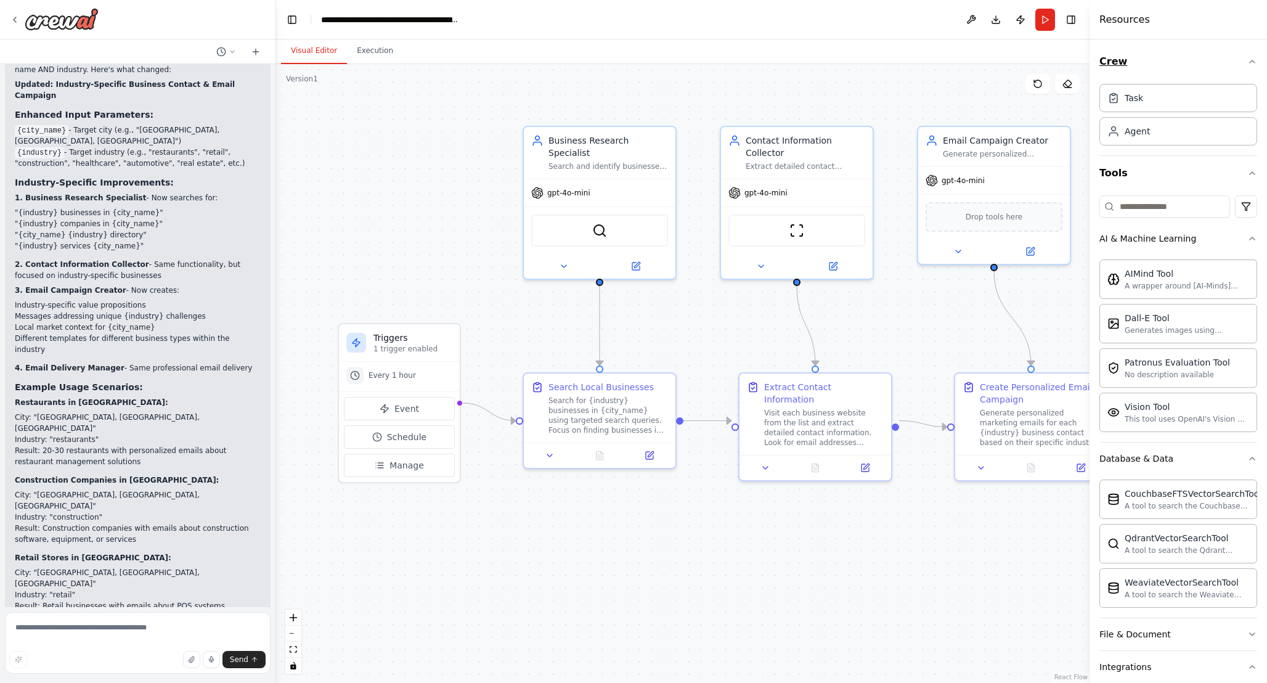
click at [1254, 63] on icon "button" at bounding box center [1252, 61] width 5 height 2
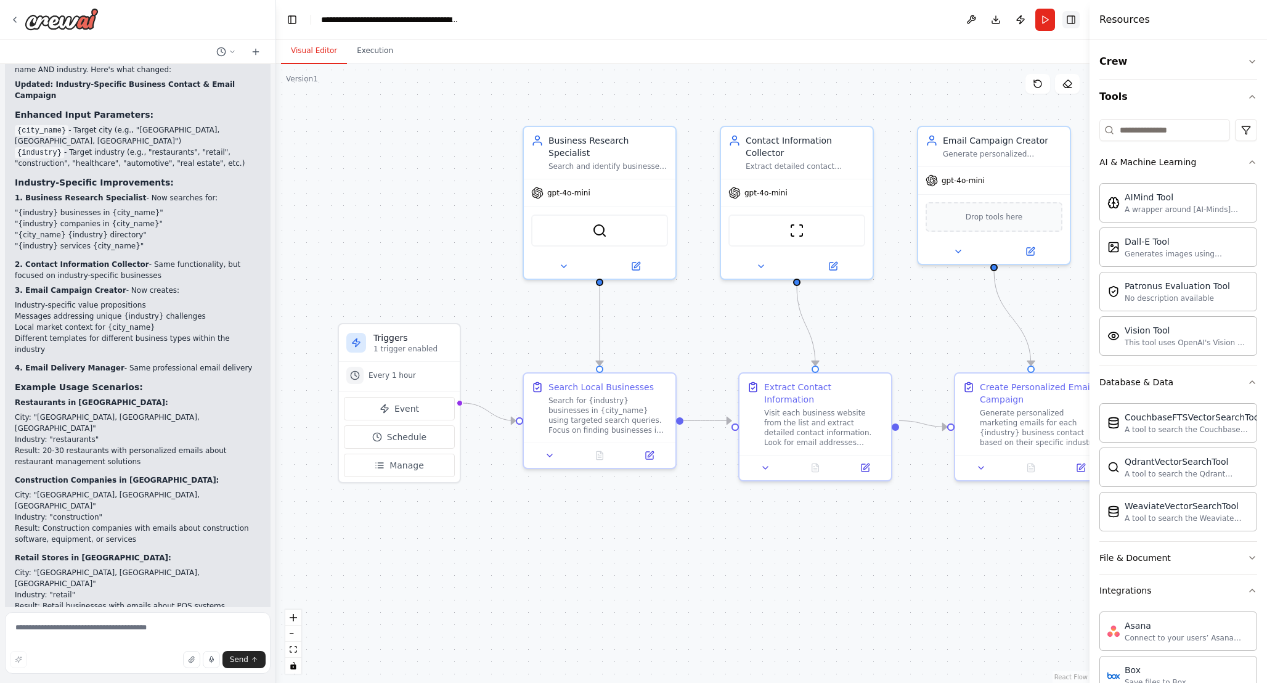
click at [1076, 20] on button "Toggle Right Sidebar" at bounding box center [1071, 19] width 17 height 17
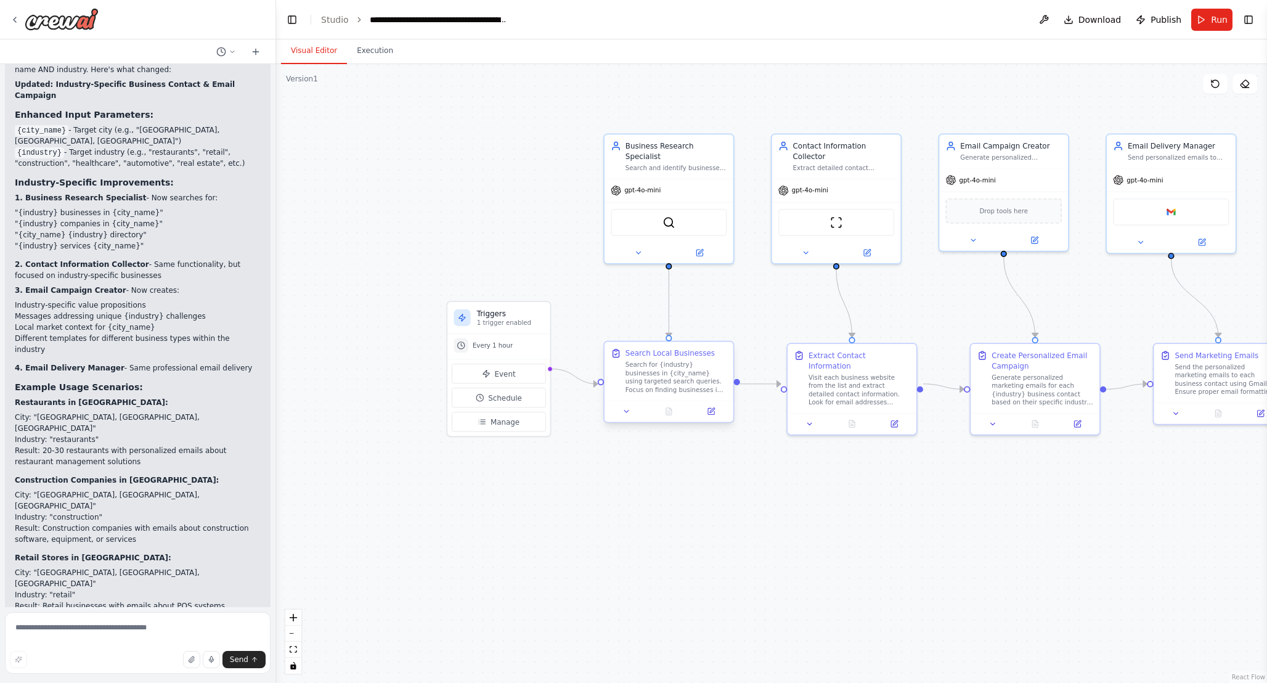
click at [693, 378] on div "Search for {industry} businesses in {city_name} using targeted search queries. …" at bounding box center [677, 377] width 102 height 33
click at [709, 414] on icon at bounding box center [711, 411] width 6 height 6
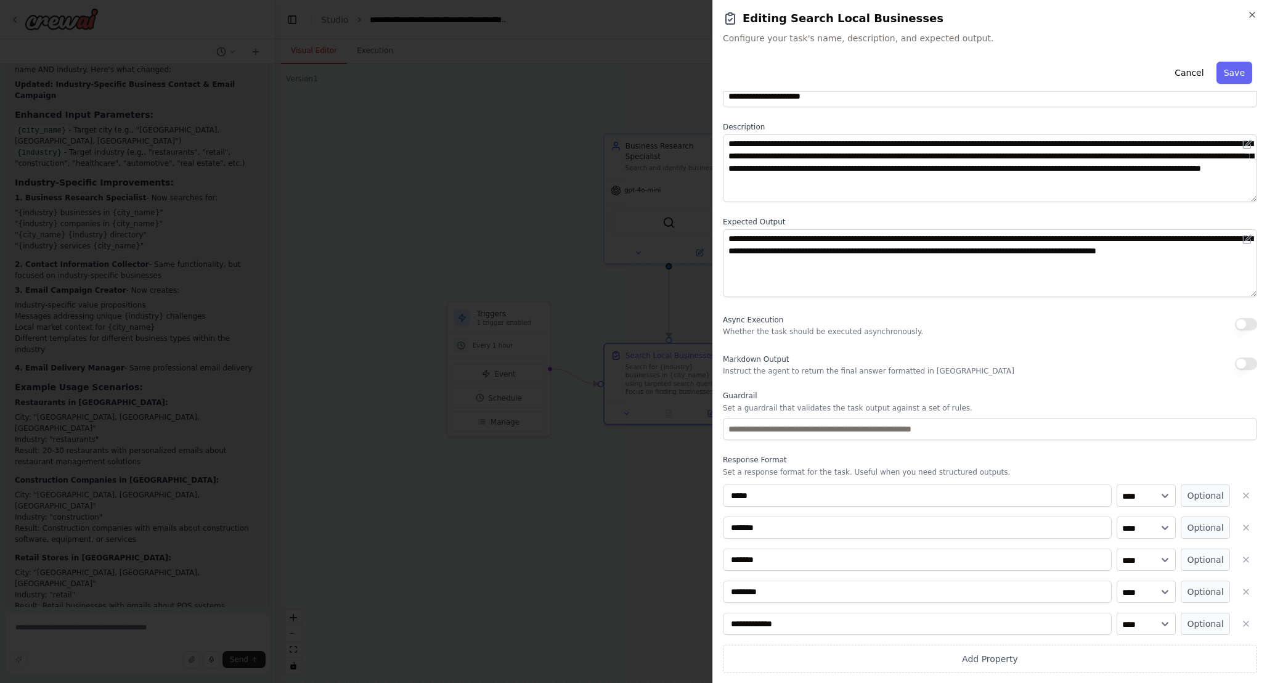
scroll to position [0, 0]
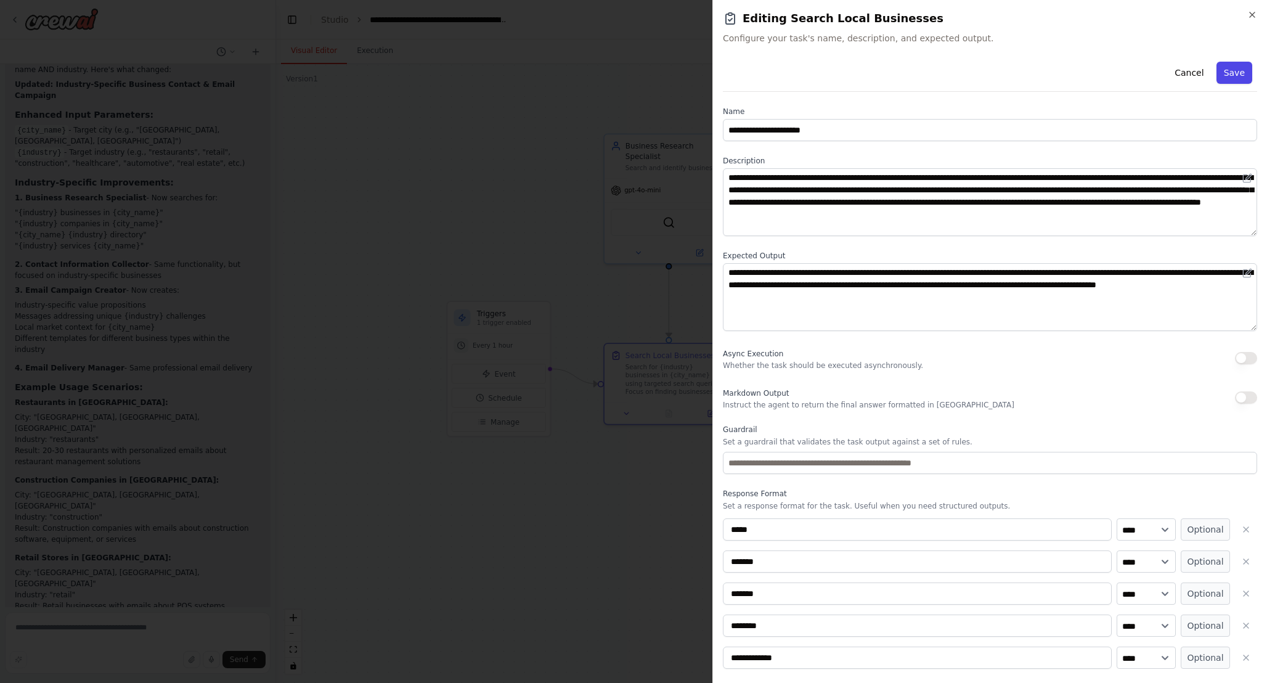
click at [1230, 69] on button "Save" at bounding box center [1235, 73] width 36 height 22
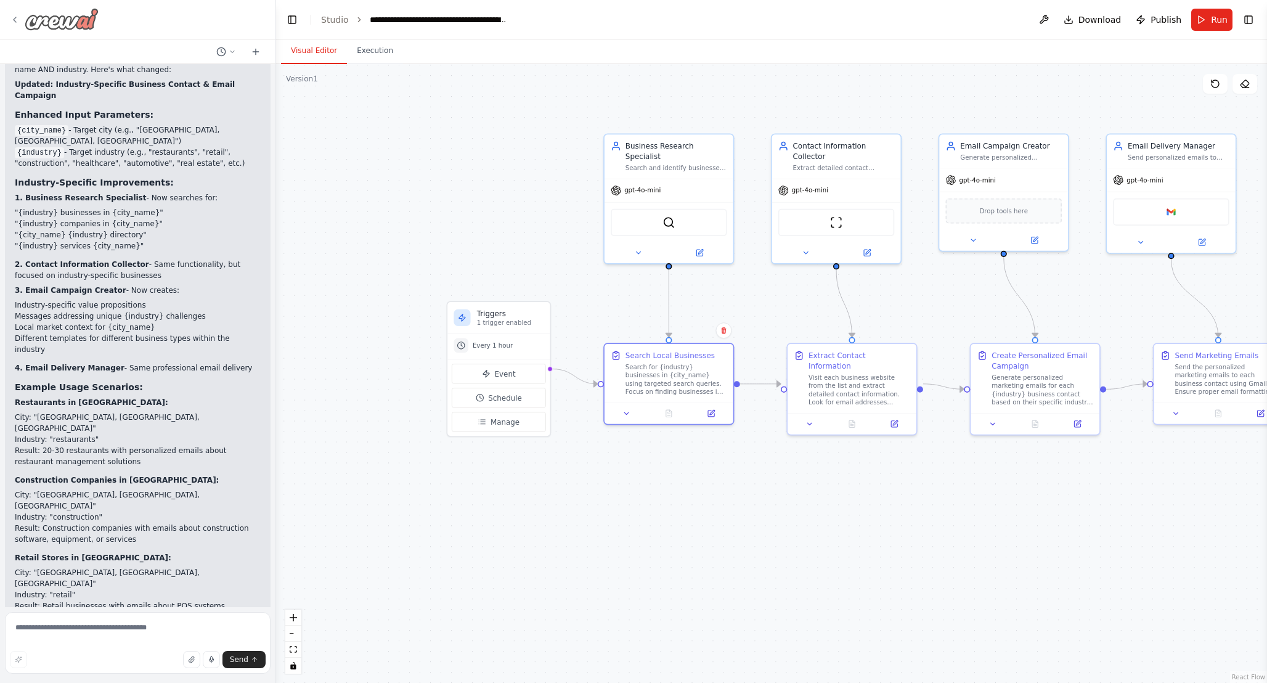
click at [14, 17] on icon at bounding box center [15, 20] width 10 height 10
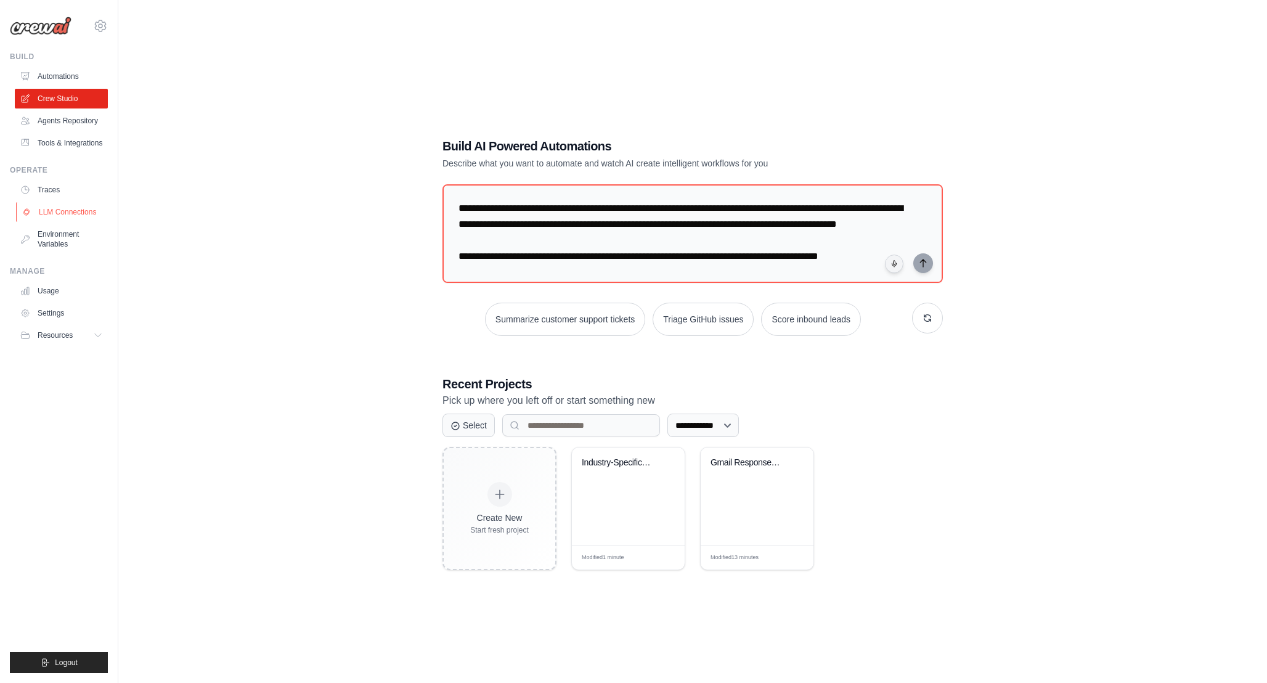
click at [66, 208] on link "LLM Connections" at bounding box center [62, 212] width 93 height 20
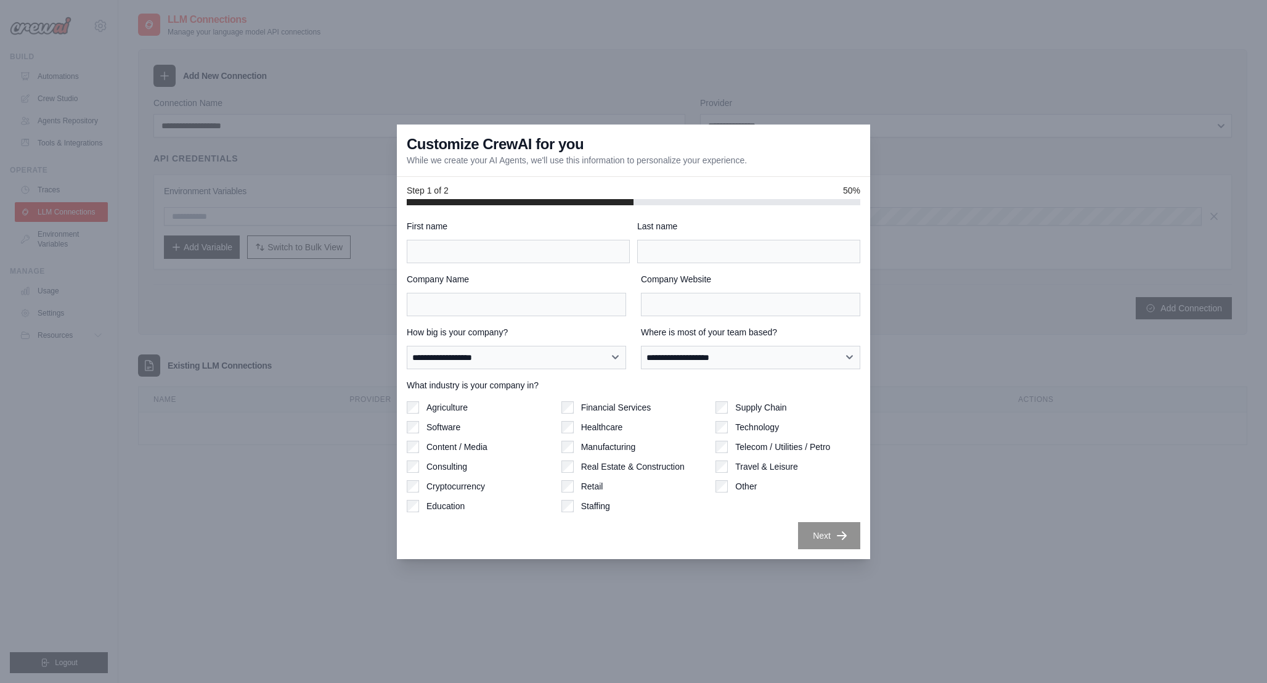
click at [546, 238] on div "First name" at bounding box center [518, 241] width 223 height 43
click at [537, 358] on select "**********" at bounding box center [516, 357] width 219 height 23
select select "**********"
click at [407, 346] on select "**********" at bounding box center [516, 357] width 219 height 23
click at [701, 359] on select "**********" at bounding box center [750, 357] width 219 height 23
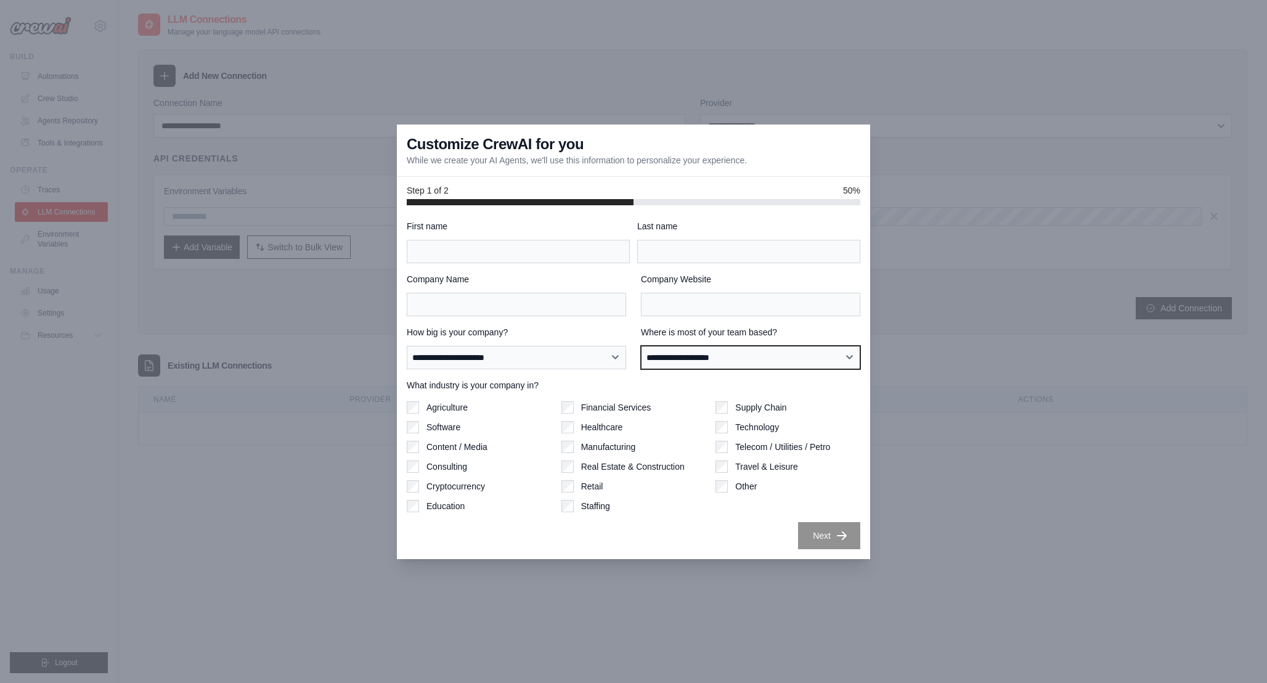
select select "**********"
click at [641, 346] on select "**********" at bounding box center [750, 357] width 219 height 23
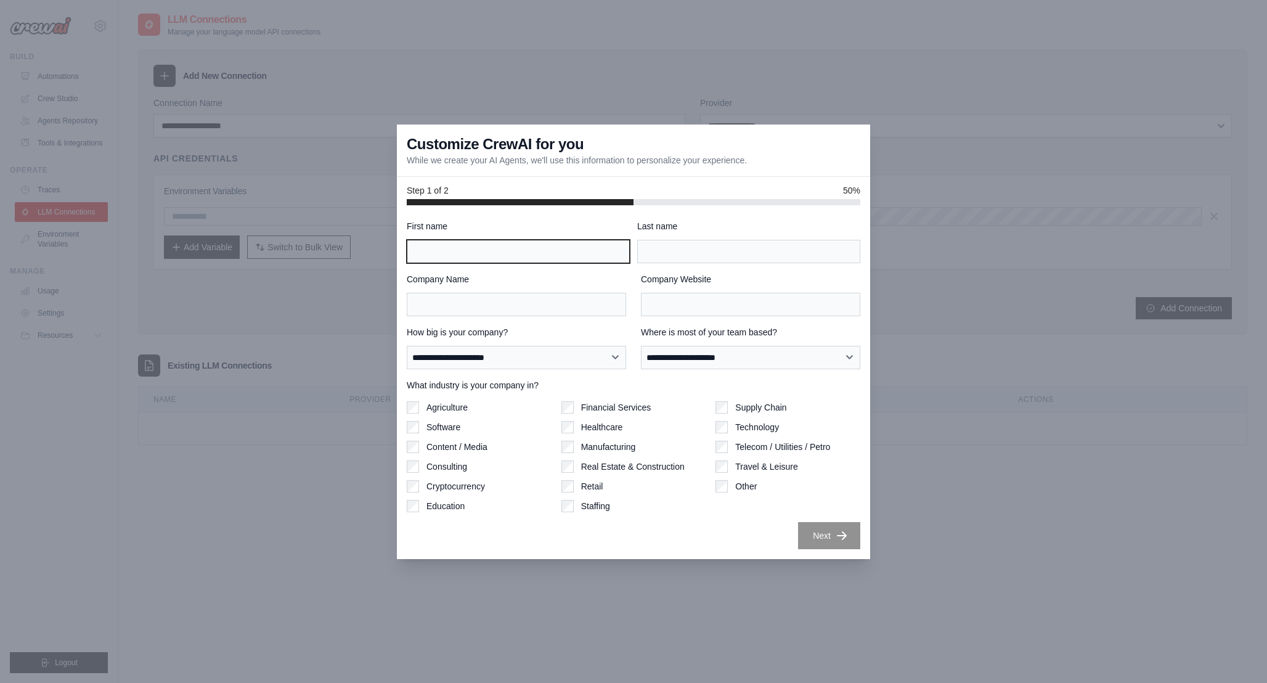
click at [496, 248] on input "First name" at bounding box center [518, 251] width 223 height 23
type input "*********"
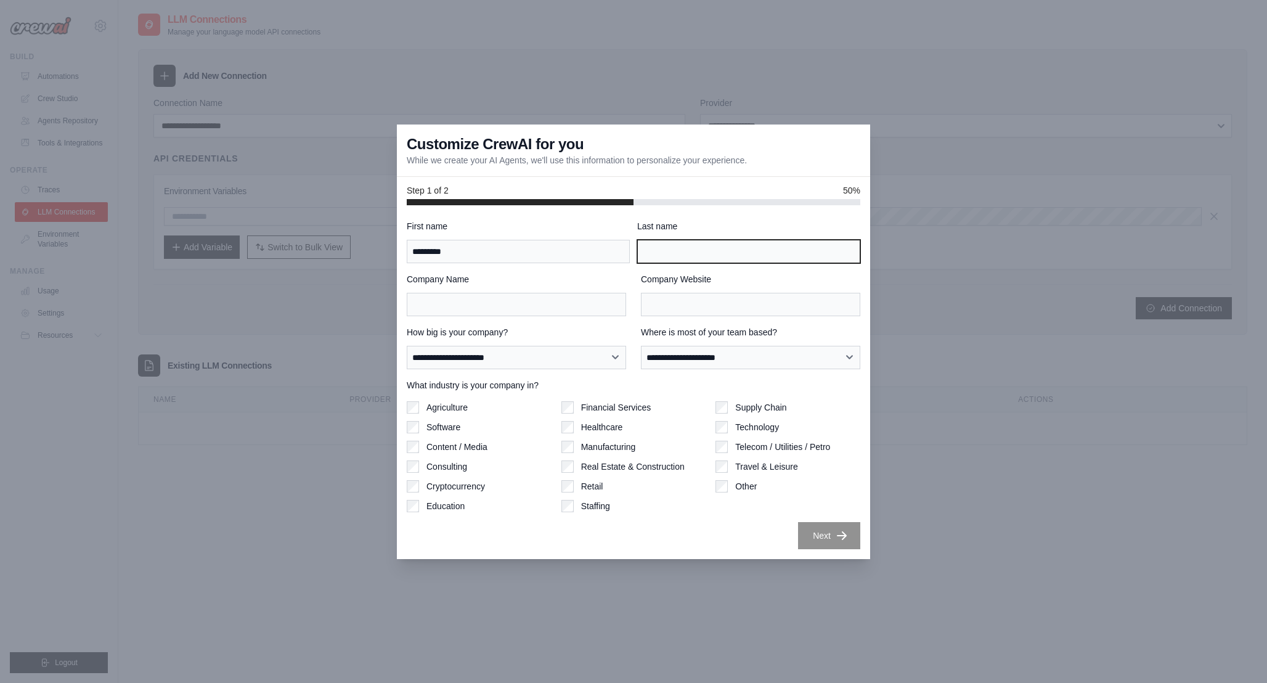
type input "**********"
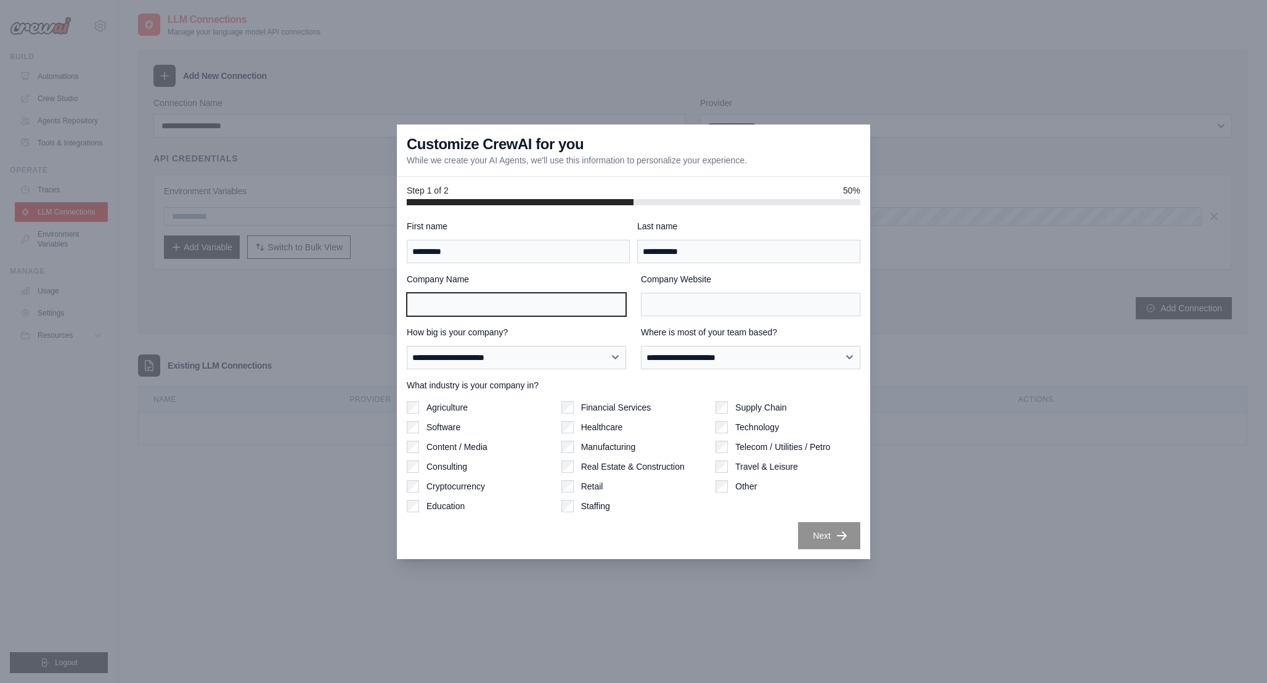
type input "**********"
click at [442, 433] on label "Software" at bounding box center [444, 427] width 34 height 12
click at [827, 536] on button "Next" at bounding box center [829, 534] width 62 height 27
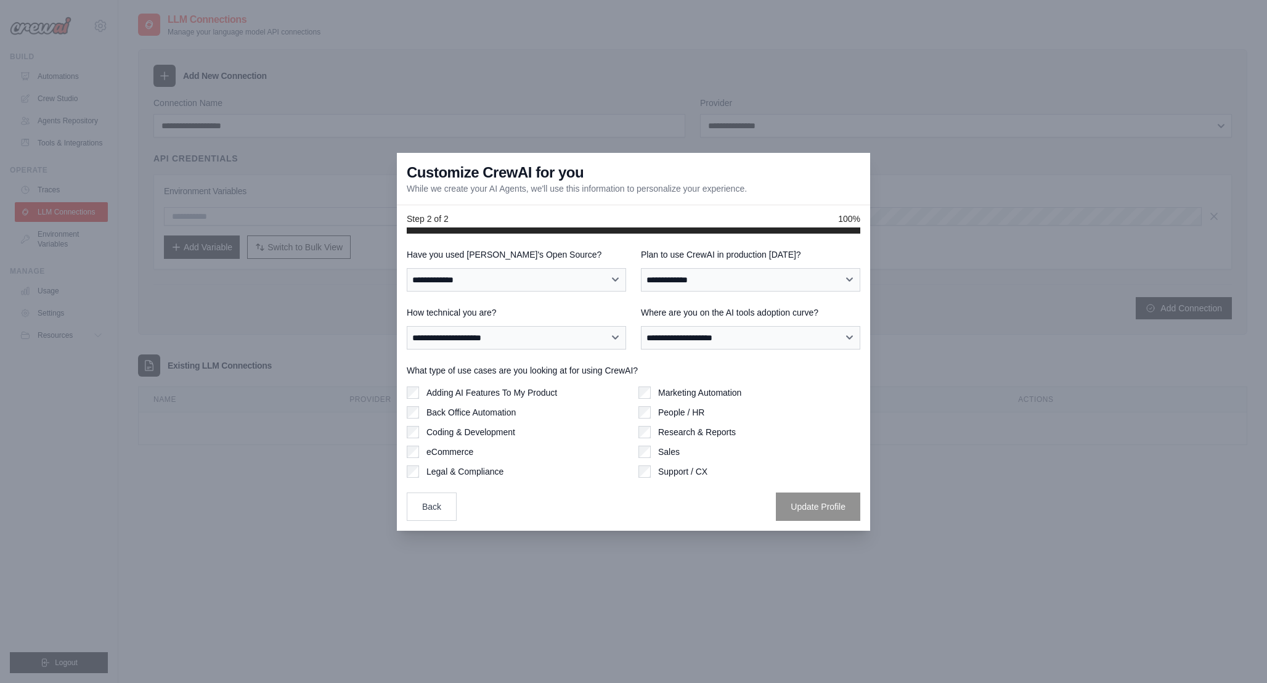
click at [505, 396] on label "Adding AI Features To My Product" at bounding box center [492, 392] width 131 height 12
click at [481, 432] on label "Coding & Development" at bounding box center [471, 432] width 89 height 12
click at [458, 456] on label "eCommerce" at bounding box center [450, 452] width 47 height 12
click at [724, 391] on label "Marketing Automation" at bounding box center [699, 392] width 83 height 12
click at [724, 509] on div "Back Update Profile" at bounding box center [634, 506] width 454 height 28
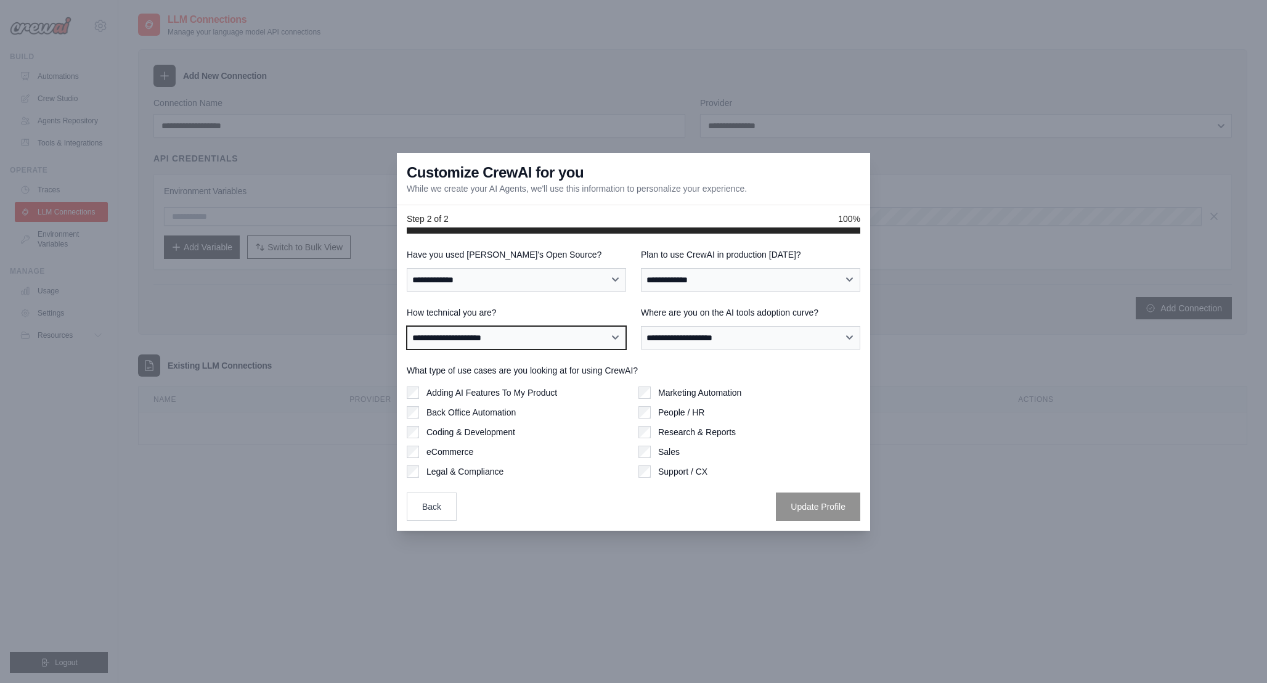
click at [561, 341] on select "**********" at bounding box center [516, 337] width 219 height 23
select select "**********"
click at [407, 326] on select "**********" at bounding box center [516, 337] width 219 height 23
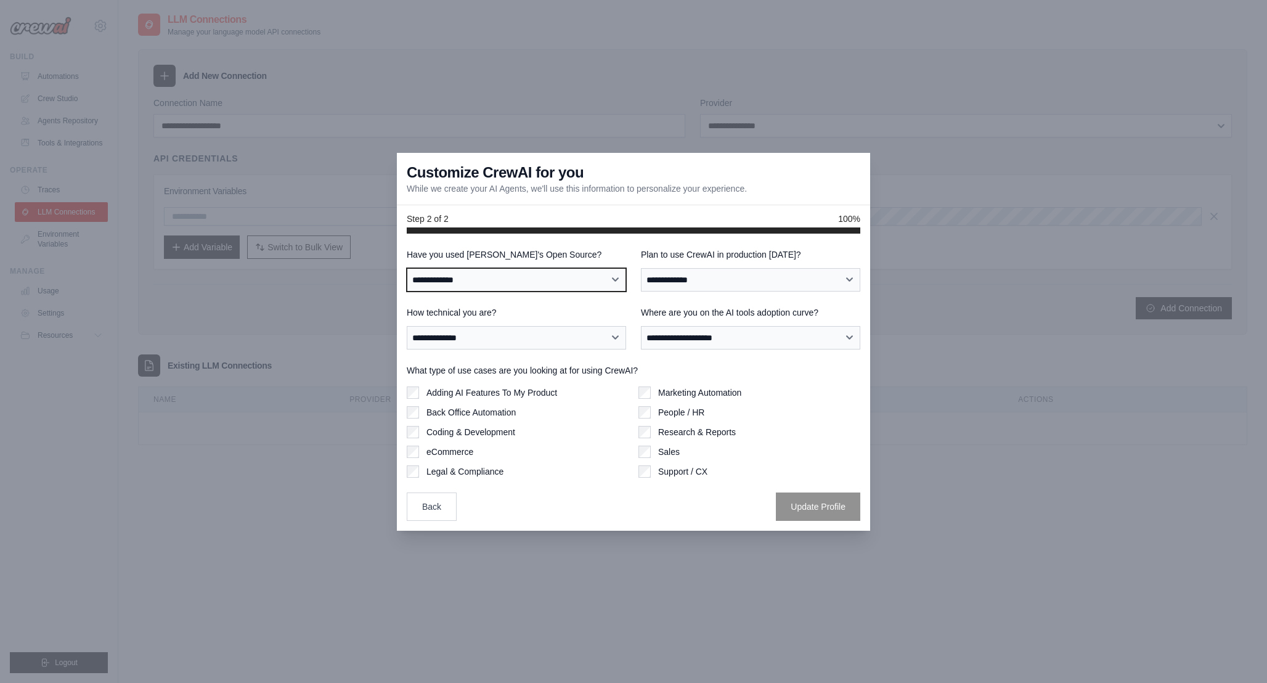
click at [563, 281] on select "**********" at bounding box center [516, 279] width 219 height 23
select select "**"
click at [407, 268] on select "**********" at bounding box center [516, 279] width 219 height 23
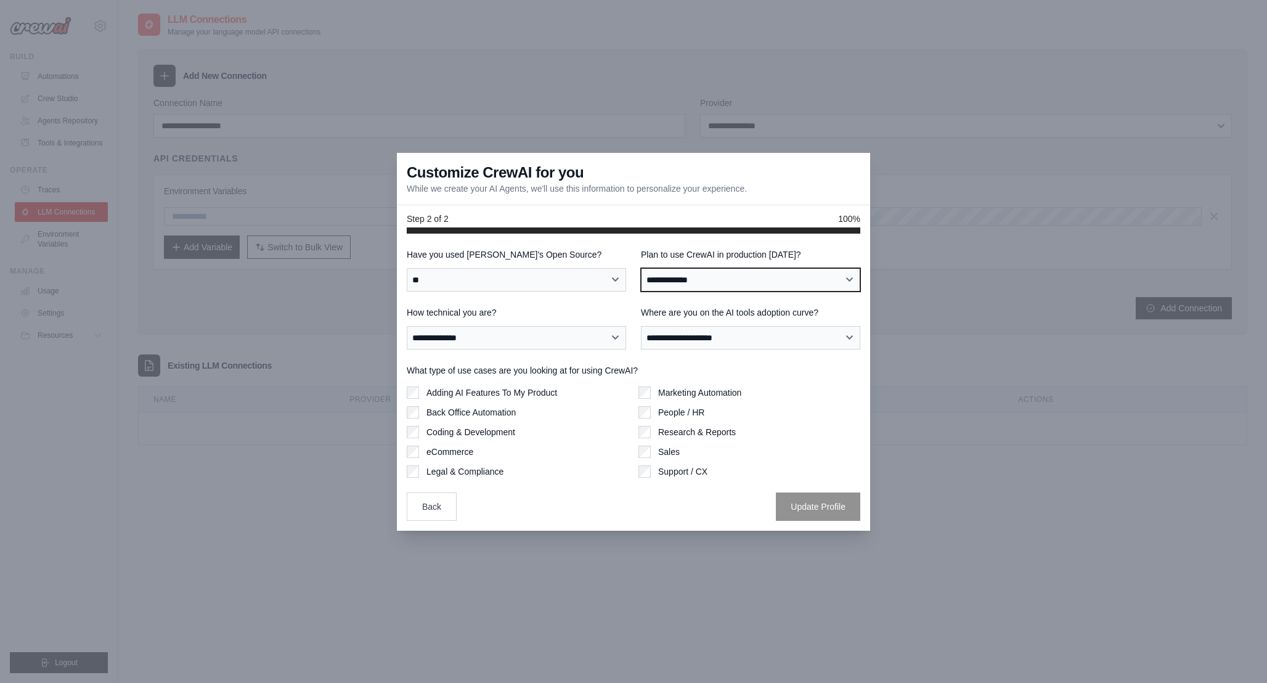
click at [706, 283] on select "**********" at bounding box center [750, 279] width 219 height 23
select select "****"
click at [641, 268] on select "**********" at bounding box center [750, 279] width 219 height 23
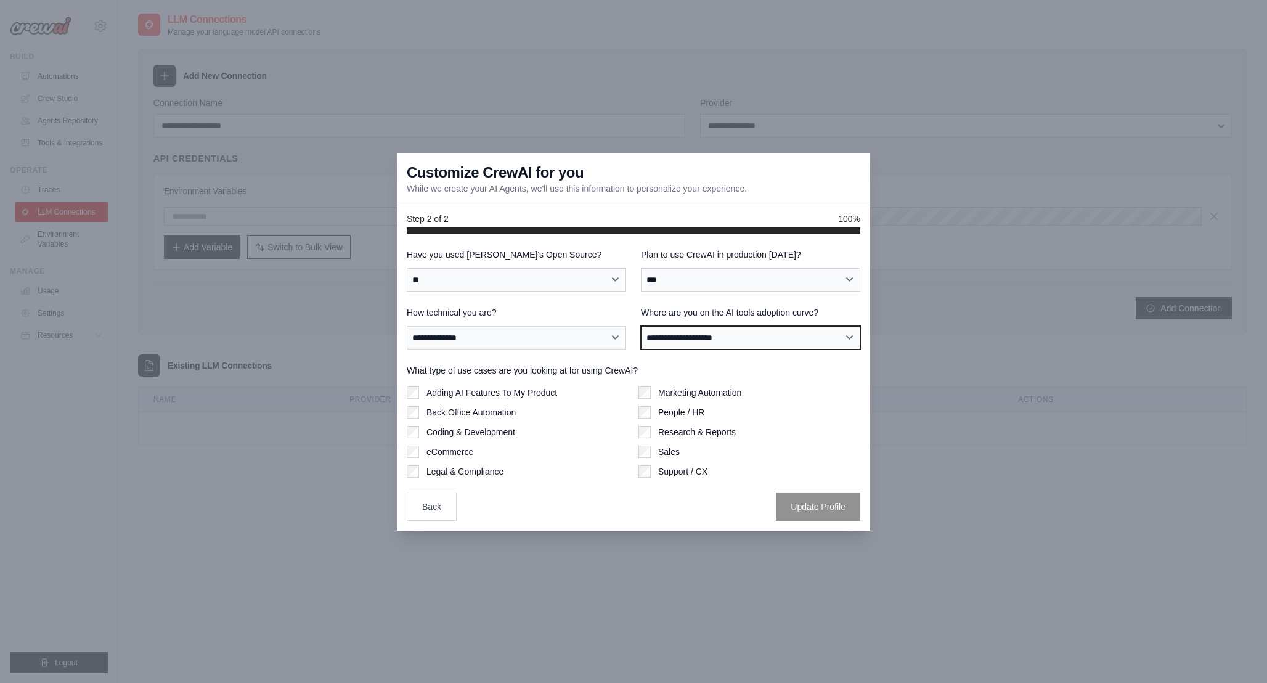
click at [709, 337] on select "**********" at bounding box center [750, 337] width 219 height 23
select select "**********"
click at [641, 326] on select "**********" at bounding box center [750, 337] width 219 height 23
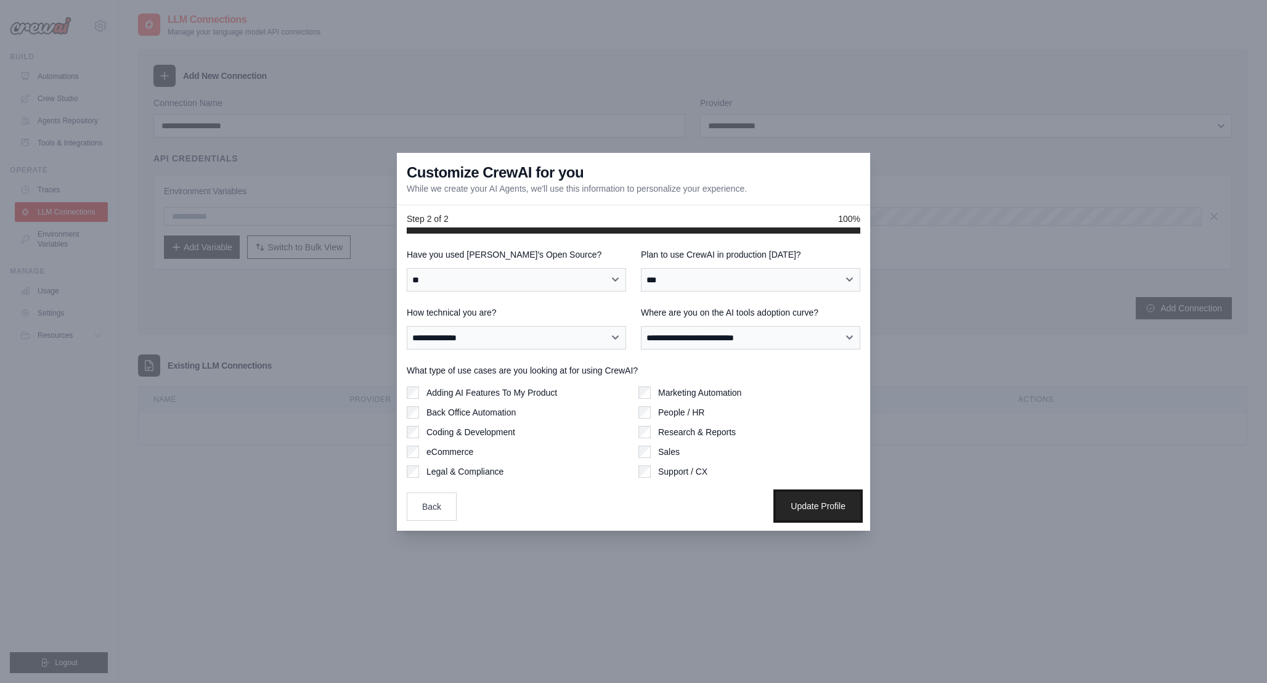
click at [835, 511] on button "Update Profile" at bounding box center [818, 506] width 84 height 28
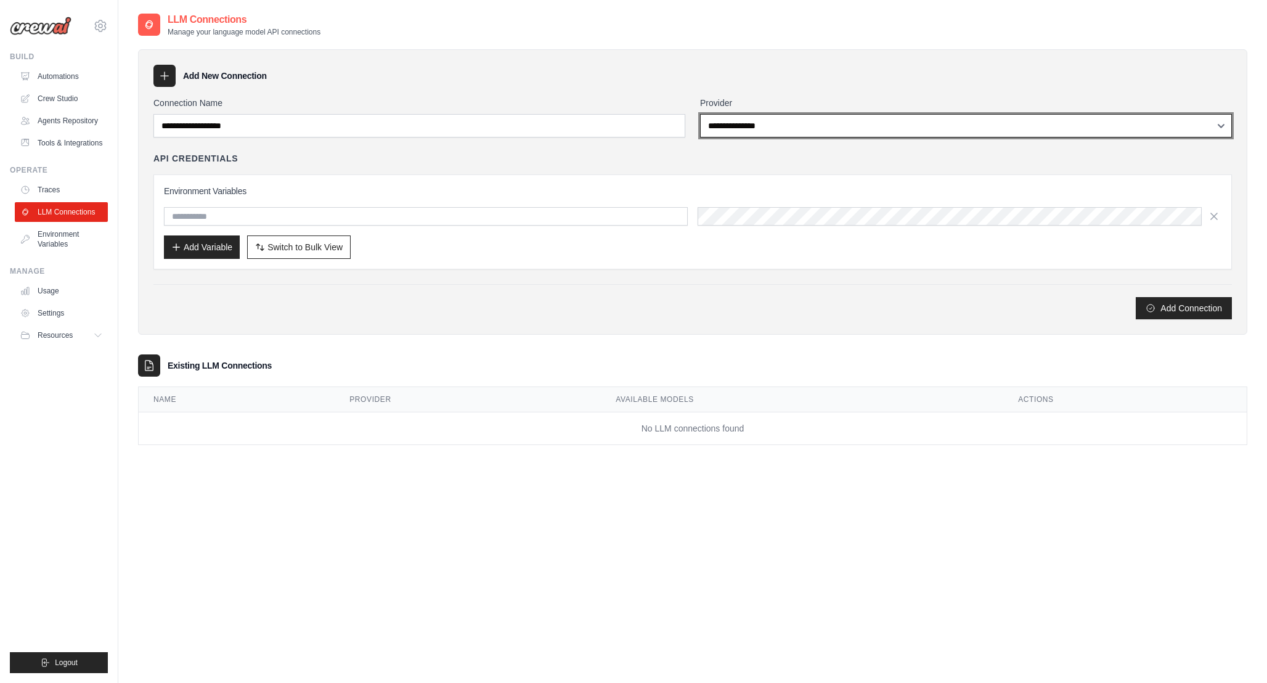
click at [740, 132] on select "**********" at bounding box center [966, 125] width 532 height 23
select select "******"
click at [700, 114] on select "**********" at bounding box center [966, 125] width 532 height 23
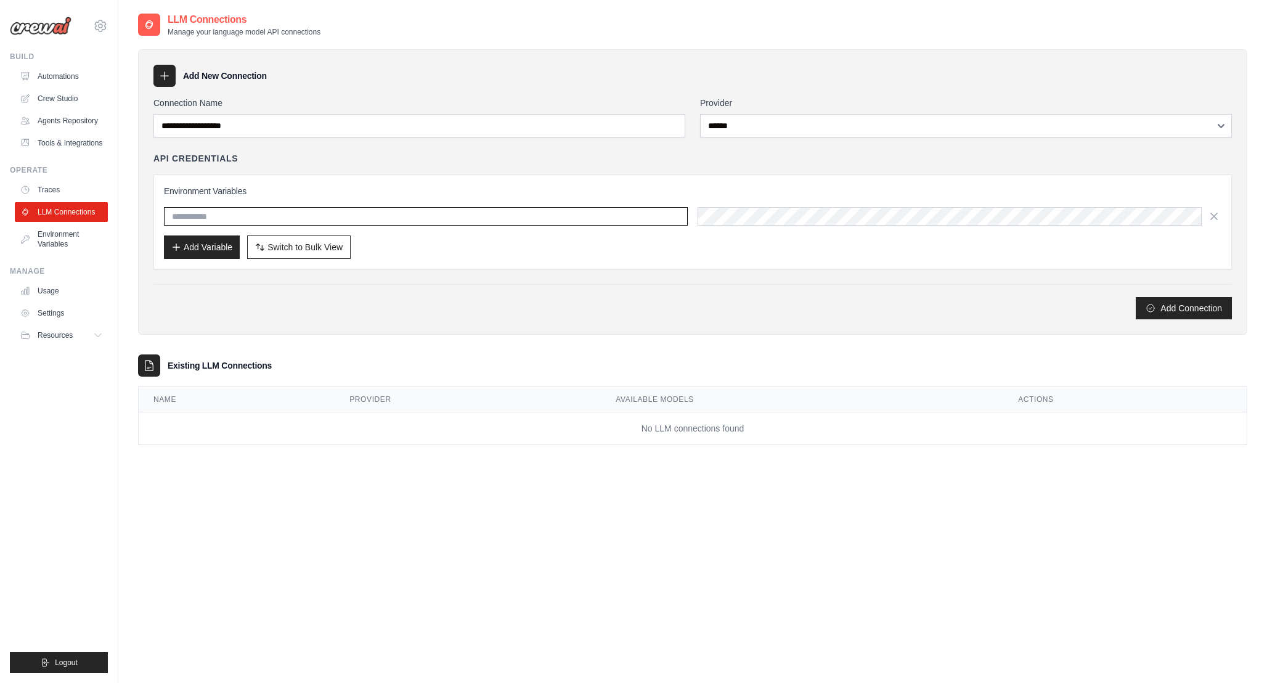
click at [576, 213] on input "text" at bounding box center [426, 216] width 524 height 18
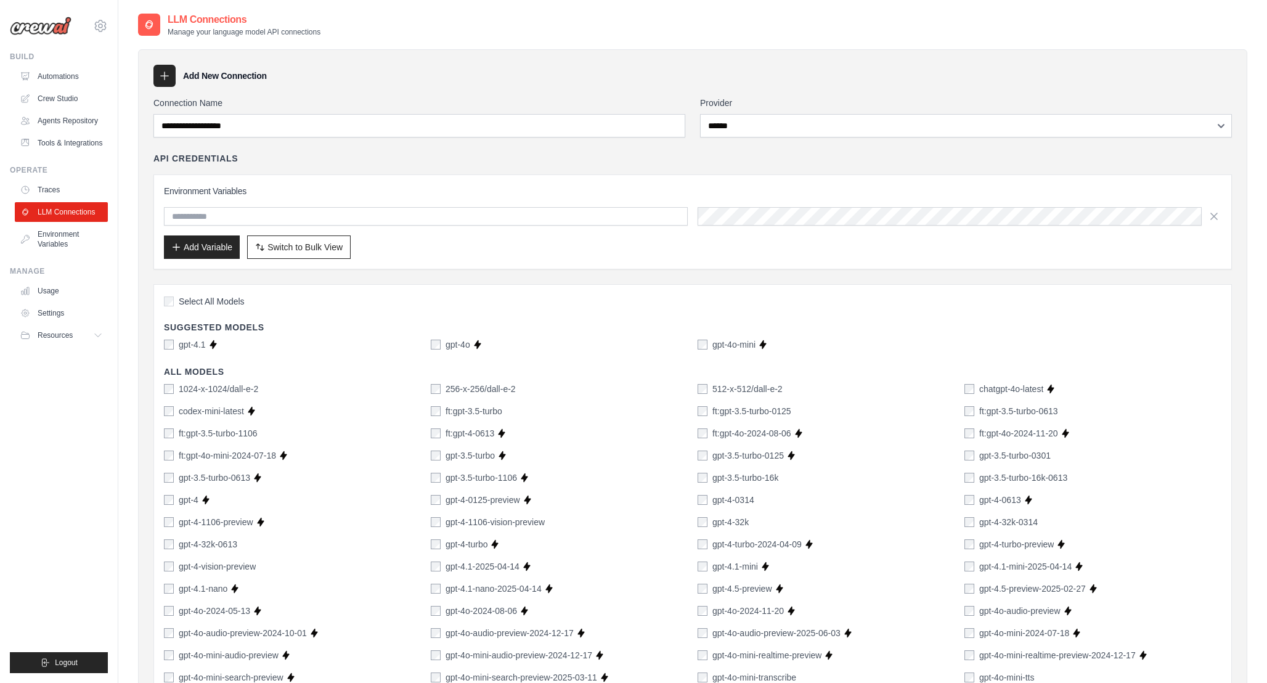
click at [709, 339] on div "gpt-4o-mini" at bounding box center [727, 344] width 58 height 12
click at [276, 221] on input "text" at bounding box center [426, 216] width 524 height 18
click at [505, 210] on input "text" at bounding box center [426, 216] width 524 height 18
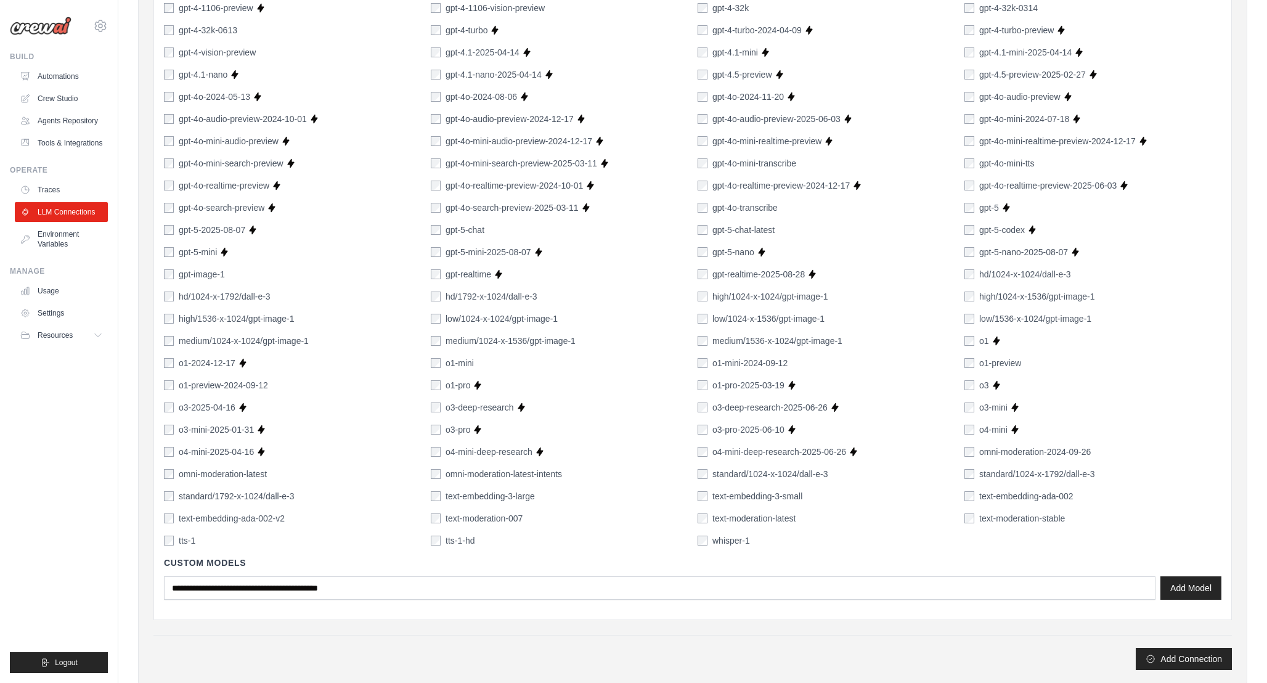
scroll to position [659, 0]
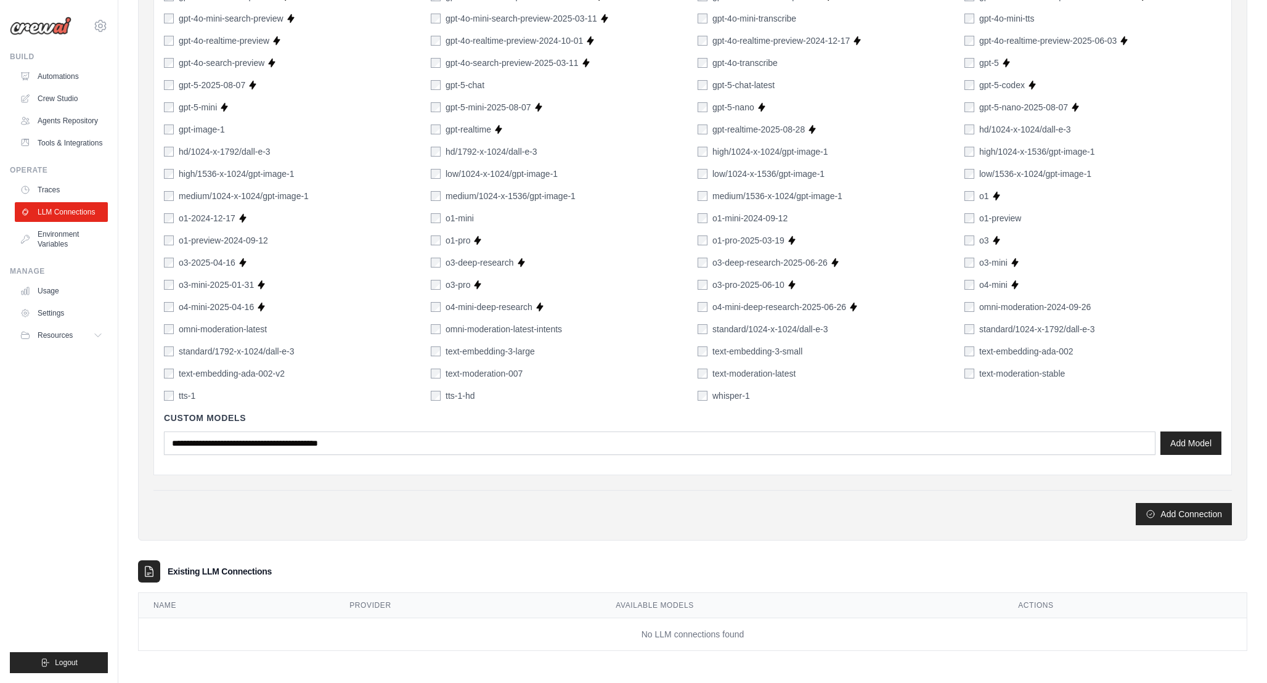
type input "**********"
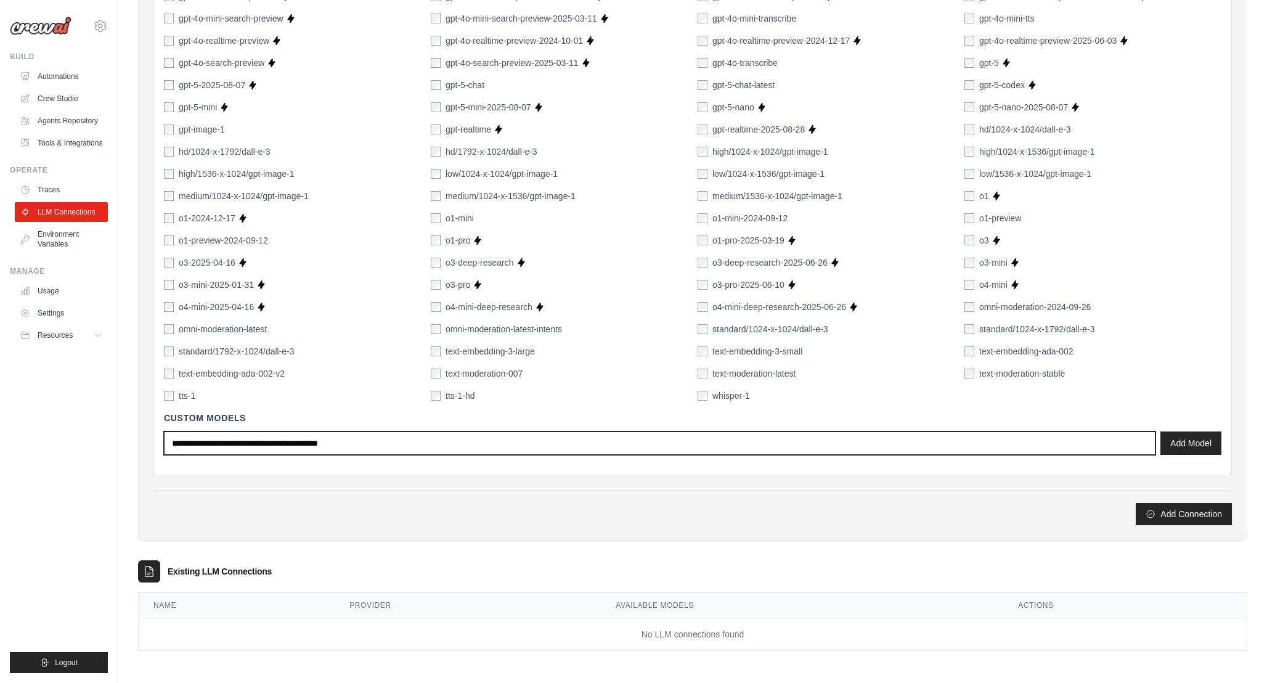
click at [487, 445] on input "text" at bounding box center [660, 442] width 992 height 23
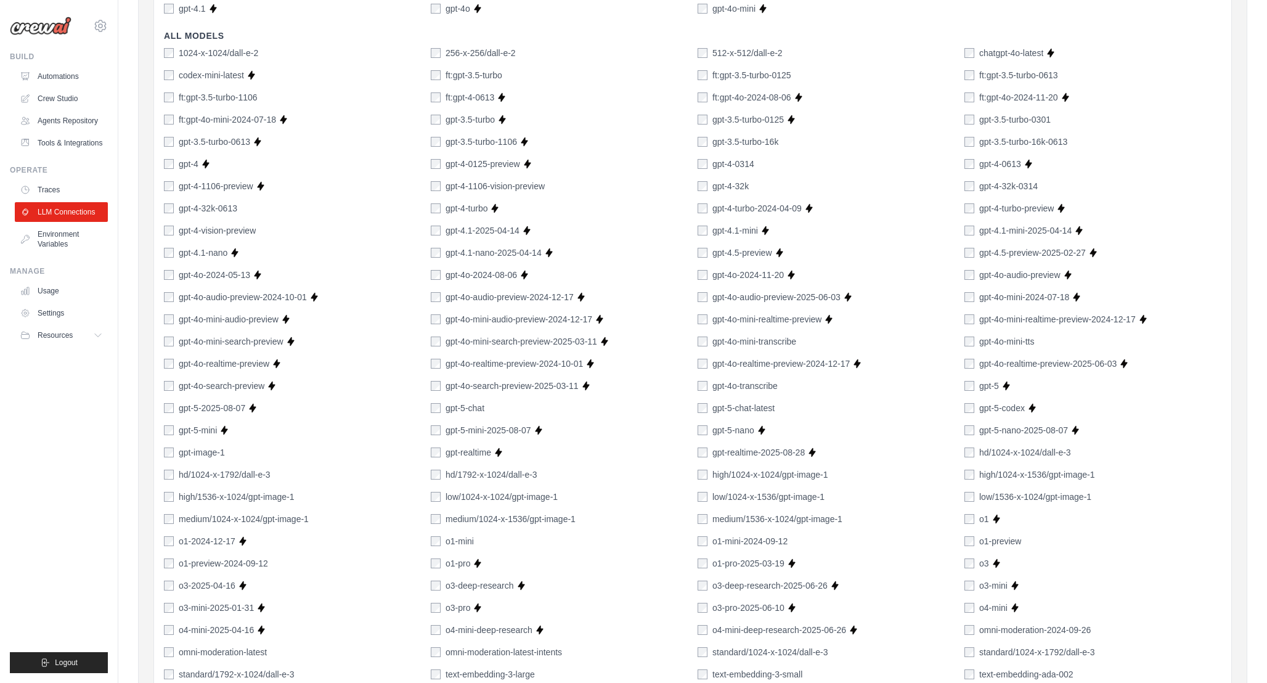
scroll to position [0, 0]
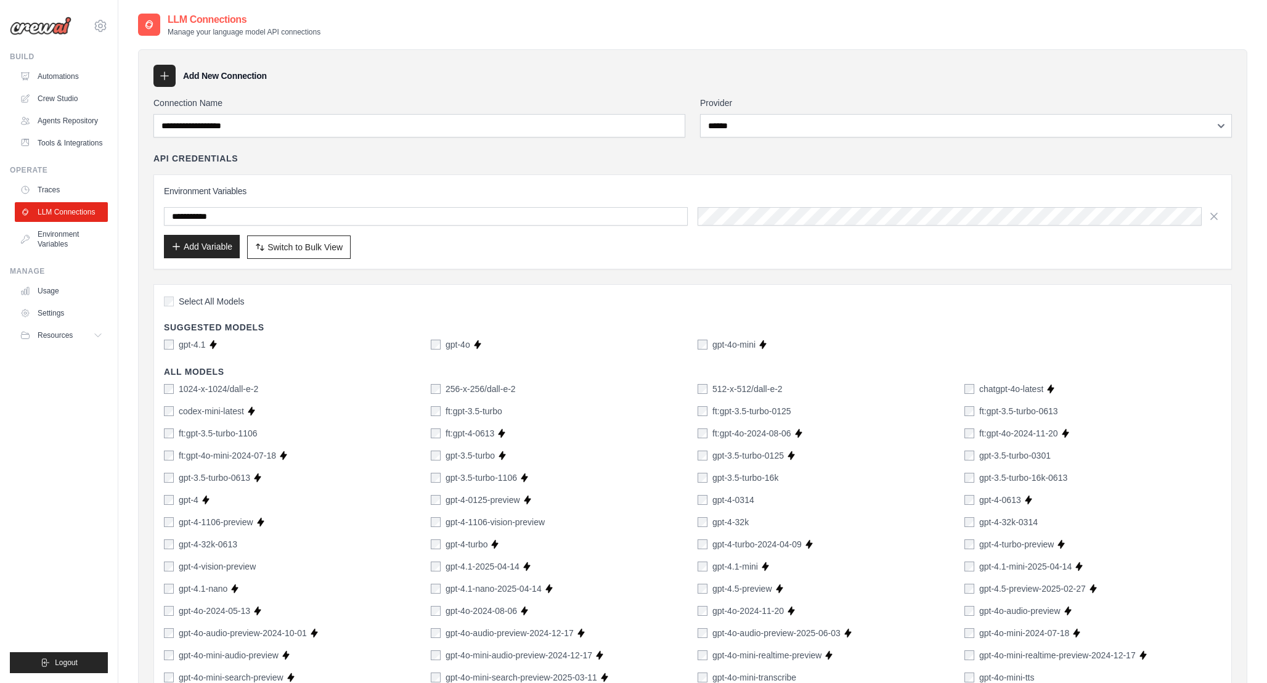
click at [221, 250] on button "Add Variable" at bounding box center [202, 246] width 76 height 23
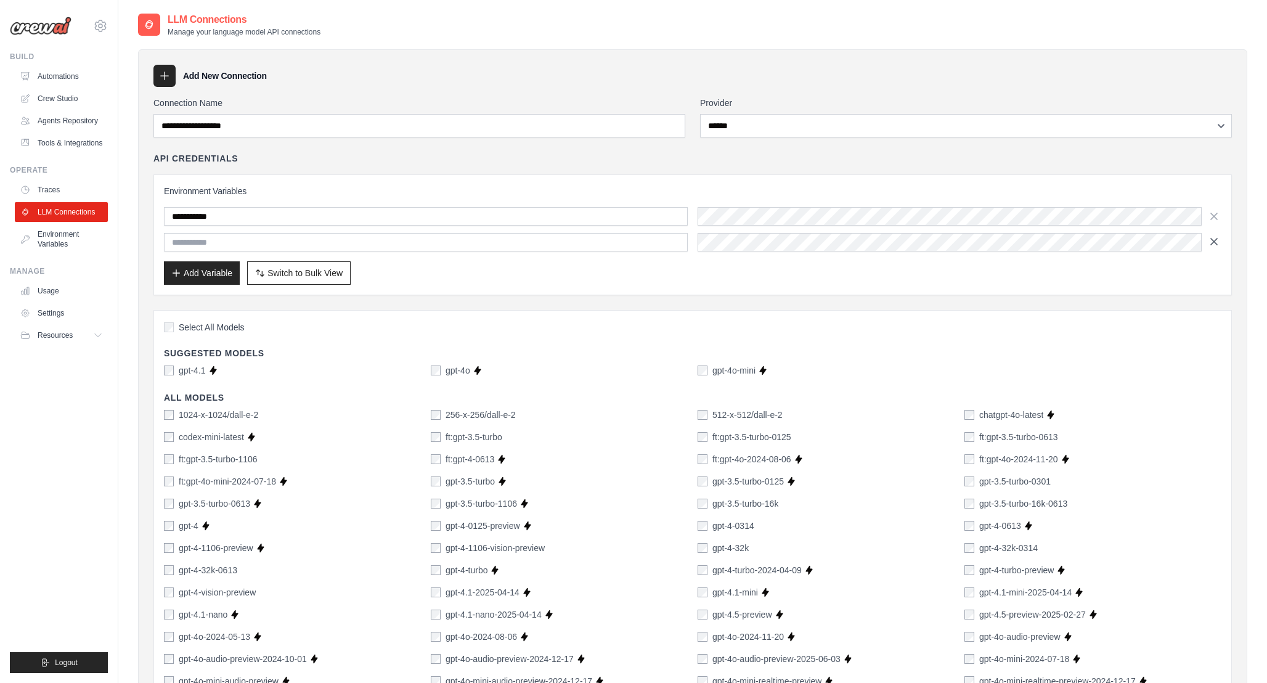
click at [1213, 246] on icon "button" at bounding box center [1214, 241] width 12 height 12
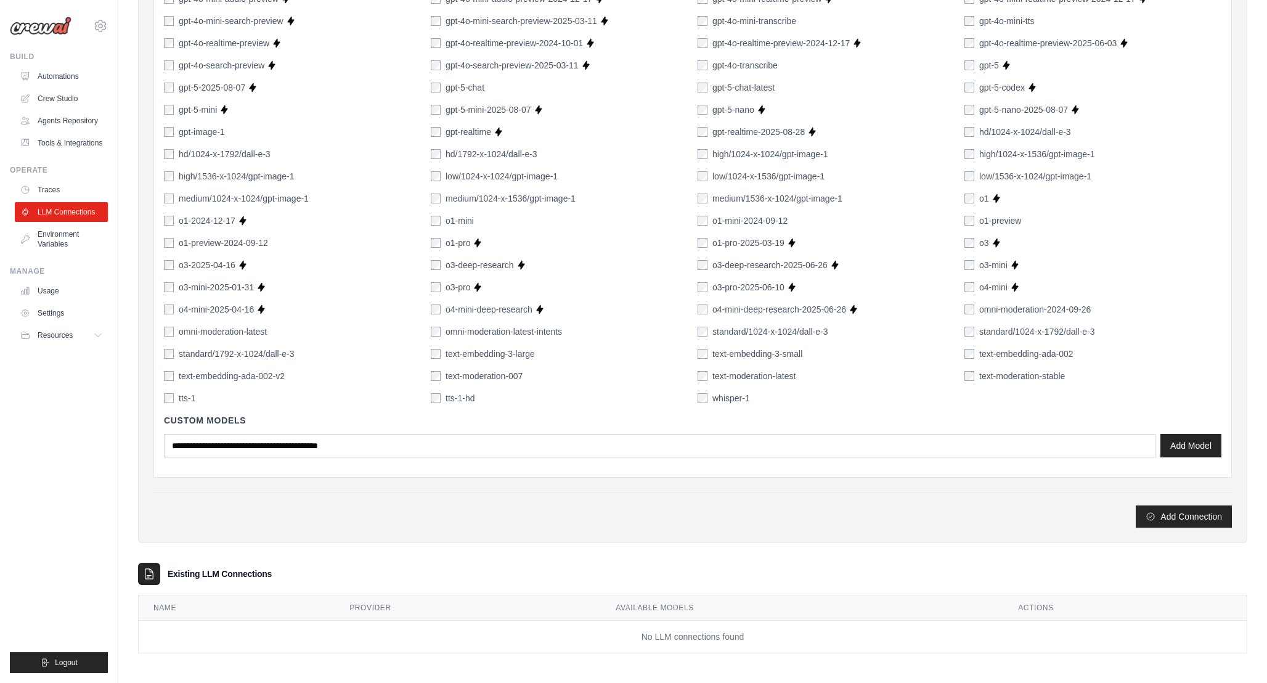
scroll to position [659, 0]
click at [1178, 504] on button "Add Connection" at bounding box center [1184, 513] width 96 height 22
type input "******"
click at [1168, 514] on button "Add Connection" at bounding box center [1184, 513] width 96 height 22
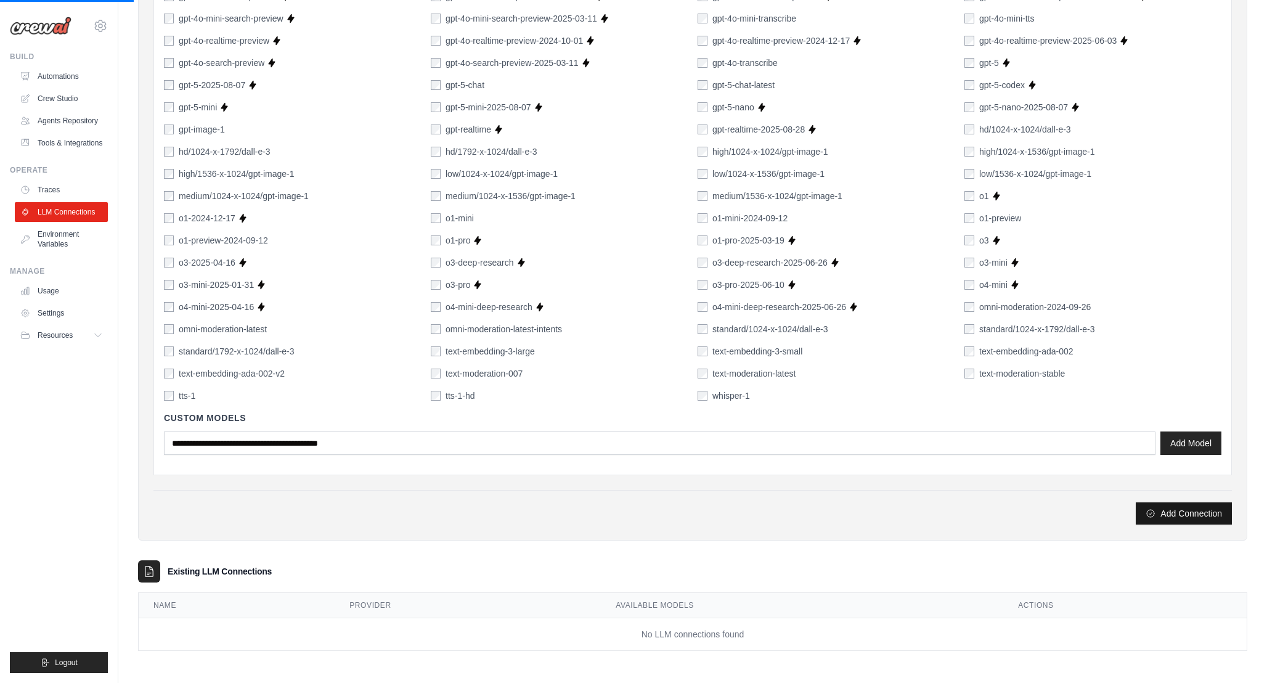
scroll to position [0, 0]
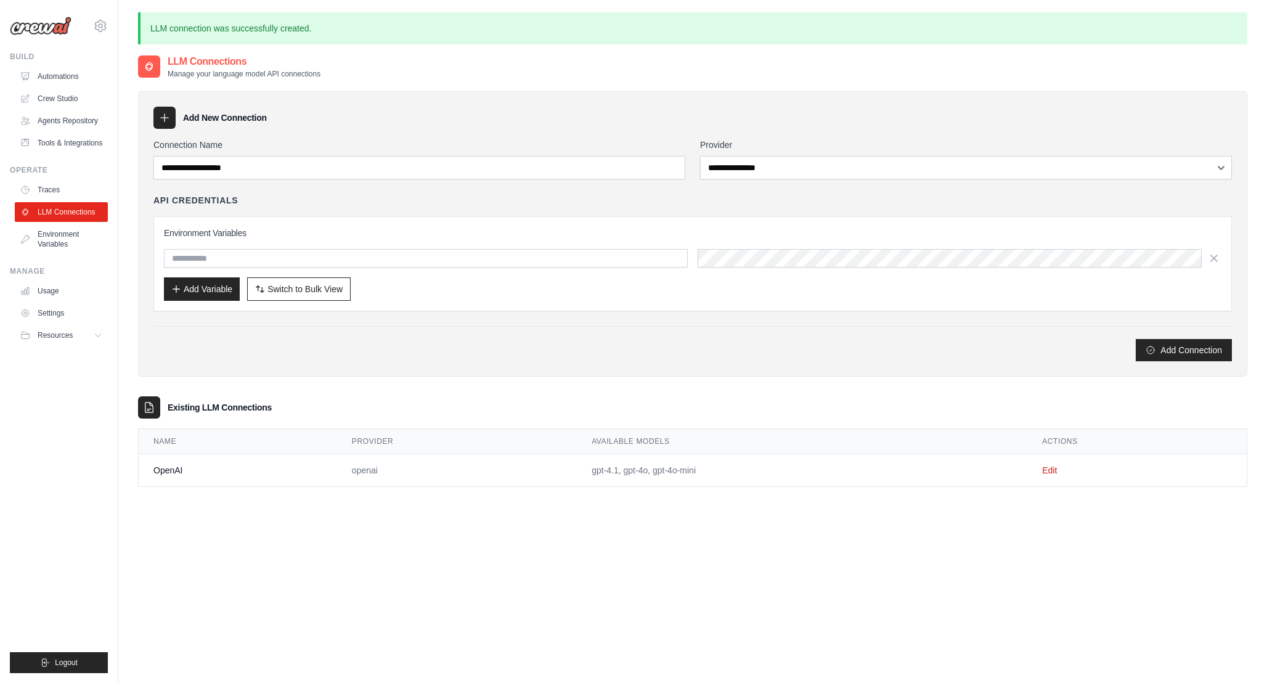
click at [575, 551] on div "**********" at bounding box center [693, 395] width 1110 height 683
click at [65, 100] on link "Crew Studio" at bounding box center [62, 99] width 93 height 20
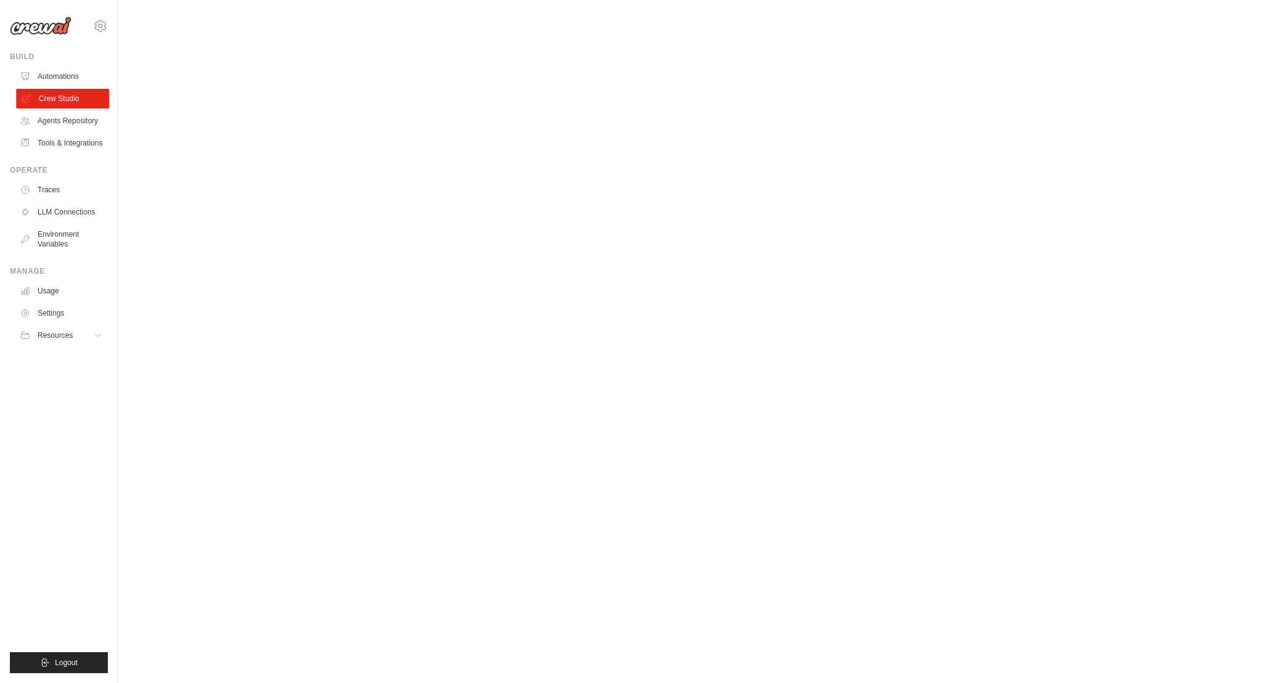
click at [67, 96] on link "Crew Studio" at bounding box center [62, 99] width 93 height 20
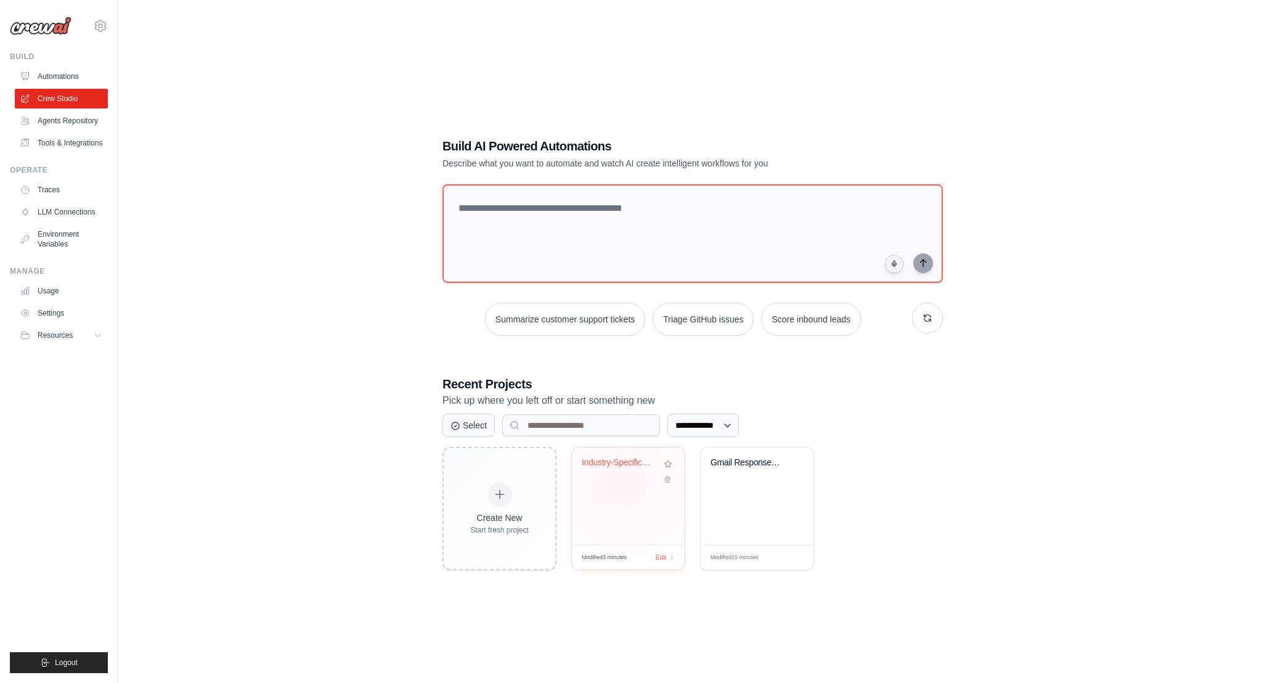
click at [624, 482] on div "Industry-Specific Business Contact ..." at bounding box center [628, 471] width 93 height 28
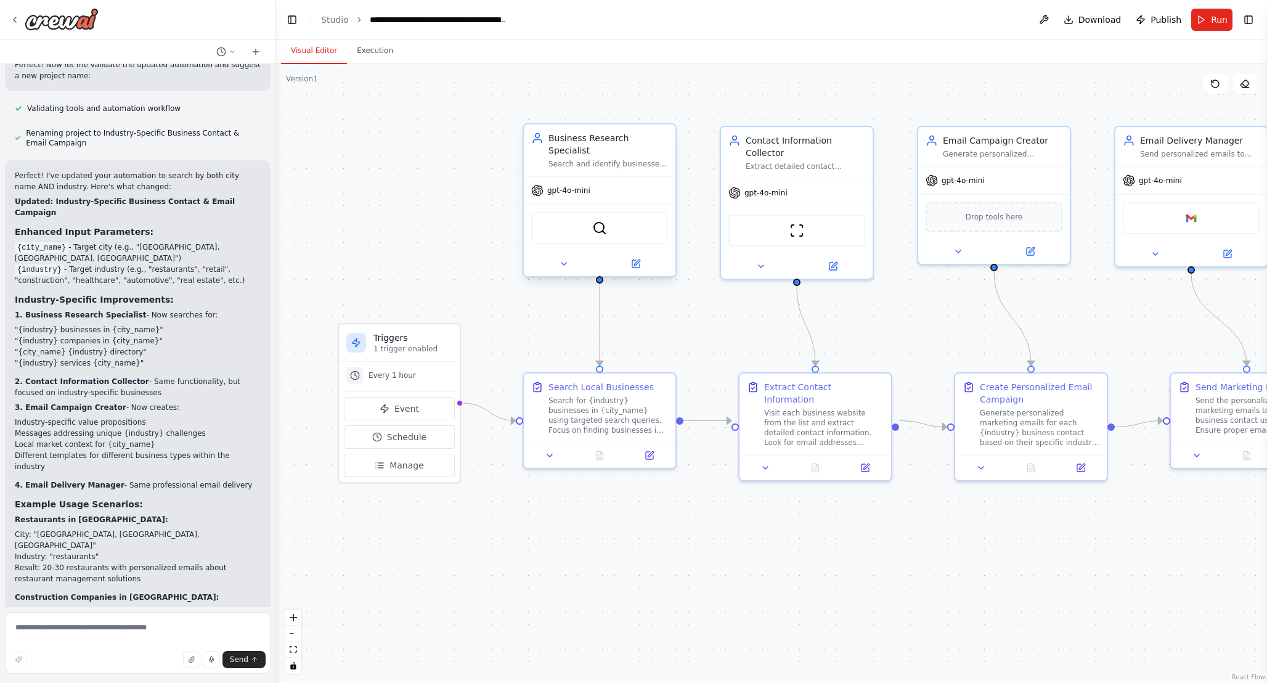
click at [577, 186] on span "gpt-4o-mini" at bounding box center [568, 191] width 43 height 10
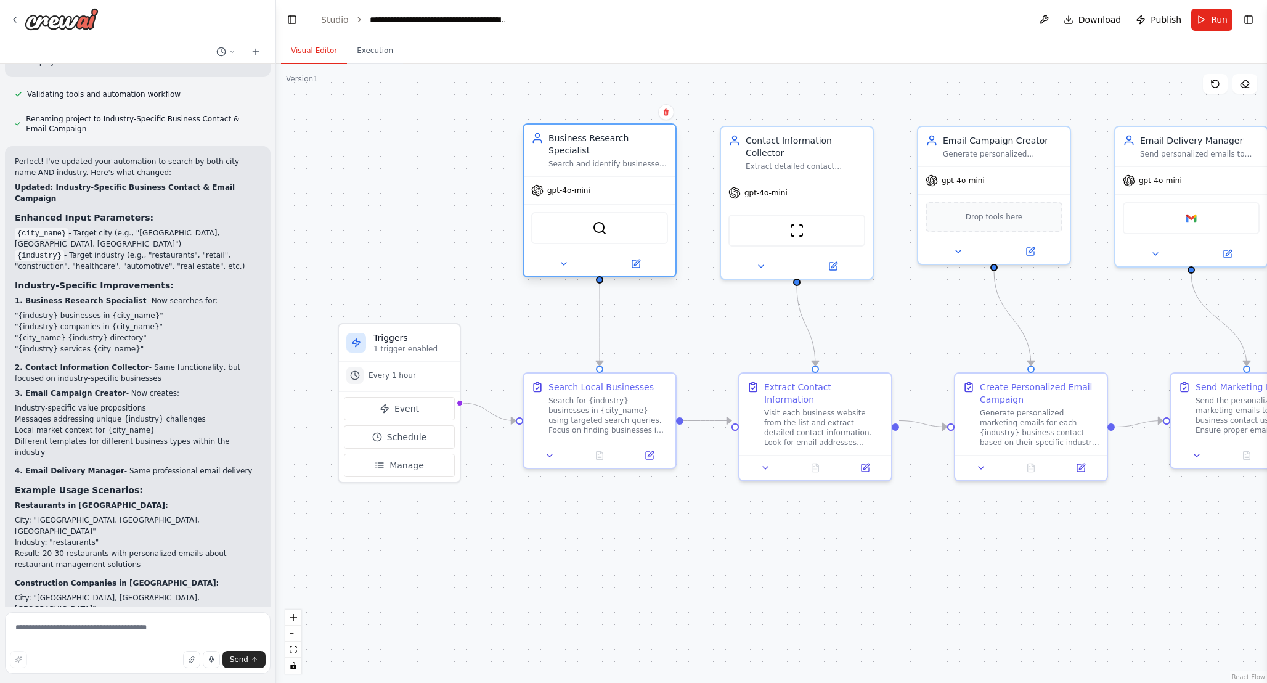
scroll to position [2495, 0]
click at [577, 186] on span "gpt-4o-mini" at bounding box center [568, 191] width 43 height 10
click at [605, 221] on img at bounding box center [599, 228] width 15 height 15
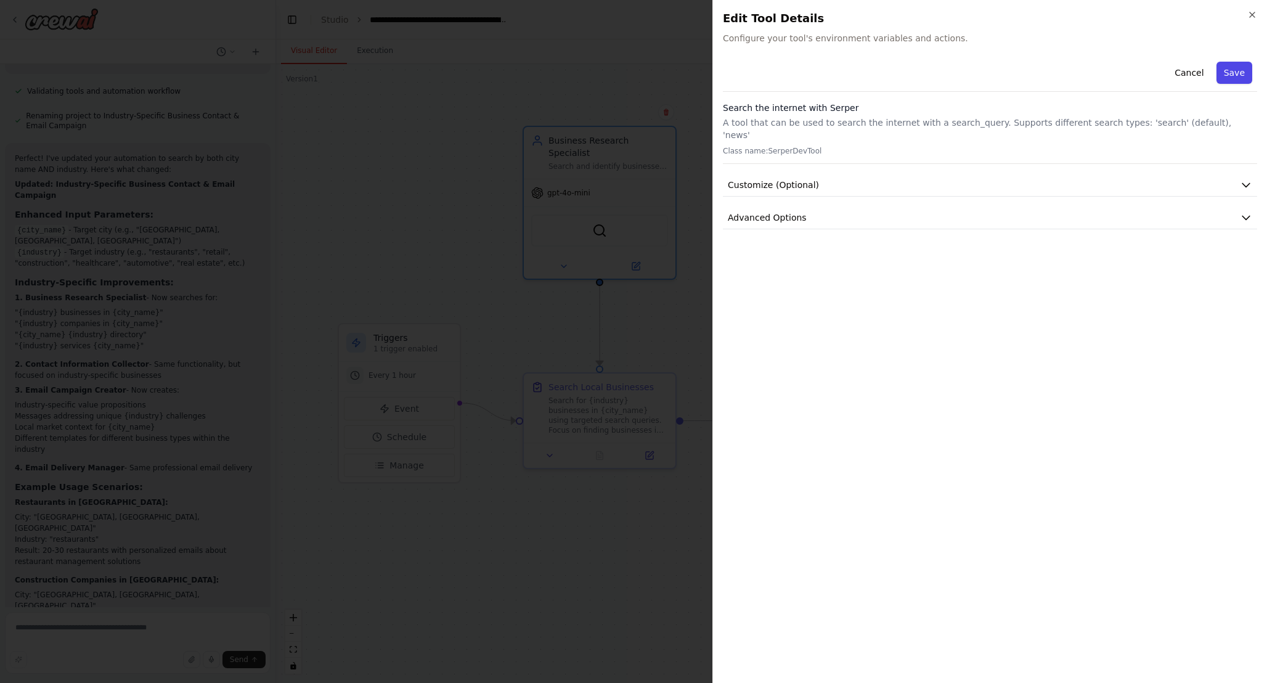
click at [1246, 73] on button "Save" at bounding box center [1235, 73] width 36 height 22
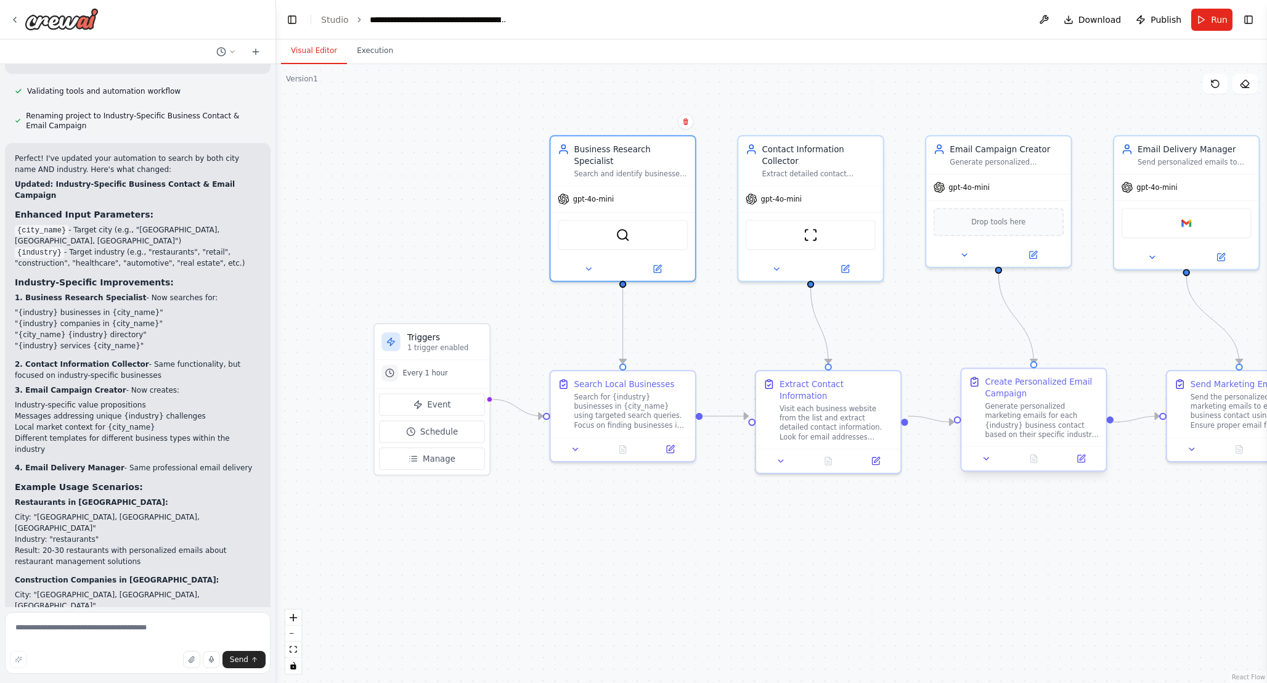
click at [1049, 435] on div "Generate personalized marketing emails for each {industry} business contact bas…" at bounding box center [1042, 421] width 114 height 38
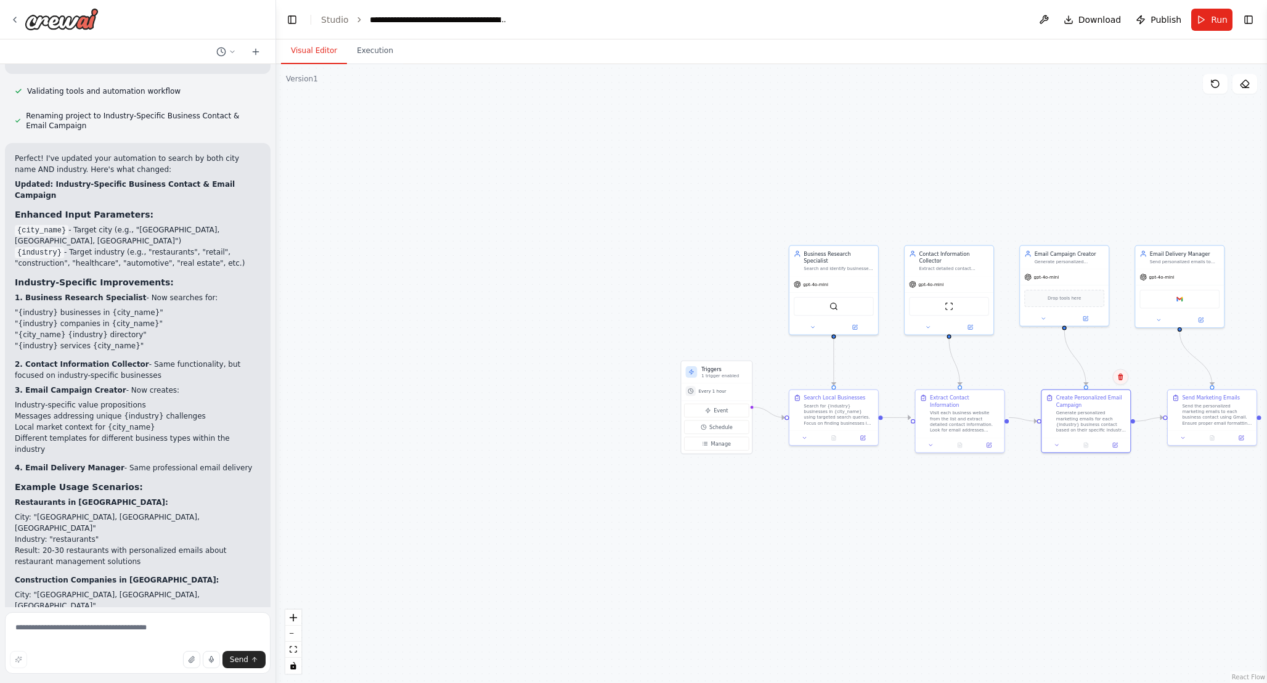
click at [1121, 377] on icon at bounding box center [1120, 376] width 7 height 7
click at [1212, 377] on icon "Edge from 3d6bb1c7-f4b7-441b-84a9-119f0b5eefea to fccacfbd-1d9e-4fcc-9018-db347…" at bounding box center [1196, 359] width 33 height 54
click at [1204, 412] on div "Send the personalized marketing emails to each business contact using Gmail. En…" at bounding box center [1217, 412] width 70 height 23
click at [1251, 377] on button at bounding box center [1247, 377] width 16 height 16
click at [1215, 372] on button "Confirm" at bounding box center [1212, 376] width 44 height 15
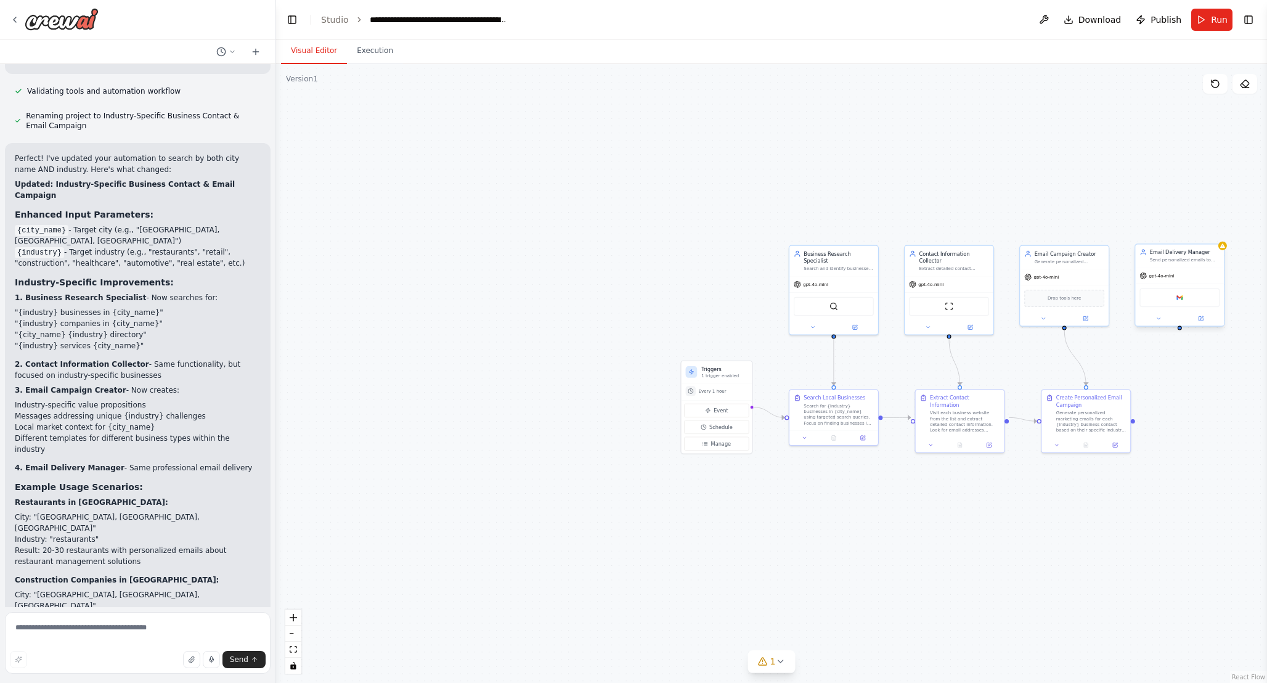
click at [1195, 256] on div "Email Delivery Manager Send personalized emails to business contacts using avai…" at bounding box center [1185, 255] width 70 height 14
click at [1217, 233] on icon at bounding box center [1214, 231] width 7 height 7
click at [1186, 232] on button "Confirm" at bounding box center [1180, 231] width 44 height 15
click at [1172, 228] on button "Confirm" at bounding box center [1179, 231] width 44 height 15
click at [1209, 20] on button "Run" at bounding box center [1211, 20] width 41 height 22
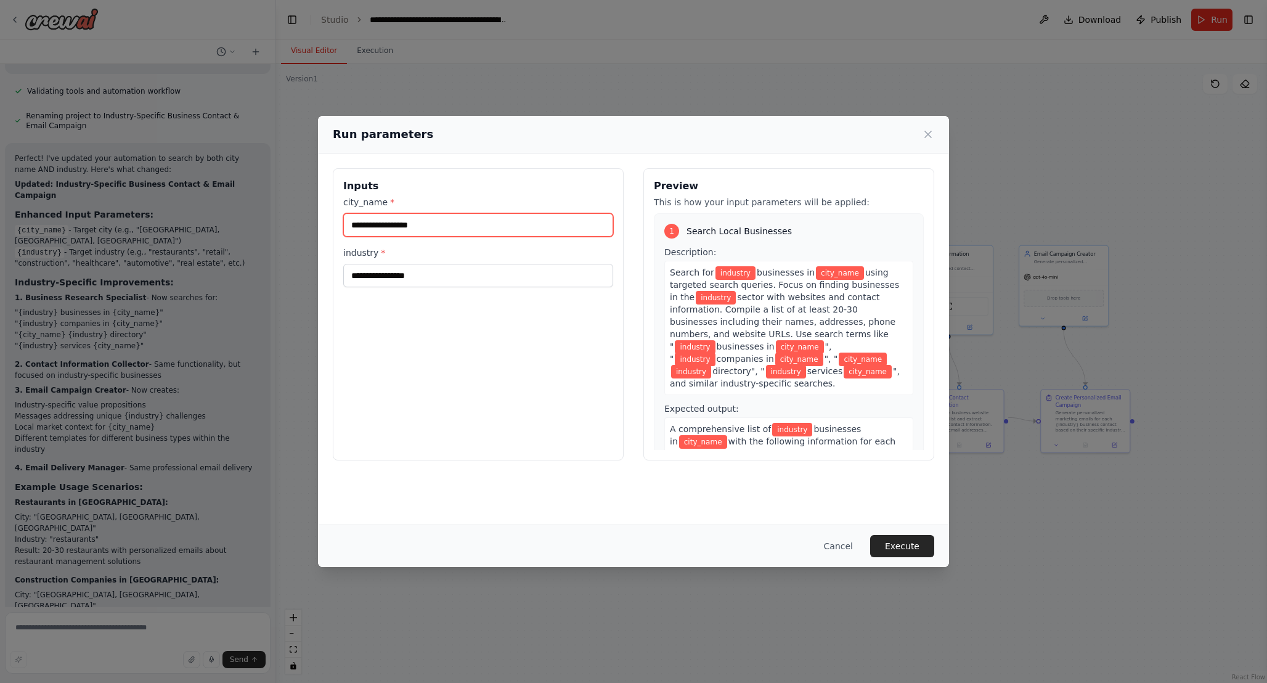
click at [443, 228] on input "city_name *" at bounding box center [478, 224] width 270 height 23
type input "*********"
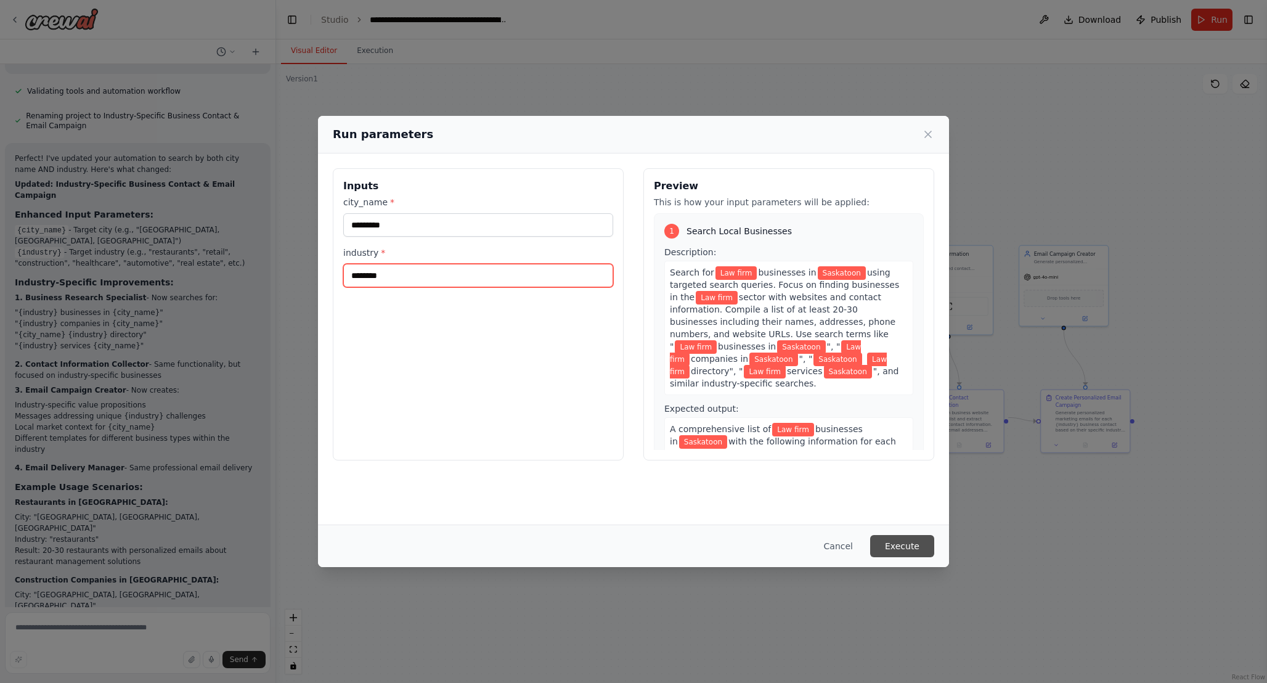
type input "********"
click at [915, 540] on button "Execute" at bounding box center [902, 546] width 64 height 22
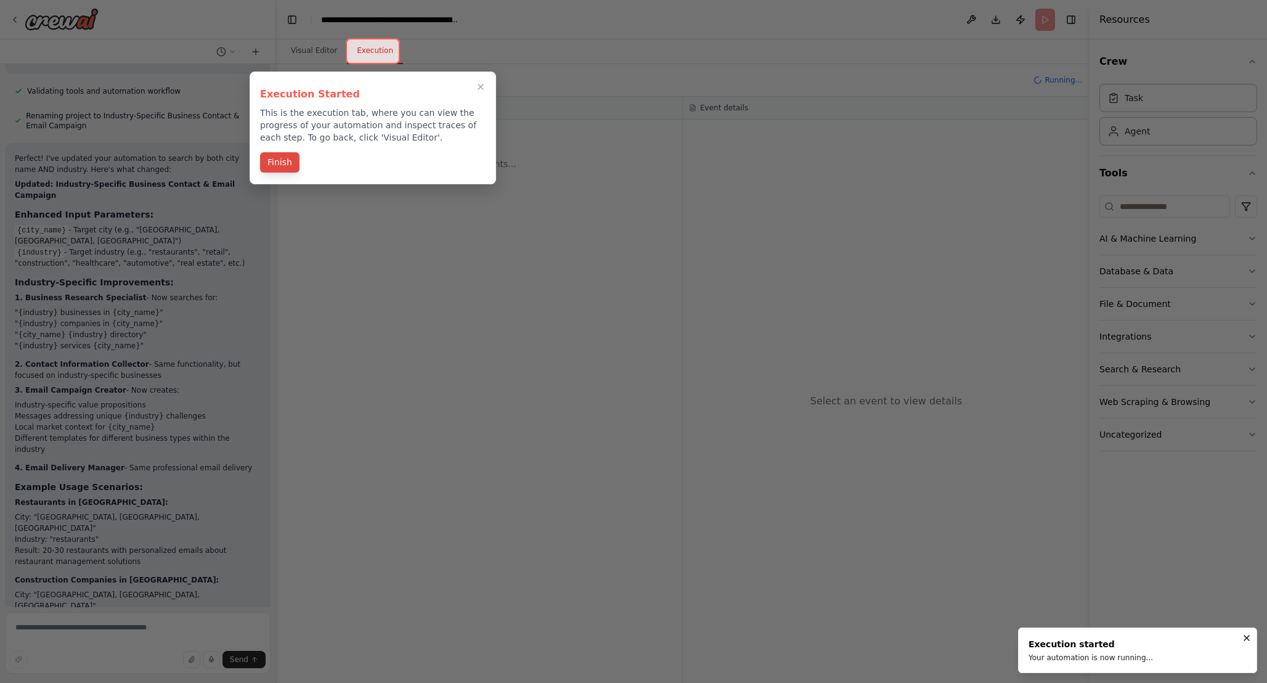
click at [280, 164] on button "Finish" at bounding box center [279, 162] width 39 height 20
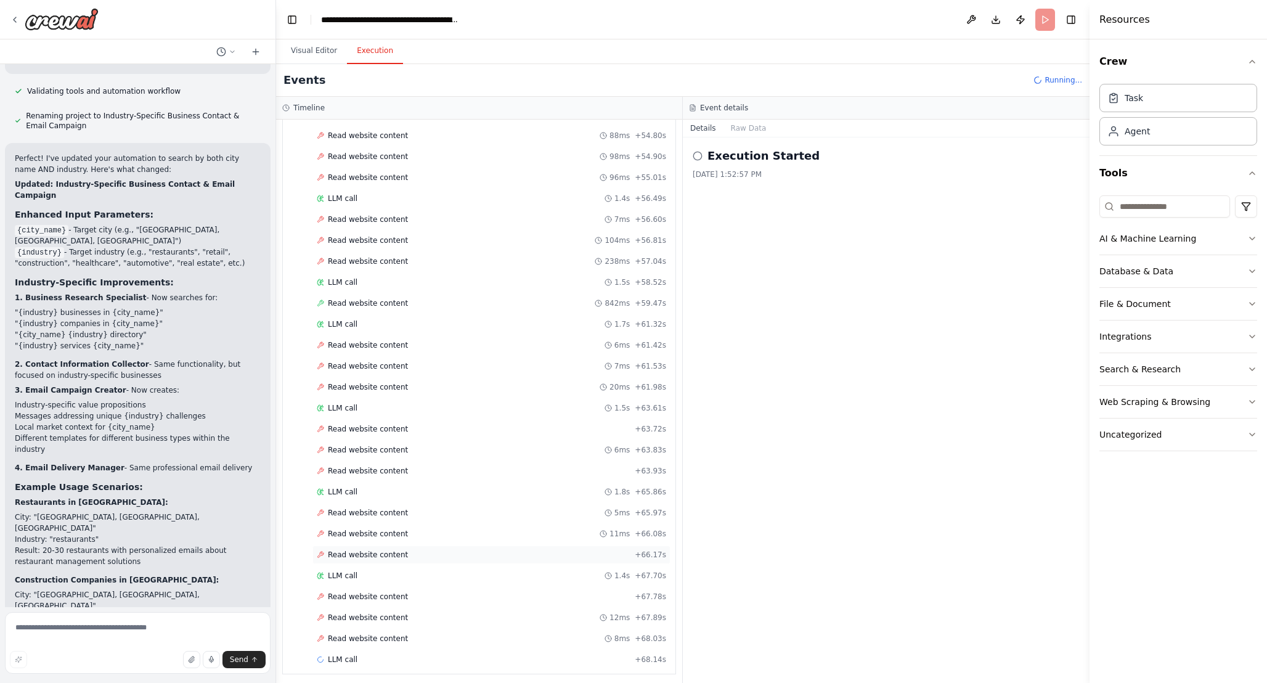
scroll to position [1203, 0]
click at [391, 508] on span "Read website content" at bounding box center [368, 508] width 80 height 10
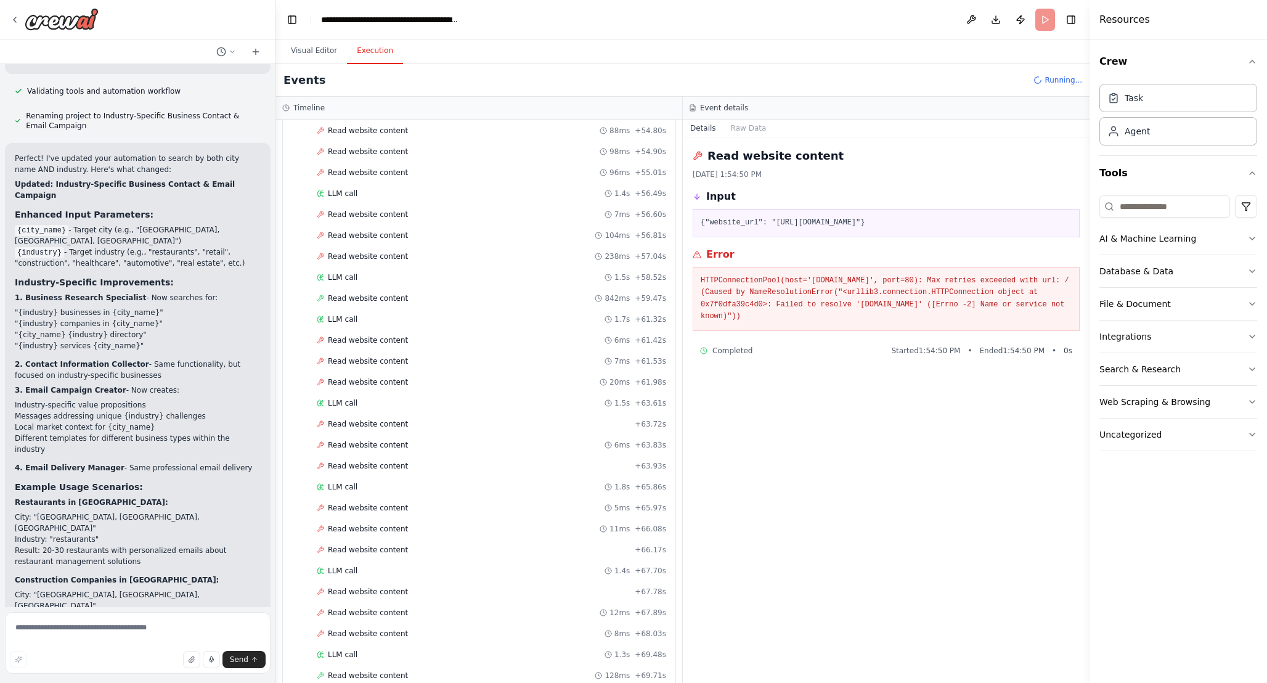
click at [370, 383] on span "Read website content" at bounding box center [368, 382] width 80 height 10
click at [380, 342] on span "Read website content" at bounding box center [368, 340] width 80 height 10
click at [372, 256] on span "Read website content" at bounding box center [368, 256] width 80 height 10
drag, startPoint x: 950, startPoint y: 279, endPoint x: 967, endPoint y: 319, distance: 43.2
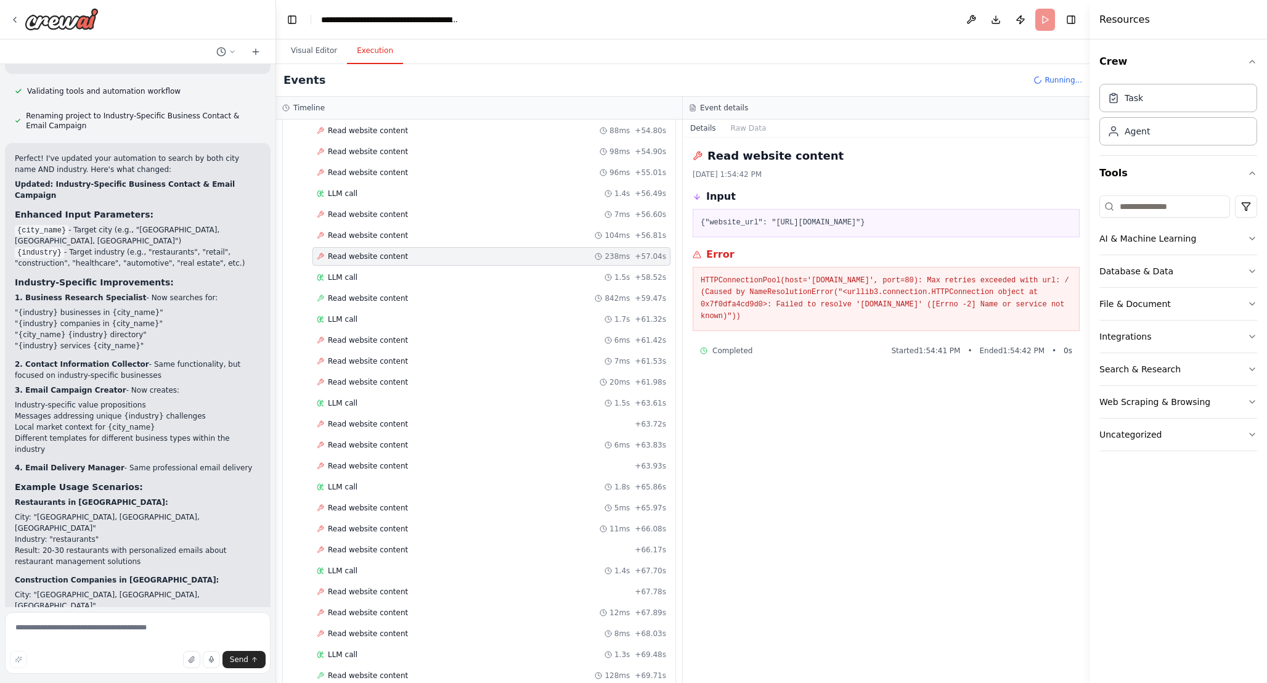
click at [967, 319] on pre "HTTPConnectionPool(host='[DOMAIN_NAME]', port=80): Max retries exceeded with ur…" at bounding box center [886, 299] width 371 height 48
copy pre "Max retries exceeded with url: / (Caused by NameResolutionError("<urllib3.conne…"
click at [1060, 78] on span "Running..." at bounding box center [1064, 80] width 38 height 10
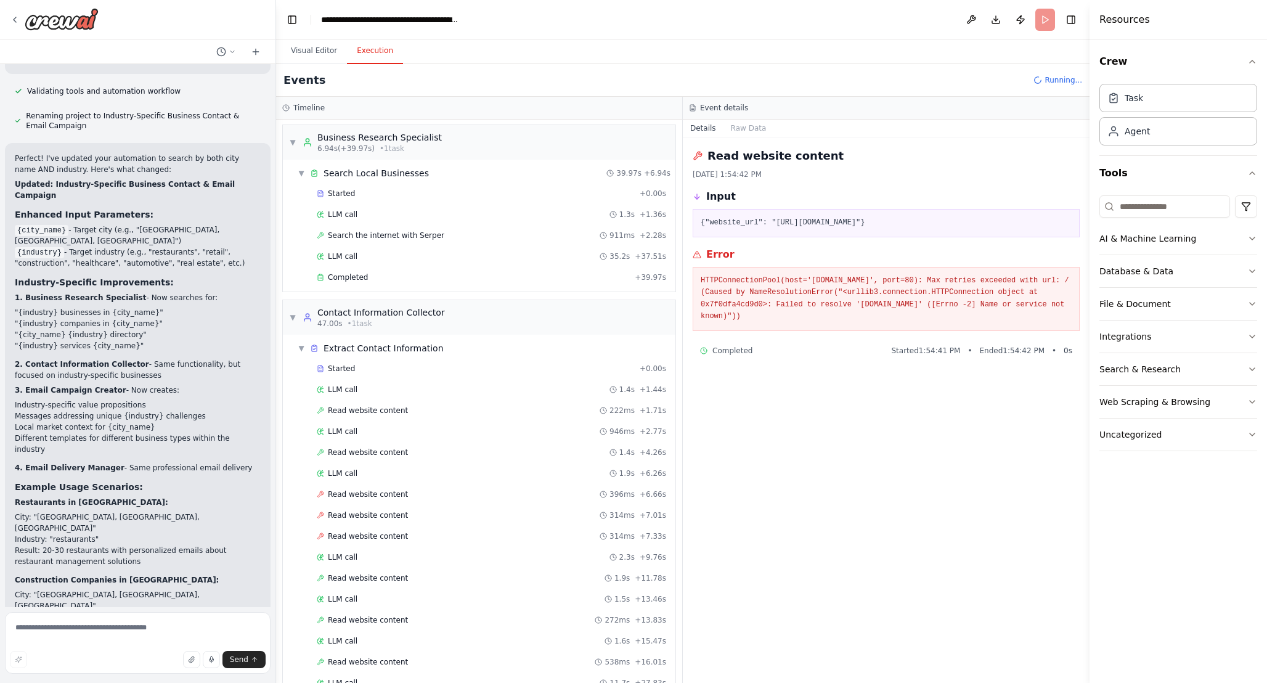
scroll to position [0, 0]
click at [1047, 22] on header "**********" at bounding box center [683, 19] width 814 height 39
click at [1058, 75] on span "Running..." at bounding box center [1064, 80] width 38 height 10
click at [152, 626] on textarea at bounding box center [138, 643] width 266 height 62
paste textarea "**********"
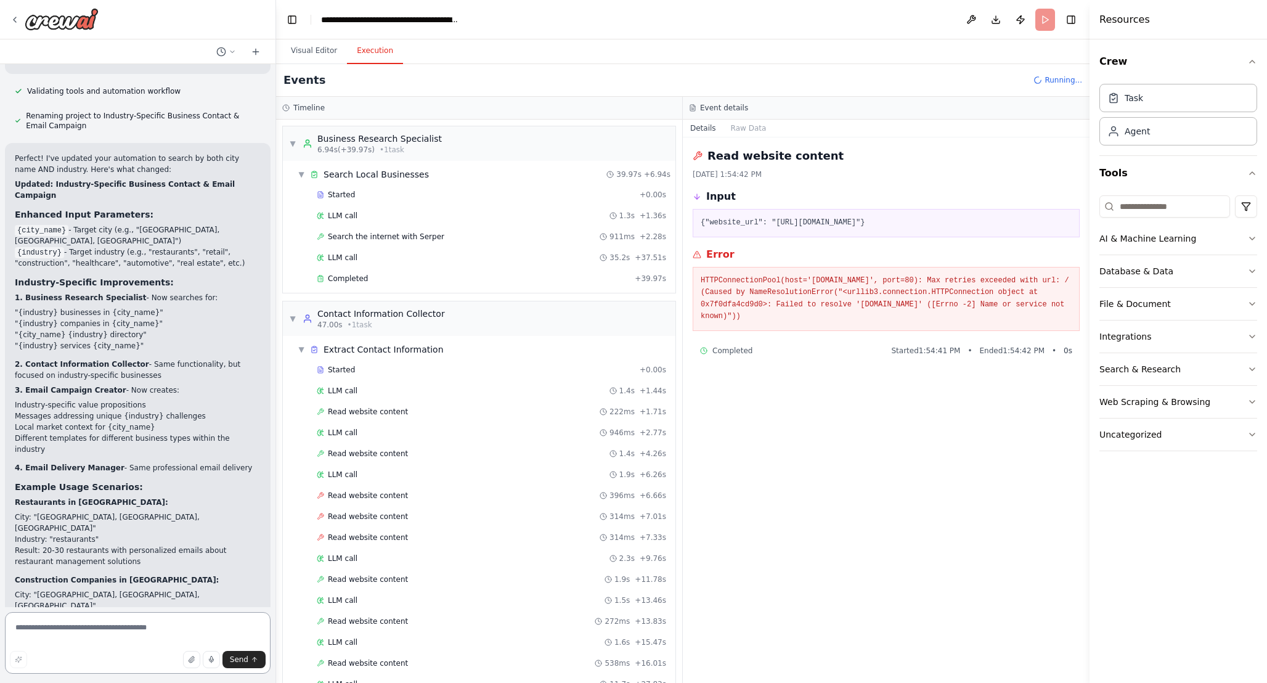
type textarea "**********"
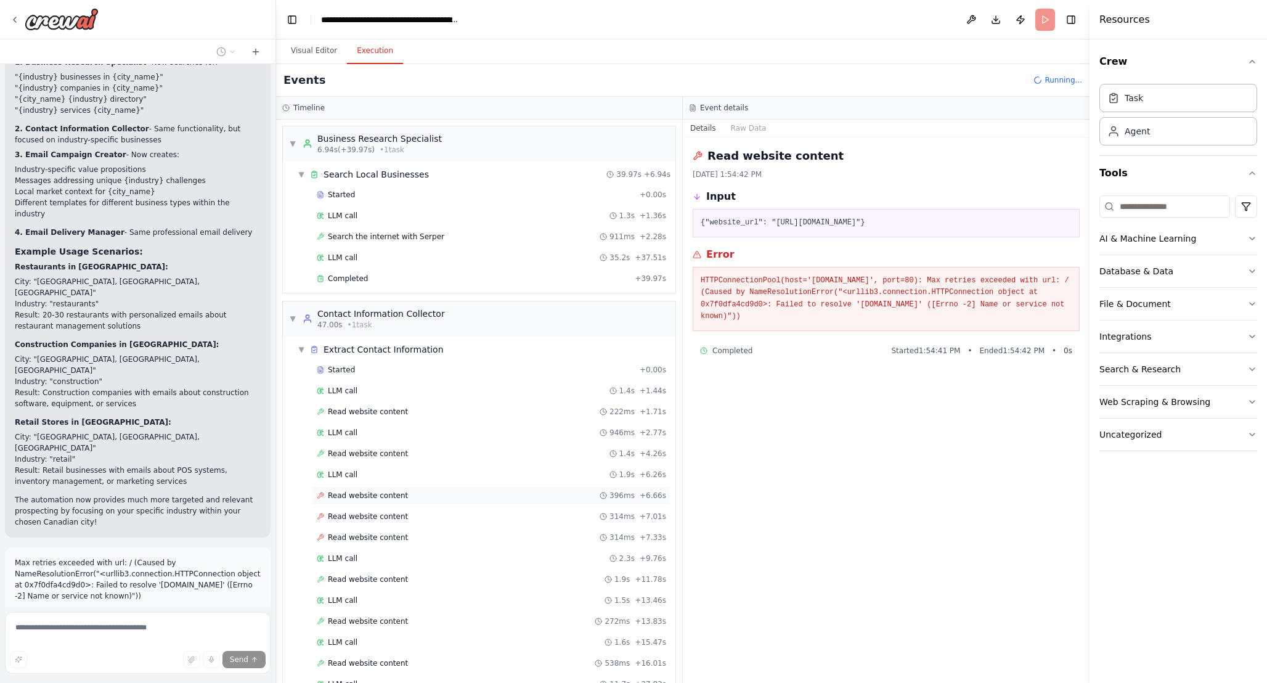
click at [422, 491] on div "Read website content 396ms + 6.66s" at bounding box center [491, 496] width 349 height 10
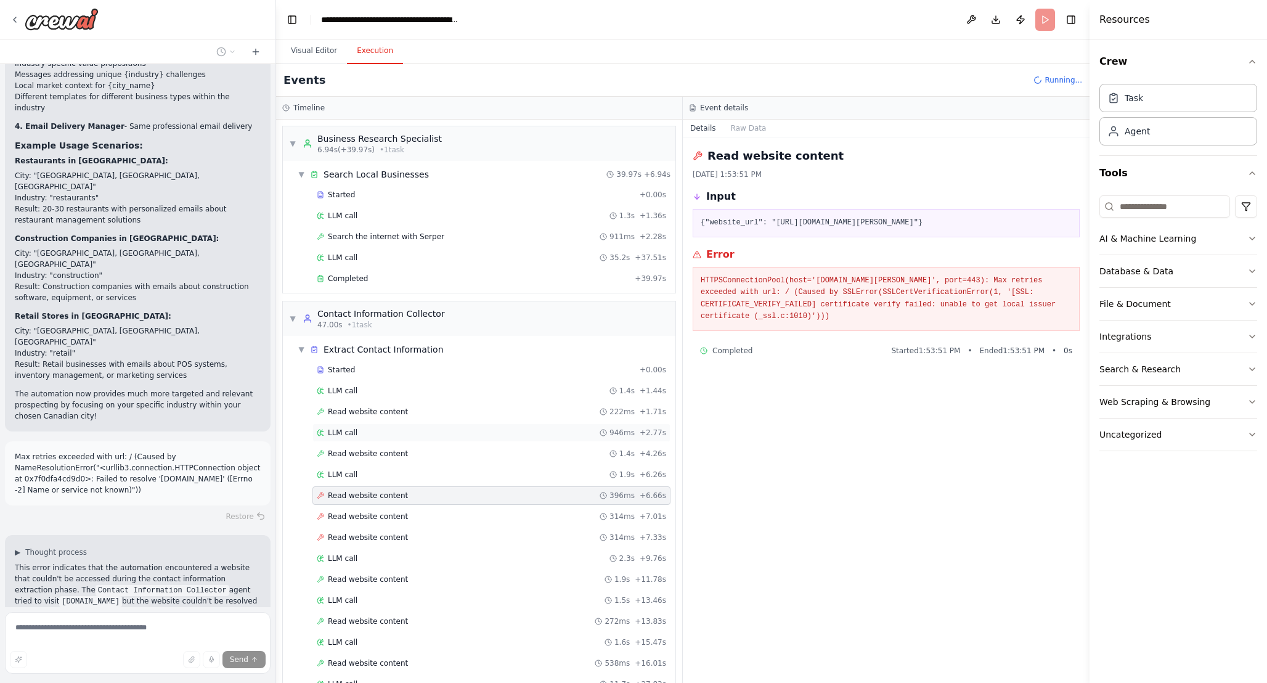
scroll to position [2839, 0]
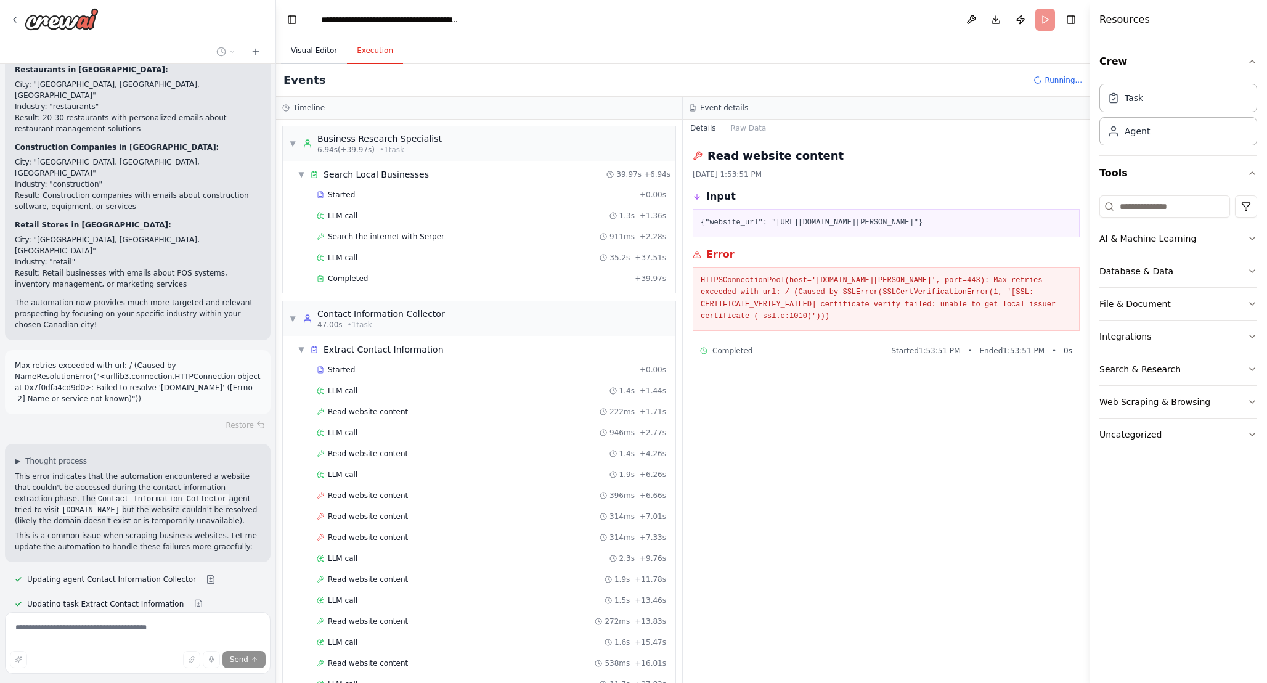
click at [311, 54] on button "Visual Editor" at bounding box center [314, 51] width 66 height 26
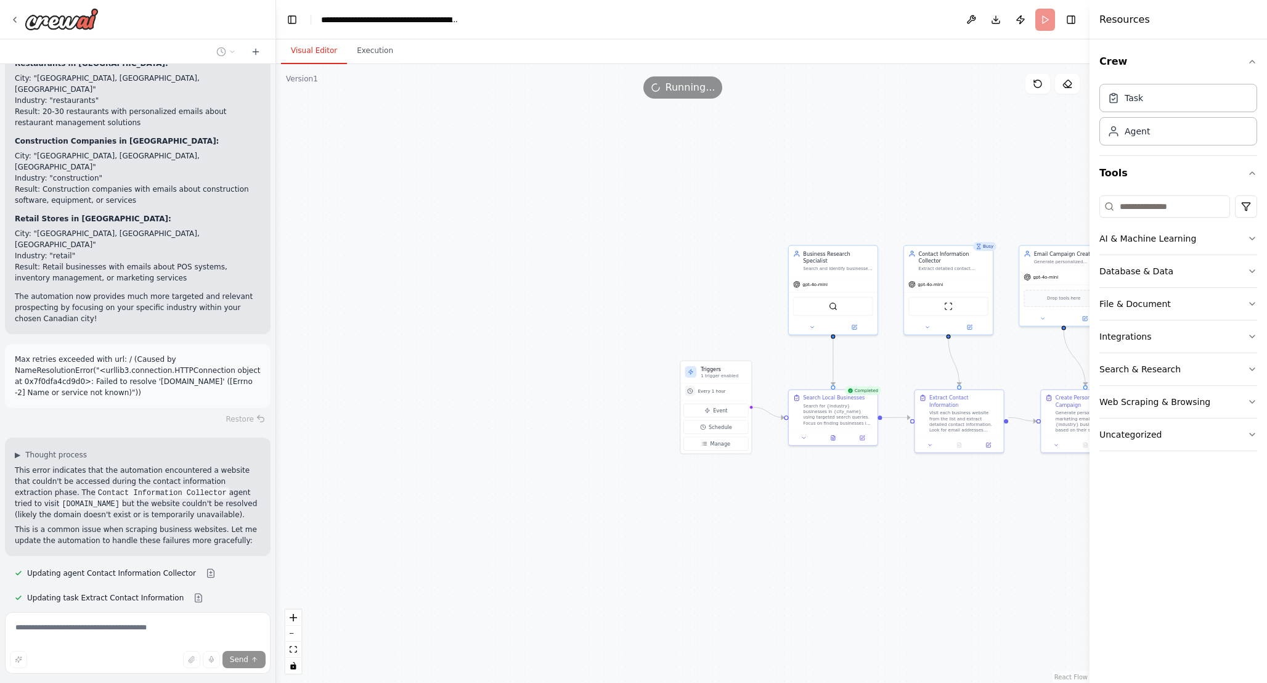
scroll to position [2939, 0]
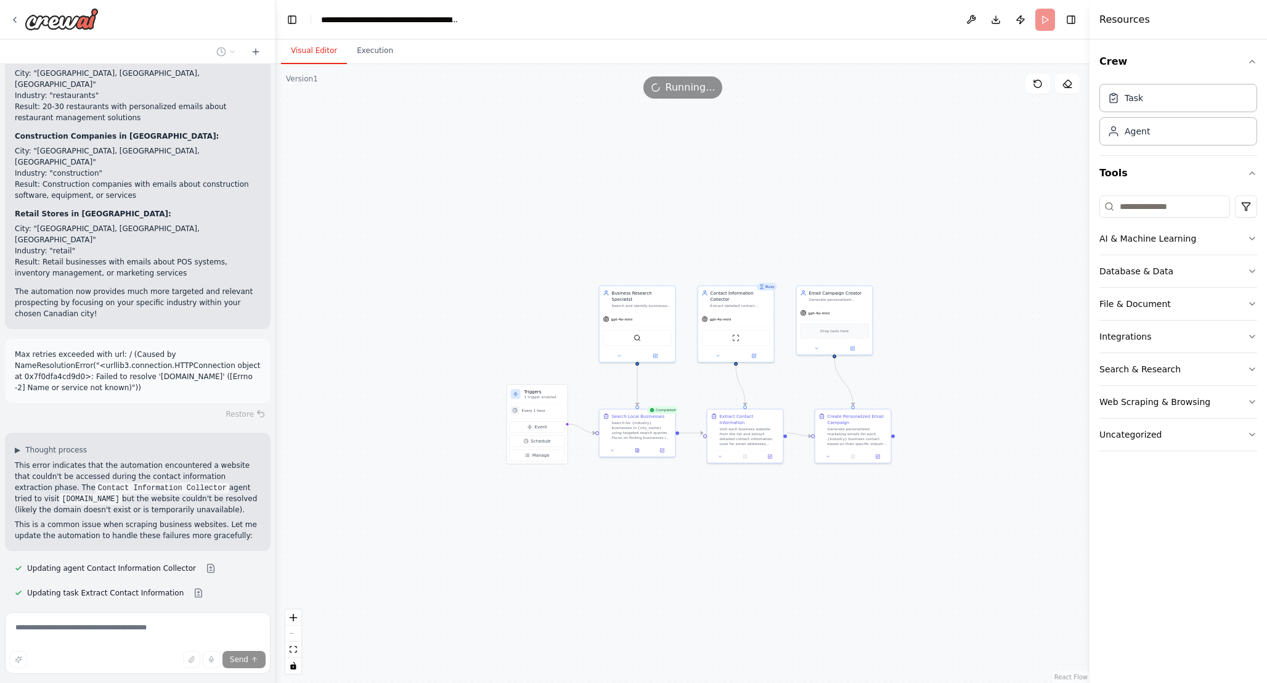
drag, startPoint x: 872, startPoint y: 571, endPoint x: 666, endPoint y: 562, distance: 206.1
click at [666, 563] on div ".deletable-edge-delete-btn { width: 20px; height: 20px; border: 0px solid #ffff…" at bounding box center [683, 373] width 814 height 619
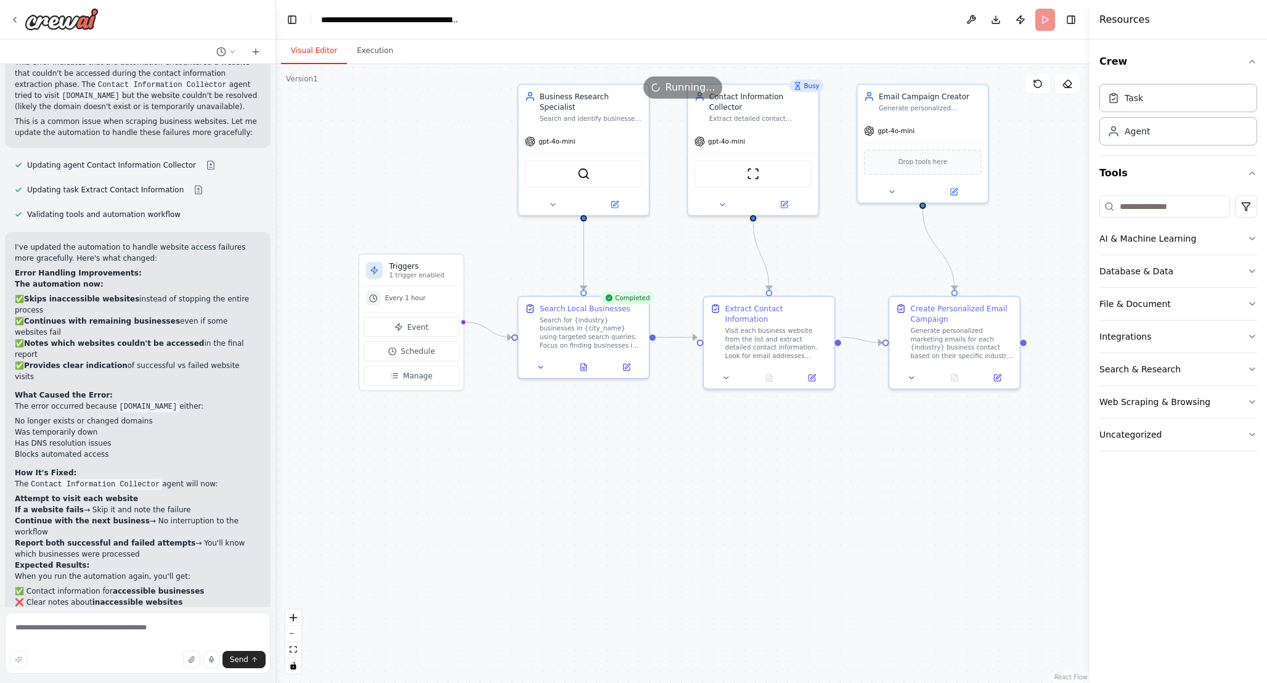
scroll to position [3353, 0]
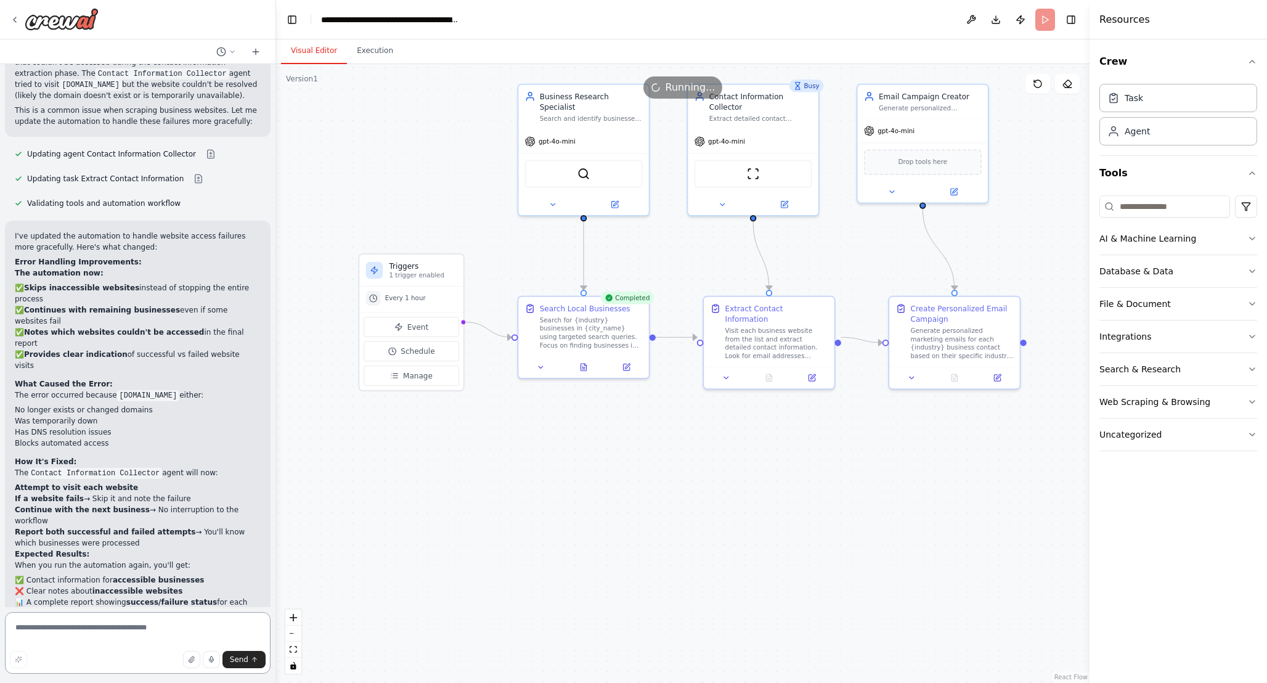
click at [151, 621] on textarea at bounding box center [138, 643] width 266 height 62
type textarea "**********"
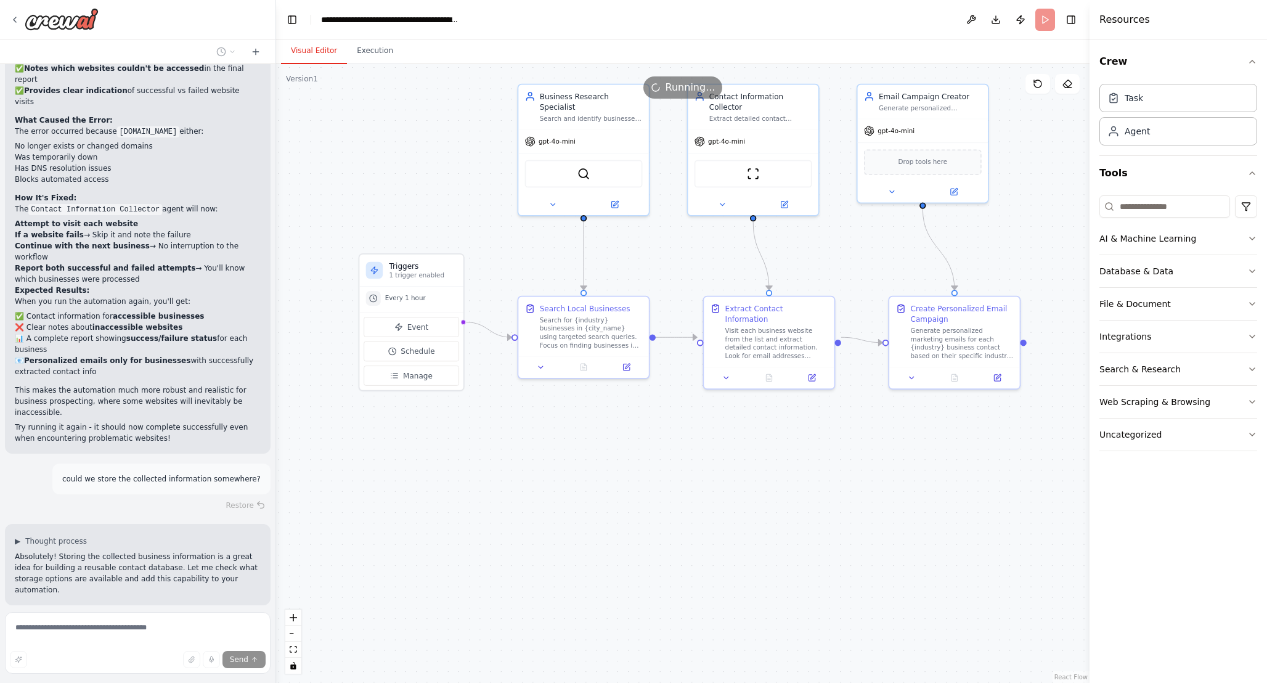
scroll to position [3647, 0]
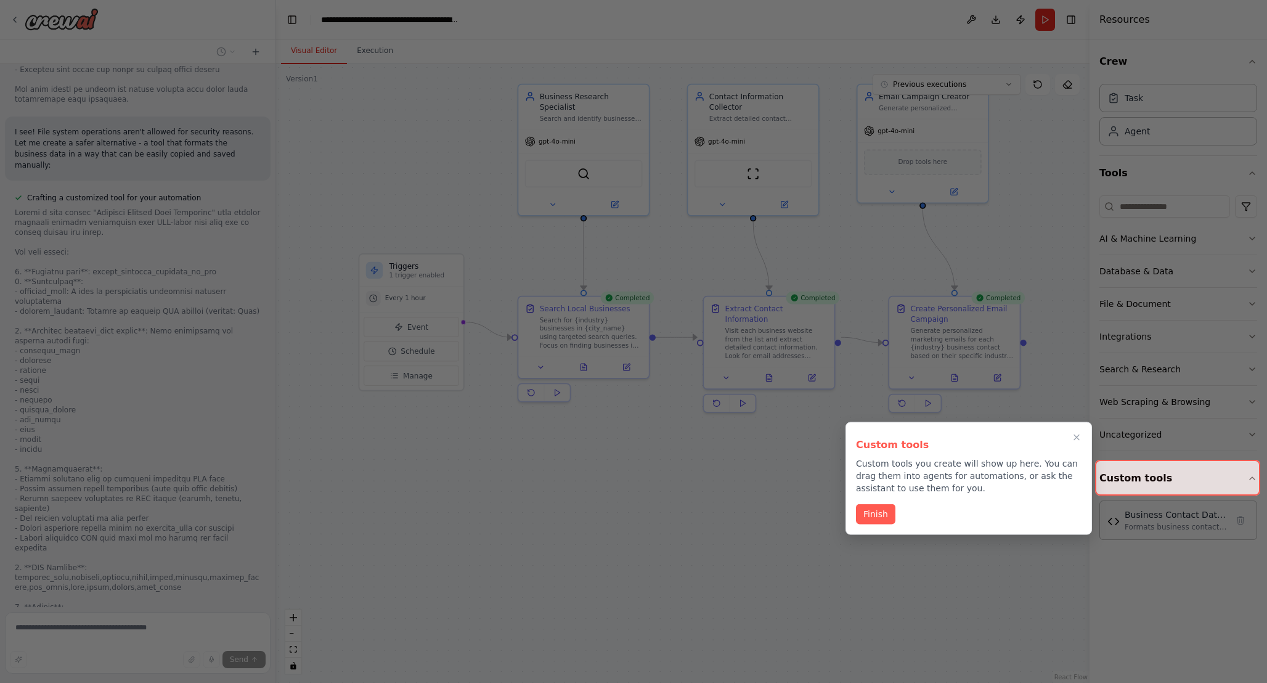
scroll to position [5377, 0]
click at [881, 511] on button "Finish" at bounding box center [875, 513] width 39 height 20
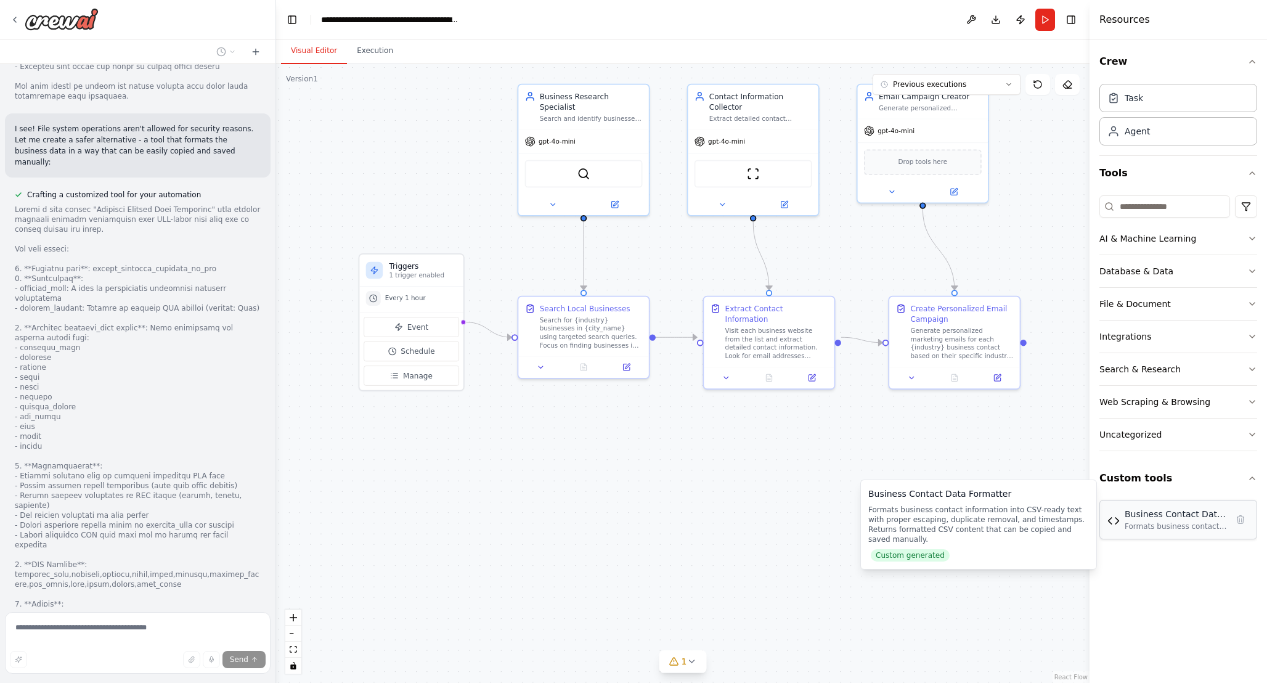
click at [1169, 525] on div "Formats business contact information into CSV-ready text with proper escaping, …" at bounding box center [1176, 526] width 102 height 10
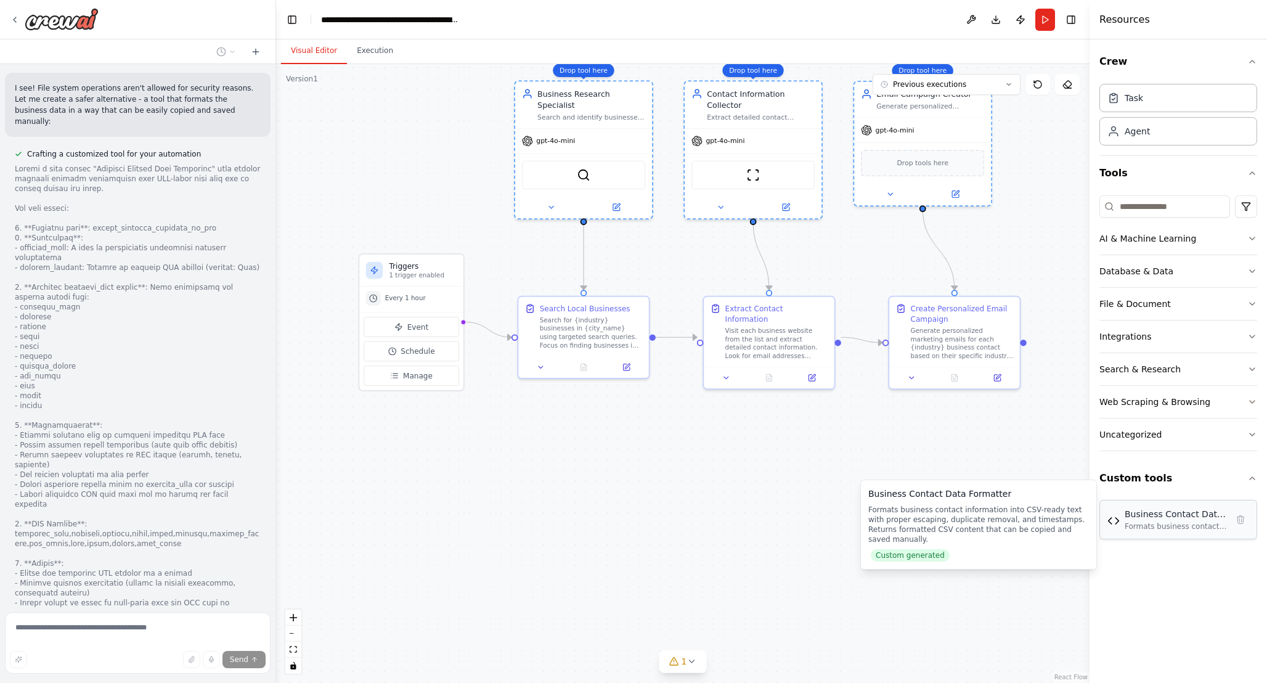
scroll to position [5429, 0]
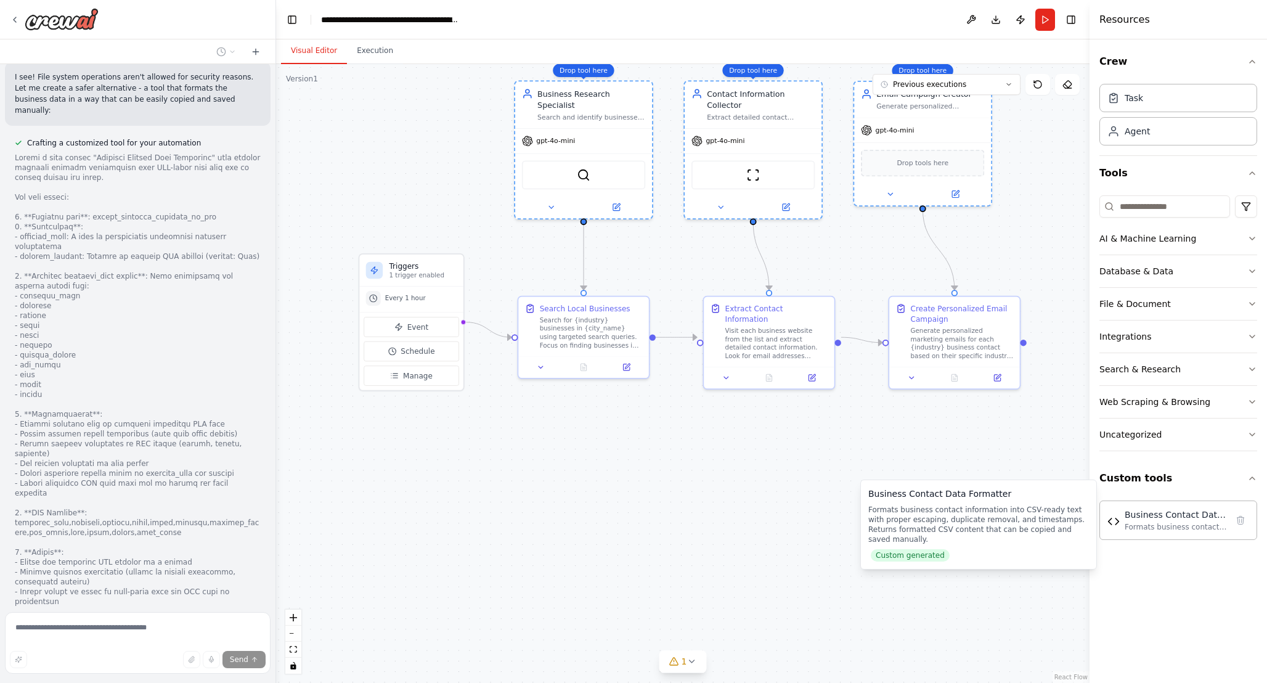
drag, startPoint x: 1155, startPoint y: 512, endPoint x: 611, endPoint y: 496, distance: 543.9
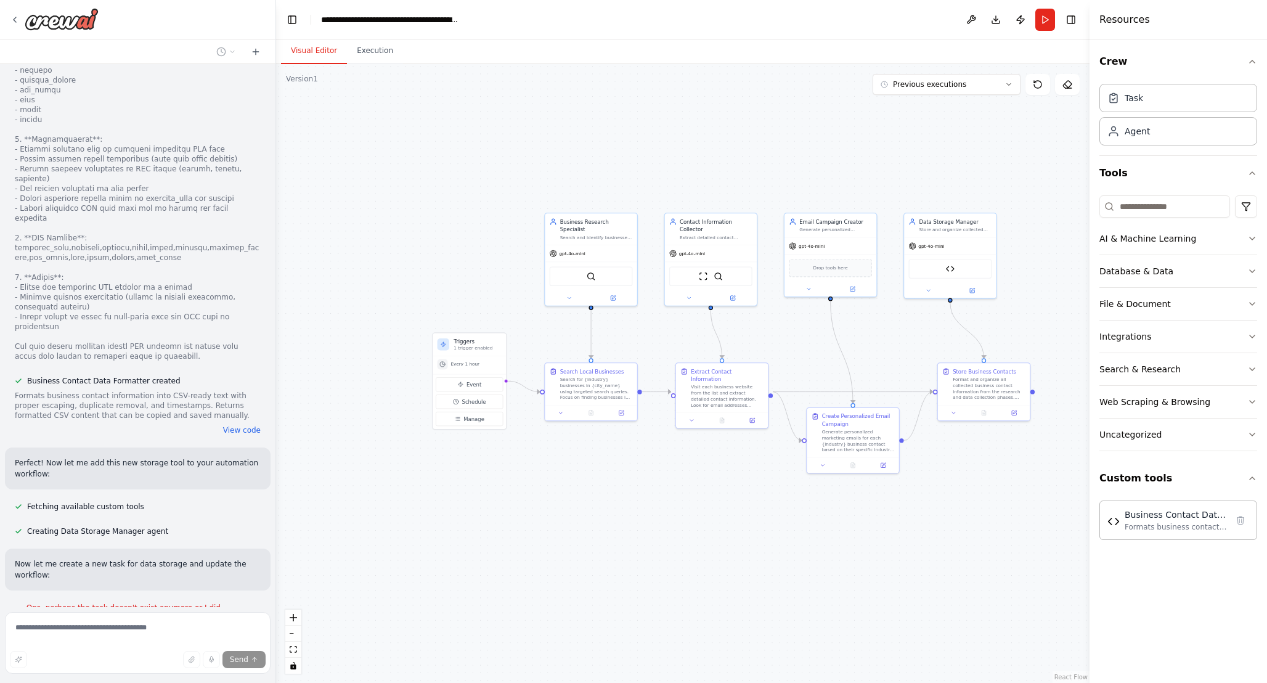
scroll to position [5729, 0]
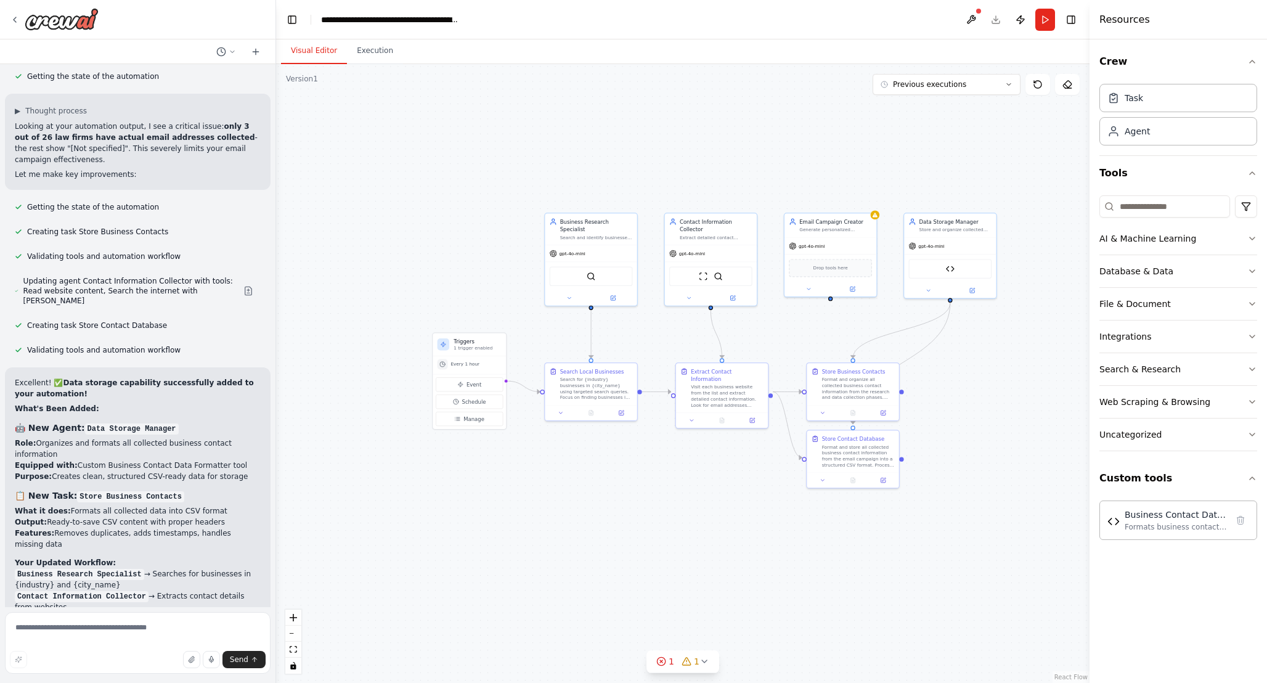
click at [961, 549] on div ".deletable-edge-delete-btn { width: 20px; height: 20px; border: 0px solid #ffff…" at bounding box center [683, 373] width 814 height 619
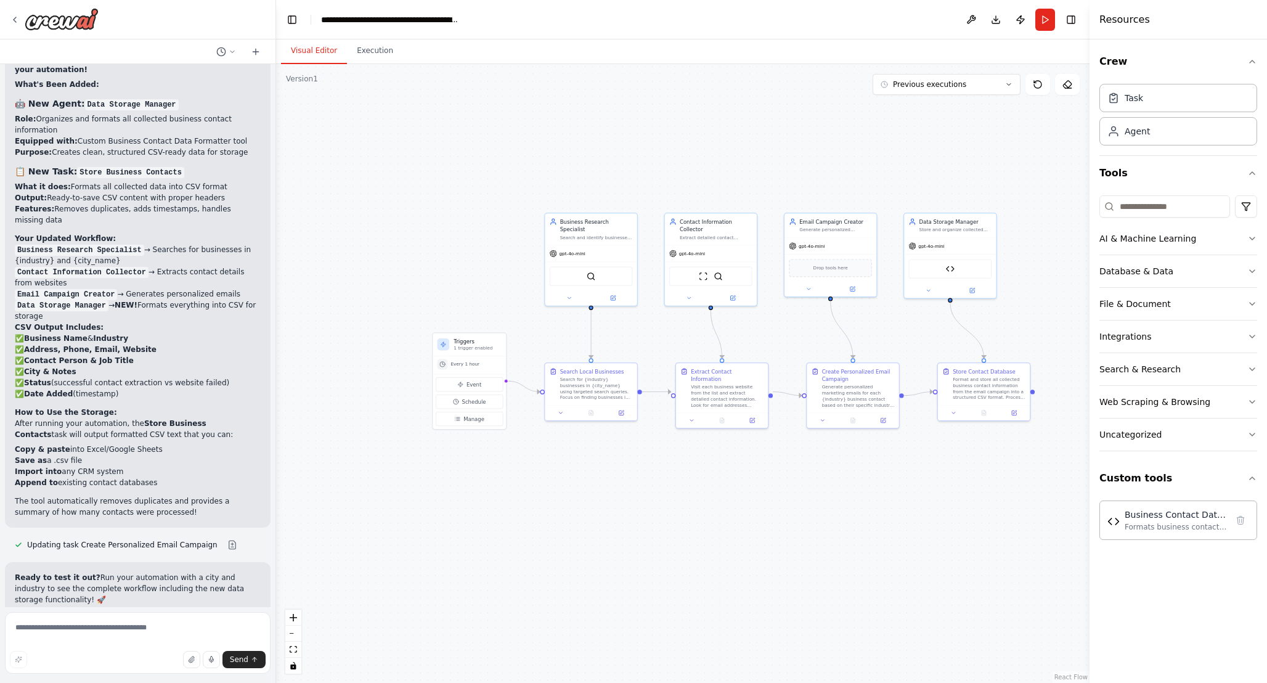
scroll to position [6619, 0]
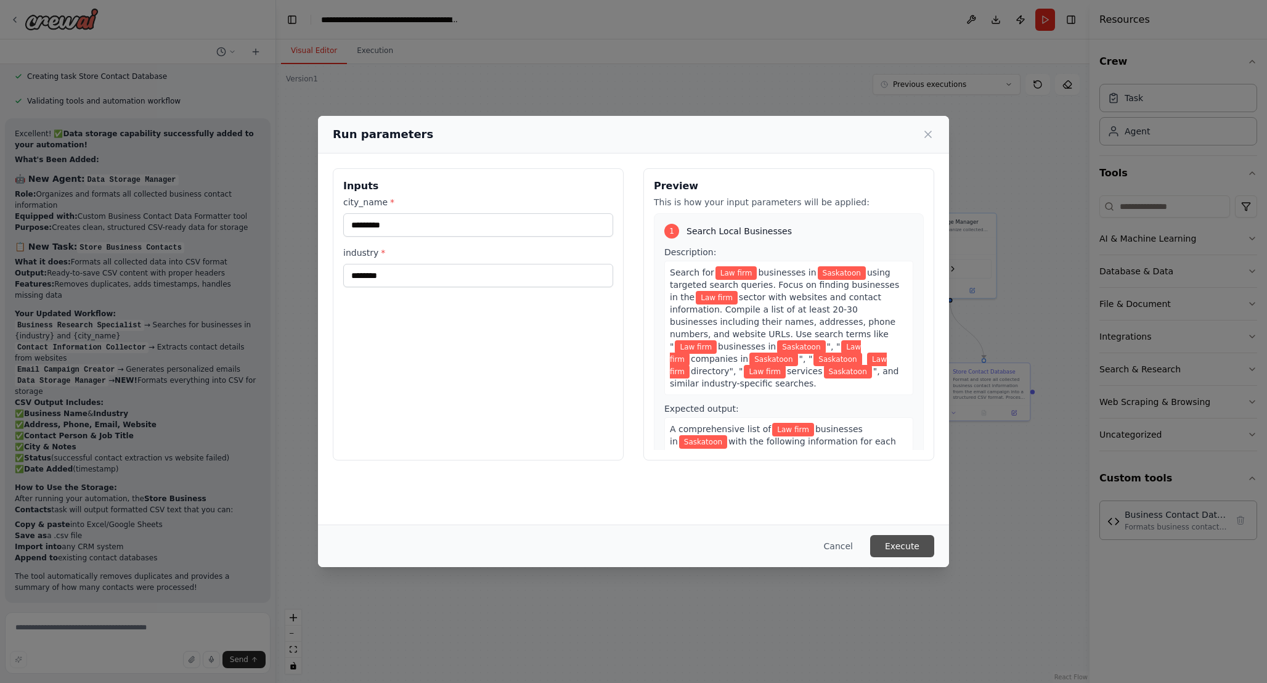
click at [903, 550] on button "Execute" at bounding box center [902, 546] width 64 height 22
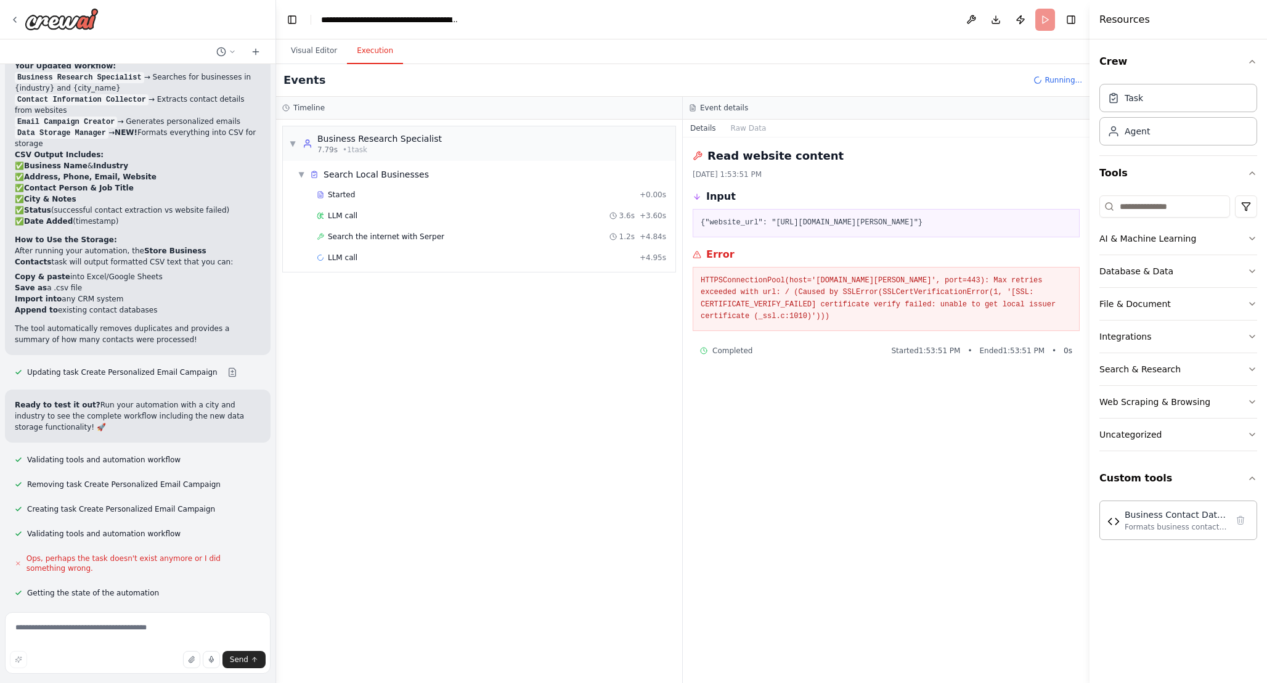
scroll to position [6778, 0]
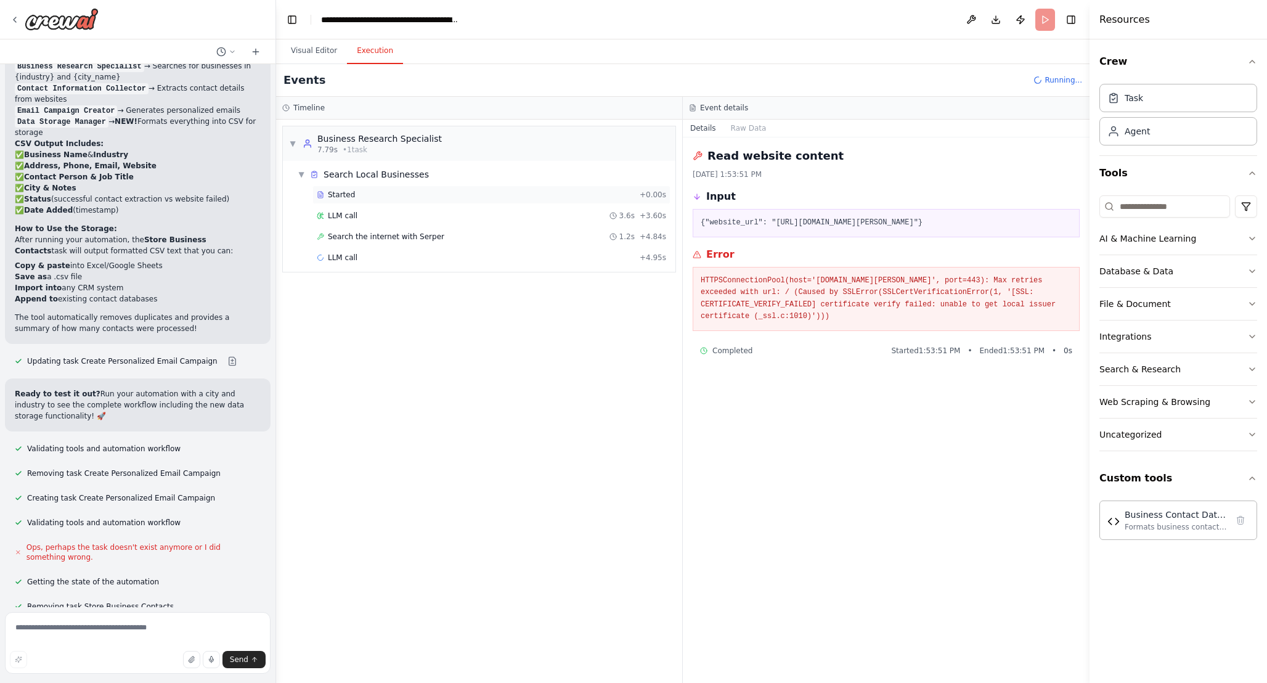
click at [346, 190] on span "Started" at bounding box center [341, 195] width 27 height 10
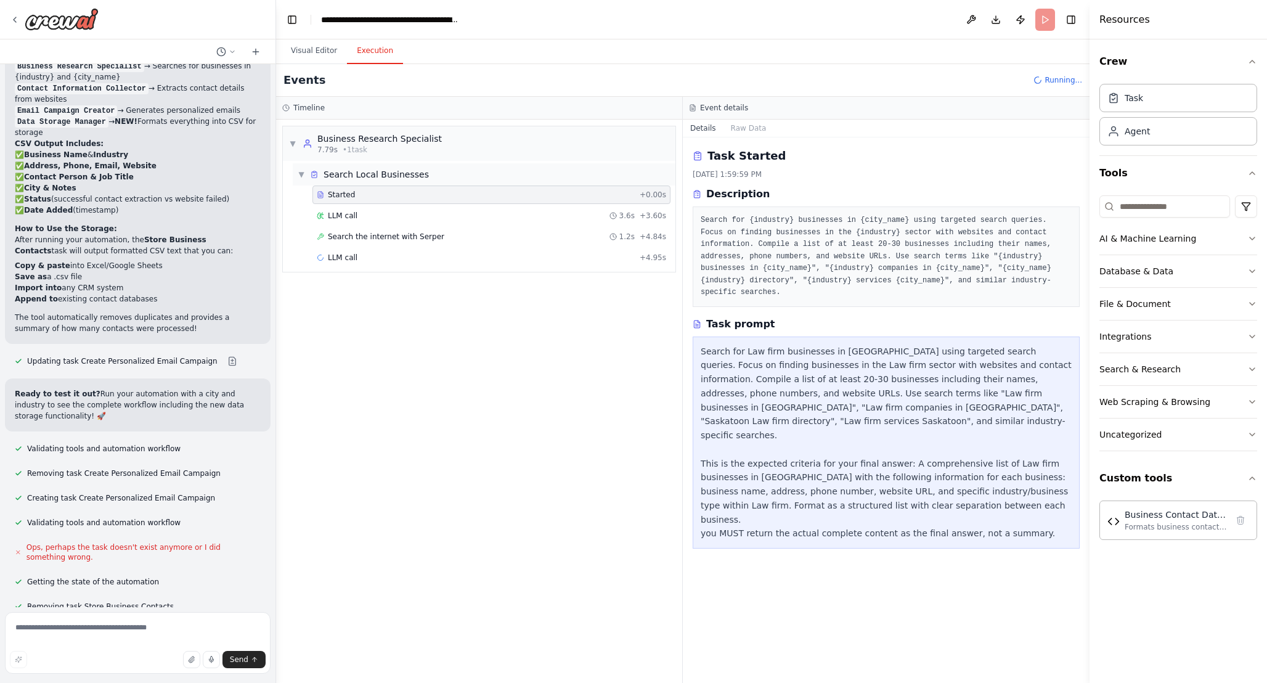
click at [302, 175] on span "▼" at bounding box center [301, 175] width 7 height 10
click at [302, 175] on span "▶" at bounding box center [301, 175] width 7 height 10
click at [751, 126] on button "Raw Data" at bounding box center [749, 128] width 51 height 17
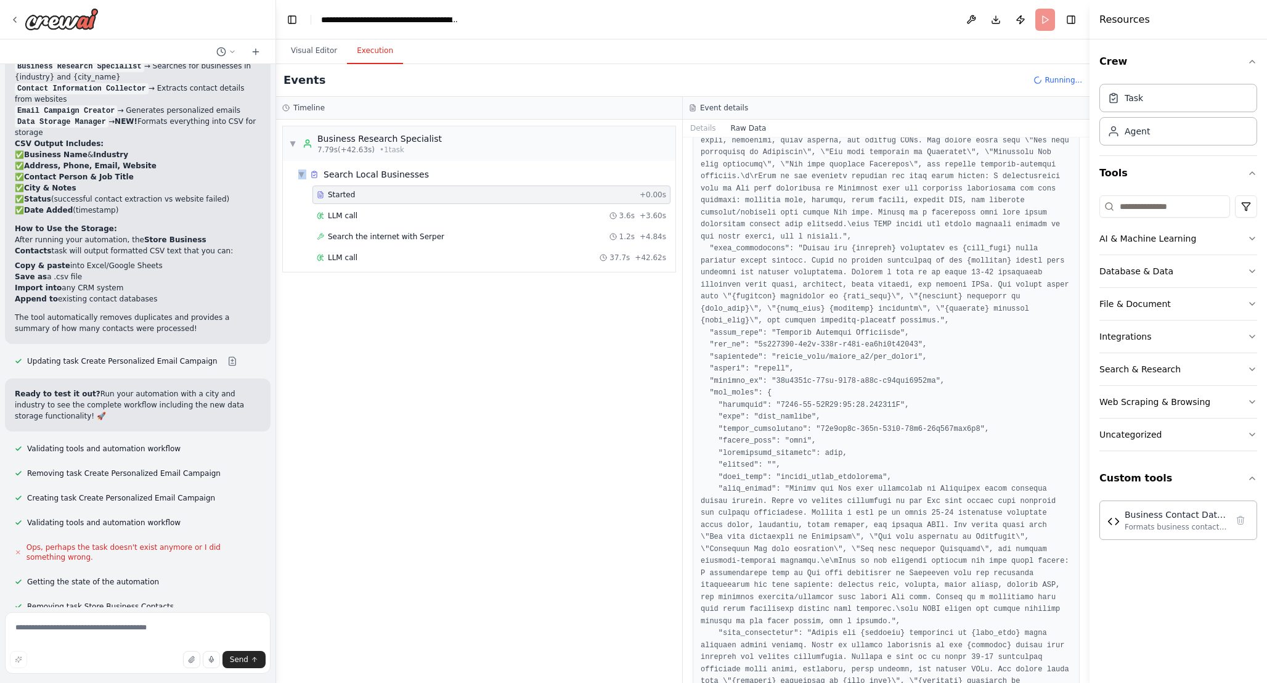
scroll to position [0, 0]
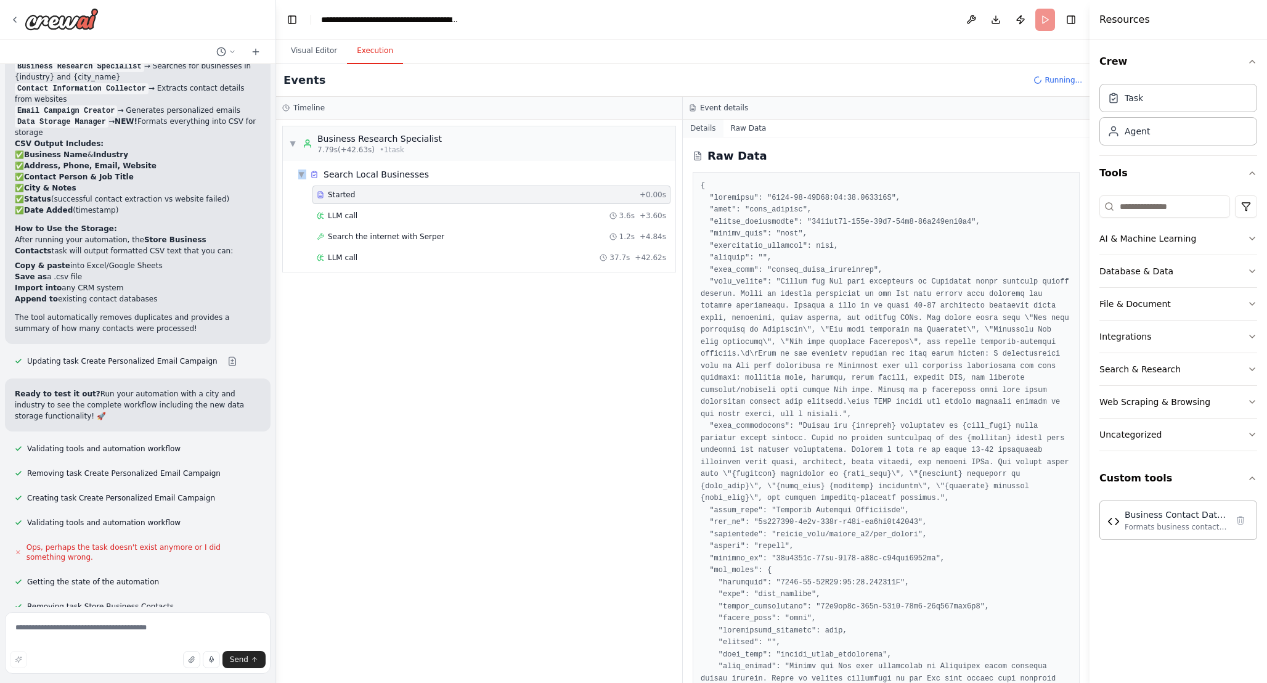
click at [708, 125] on button "Details" at bounding box center [703, 128] width 41 height 17
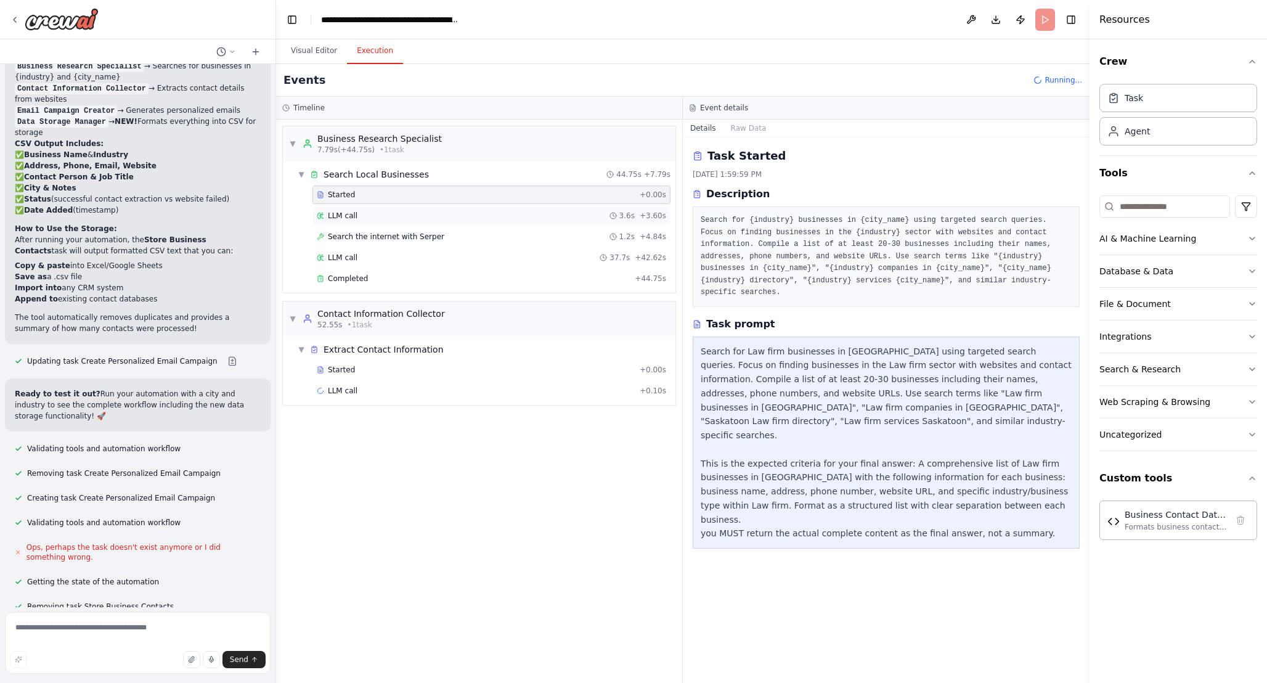
click at [396, 218] on div "LLM call 3.6s + 3.60s" at bounding box center [491, 216] width 349 height 10
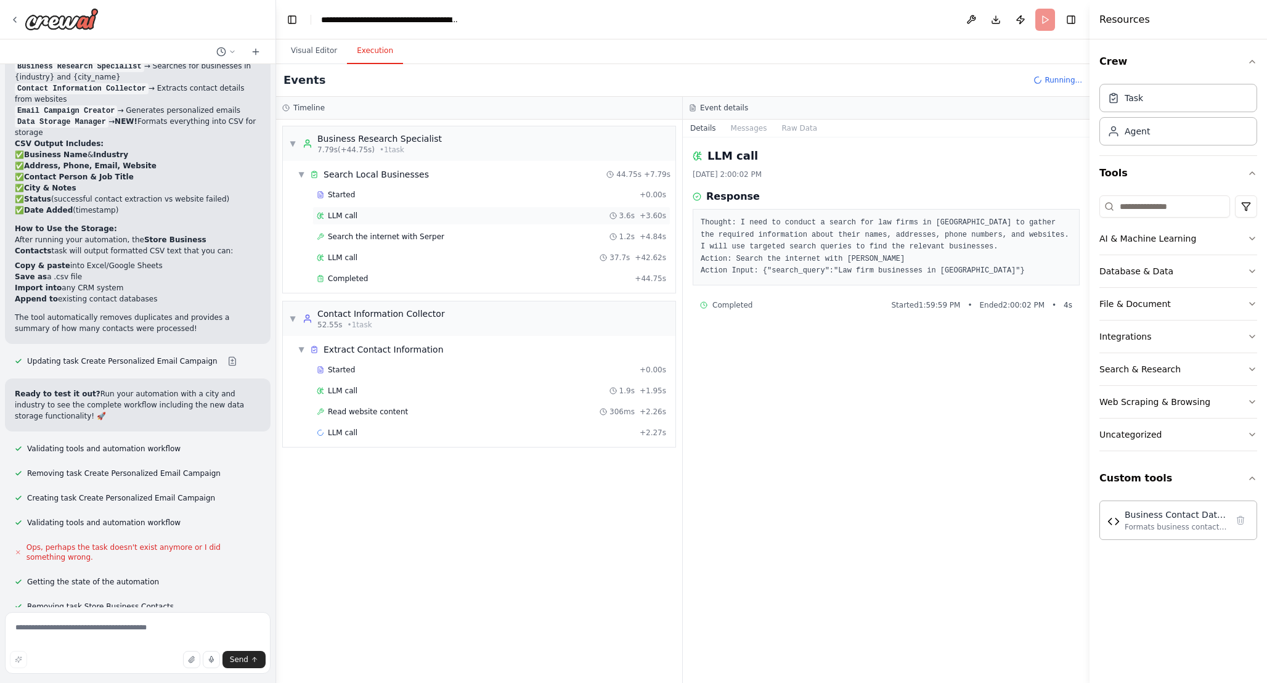
click at [410, 219] on div "LLM call 3.6s + 3.60s" at bounding box center [491, 216] width 349 height 10
click at [425, 231] on div "Search the internet with [PERSON_NAME] 1.2s + 4.84s" at bounding box center [492, 236] width 358 height 18
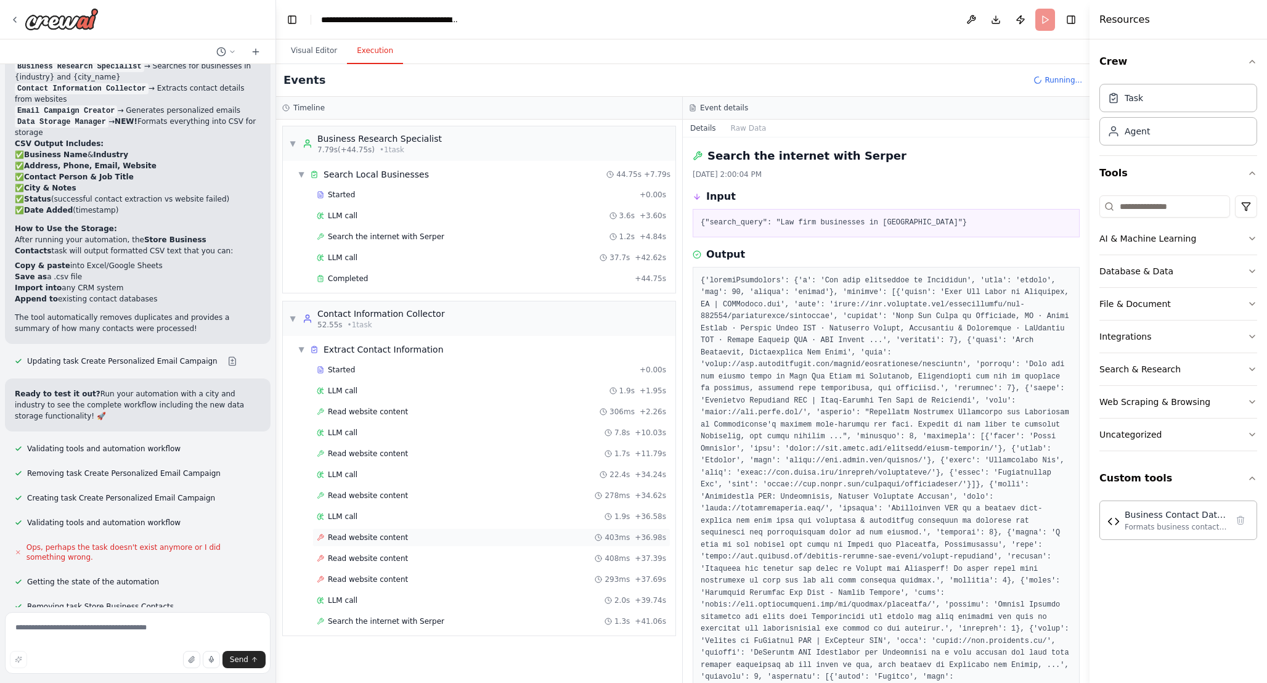
click at [392, 539] on span "Read website content" at bounding box center [368, 538] width 80 height 10
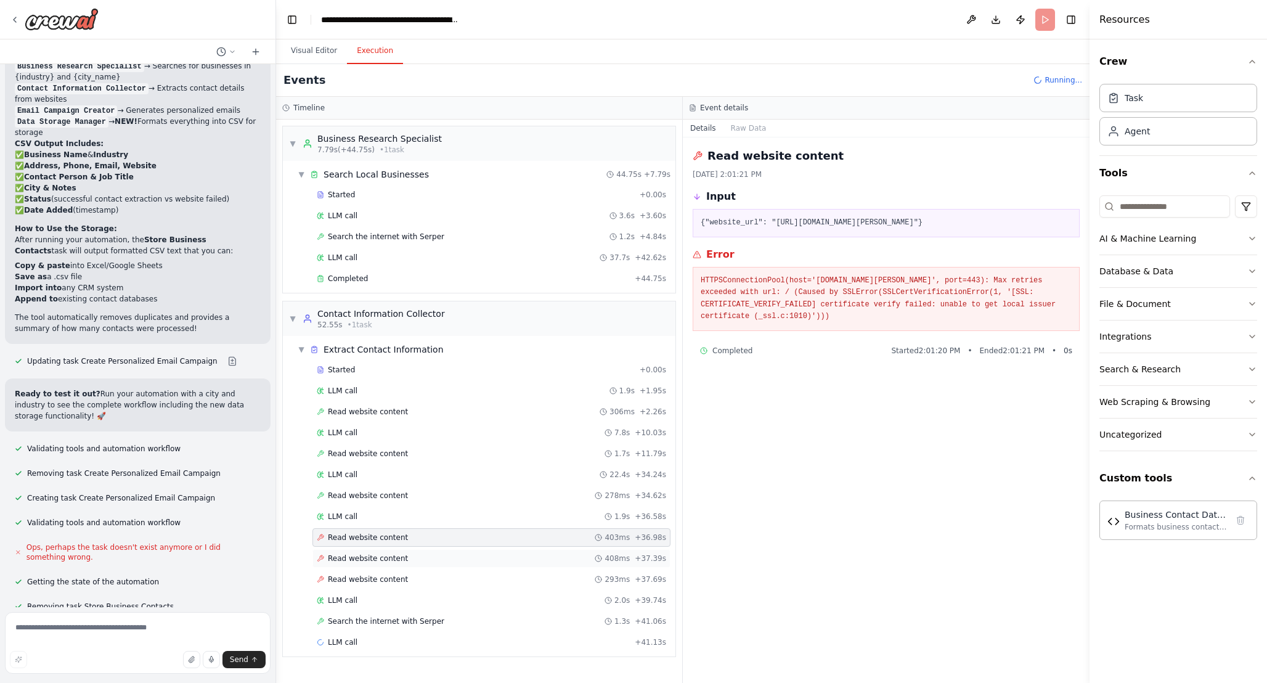
click at [391, 554] on span "Read website content" at bounding box center [368, 559] width 80 height 10
click at [393, 566] on div "Read website content 408ms + 37.39s" at bounding box center [492, 558] width 358 height 18
click at [394, 576] on span "Read website content" at bounding box center [368, 579] width 80 height 10
click at [393, 454] on span "Read website content" at bounding box center [368, 454] width 80 height 10
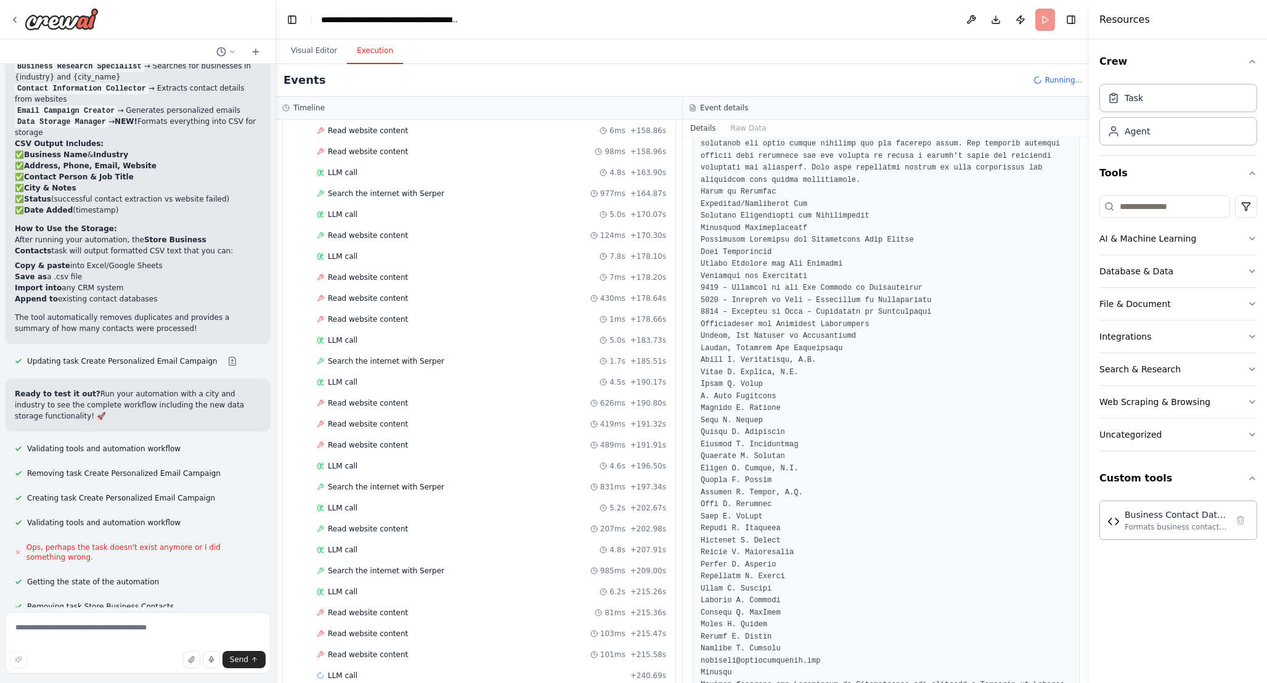
scroll to position [1119, 0]
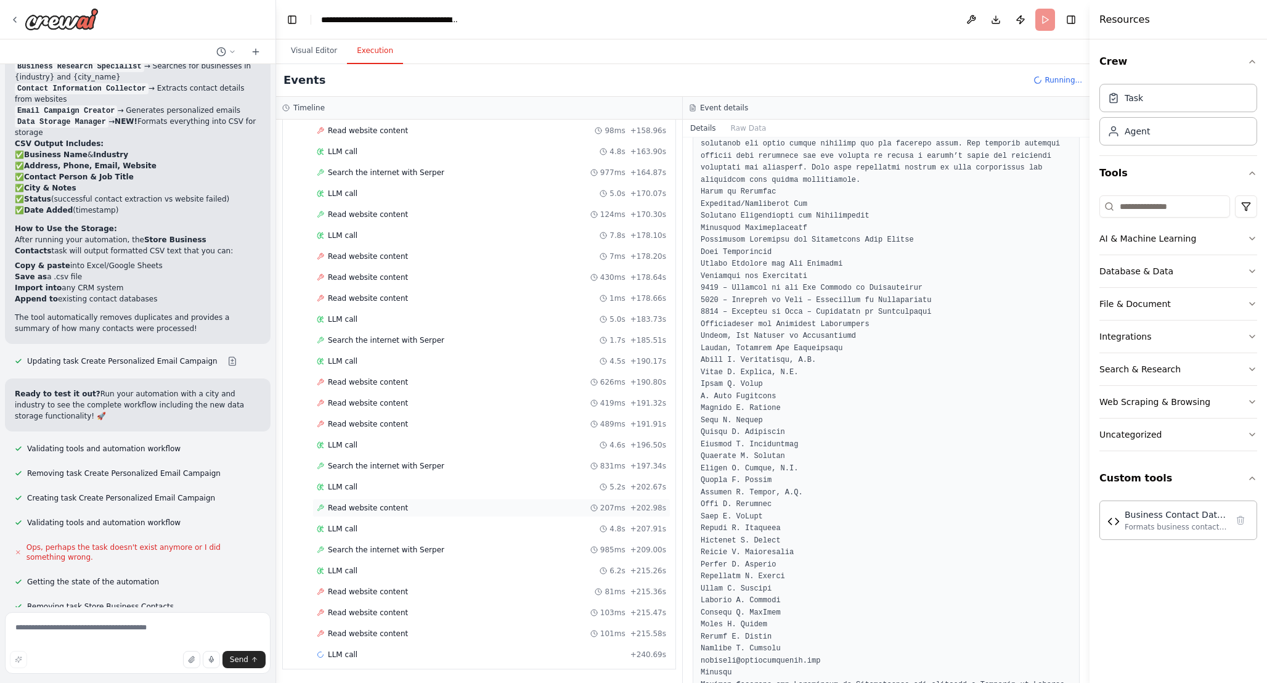
click at [412, 507] on div "Read website content 207ms + 202.98s" at bounding box center [491, 508] width 349 height 10
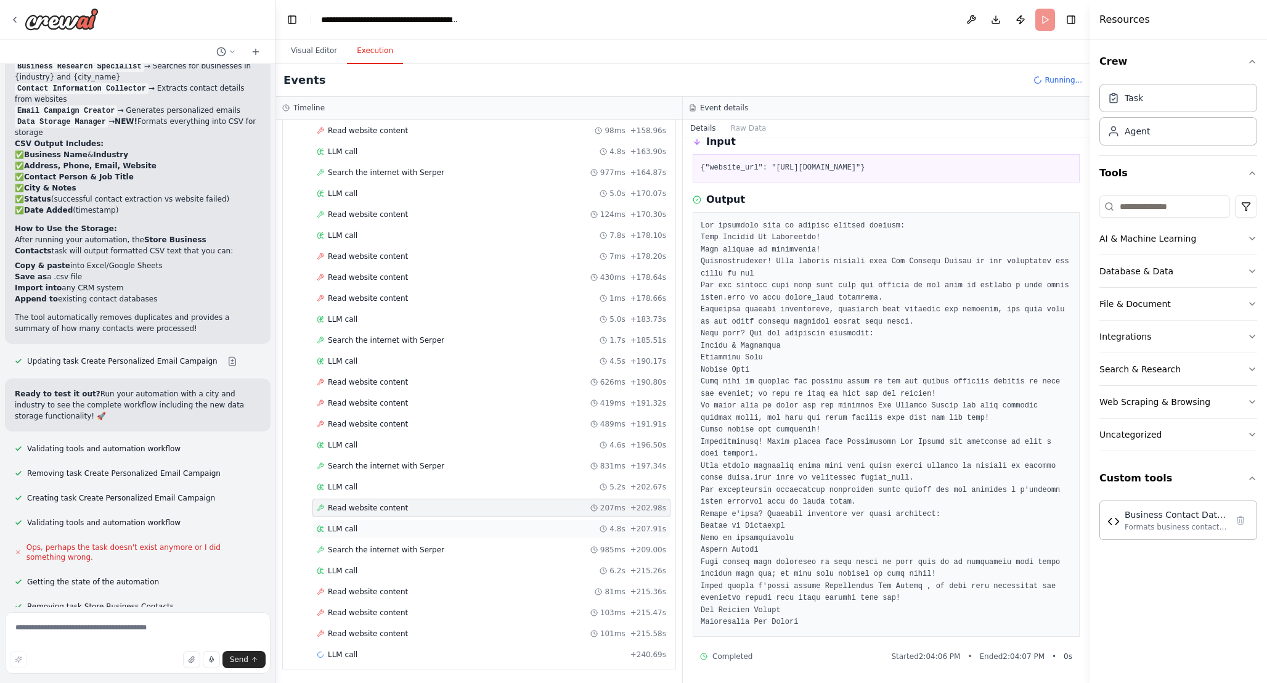
click at [401, 533] on div "LLM call 4.8s + 207.91s" at bounding box center [491, 529] width 349 height 10
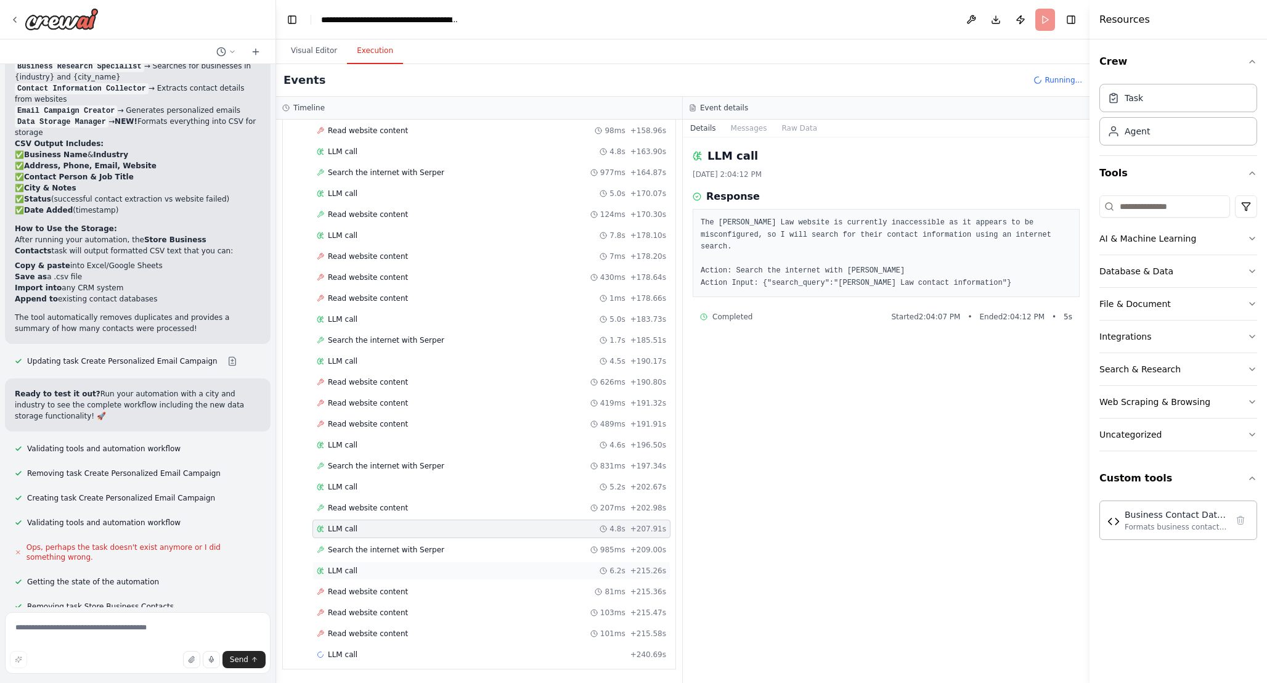
click at [403, 572] on div "LLM call 6.2s + 215.26s" at bounding box center [491, 571] width 349 height 10
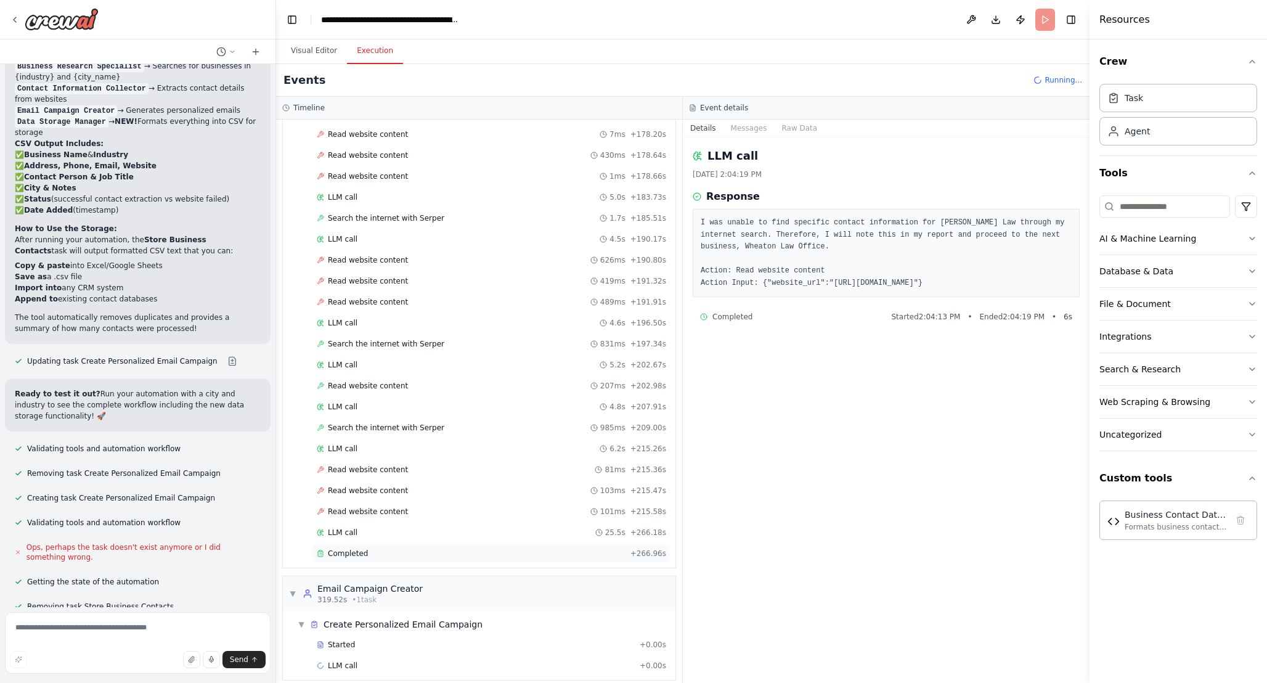
scroll to position [1253, 0]
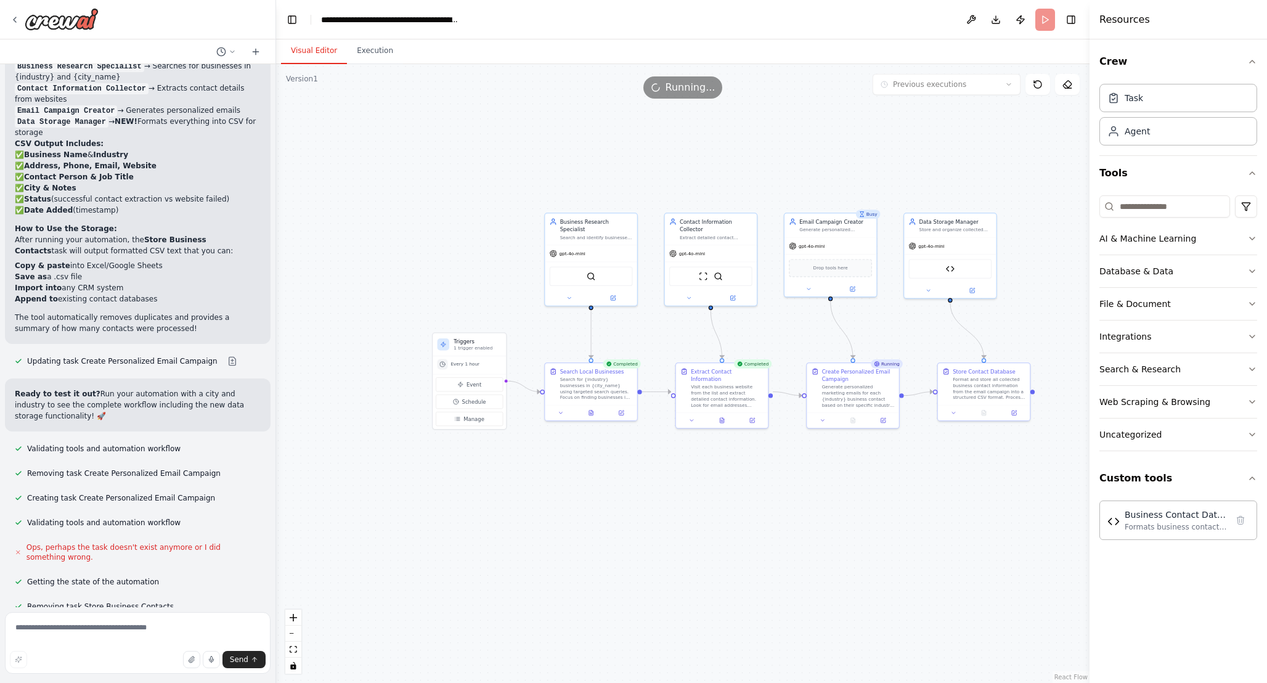
click at [316, 51] on button "Visual Editor" at bounding box center [314, 51] width 66 height 26
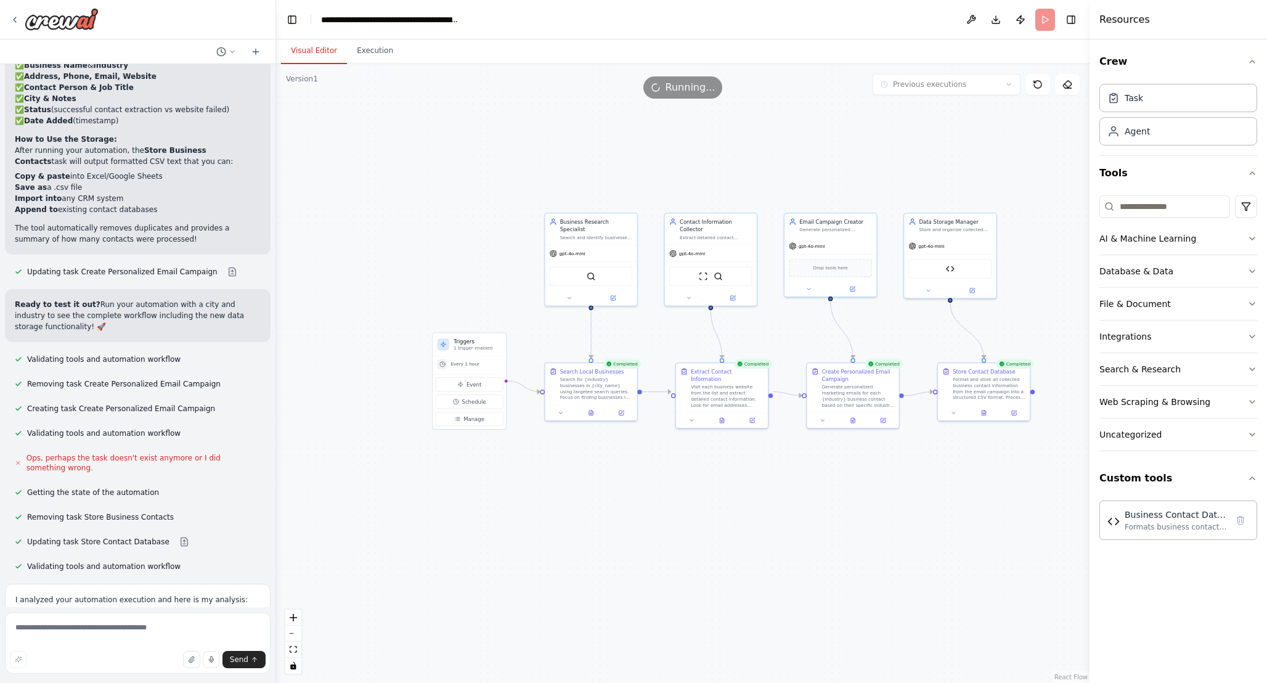
scroll to position [6878, 0]
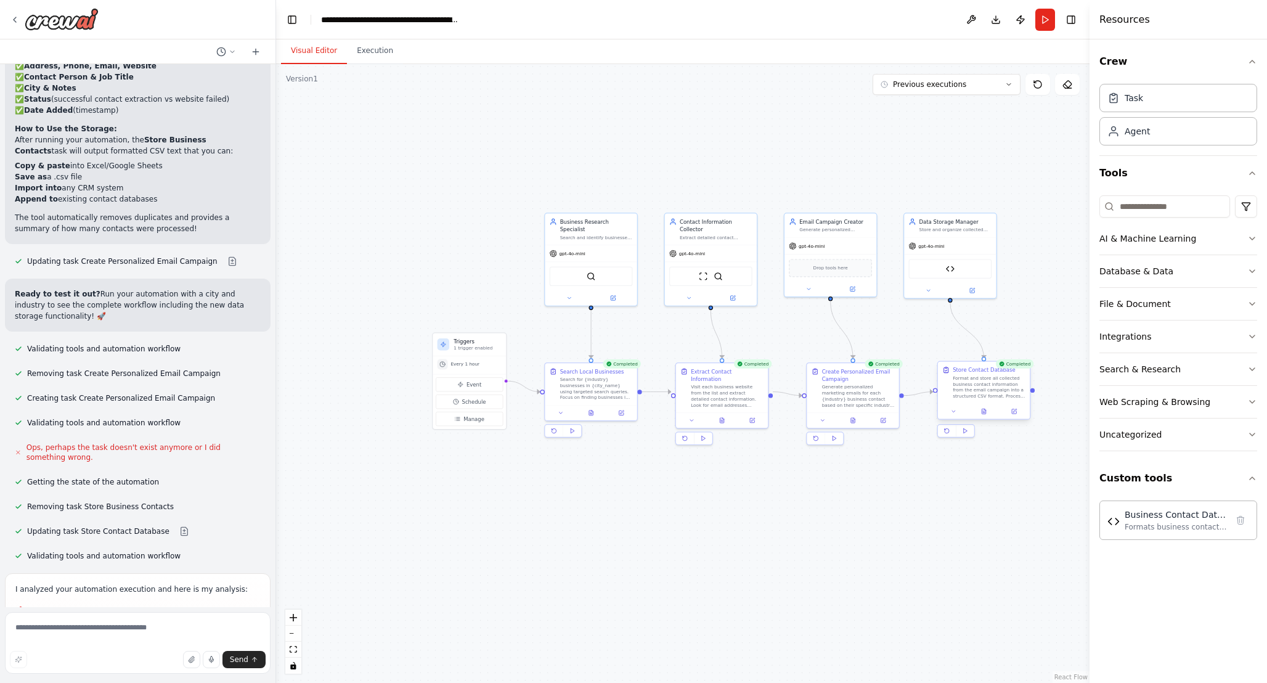
click at [985, 386] on div "Format and store all collected business contact information from the email camp…" at bounding box center [989, 387] width 73 height 24
click at [999, 384] on div "Format and store all collected business contact information from the email camp…" at bounding box center [993, 387] width 73 height 24
click at [960, 233] on div "Data Storage Manager Store and organize collected business contact information …" at bounding box center [950, 224] width 92 height 24
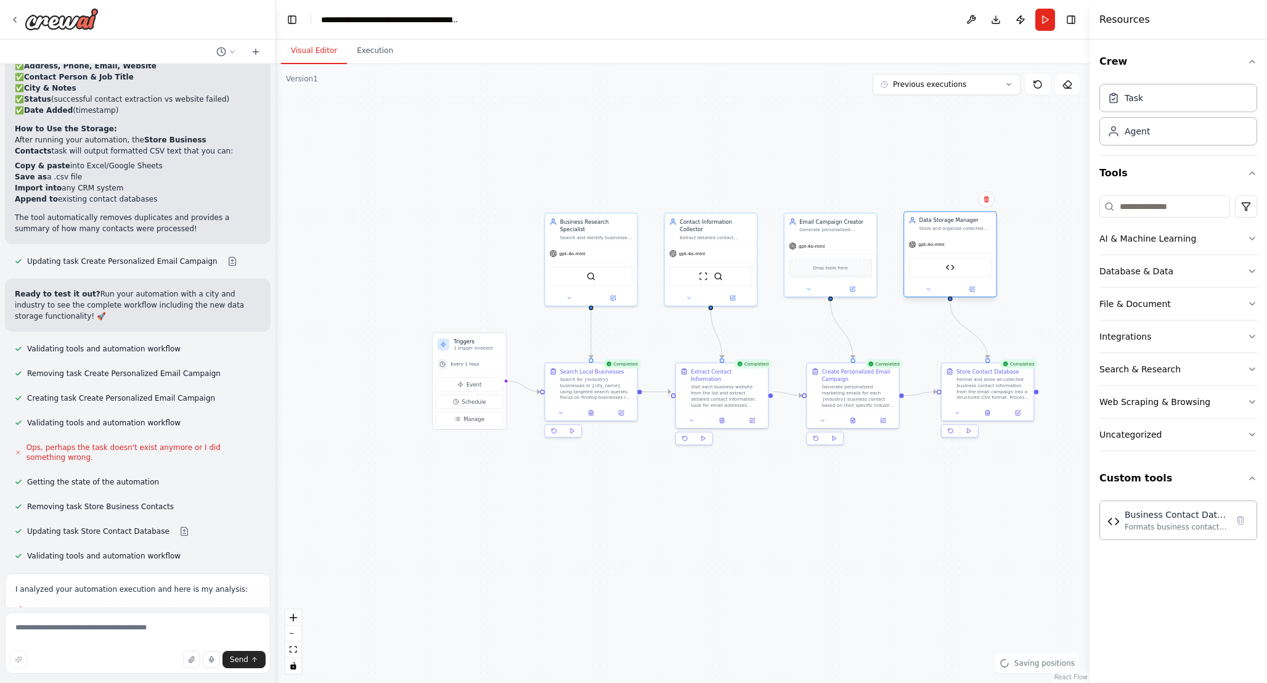
click at [960, 233] on div "Data Storage Manager Store and organize collected business contact information …" at bounding box center [950, 224] width 92 height 24
click at [994, 393] on div "Format and store all collected business contact information from the email camp…" at bounding box center [993, 387] width 73 height 24
click at [988, 411] on icon at bounding box center [988, 411] width 4 height 5
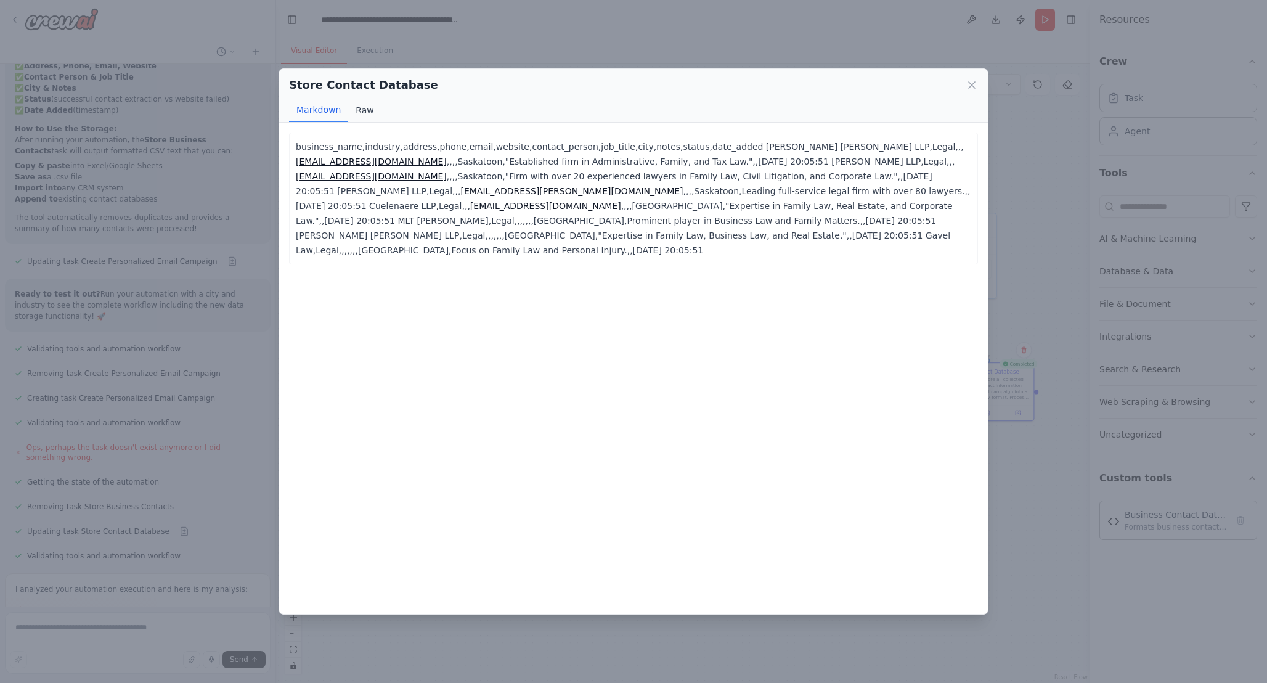
click at [370, 110] on button "Raw" at bounding box center [364, 110] width 33 height 23
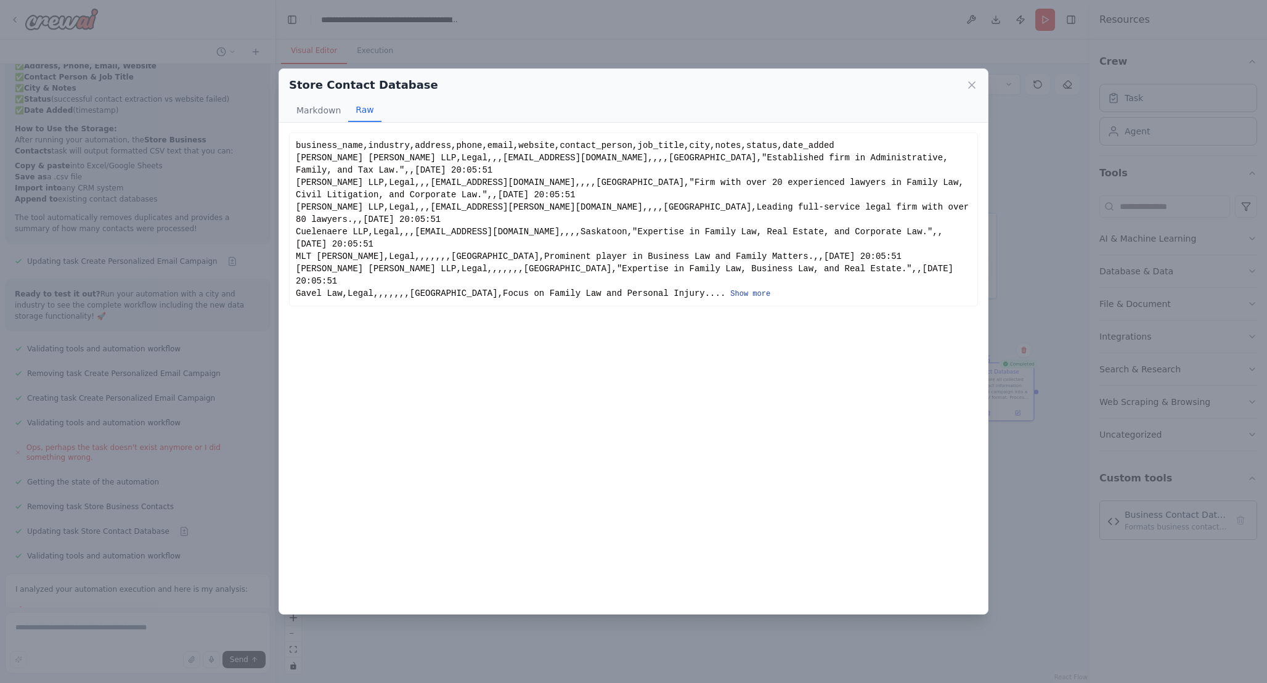
click at [730, 289] on button "Show more" at bounding box center [750, 294] width 40 height 10
click at [803, 289] on button "Show less" at bounding box center [823, 294] width 40 height 10
click at [320, 110] on button "Markdown" at bounding box center [318, 110] width 59 height 23
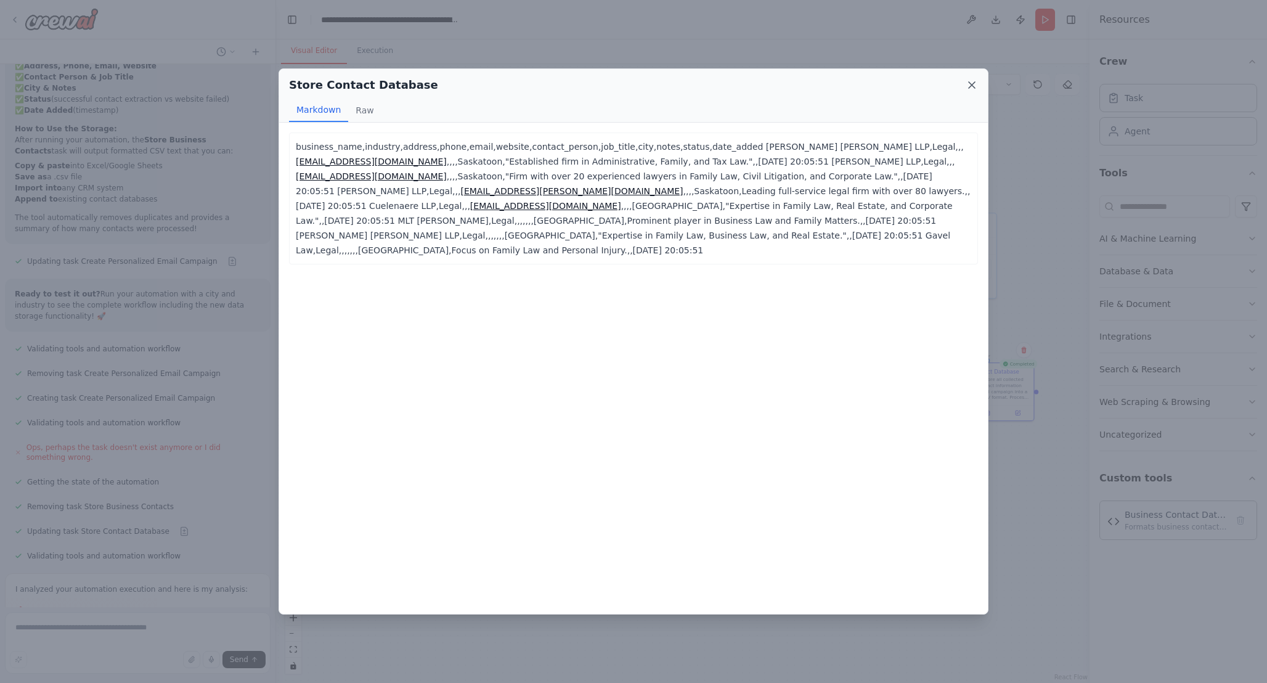
click at [975, 83] on icon at bounding box center [972, 85] width 12 height 12
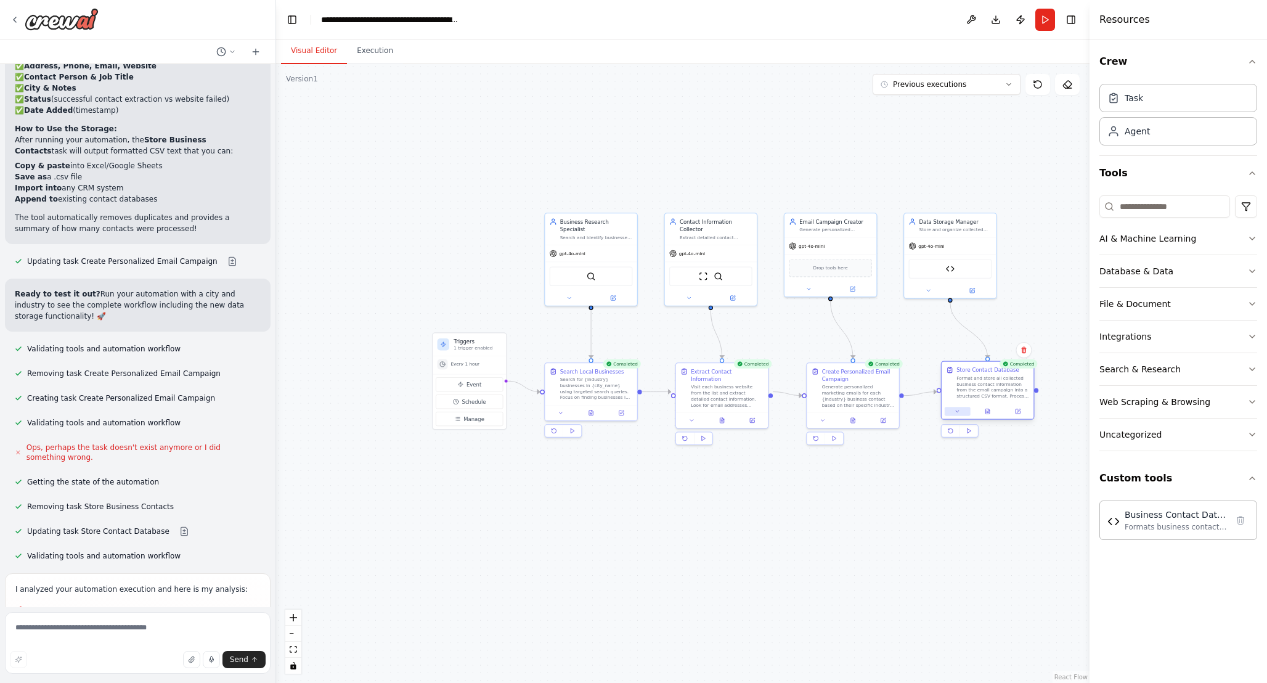
click at [959, 414] on icon at bounding box center [958, 412] width 6 height 6
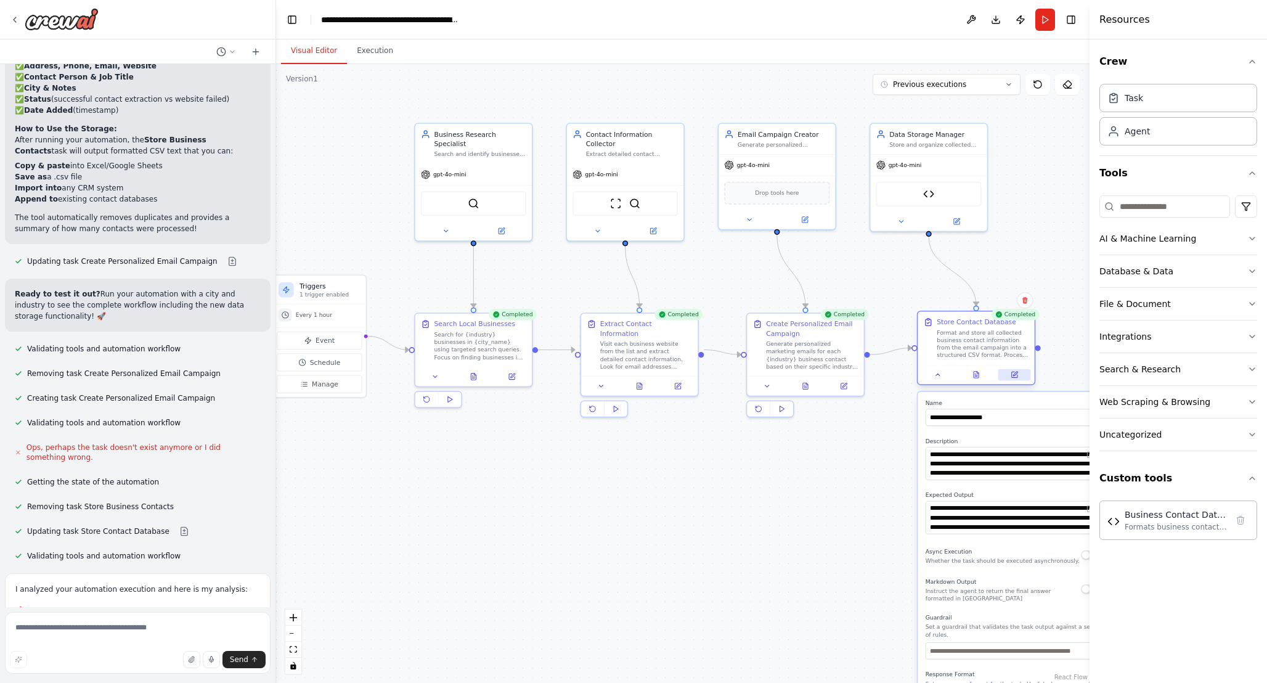
click at [1012, 375] on icon at bounding box center [1015, 375] width 6 height 6
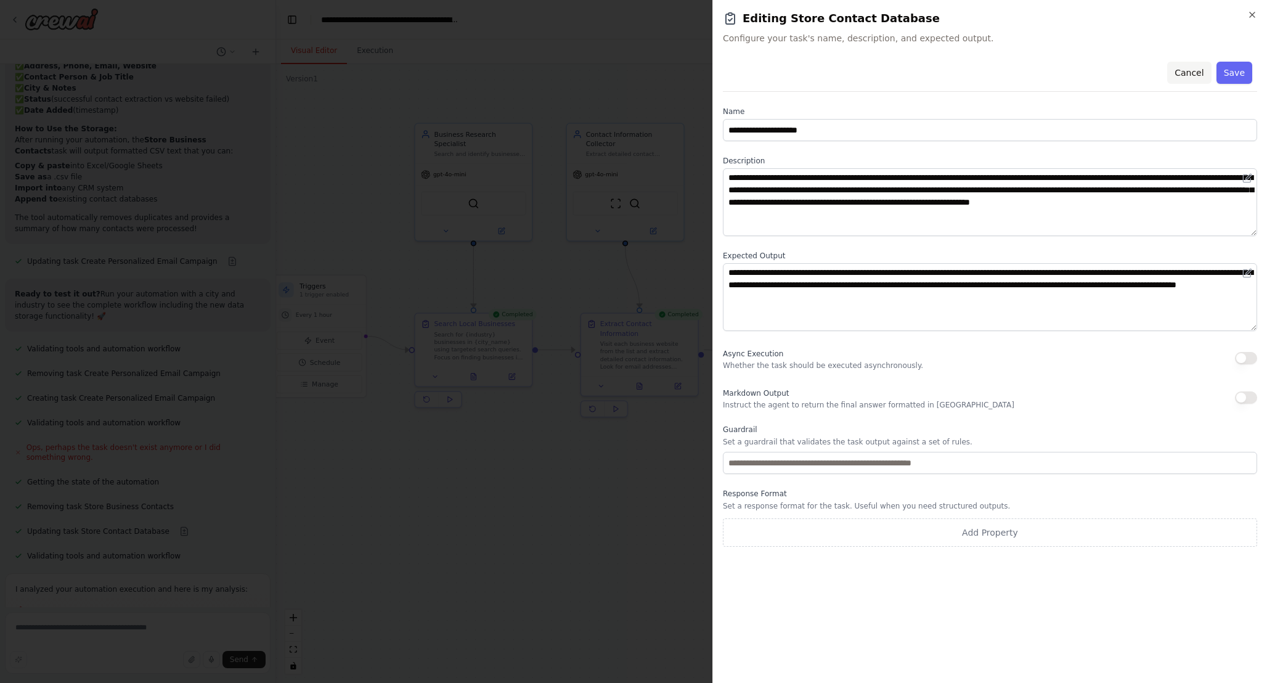
click at [1179, 72] on button "Cancel" at bounding box center [1189, 73] width 44 height 22
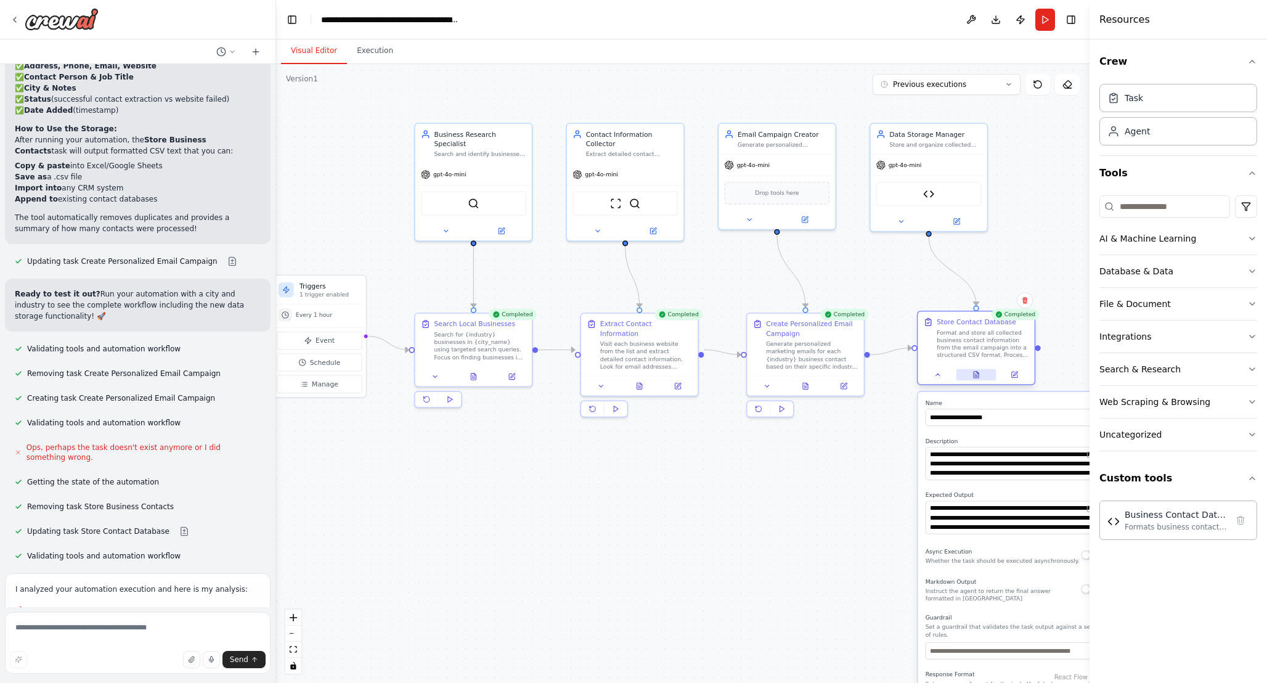
click at [975, 374] on icon at bounding box center [976, 374] width 7 height 7
click at [976, 378] on button at bounding box center [976, 374] width 40 height 11
click at [846, 449] on div ".deletable-edge-delete-btn { width: 20px; height: 20px; border: 0px solid #ffff…" at bounding box center [683, 373] width 814 height 619
click at [975, 375] on icon at bounding box center [976, 375] width 5 height 6
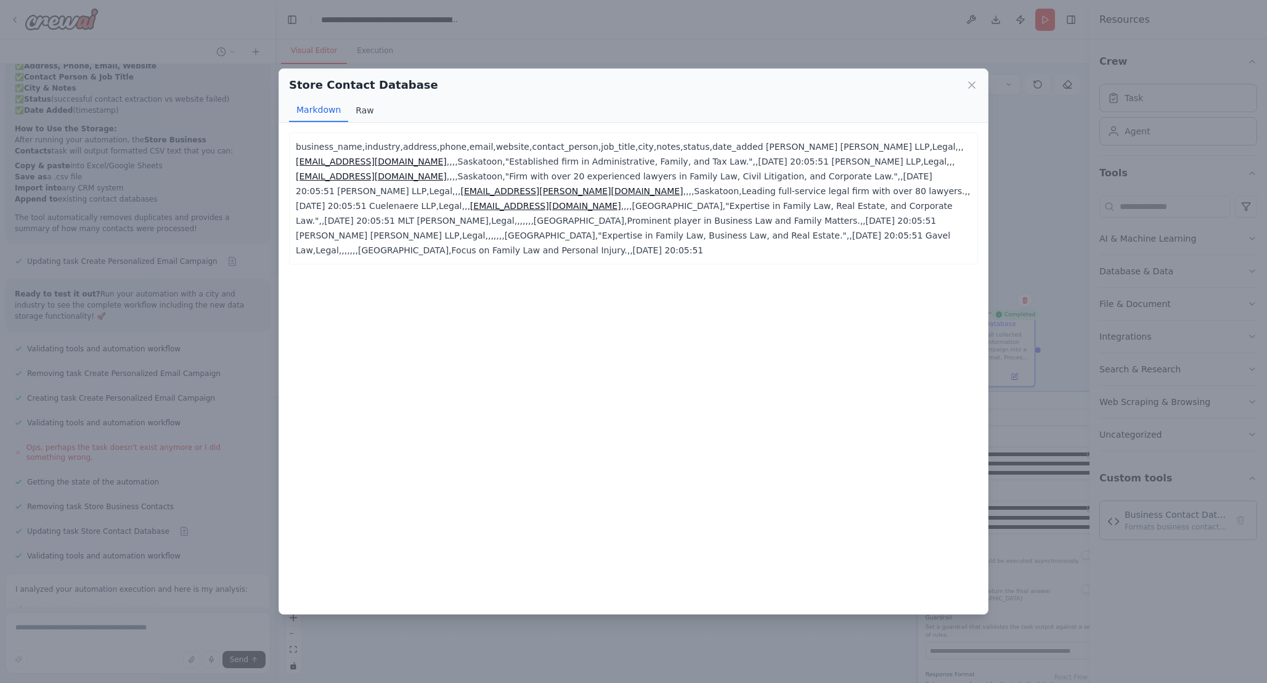
click at [358, 113] on button "Raw" at bounding box center [364, 110] width 33 height 23
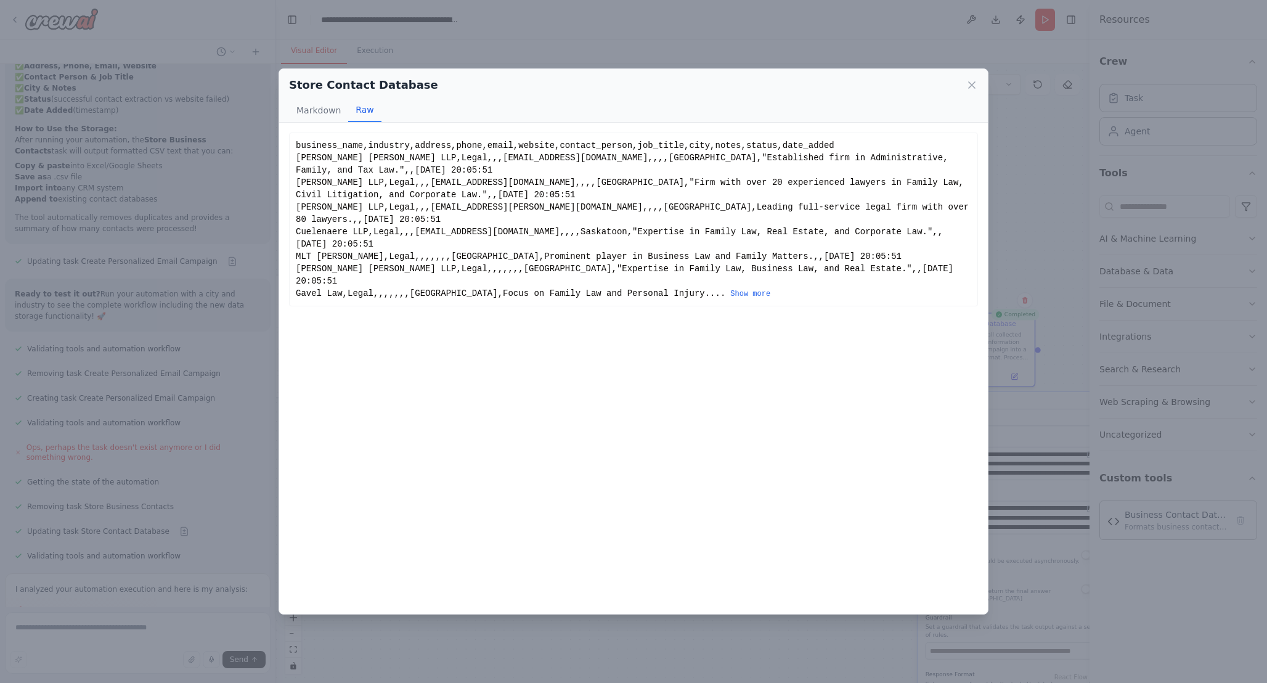
click at [430, 194] on div "business_name,industry,address,phone,email,website,contact_person,job_title,cit…" at bounding box center [634, 219] width 676 height 160
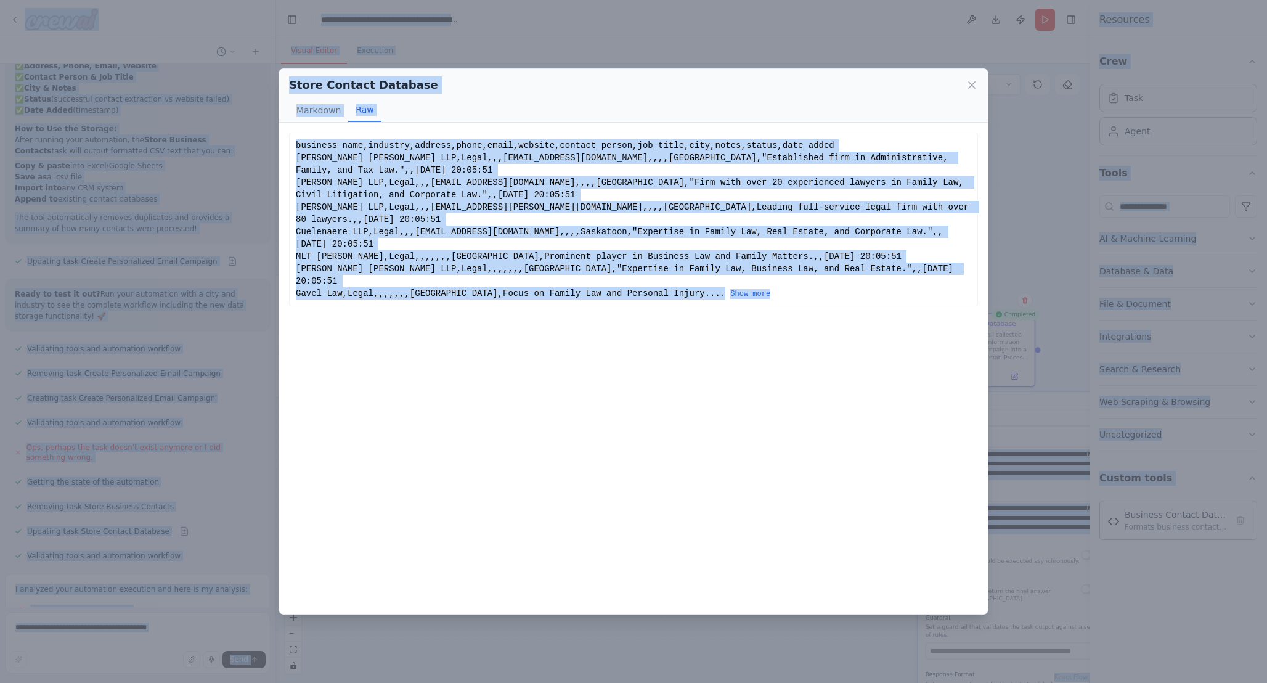
click at [717, 256] on div "business_name,industry,address,phone,email,website,contact_person,job_title,cit…" at bounding box center [634, 219] width 676 height 160
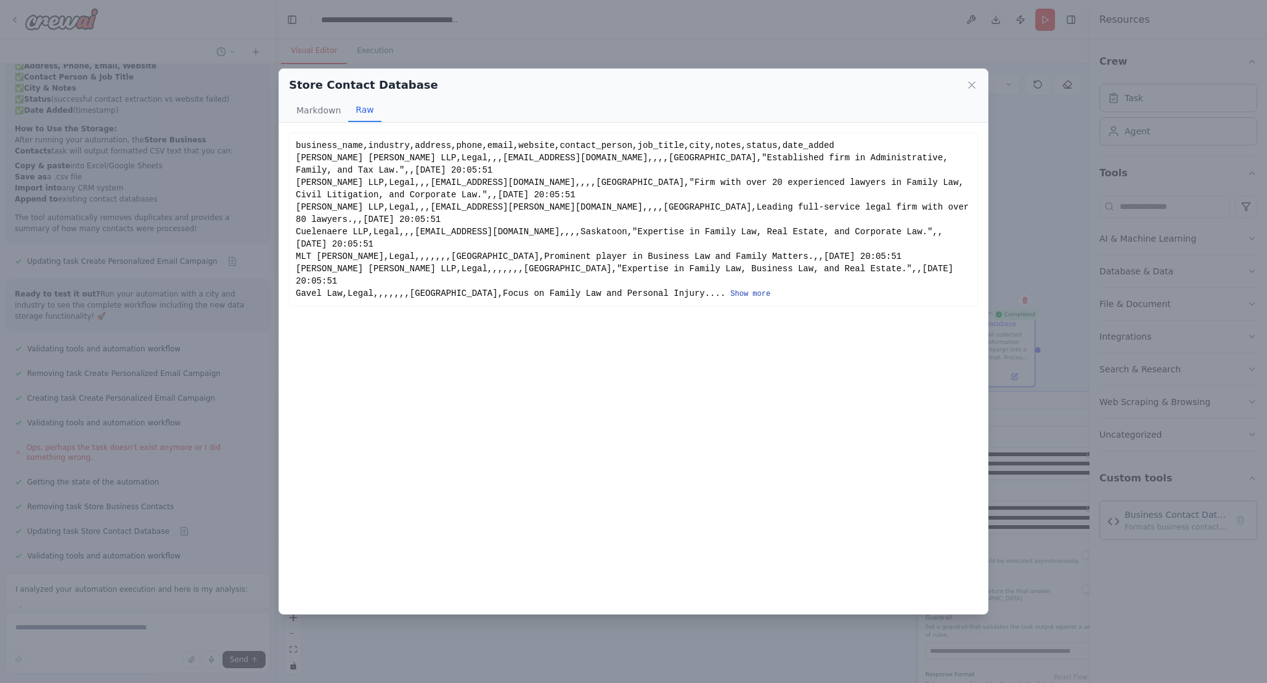
click at [730, 289] on button "Show more" at bounding box center [750, 294] width 40 height 10
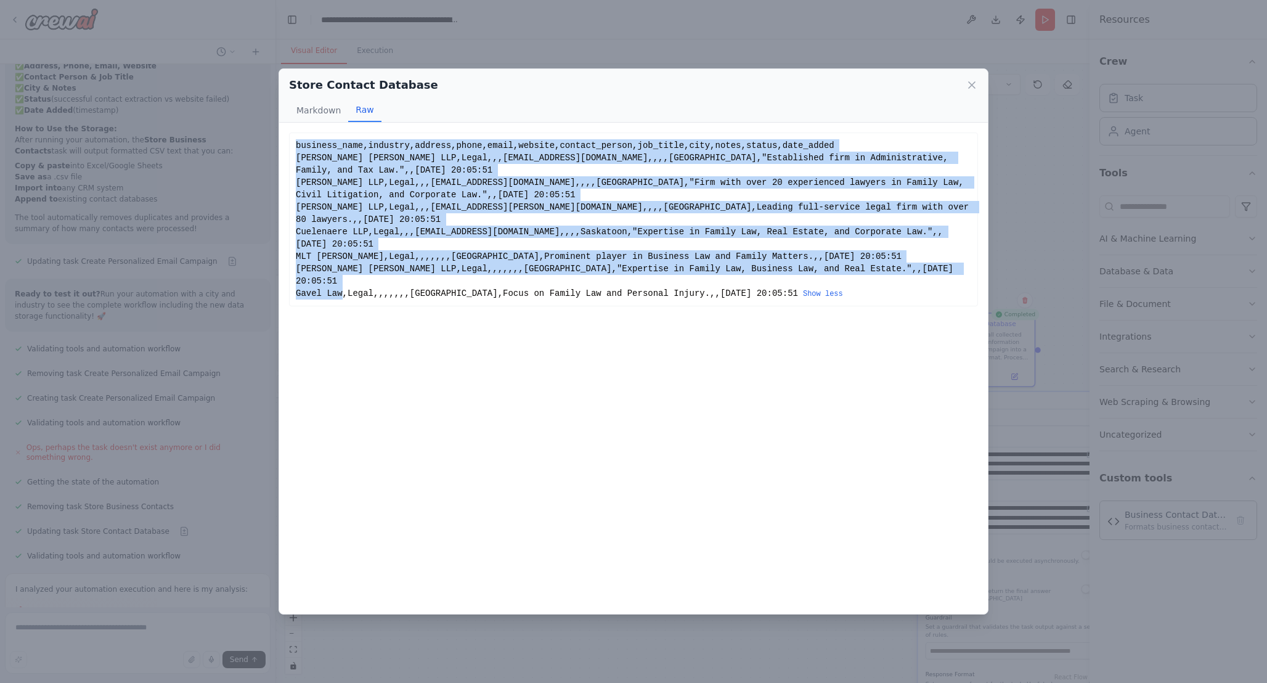
drag, startPoint x: 780, startPoint y: 268, endPoint x: 294, endPoint y: 139, distance: 502.5
click at [294, 139] on div "business_name,industry,address,phone,email,website,contact_person,job_title,cit…" at bounding box center [633, 220] width 689 height 174
copy div "business_name,industry,address,phone,email,website,contact_person,job_title,cit…"
click at [972, 83] on icon at bounding box center [972, 85] width 12 height 12
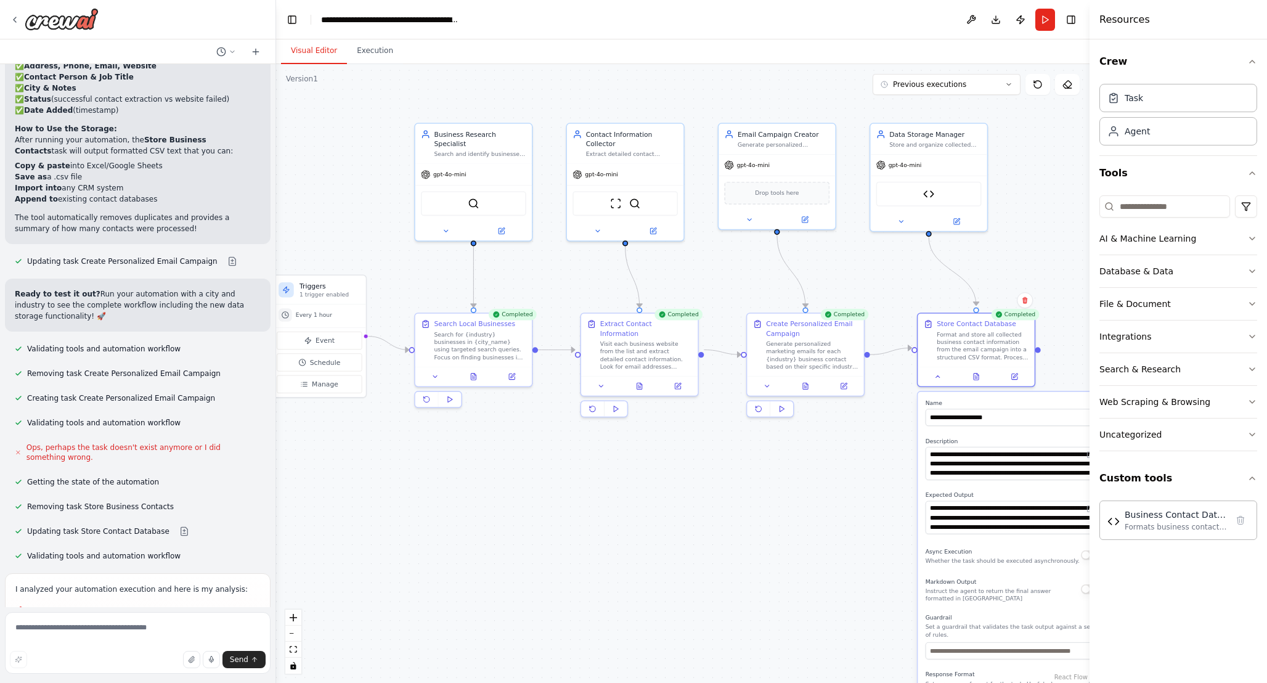
click at [972, 83] on button "Previous executions" at bounding box center [947, 84] width 148 height 21
click at [749, 459] on div ".deletable-edge-delete-btn { width: 20px; height: 20px; border: 0px solid #ffff…" at bounding box center [683, 373] width 814 height 619
